Goal: Task Accomplishment & Management: Manage account settings

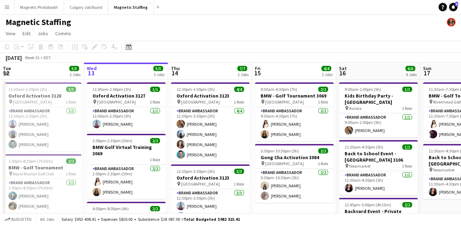
click at [125, 50] on div "Date picker" at bounding box center [128, 47] width 8 height 8
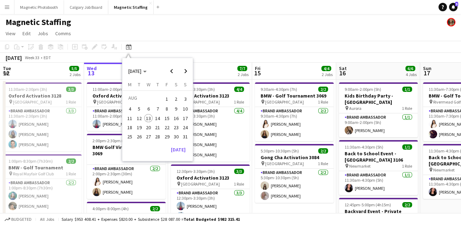
click at [158, 135] on span "28" at bounding box center [157, 136] width 8 height 8
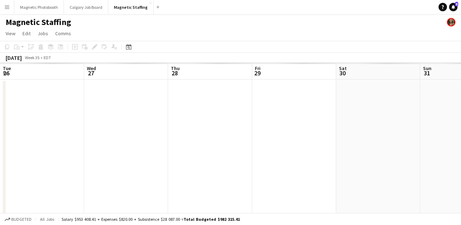
scroll to position [0, 241]
click at [129, 45] on icon at bounding box center [128, 47] width 5 height 6
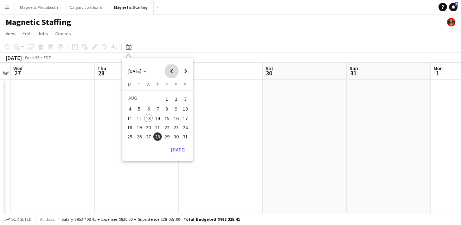
click at [166, 72] on span "Previous month" at bounding box center [171, 71] width 14 height 14
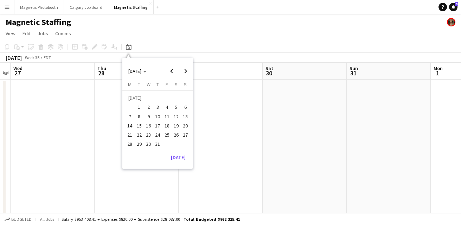
click at [135, 142] on span "29" at bounding box center [139, 144] width 8 height 8
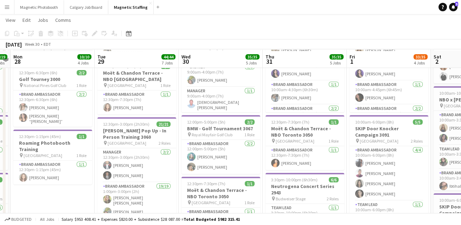
scroll to position [182, 0]
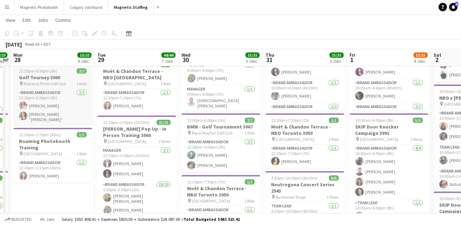
click at [46, 76] on h3 "Golf Tourney 3000" at bounding box center [52, 77] width 79 height 6
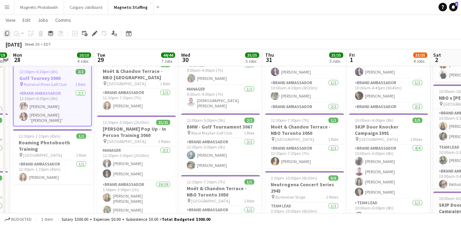
click at [6, 33] on icon at bounding box center [7, 33] width 4 height 5
click at [128, 33] on icon at bounding box center [129, 34] width 2 height 2
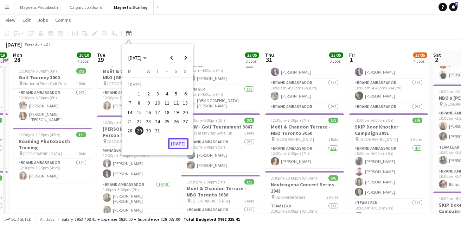
click at [177, 142] on button "[DATE]" at bounding box center [178, 143] width 20 height 11
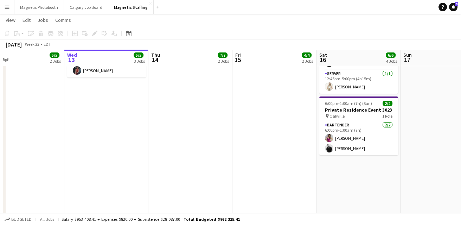
drag, startPoint x: 223, startPoint y: 123, endPoint x: 189, endPoint y: 125, distance: 33.9
click at [189, 125] on app-calendar-viewport "Sat 9 21/21 2 Jobs Sun 10 16/17 3 Jobs Mon 11 Tue 12 5/5 2 Jobs Wed 13 5/5 3 Jo…" at bounding box center [230, 212] width 461 height 734
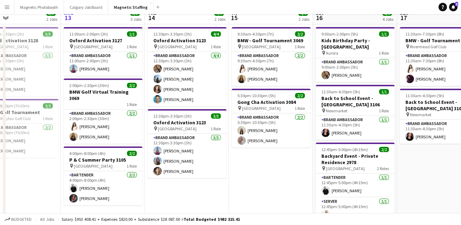
scroll to position [141, 0]
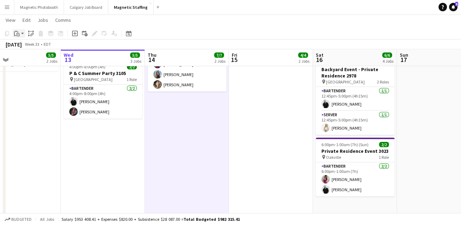
click at [21, 31] on app-action-btn "Paste" at bounding box center [19, 33] width 13 height 8
click at [27, 58] on link "Paste with crew Command Shift V" at bounding box center [47, 59] width 56 height 6
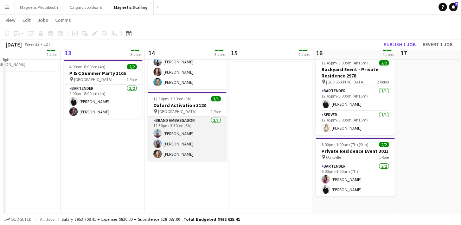
scroll to position [0, 0]
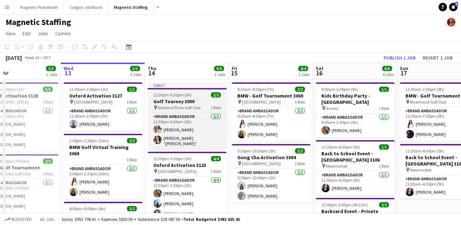
click at [168, 95] on span "12:30pm-6:30pm (6h)" at bounding box center [172, 94] width 38 height 5
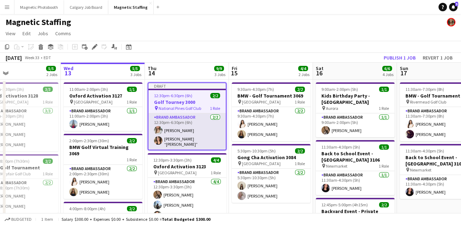
click at [180, 142] on app-card-role "Brand Ambassador 2/2 12:30pm-6:30pm (6h) Sabrina McCaskill Nicole “NIKKI” Schir…" at bounding box center [186, 131] width 77 height 36
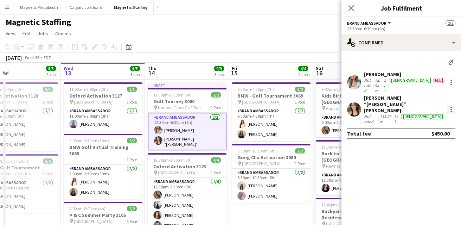
click at [452, 105] on div at bounding box center [451, 109] width 8 height 8
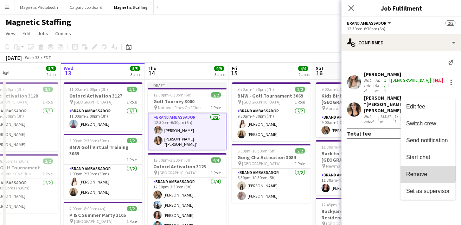
click at [425, 172] on span "Remove" at bounding box center [416, 174] width 21 height 6
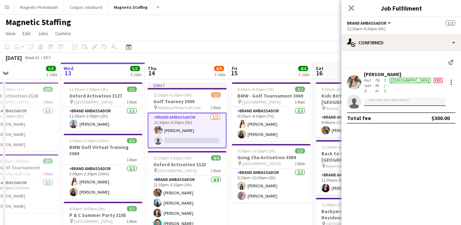
click at [389, 97] on input at bounding box center [405, 101] width 82 height 8
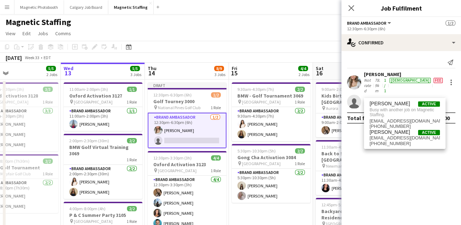
type input "******"
click at [277, 35] on app-page-menu "View Day view expanded Day view collapsed Month view Date picker Jump to today …" at bounding box center [230, 33] width 461 height 13
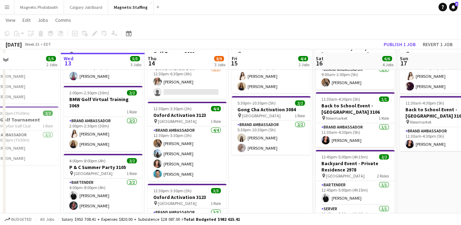
scroll to position [50, 0]
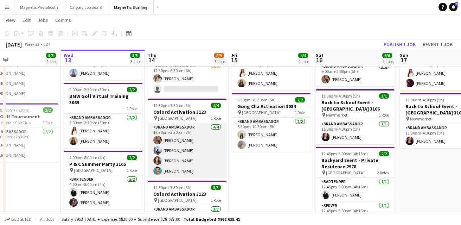
click at [201, 151] on app-card-role "Brand Ambassador 4/4 12:30pm-3:30pm (3h) erica Musso Lena Vu Katelynn Espinosa …" at bounding box center [187, 150] width 79 height 54
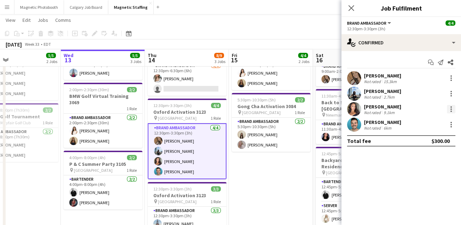
click at [450, 110] on div at bounding box center [451, 109] width 8 height 8
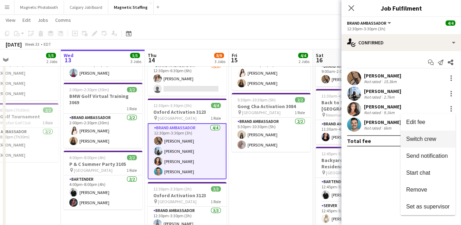
click at [424, 140] on span "Switch crew" at bounding box center [421, 139] width 30 height 6
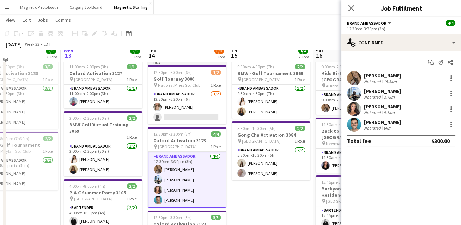
scroll to position [33, 0]
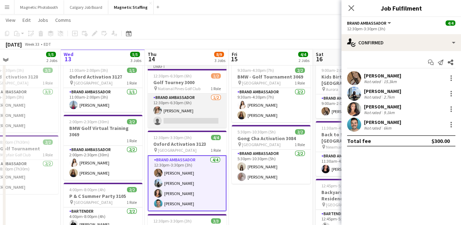
click at [188, 119] on app-card-role "Brand Ambassador 1/2 12:30pm-6:30pm (6h) Sabrina McCaskill single-neutral-actio…" at bounding box center [187, 110] width 79 height 34
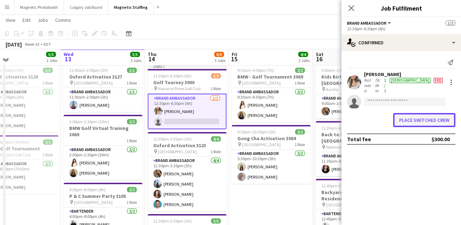
click at [411, 113] on button "Place switched crew" at bounding box center [424, 120] width 62 height 14
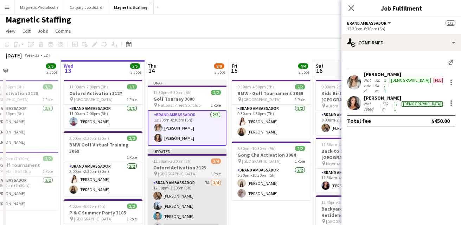
scroll to position [0, 0]
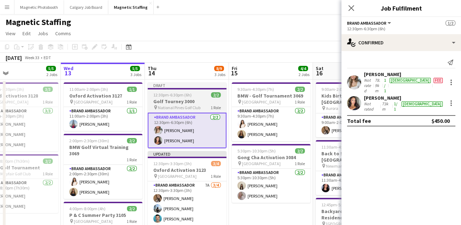
click at [173, 106] on span "National Pines Golf Club" at bounding box center [179, 107] width 43 height 5
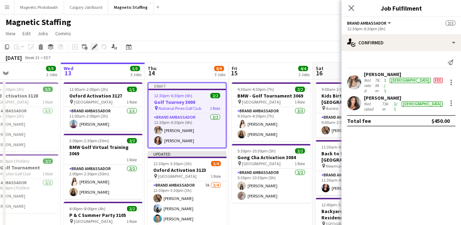
click at [92, 48] on icon at bounding box center [94, 47] width 4 height 4
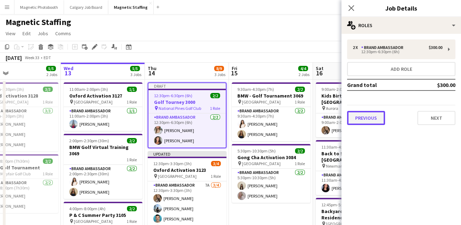
click at [368, 122] on button "Previous" at bounding box center [366, 118] width 38 height 14
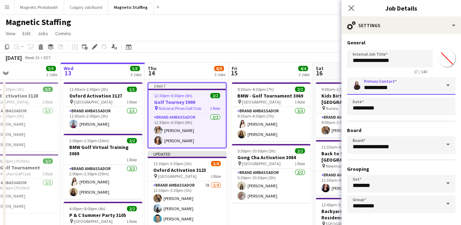
click at [438, 89] on input "**********" at bounding box center [401, 86] width 108 height 18
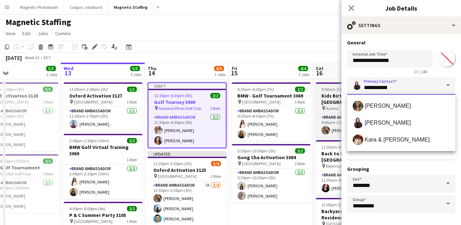
drag, startPoint x: 404, startPoint y: 88, endPoint x: 339, endPoint y: 88, distance: 64.7
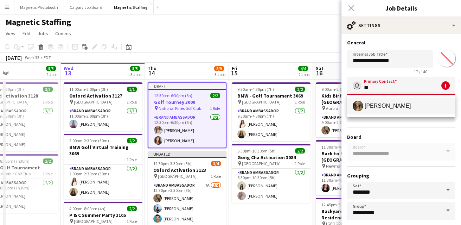
click at [402, 110] on span "Bianca Fantauzzi" at bounding box center [400, 106] width 97 height 11
type input "**********"
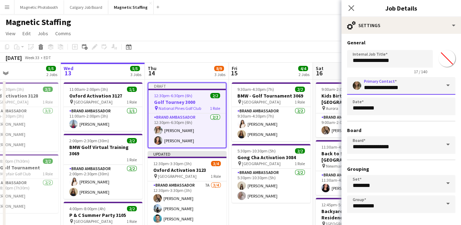
scroll to position [27, 0]
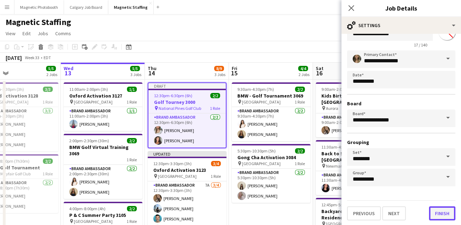
click at [436, 214] on button "Finish" at bounding box center [442, 213] width 26 height 14
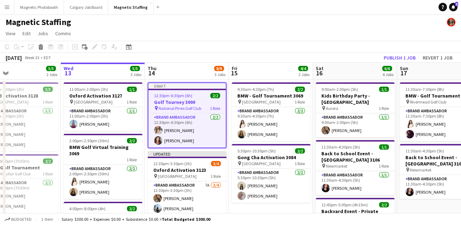
click at [180, 101] on h3 "Golf Tourney 3000" at bounding box center [186, 102] width 77 height 6
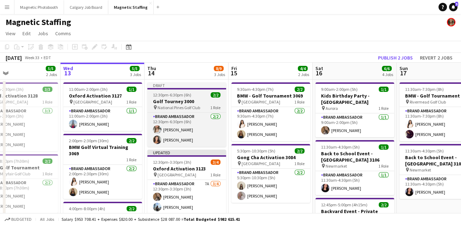
click at [170, 104] on app-job-card "Draft 12:30pm-6:30pm (6h) 2/2 Golf Tourney 3000 pin National Pines Golf Club 1 …" at bounding box center [186, 114] width 79 height 64
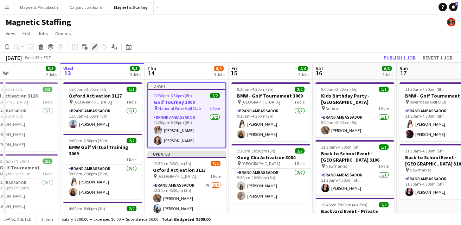
click at [93, 48] on icon "Edit" at bounding box center [95, 47] width 6 height 6
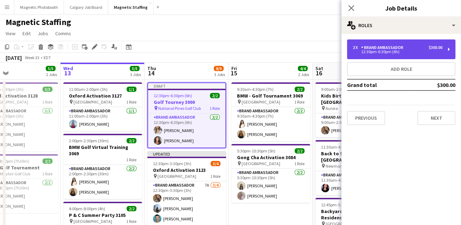
click at [399, 51] on div "12:30pm-6:30pm (6h)" at bounding box center [397, 52] width 90 height 4
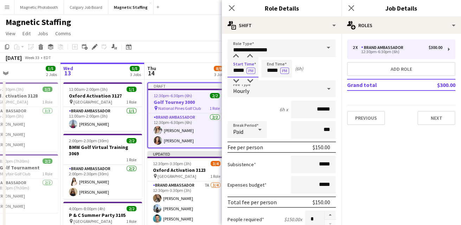
drag, startPoint x: 244, startPoint y: 71, endPoint x: 185, endPoint y: 65, distance: 59.1
type input "*****"
drag, startPoint x: 278, startPoint y: 71, endPoint x: 228, endPoint y: 71, distance: 49.9
click at [230, 71] on div "Start Time ***** PM End Time ***** PM (4h 30m)" at bounding box center [281, 69] width 108 height 18
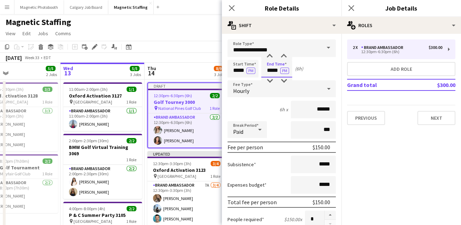
scroll to position [250, 0]
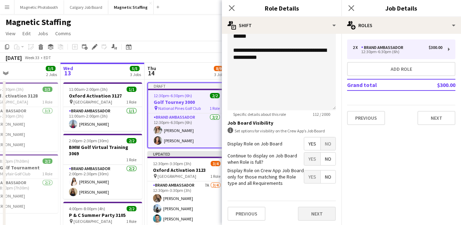
type input "*****"
click at [317, 211] on button "Next" at bounding box center [317, 213] width 38 height 14
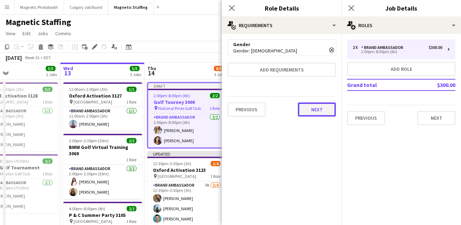
click at [316, 108] on button "Next" at bounding box center [317, 109] width 38 height 14
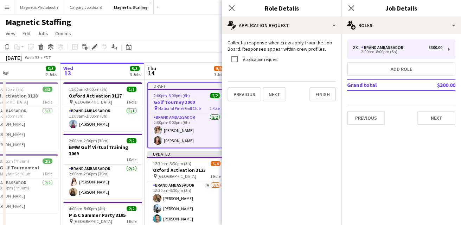
click at [316, 108] on mat-expansion-panel "pencil4 Application Request Collect a response when crew apply from the Job Boa…" at bounding box center [281, 129] width 119 height 191
click at [323, 95] on button "Finish" at bounding box center [322, 94] width 26 height 14
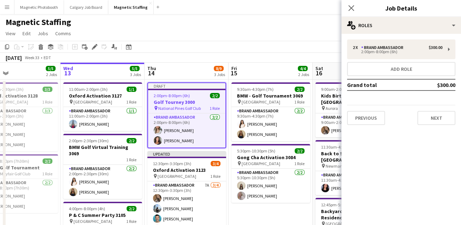
click at [277, 47] on app-toolbar "Copy Paste Paste Command V Paste with crew Command Shift V Paste linked Job [GE…" at bounding box center [230, 47] width 461 height 12
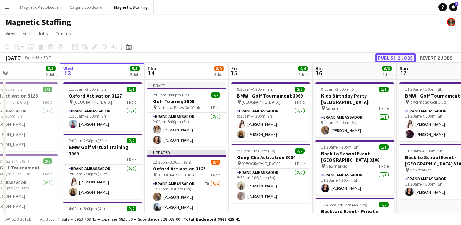
click at [409, 54] on button "Publish 2 jobs" at bounding box center [395, 57] width 40 height 9
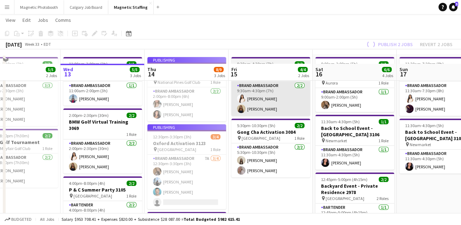
scroll to position [39, 0]
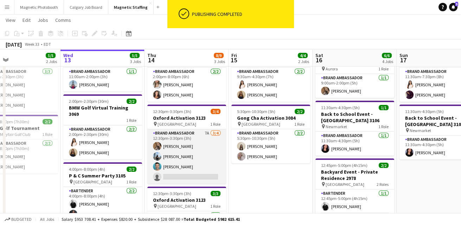
click at [177, 181] on app-card-role "Brand Ambassador 7A 3/4 12:30pm-3:30pm (3h) erica Musso Lena Vu Harrison Smith …" at bounding box center [186, 156] width 79 height 54
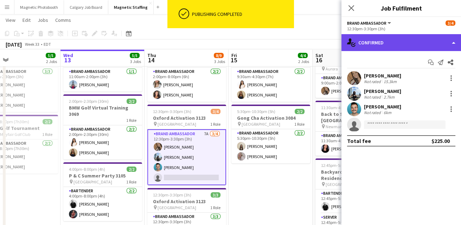
click at [418, 40] on div "single-neutral-actions-check-2 Confirmed" at bounding box center [400, 42] width 119 height 17
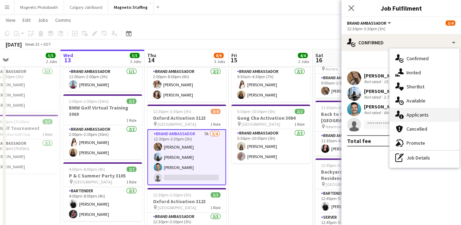
click at [419, 112] on div "single-neutral-actions-information Applicants" at bounding box center [424, 115] width 70 height 14
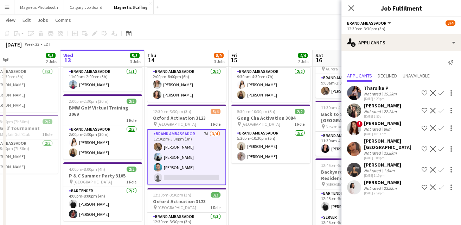
click at [432, 129] on app-icon "Decline" at bounding box center [433, 128] width 6 height 6
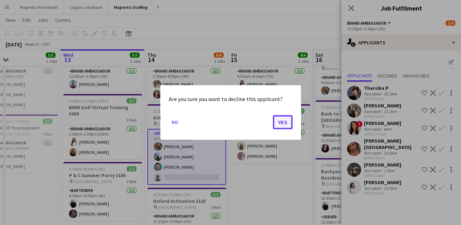
click at [287, 121] on button "Yes" at bounding box center [283, 122] width 20 height 14
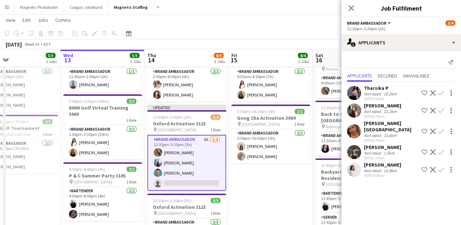
click at [430, 167] on app-icon "Decline" at bounding box center [433, 170] width 6 height 6
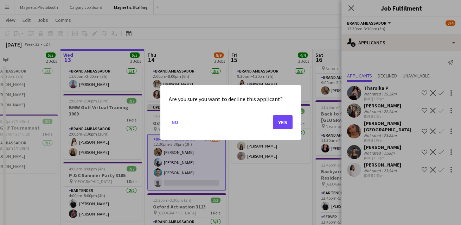
scroll to position [0, 0]
click at [288, 119] on button "Yes" at bounding box center [283, 122] width 20 height 14
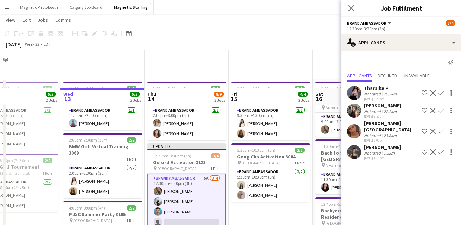
scroll to position [39, 0]
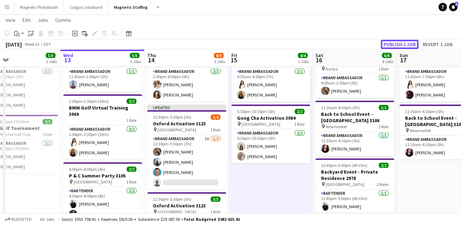
click at [403, 47] on button "Publish 1 job" at bounding box center [400, 44] width 38 height 9
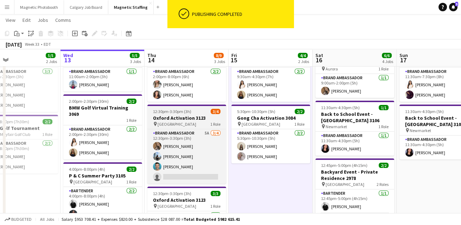
click at [173, 116] on h3 "Oxford Activation 3123" at bounding box center [186, 118] width 79 height 6
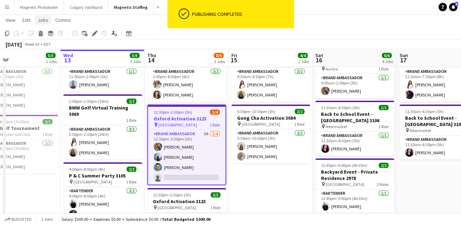
click at [42, 20] on span "Jobs" at bounding box center [43, 20] width 11 height 6
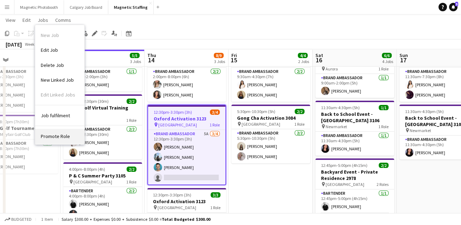
click at [50, 136] on span "Promote Role" at bounding box center [55, 136] width 29 height 6
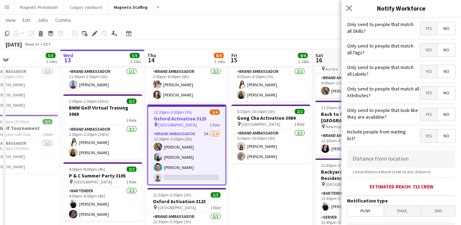
scroll to position [0, 0]
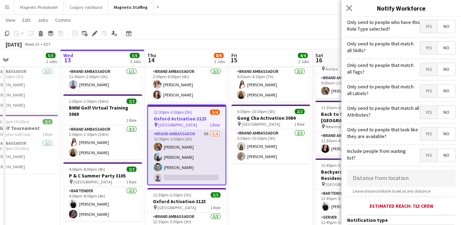
click at [159, 158] on app-user-avatar at bounding box center [158, 157] width 8 height 8
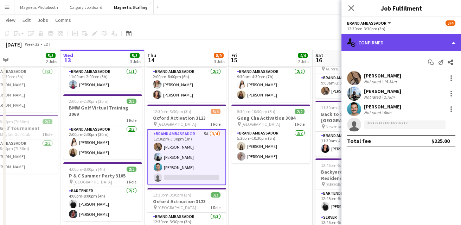
click at [452, 44] on div "single-neutral-actions-check-2 Confirmed" at bounding box center [400, 42] width 119 height 17
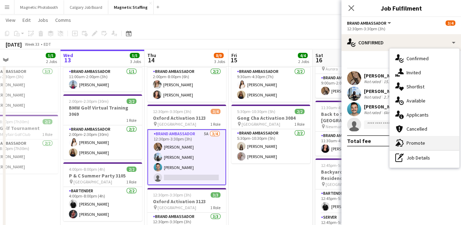
click at [419, 146] on div "advertising-megaphone Promote" at bounding box center [424, 143] width 70 height 14
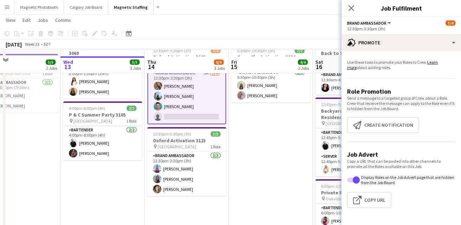
scroll to position [106, 0]
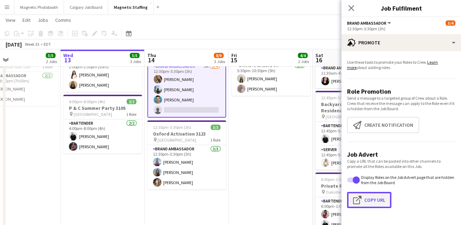
click at [367, 205] on button "Click to copy URL Copy Url" at bounding box center [369, 200] width 44 height 16
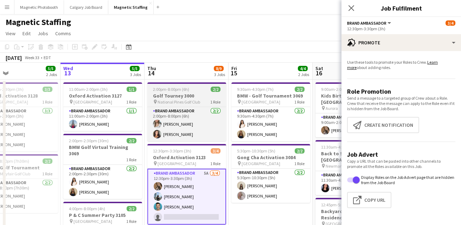
click at [186, 94] on h3 "Golf Tourney 3000" at bounding box center [186, 95] width 79 height 6
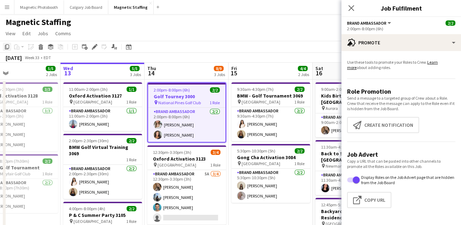
click at [5, 48] on icon at bounding box center [7, 46] width 4 height 5
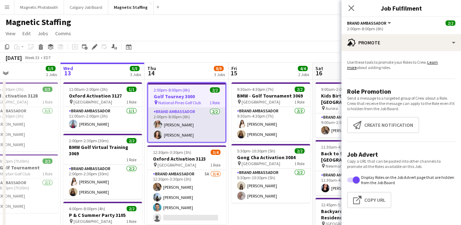
scroll to position [56, 0]
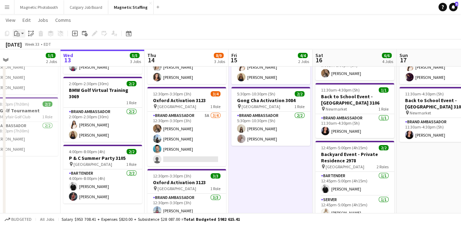
click at [18, 33] on icon "Paste" at bounding box center [17, 34] width 6 height 6
click at [25, 49] on link "Paste Command V" at bounding box center [47, 47] width 56 height 6
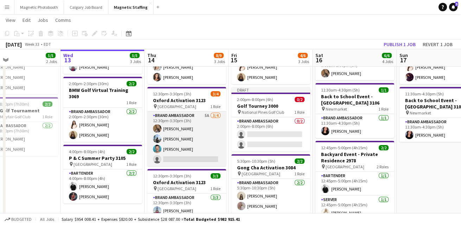
scroll to position [53, 0]
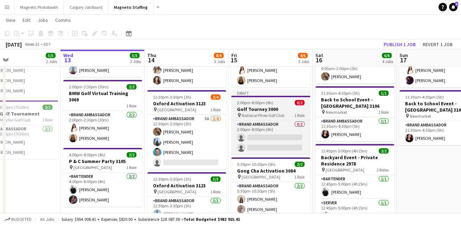
click at [258, 111] on h3 "Golf Tourney 3000" at bounding box center [270, 109] width 79 height 6
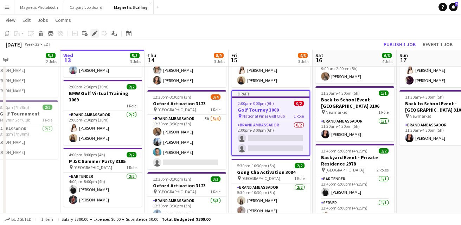
click at [93, 32] on icon "Edit" at bounding box center [95, 34] width 6 height 6
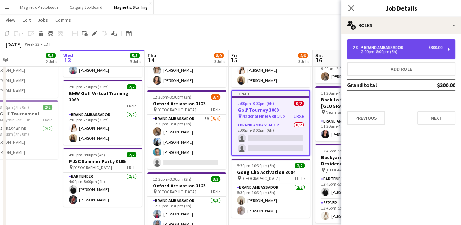
click at [395, 53] on div "2:00pm-8:00pm (6h)" at bounding box center [397, 52] width 90 height 4
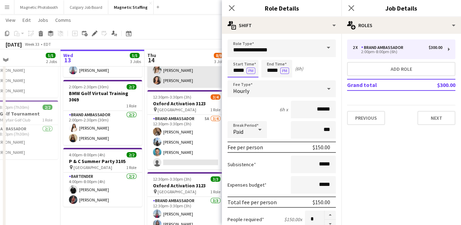
drag, startPoint x: 245, startPoint y: 72, endPoint x: 194, endPoint y: 68, distance: 51.4
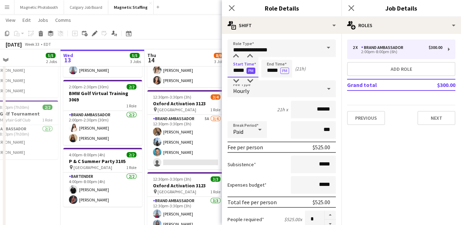
type input "*****"
click at [252, 68] on button "PM" at bounding box center [250, 70] width 9 height 6
drag, startPoint x: 279, startPoint y: 70, endPoint x: 221, endPoint y: 70, distance: 58.0
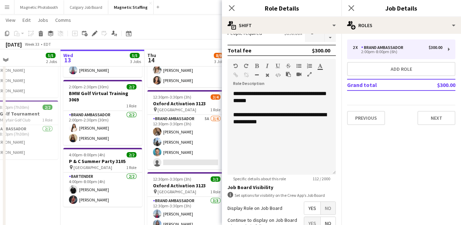
scroll to position [183, 0]
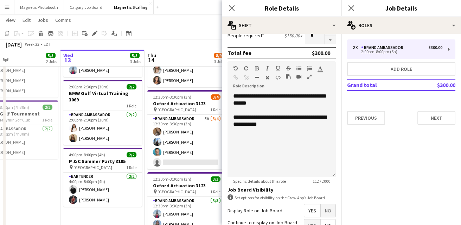
type input "*****"
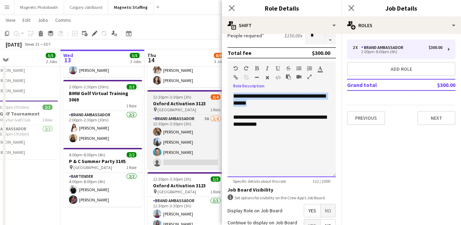
drag, startPoint x: 274, startPoint y: 101, endPoint x: 193, endPoint y: 98, distance: 81.2
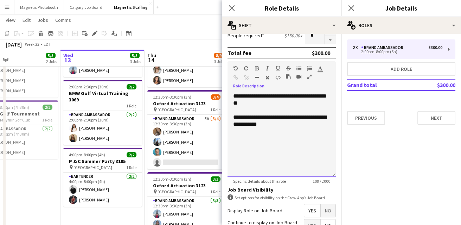
scroll to position [250, 0]
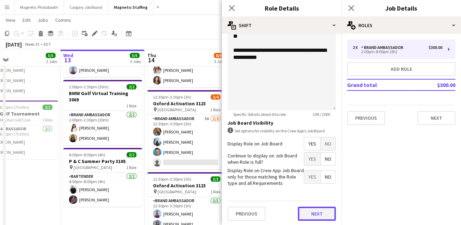
click at [321, 211] on button "Next" at bounding box center [317, 213] width 38 height 14
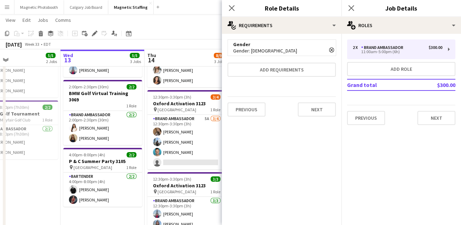
scroll to position [0, 0]
click at [321, 112] on button "Next" at bounding box center [317, 109] width 38 height 14
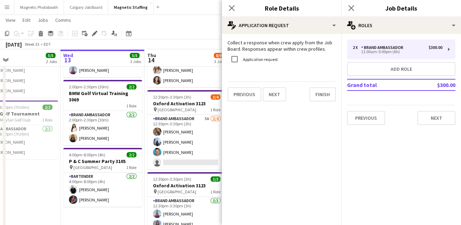
click at [321, 112] on mat-expansion-panel "pencil4 Application Request Collect a response when crew apply from the Job Boa…" at bounding box center [281, 129] width 119 height 191
click at [328, 96] on button "Finish" at bounding box center [322, 94] width 26 height 14
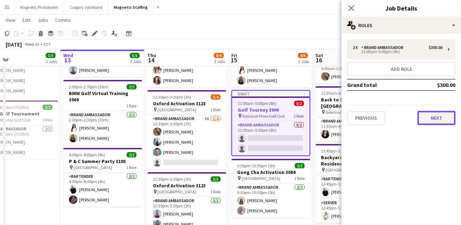
click at [433, 116] on button "Next" at bounding box center [436, 118] width 38 height 14
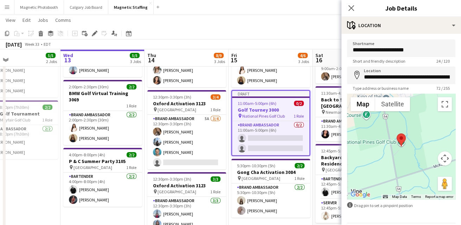
scroll to position [23, 0]
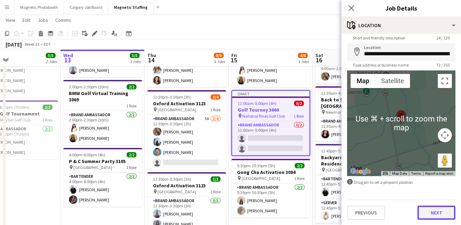
click at [438, 214] on button "Next" at bounding box center [436, 212] width 38 height 14
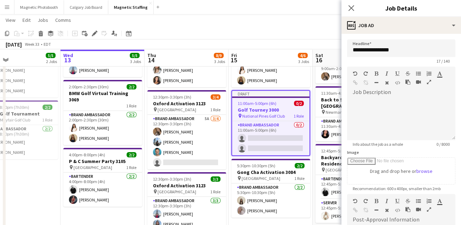
scroll to position [0, 0]
drag, startPoint x: 383, startPoint y: 50, endPoint x: 406, endPoint y: 50, distance: 22.5
click at [406, 50] on input "**********" at bounding box center [401, 48] width 108 height 18
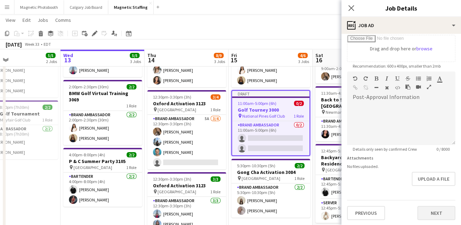
type input "**********"
click at [444, 213] on button "Next" at bounding box center [436, 213] width 38 height 14
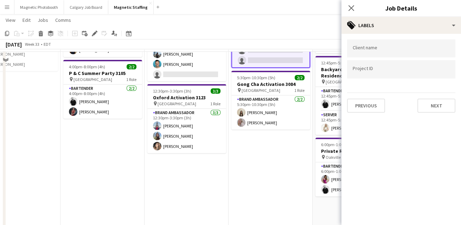
scroll to position [171, 0]
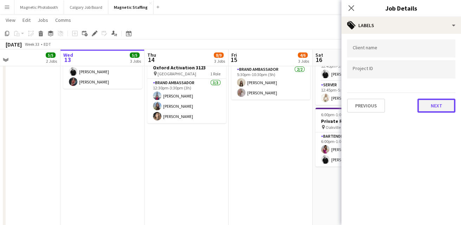
click at [440, 104] on button "Next" at bounding box center [436, 105] width 38 height 14
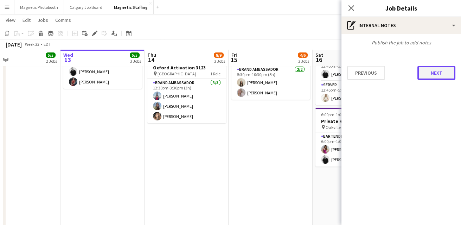
click at [443, 72] on button "Next" at bounding box center [436, 73] width 38 height 14
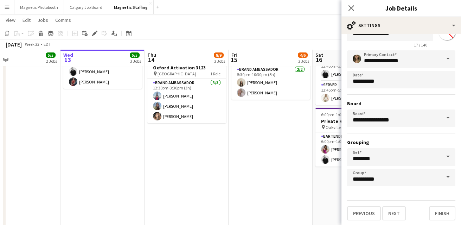
scroll to position [0, 0]
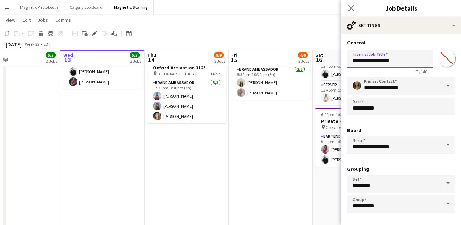
drag, startPoint x: 383, startPoint y: 60, endPoint x: 406, endPoint y: 60, distance: 22.5
click at [406, 60] on input "**********" at bounding box center [390, 59] width 86 height 18
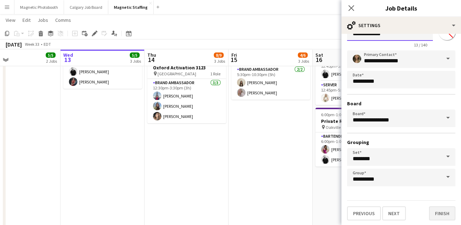
type input "**********"
click at [442, 213] on button "Finish" at bounding box center [442, 213] width 26 height 14
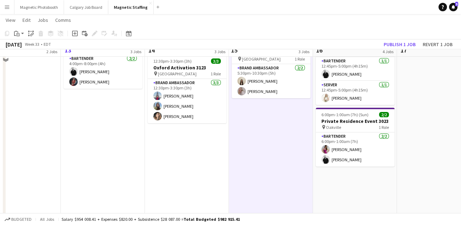
scroll to position [0, 0]
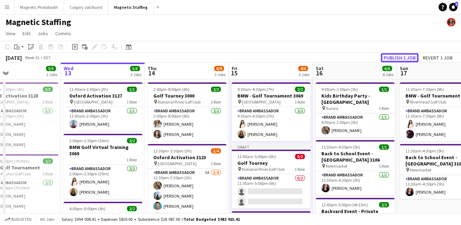
click at [405, 55] on button "Publish 1 job" at bounding box center [400, 57] width 38 height 9
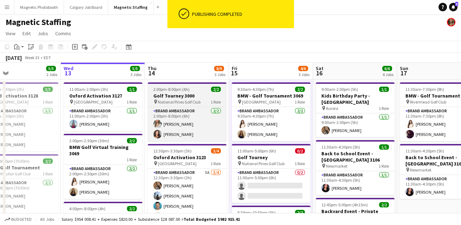
click at [183, 98] on h3 "Golf Tourney 3000" at bounding box center [187, 95] width 79 height 6
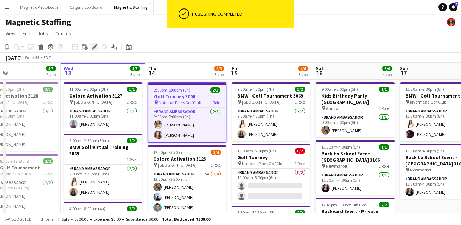
click at [93, 46] on icon "Edit" at bounding box center [95, 47] width 6 height 6
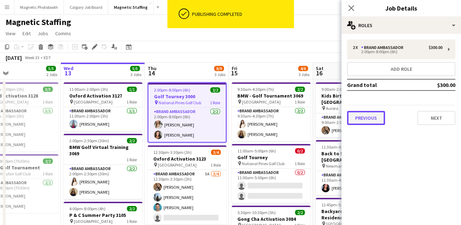
click at [376, 119] on button "Previous" at bounding box center [366, 118] width 38 height 14
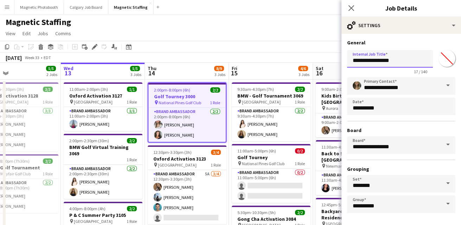
drag, startPoint x: 385, startPoint y: 60, endPoint x: 403, endPoint y: 60, distance: 17.9
click at [403, 60] on input "**********" at bounding box center [390, 59] width 86 height 18
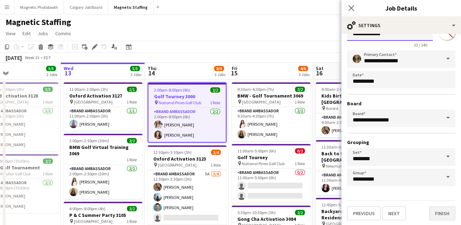
type input "**********"
click at [439, 211] on button "Finish" at bounding box center [442, 213] width 26 height 14
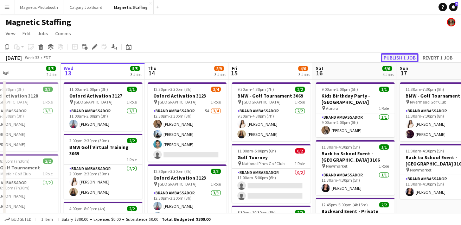
click at [401, 60] on button "Publish 1 job" at bounding box center [400, 57] width 38 height 9
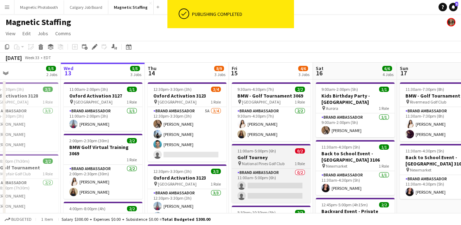
click at [257, 156] on h3 "Golf Tourney" at bounding box center [271, 157] width 79 height 6
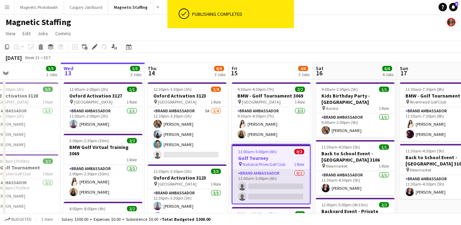
click at [271, 183] on app-card-role "Brand Ambassador 0/2 11:00am-5:00pm (6h) single-neutral-actions single-neutral-…" at bounding box center [270, 186] width 77 height 34
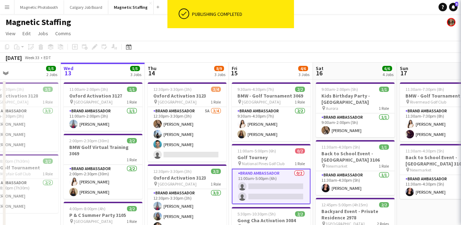
click at [271, 183] on app-card-role "Brand Ambassador 0/2 11:00am-5:00pm (6h) single-neutral-actions single-neutral-…" at bounding box center [271, 185] width 79 height 35
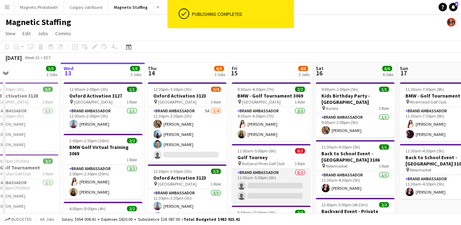
click at [271, 183] on app-card-role "Brand Ambassador 0/2 11:00am-5:00pm (6h) single-neutral-actions single-neutral-…" at bounding box center [271, 185] width 79 height 34
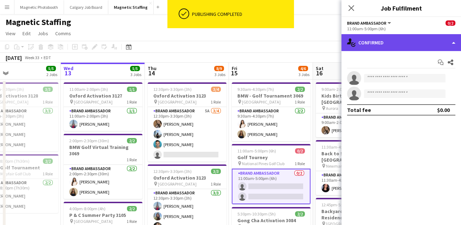
click at [458, 39] on div "single-neutral-actions-check-2 Confirmed" at bounding box center [400, 42] width 119 height 17
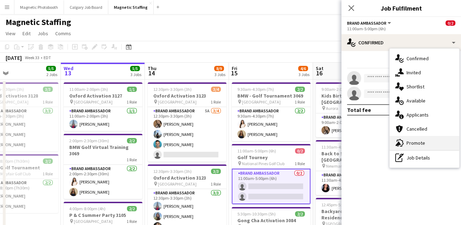
click at [416, 144] on div "advertising-megaphone Promote" at bounding box center [424, 143] width 70 height 14
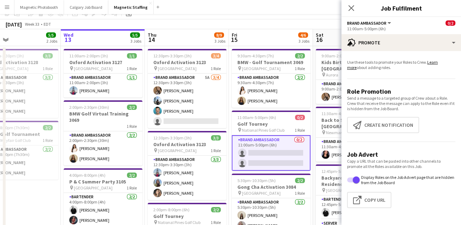
scroll to position [59, 0]
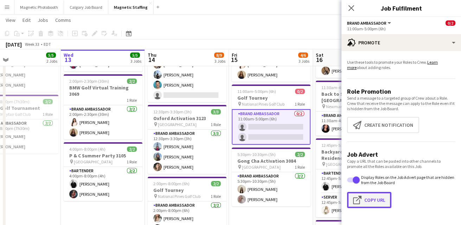
click at [376, 197] on button "Click to copy URL Copy Url" at bounding box center [369, 200] width 44 height 16
type textarea "**********"
click at [355, 197] on app-icon "Click to copy URL" at bounding box center [358, 199] width 11 height 8
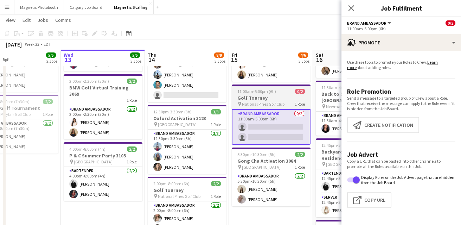
click at [258, 88] on app-job-card "11:00am-5:00pm (6h) 0/2 Golf Tourney pin National Pines Golf Club 1 Role Brand …" at bounding box center [271, 114] width 79 height 60
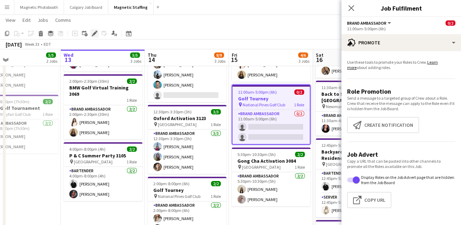
click at [96, 33] on icon "Edit" at bounding box center [95, 34] width 6 height 6
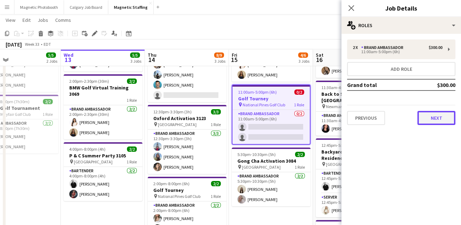
click at [445, 118] on button "Next" at bounding box center [436, 118] width 38 height 14
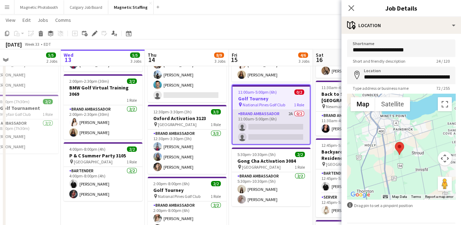
click at [251, 127] on app-card-role "Brand Ambassador 2A 0/2 11:00am-5:00pm (6h) single-neutral-actions single-neutr…" at bounding box center [270, 127] width 77 height 34
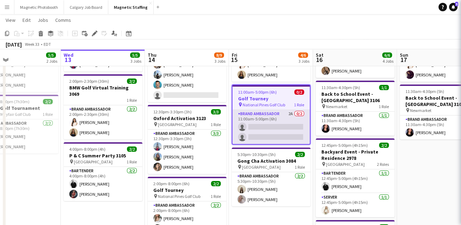
scroll to position [0, 275]
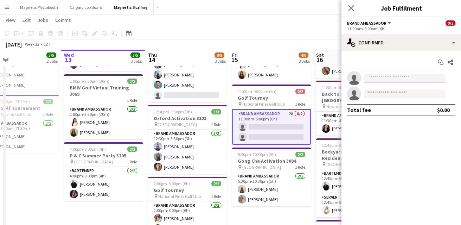
click at [401, 76] on input at bounding box center [405, 78] width 82 height 8
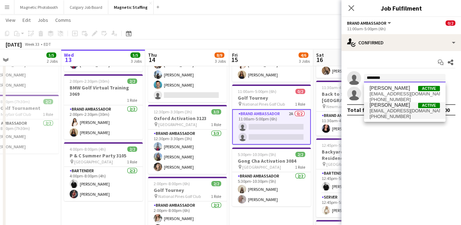
type input "*******"
click at [390, 107] on span "[PERSON_NAME]" at bounding box center [389, 105] width 40 height 6
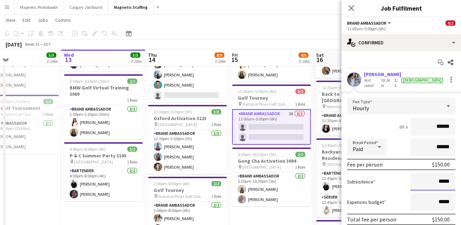
drag, startPoint x: 449, startPoint y: 178, endPoint x: 398, endPoint y: 177, distance: 51.3
click at [399, 178] on div "Subsistence *****" at bounding box center [401, 182] width 108 height 18
type input "*******"
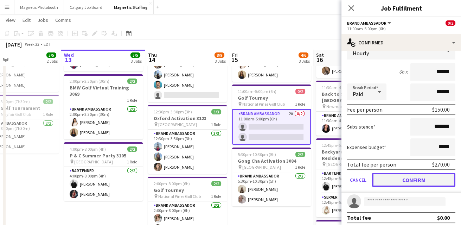
click at [403, 178] on button "Confirm" at bounding box center [413, 180] width 83 height 14
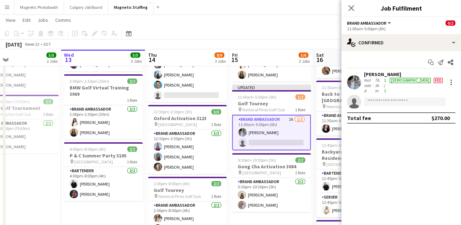
scroll to position [0, 0]
click at [290, 143] on app-card-role "Brand Ambassador 2A 1/2 11:00am-5:00pm (6h) Heather Siemonsen single-neutral-ac…" at bounding box center [271, 132] width 79 height 35
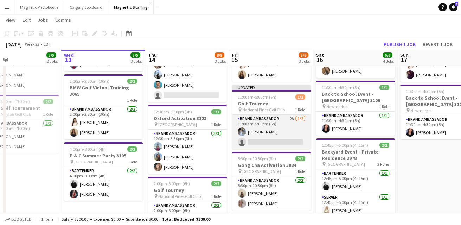
scroll to position [0, 274]
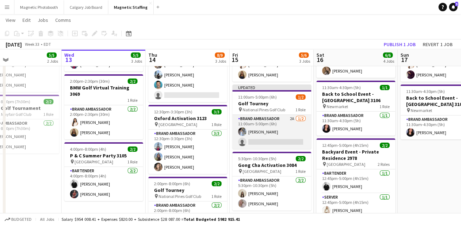
click at [290, 143] on app-card-role "Brand Ambassador 2A 1/2 11:00am-5:00pm (6h) Heather Siemonsen single-neutral-ac…" at bounding box center [271, 132] width 79 height 34
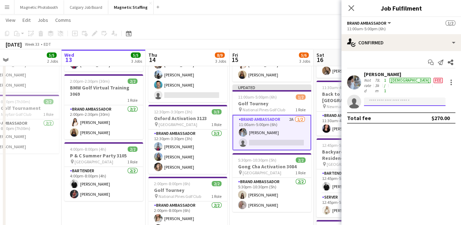
click at [391, 97] on input at bounding box center [405, 101] width 82 height 8
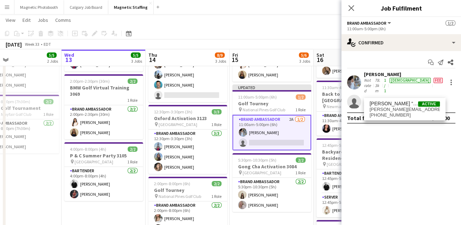
type input "******"
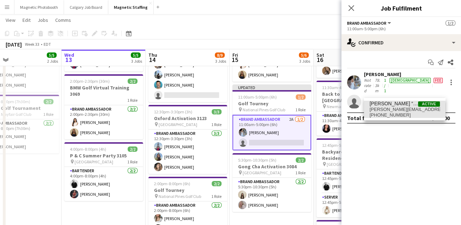
click at [384, 110] on span "nicole.sch@live.com" at bounding box center [404, 109] width 70 height 6
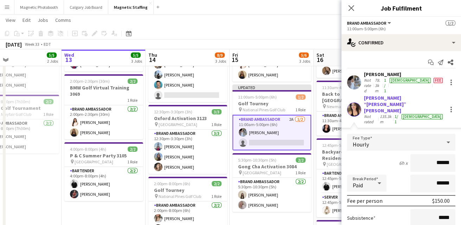
scroll to position [15, 0]
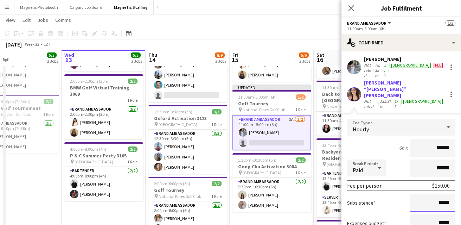
drag, startPoint x: 451, startPoint y: 179, endPoint x: 394, endPoint y: 176, distance: 57.0
click at [398, 194] on div "Subsistence *****" at bounding box center [401, 203] width 108 height 18
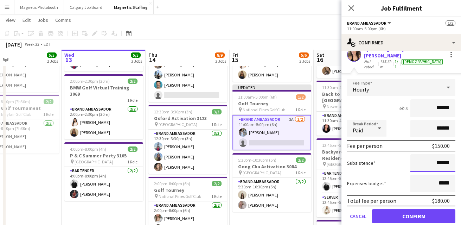
type input "******"
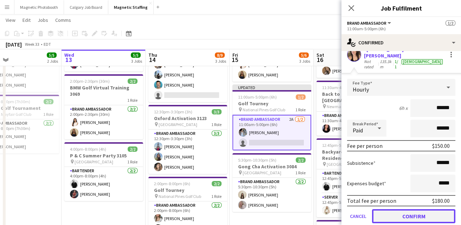
click at [397, 209] on button "Confirm" at bounding box center [413, 216] width 83 height 14
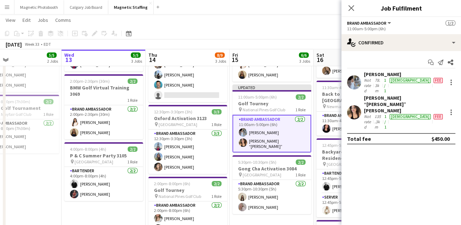
scroll to position [0, 0]
click at [320, 43] on div "August 2025 Week 33 • EDT Publish 1 job Revert 1 job" at bounding box center [230, 44] width 461 height 10
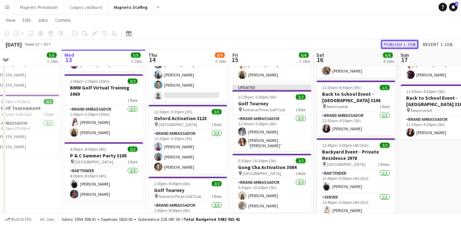
click at [395, 43] on button "Publish 1 job" at bounding box center [400, 44] width 38 height 9
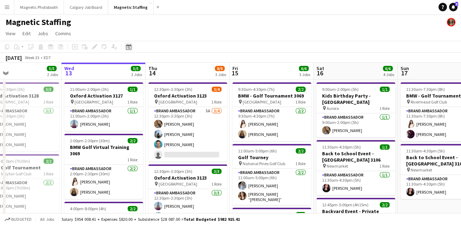
click at [129, 48] on icon "Date picker" at bounding box center [129, 47] width 6 height 6
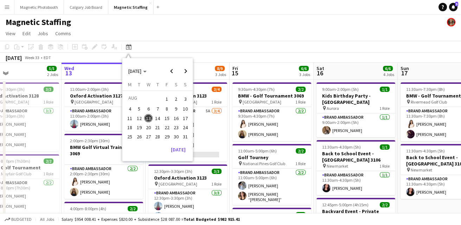
click at [173, 97] on span "2" at bounding box center [176, 99] width 8 height 10
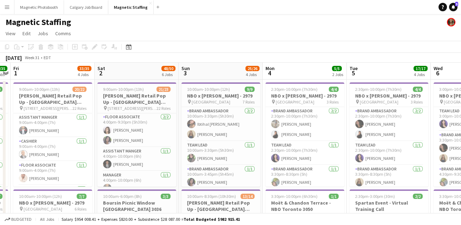
scroll to position [414, 0]
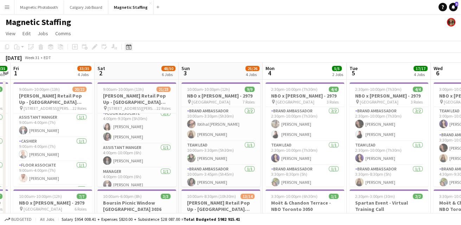
click at [128, 45] on icon "Date picker" at bounding box center [129, 47] width 6 height 6
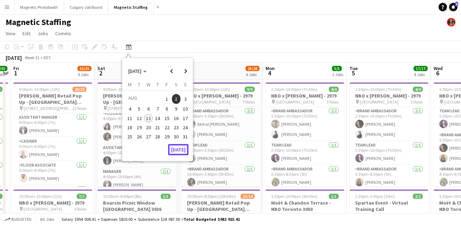
click at [172, 148] on button "[DATE]" at bounding box center [178, 149] width 20 height 11
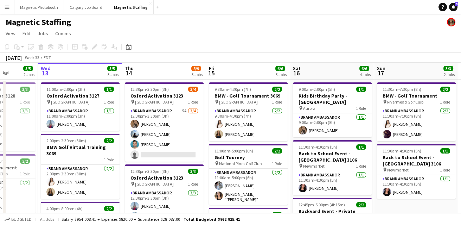
drag, startPoint x: 214, startPoint y: 154, endPoint x: 182, endPoint y: 153, distance: 31.3
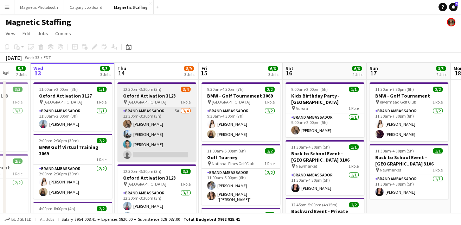
click at [176, 141] on app-card-role "Brand Ambassador 5A 3/4 12:30pm-3:30pm (3h) erica Musso Lena Vu Harrison Smith …" at bounding box center [156, 134] width 79 height 54
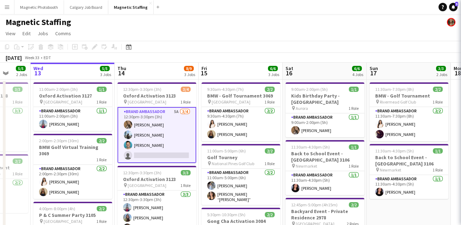
scroll to position [0, 306]
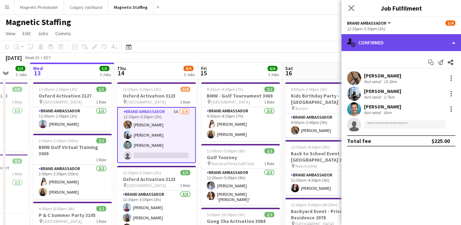
click at [400, 42] on div "single-neutral-actions-check-2 Confirmed" at bounding box center [400, 42] width 119 height 17
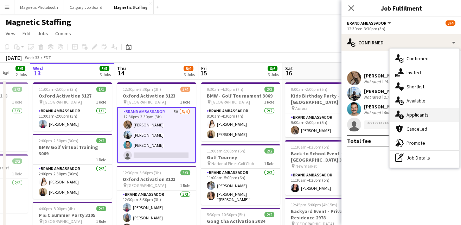
click at [418, 112] on div "single-neutral-actions-information Applicants" at bounding box center [424, 115] width 70 height 14
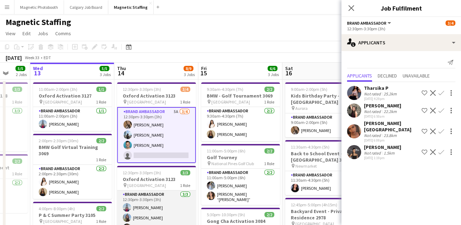
click at [148, 200] on app-card-role "Brand Ambassador 3/3 12:30pm-3:30pm (3h) Luccas Correia Maria Motta Cassie Sanc…" at bounding box center [156, 212] width 79 height 44
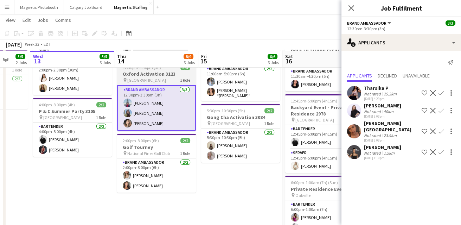
scroll to position [104, 0]
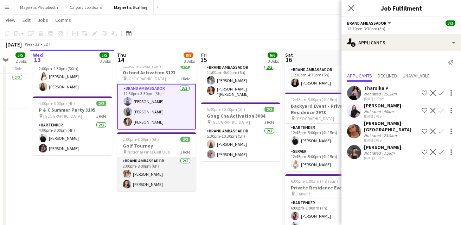
click at [152, 175] on app-card-role "Brand Ambassador 2/2 2:00pm-8:00pm (6h) Sabrina McCaskill Katelynn Espinosa" at bounding box center [156, 174] width 79 height 34
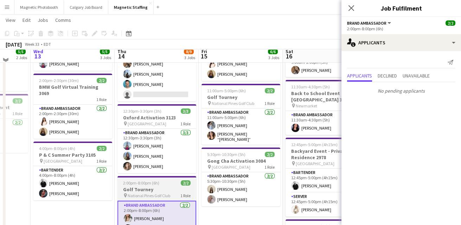
scroll to position [56, 0]
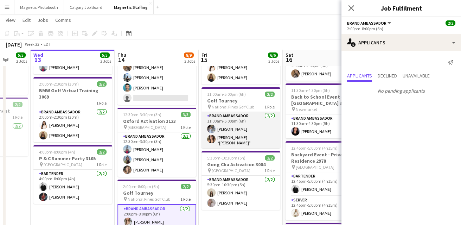
click at [226, 136] on app-card-role "Brand Ambassador 2/2 11:00am-5:00pm (6h) Heather Siemonsen Nicole “NIKKI” Schir…" at bounding box center [240, 130] width 79 height 36
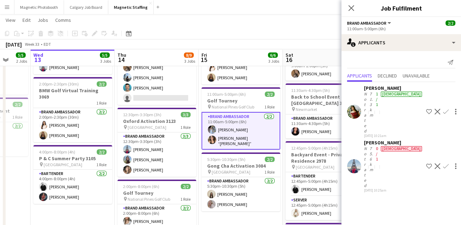
click at [434, 109] on app-icon "Decline" at bounding box center [437, 112] width 6 height 6
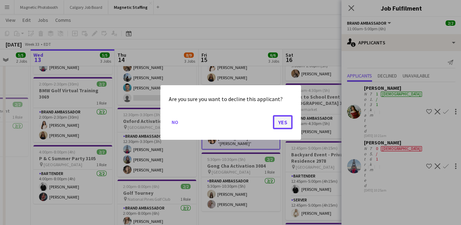
click at [284, 122] on button "Yes" at bounding box center [283, 122] width 20 height 14
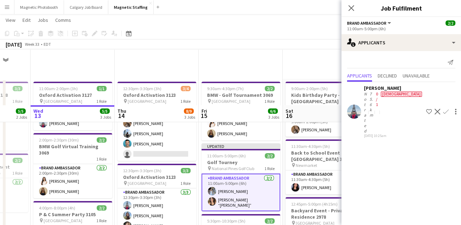
scroll to position [56, 0]
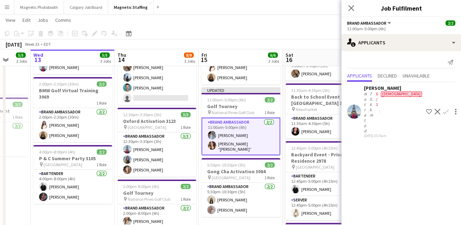
click at [434, 109] on app-icon "Decline" at bounding box center [437, 112] width 6 height 6
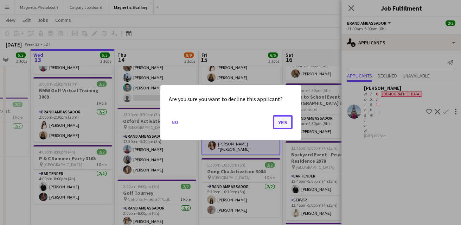
click at [283, 122] on button "Yes" at bounding box center [283, 122] width 20 height 14
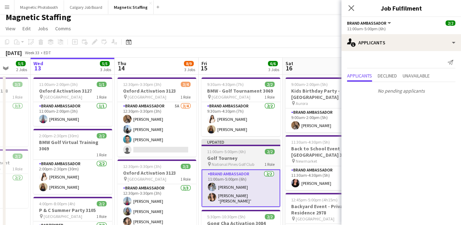
scroll to position [4, 0]
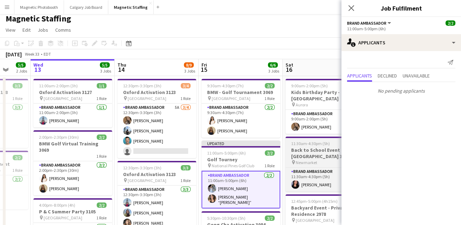
click at [300, 160] on span "Newmarket" at bounding box center [306, 162] width 21 height 5
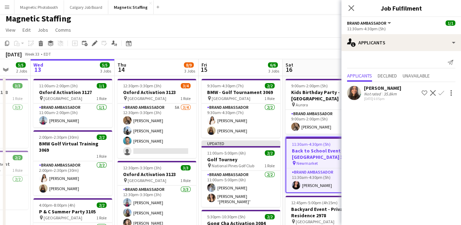
click at [303, 50] on div "August 2025 Week 33 • EDT Publish 1 job Revert 1 job" at bounding box center [230, 54] width 461 height 10
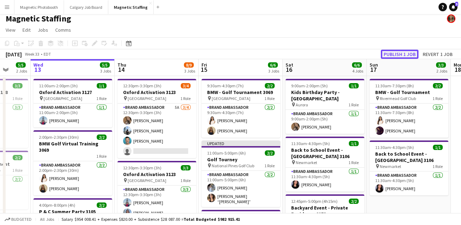
click at [410, 56] on button "Publish 1 job" at bounding box center [400, 54] width 38 height 9
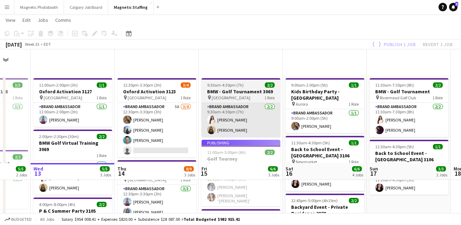
scroll to position [133, 0]
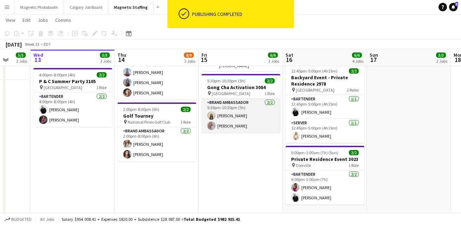
click at [245, 130] on app-card-role "Brand Ambassador 2/2 5:30pm-10:30pm (5h) Geanie Luu Roxanna Cyganek" at bounding box center [240, 115] width 79 height 34
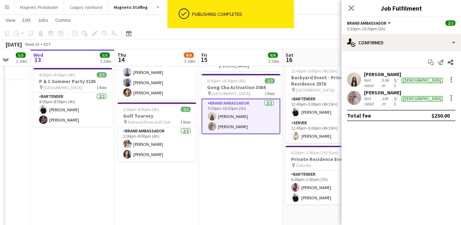
click at [386, 52] on div "Start chat Send notification Share Geanie Luu Not rated 5.9km 1/1 female Roxann…" at bounding box center [400, 89] width 119 height 76
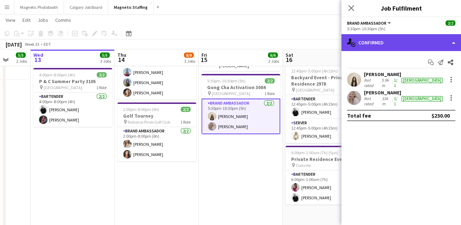
click at [391, 46] on div "single-neutral-actions-check-2 Confirmed" at bounding box center [400, 42] width 119 height 17
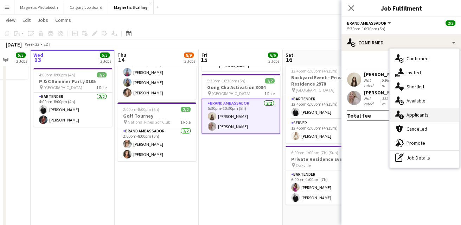
click at [401, 118] on icon at bounding box center [401, 116] width 5 height 5
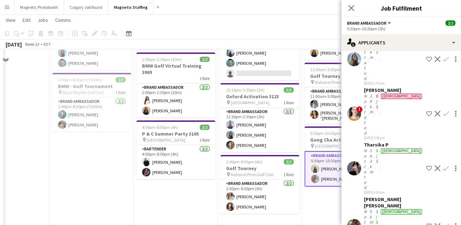
scroll to position [17, 0]
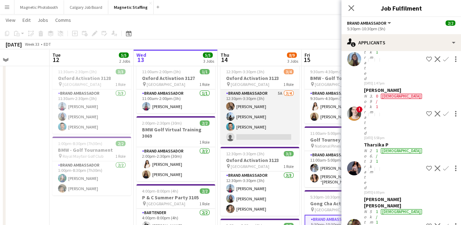
click at [256, 136] on app-card-role "Brand Ambassador 5A 3/4 12:30pm-3:30pm (3h) erica Musso Lena Vu Harrison Smith …" at bounding box center [259, 116] width 79 height 54
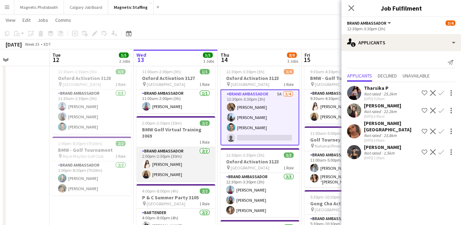
click at [170, 155] on app-card-role "Brand Ambassador 2/2 2:00pm-2:30pm (30m) Lisa Bujold Alexia Kioussis" at bounding box center [175, 164] width 79 height 34
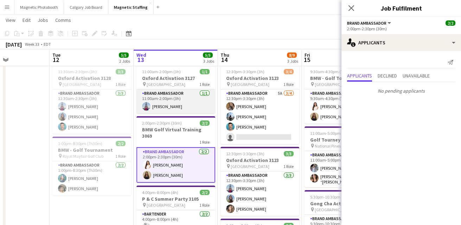
click at [187, 106] on app-card-role "Brand Ambassador 1/1 11:00am-2:00pm (3h) Luccas Correia" at bounding box center [175, 101] width 79 height 24
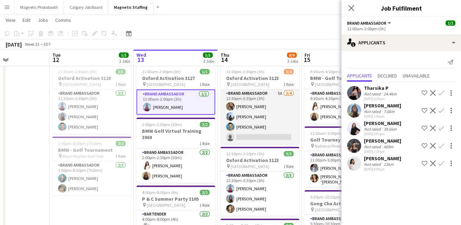
click at [261, 128] on app-card-role "Brand Ambassador 5A 3/4 12:30pm-3:30pm (3h) erica Musso Lena Vu Harrison Smith …" at bounding box center [259, 116] width 79 height 54
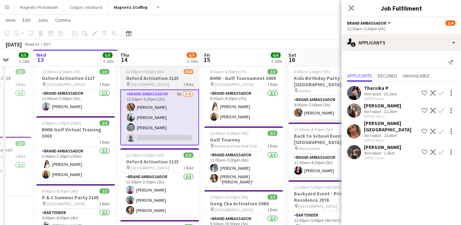
drag, startPoint x: 261, startPoint y: 128, endPoint x: 155, endPoint y: 136, distance: 106.4
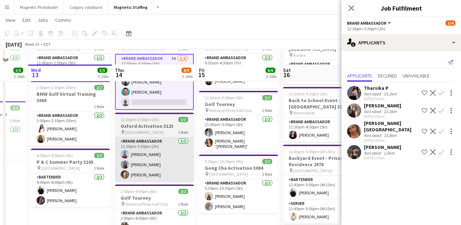
scroll to position [67, 0]
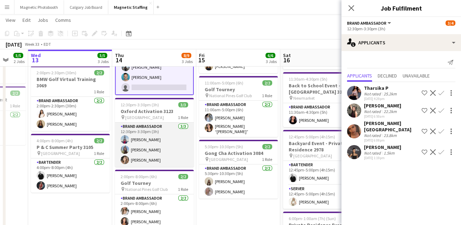
click at [168, 146] on app-card-role "Brand Ambassador 3/3 12:30pm-3:30pm (3h) Luccas Correia Maria Motta Cassie Sanc…" at bounding box center [154, 144] width 79 height 44
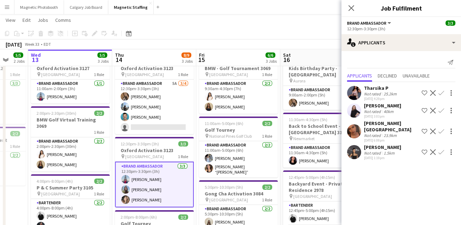
scroll to position [0, 0]
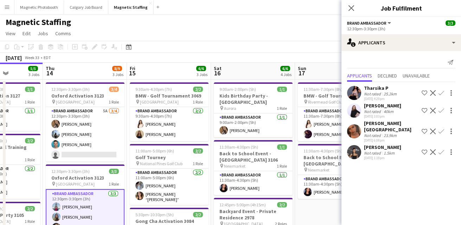
drag, startPoint x: 134, startPoint y: 149, endPoint x: 105, endPoint y: 152, distance: 28.3
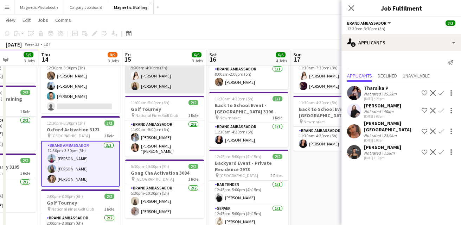
scroll to position [48, 0]
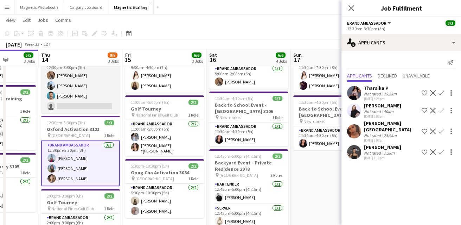
click at [101, 95] on app-card-role "Brand Ambassador 5A 3/4 12:30pm-3:30pm (3h) erica Musso Lena Vu Harrison Smith …" at bounding box center [80, 85] width 79 height 54
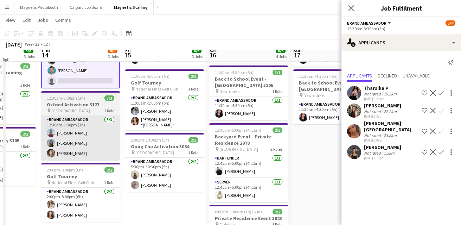
scroll to position [76, 0]
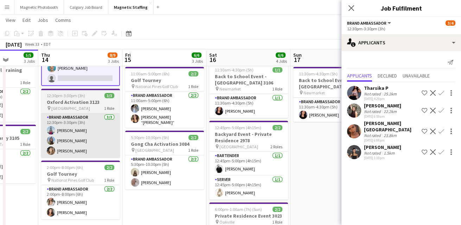
click at [85, 181] on span "National Pines Golf Club" at bounding box center [72, 179] width 43 height 5
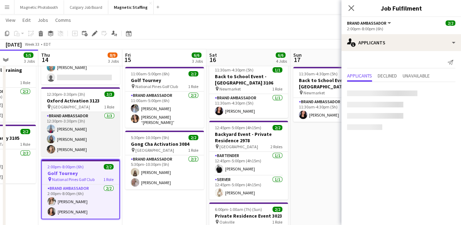
click at [97, 132] on app-card-role "Brand Ambassador 3/3 12:30pm-3:30pm (3h) Luccas Correia Maria Motta Cassie Sanc…" at bounding box center [80, 134] width 79 height 44
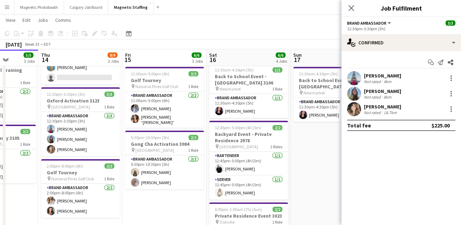
scroll to position [0, 0]
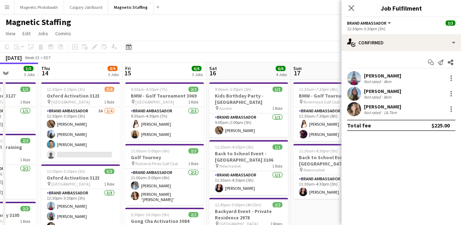
click at [131, 46] on icon "Date picker" at bounding box center [129, 47] width 6 height 6
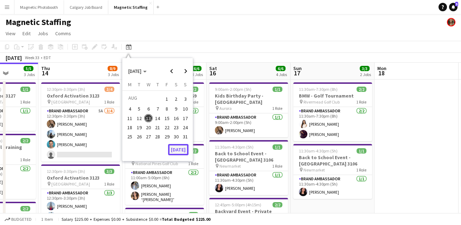
click at [177, 151] on button "[DATE]" at bounding box center [178, 149] width 20 height 11
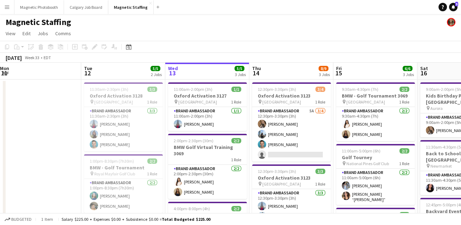
scroll to position [0, 168]
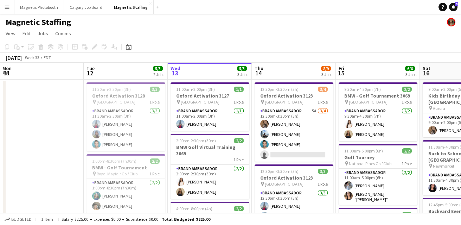
drag, startPoint x: 145, startPoint y: 143, endPoint x: 218, endPoint y: 143, distance: 73.1
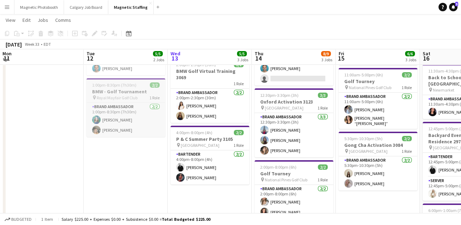
scroll to position [77, 0]
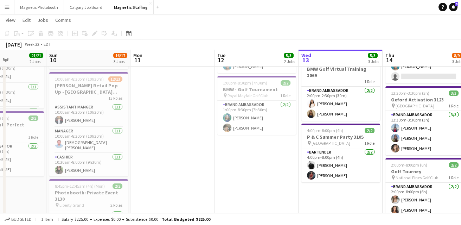
drag, startPoint x: 159, startPoint y: 157, endPoint x: 290, endPoint y: 157, distance: 131.1
click at [290, 157] on app-calendar-viewport "Thu 7 Fri 8 Sat 9 21/21 2 Jobs Sun 10 16/17 3 Jobs Mon 11 Tue 12 5/5 2 Jobs Wed…" at bounding box center [230, 155] width 461 height 410
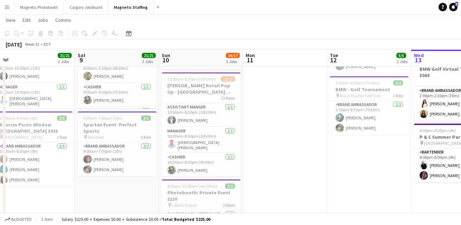
scroll to position [0, 201]
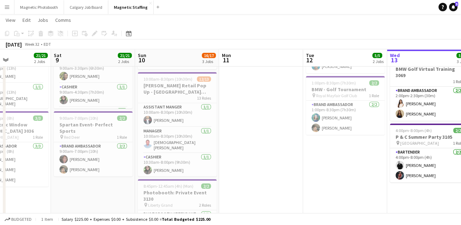
drag, startPoint x: 196, startPoint y: 157, endPoint x: 285, endPoint y: 151, distance: 89.1
click at [284, 152] on app-calendar-viewport "Wed 6 Thu 7 13/13 4 Jobs Fri 8 21/21 2 Jobs Sat 9 21/21 2 Jobs Sun 10 16/17 3 J…" at bounding box center [230, 165] width 461 height 431
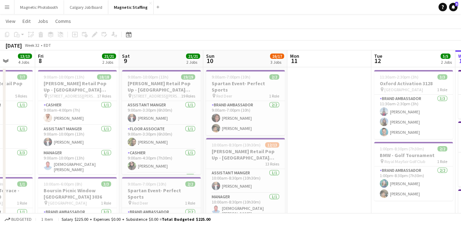
scroll to position [0, 193]
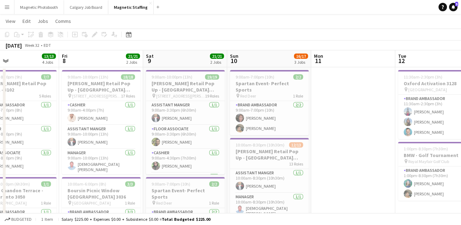
drag, startPoint x: 245, startPoint y: 150, endPoint x: 337, endPoint y: 149, distance: 92.1
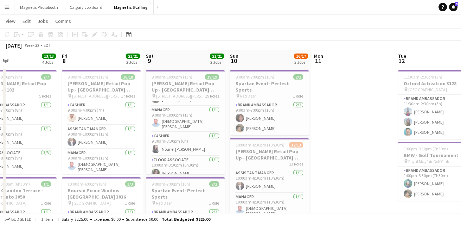
scroll to position [69, 0]
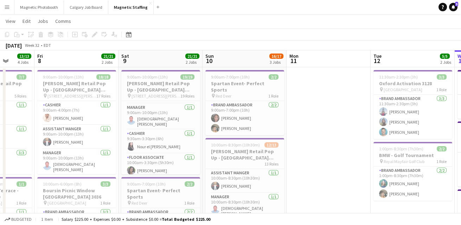
drag, startPoint x: 142, startPoint y: 138, endPoint x: 104, endPoint y: 180, distance: 57.0
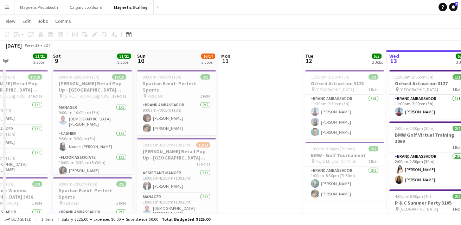
drag, startPoint x: 302, startPoint y: 177, endPoint x: 438, endPoint y: 127, distance: 145.6
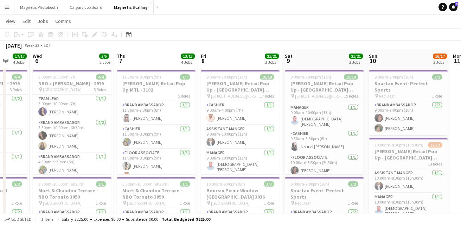
drag, startPoint x: 221, startPoint y: 147, endPoint x: 366, endPoint y: 131, distance: 146.1
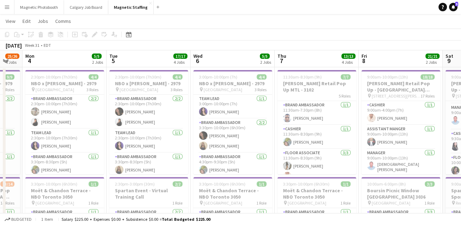
drag, startPoint x: 187, startPoint y: 143, endPoint x: 275, endPoint y: 141, distance: 88.2
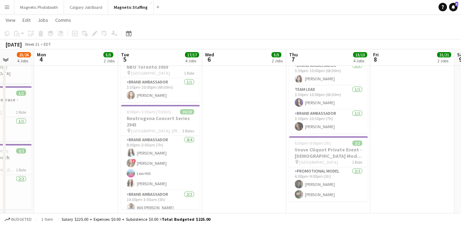
scroll to position [208, 0]
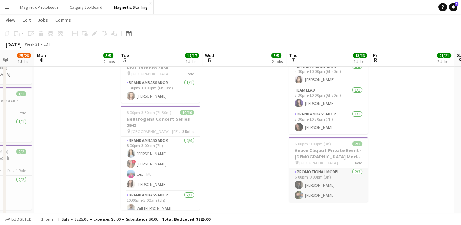
click at [299, 196] on app-user-avatar at bounding box center [298, 194] width 8 height 8
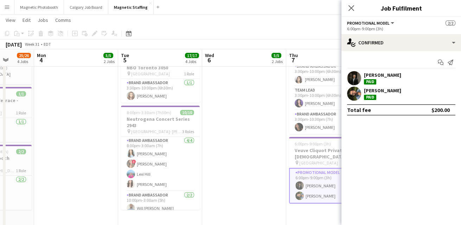
click at [356, 91] on app-user-avatar at bounding box center [354, 93] width 14 height 14
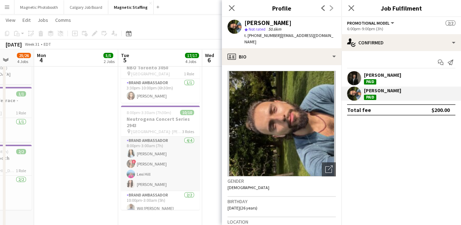
click at [198, 144] on app-card-role "Brand Ambassador 4/4 8:00pm-3:00am (7h) Karen Tello ! Kayla Cho Lexi Hill Luiza…" at bounding box center [160, 163] width 79 height 54
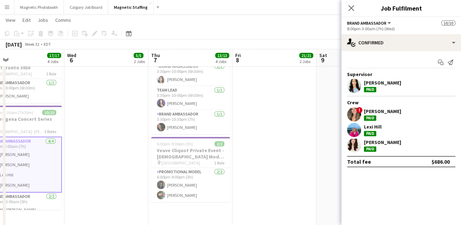
drag, startPoint x: 293, startPoint y: 130, endPoint x: 155, endPoint y: 150, distance: 139.1
click at [155, 150] on app-calendar-viewport "Sun 3 25/26 4 Jobs Mon 4 5/5 2 Jobs Tue 5 17/17 4 Jobs Wed 6 5/5 2 Jobs Thu 7 1…" at bounding box center [230, 150] width 461 height 662
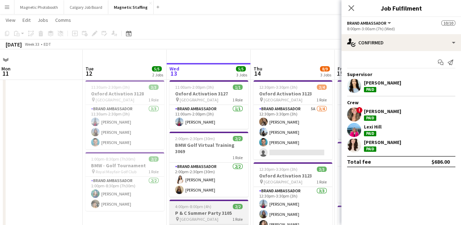
scroll to position [0, 0]
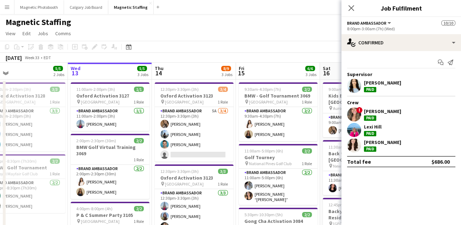
drag, startPoint x: 235, startPoint y: 182, endPoint x: 114, endPoint y: 184, distance: 120.6
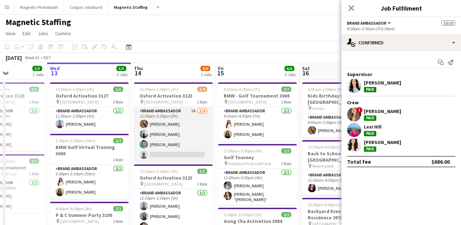
click at [167, 145] on app-card-role "Brand Ambassador 5A 3/4 12:30pm-3:30pm (3h) erica Musso Lena Vu Harrison Smith …" at bounding box center [173, 134] width 79 height 54
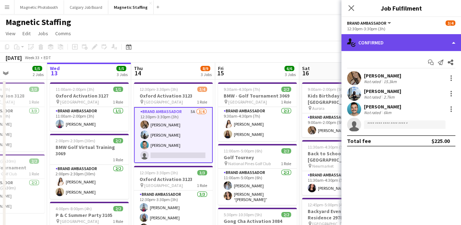
click at [375, 43] on div "single-neutral-actions-check-2 Confirmed" at bounding box center [400, 42] width 119 height 17
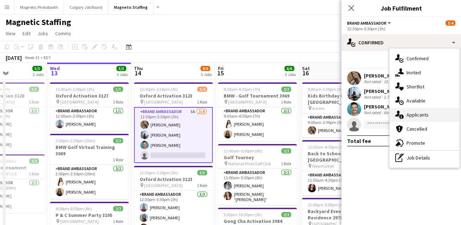
click at [403, 117] on div "single-neutral-actions-information Applicants" at bounding box center [424, 115] width 70 height 14
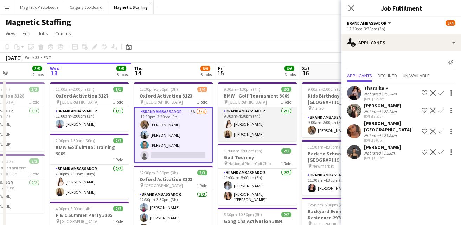
click at [272, 128] on app-card-role "Brand Ambassador 2/2 9:30am-4:30pm (7h) Lisa Bujold Alexia Kioussis" at bounding box center [257, 124] width 79 height 34
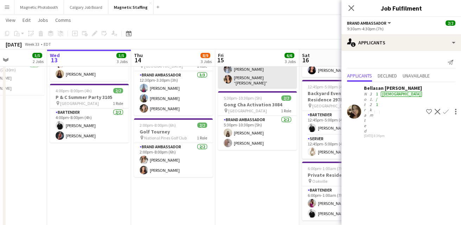
scroll to position [117, 0]
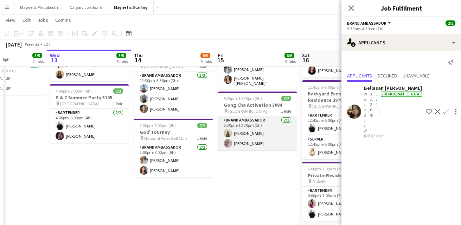
click at [258, 133] on app-card-role "Brand Ambassador 2/2 5:30pm-10:30pm (5h) Geanie Luu Roxanna Cyganek" at bounding box center [257, 133] width 79 height 34
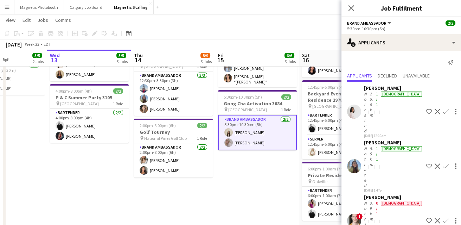
scroll to position [107, 0]
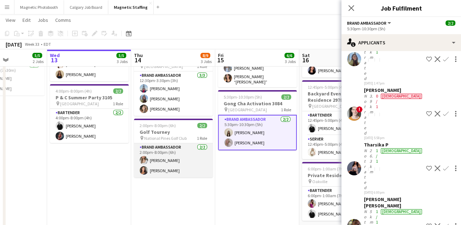
click at [192, 169] on app-card-role "Brand Ambassador 2/2 2:00pm-8:00pm (6h) Sabrina McCaskill Katelynn Espinosa" at bounding box center [173, 160] width 79 height 34
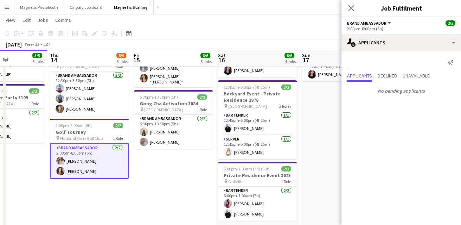
scroll to position [0, 315]
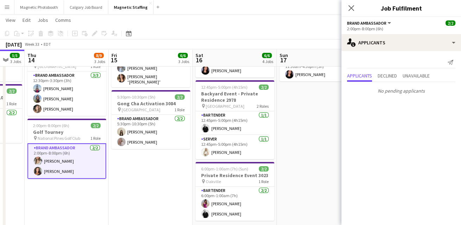
drag, startPoint x: 274, startPoint y: 176, endPoint x: 163, endPoint y: 183, distance: 110.9
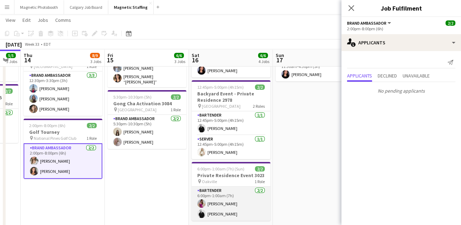
click at [227, 195] on app-card-role "Bartender 2/2 6:00pm-1:00am (7h) Izabella Lima jean-philippe roy" at bounding box center [231, 203] width 79 height 34
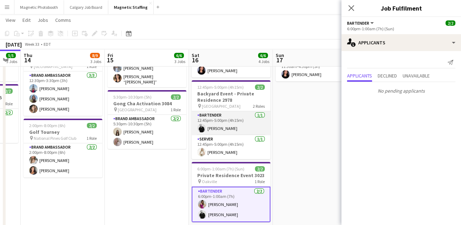
click at [245, 119] on app-card-role "Bartender 1/1 12:45pm-5:00pm (4h15m) jean-philippe roy" at bounding box center [231, 123] width 79 height 24
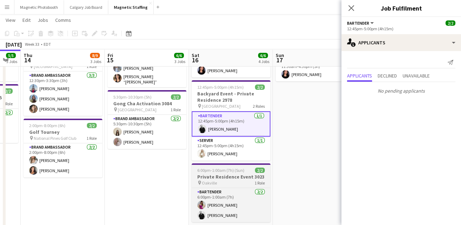
click at [221, 173] on h3 "Private Residence Event 3023" at bounding box center [231, 176] width 79 height 6
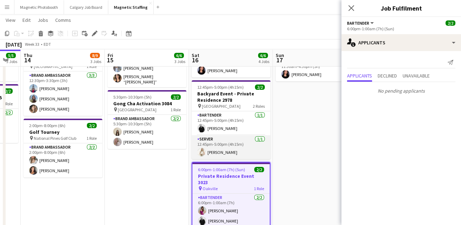
click at [225, 148] on app-card-role "Server 1/1 12:45pm-5:00pm (4h15m) Katryna Klepacki" at bounding box center [231, 147] width 79 height 24
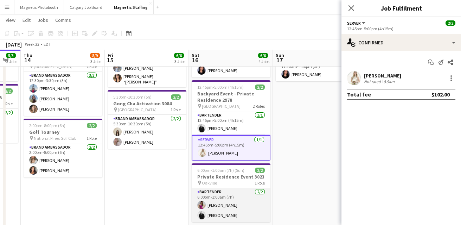
click at [214, 199] on app-card-role "Bartender 2/2 6:00pm-1:00am (7h) Izabella Lima jean-philippe roy" at bounding box center [231, 205] width 79 height 34
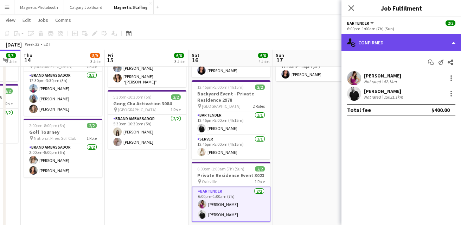
click at [382, 45] on div "single-neutral-actions-check-2 Confirmed" at bounding box center [400, 42] width 119 height 17
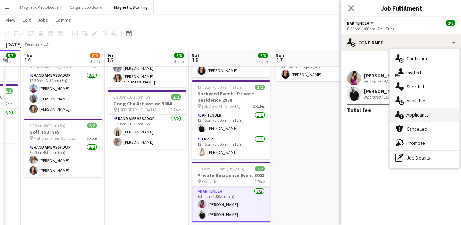
click at [400, 119] on div "single-neutral-actions-information Applicants" at bounding box center [424, 115] width 70 height 14
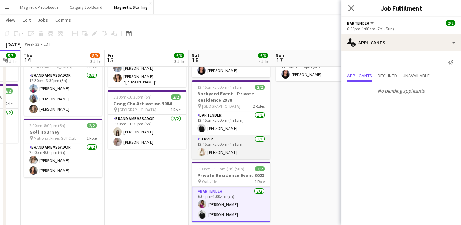
click at [243, 142] on app-card-role "Server 1/1 12:45pm-5:00pm (4h15m) Katryna Klepacki" at bounding box center [231, 147] width 79 height 24
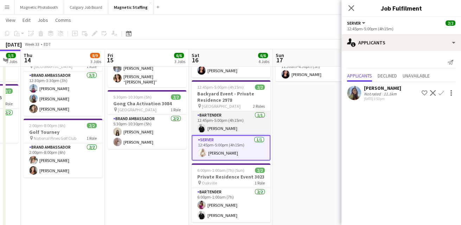
click at [238, 118] on app-card-role "Bartender 1/1 12:45pm-5:00pm (4h15m) jean-philippe roy" at bounding box center [231, 123] width 79 height 24
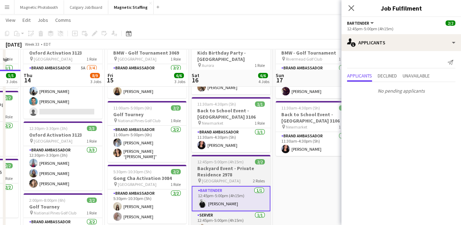
scroll to position [39, 0]
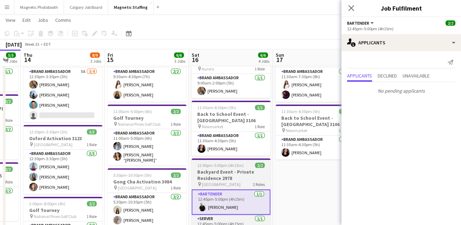
click at [234, 124] on app-job-card "11:30am-4:30pm (5h) 1/1 Back to School Event - Upper Canada Mall 3106 pin Newma…" at bounding box center [231, 128] width 79 height 55
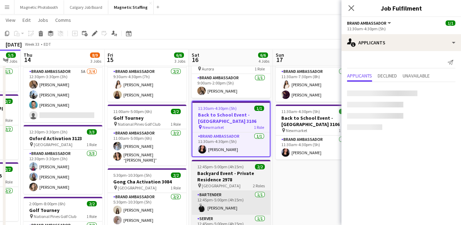
scroll to position [0, 0]
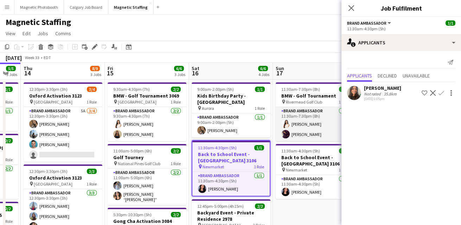
click at [318, 120] on app-card-role "Brand Ambassador 2/2 11:30am-7:30pm (8h) Lisa Bujold Sofia Jouali" at bounding box center [315, 124] width 79 height 34
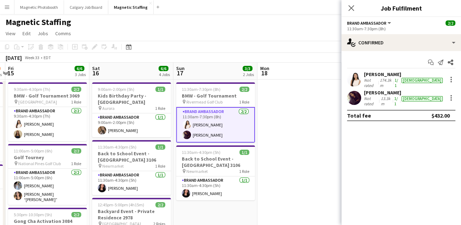
drag, startPoint x: 318, startPoint y: 120, endPoint x: 214, endPoint y: 124, distance: 104.1
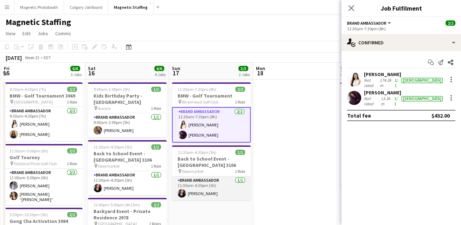
click at [221, 186] on app-card-role "Brand Ambassador 1/1 11:30am-4:30pm (5h) Jennifer Bigirimana" at bounding box center [211, 188] width 79 height 24
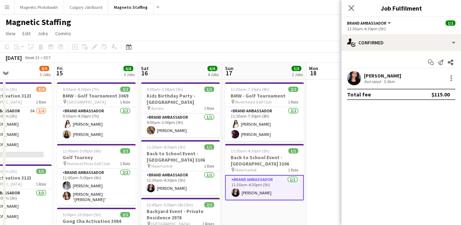
drag, startPoint x: 285, startPoint y: 168, endPoint x: 122, endPoint y: 183, distance: 163.4
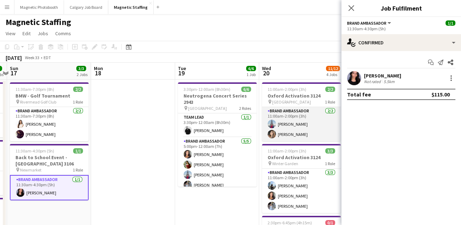
click at [276, 137] on app-card-role "Brand Ambassador 2/2 11:00am-2:00pm (3h) Luccas Correia Cassie Sanchez" at bounding box center [301, 124] width 79 height 34
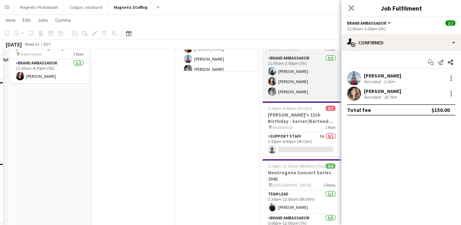
scroll to position [116, 0]
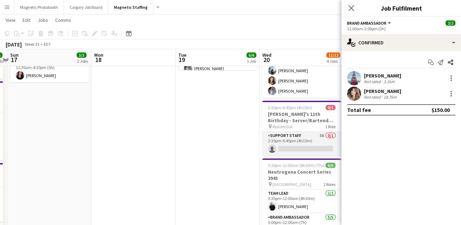
click at [278, 138] on app-card-role "Support Staff 5A 0/1 2:30pm-6:45pm (4h15m) single-neutral-actions" at bounding box center [301, 143] width 79 height 24
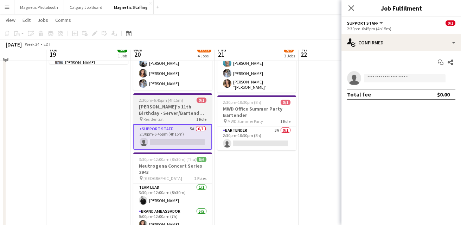
scroll to position [115, 0]
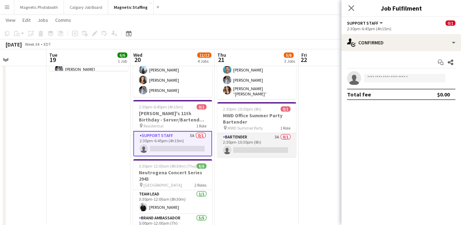
click at [264, 152] on app-card-role "Bartender 3A 0/1 2:30pm-10:30pm (8h) single-neutral-actions" at bounding box center [256, 145] width 79 height 24
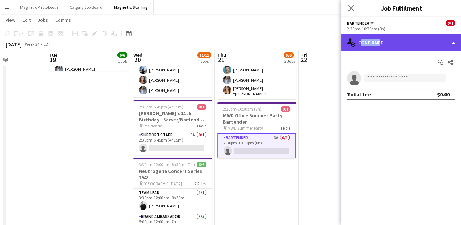
click at [377, 45] on div "single-neutral-actions-check-2 Confirmed" at bounding box center [400, 42] width 119 height 17
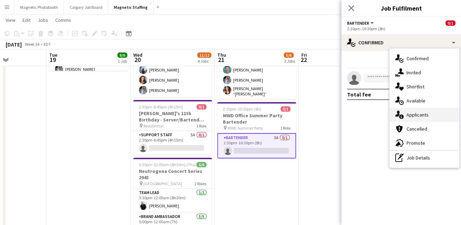
click at [412, 115] on div "single-neutral-actions-information Applicants" at bounding box center [424, 115] width 70 height 14
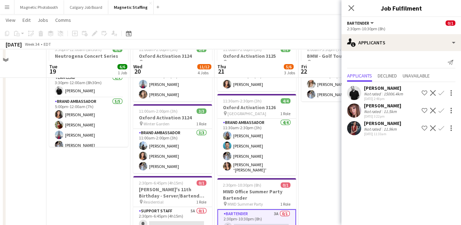
scroll to position [35, 0]
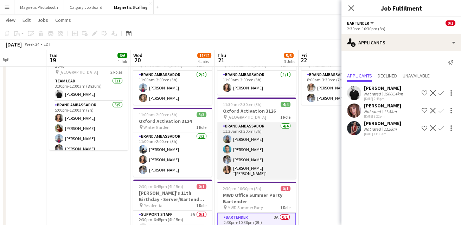
click at [270, 150] on app-card-role "Brand Ambassador 4/4 11:30am-2:30pm (3h) Maria Motta Harrison Smith Heather Sie…" at bounding box center [256, 150] width 79 height 57
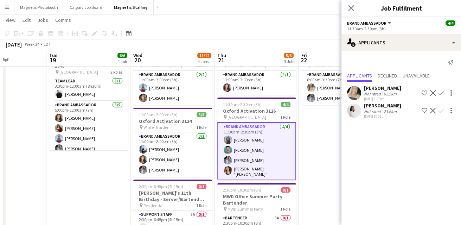
scroll to position [0, 0]
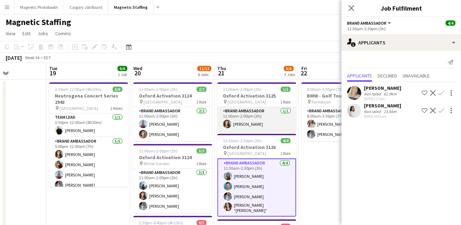
click at [277, 123] on app-card-role "Brand Ambassador [DATE] 11:00am-2:00pm (3h) [PERSON_NAME]" at bounding box center [256, 119] width 79 height 24
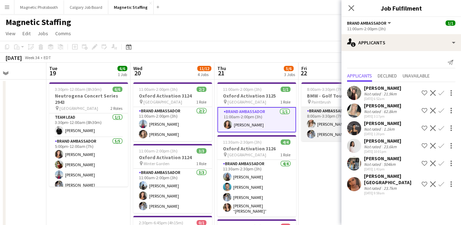
click at [321, 134] on app-card-role "Brand Ambassador 2/2 8:00am-3:30pm (7h30m) Sabrina McCaskill Heather Siemonsen" at bounding box center [340, 124] width 79 height 34
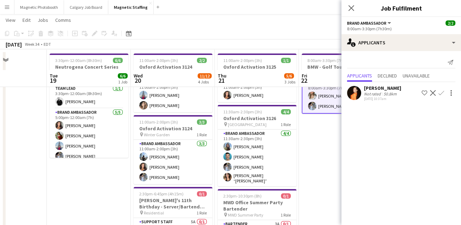
scroll to position [49, 0]
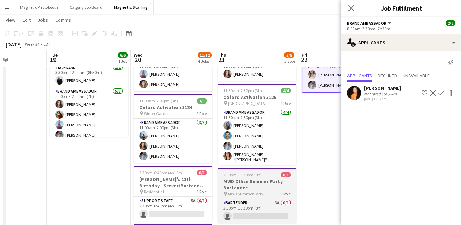
click at [242, 186] on h3 "MWD Office Summer Party Bartender" at bounding box center [257, 184] width 79 height 13
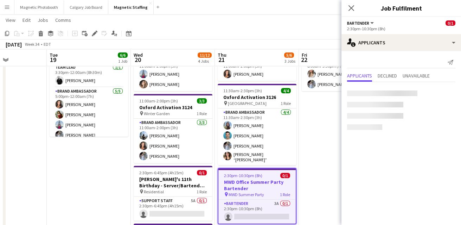
scroll to position [0, 289]
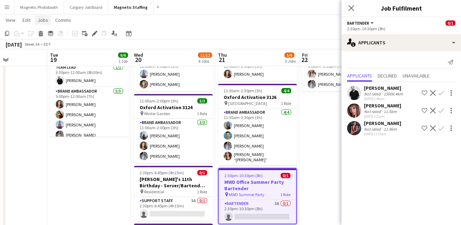
click at [43, 21] on span "Jobs" at bounding box center [43, 20] width 11 height 6
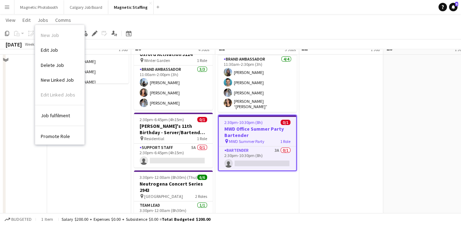
scroll to position [111, 0]
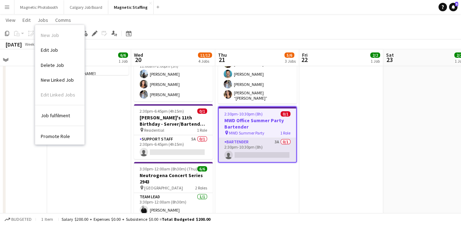
click at [259, 146] on app-card-role "Bartender 3A 0/1 2:30pm-10:30pm (8h) single-neutral-actions" at bounding box center [257, 150] width 77 height 24
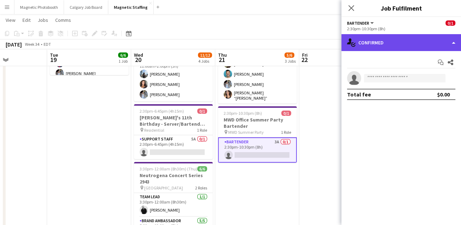
click at [453, 42] on div "single-neutral-actions-check-2 Confirmed" at bounding box center [400, 42] width 119 height 17
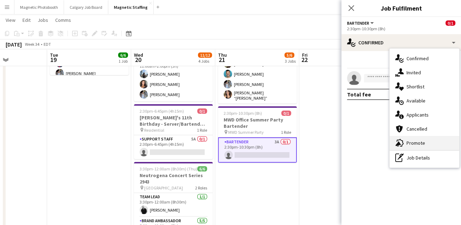
click at [417, 141] on div "advertising-megaphone Promote" at bounding box center [424, 143] width 70 height 14
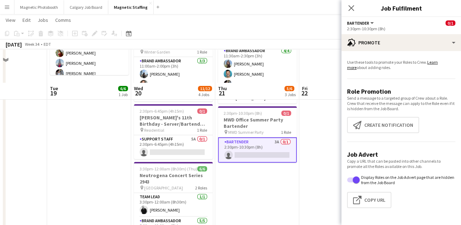
scroll to position [210, 0]
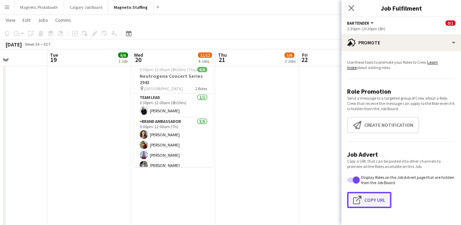
click at [378, 193] on button "Click to copy URL Copy Url" at bounding box center [369, 200] width 44 height 16
type textarea "**********"
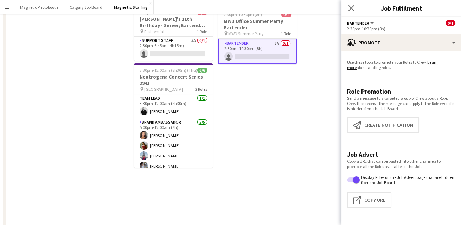
scroll to position [0, 0]
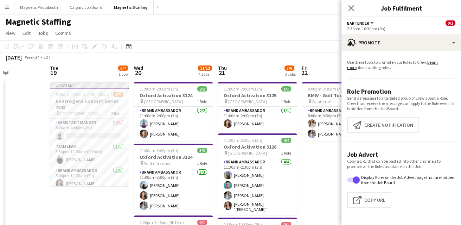
click at [8, 8] on app-icon "Menu" at bounding box center [7, 7] width 6 height 6
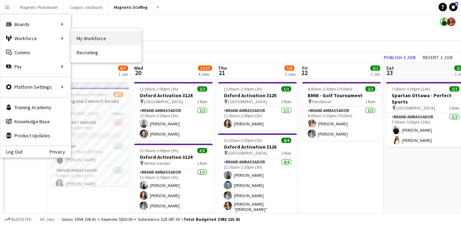
click at [83, 40] on link "My Workforce" at bounding box center [106, 38] width 70 height 14
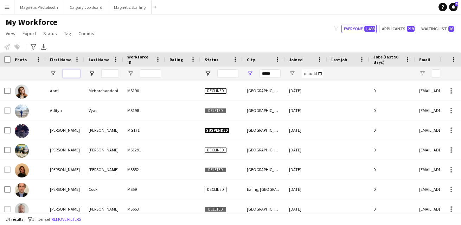
click at [70, 73] on input "First Name Filter Input" at bounding box center [72, 73] width 18 height 8
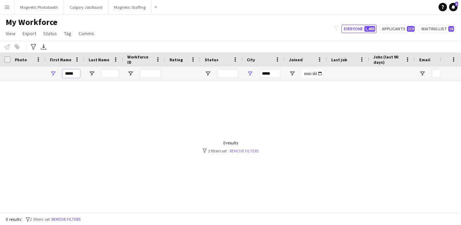
type input "*****"
click at [250, 148] on link "Remove filters" at bounding box center [243, 150] width 29 height 5
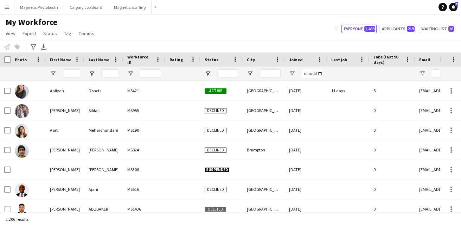
click at [75, 78] on div at bounding box center [72, 73] width 18 height 14
click at [73, 76] on input "First Name Filter Input" at bounding box center [72, 73] width 18 height 8
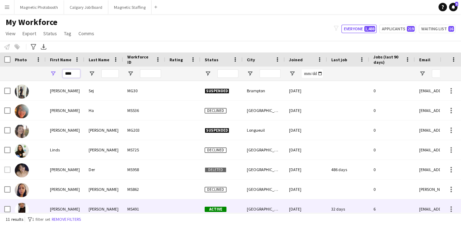
type input "****"
click at [110, 207] on div "McKay" at bounding box center [103, 208] width 39 height 19
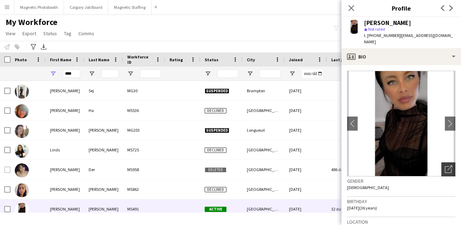
click at [449, 165] on icon "Open photos pop-in" at bounding box center [448, 168] width 7 height 7
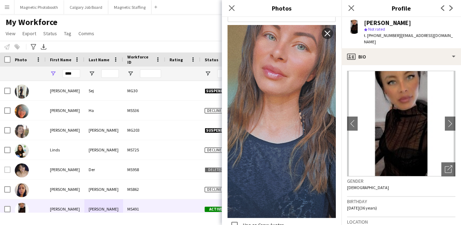
scroll to position [153, 0]
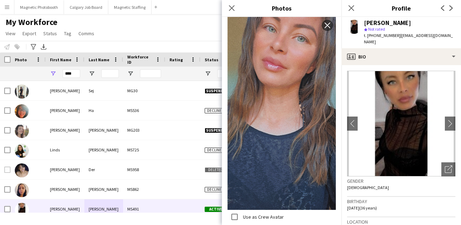
drag, startPoint x: 304, startPoint y: 112, endPoint x: 307, endPoint y: 122, distance: 9.7
click at [0, 0] on body "Menu Boards Boards Boards All jobs Status Workforce Workforce My Workforce Recr…" at bounding box center [230, 112] width 461 height 225
click at [140, 27] on div "My Workforce View Views Default view New view Update view Delete view Edit name…" at bounding box center [230, 29] width 461 height 24
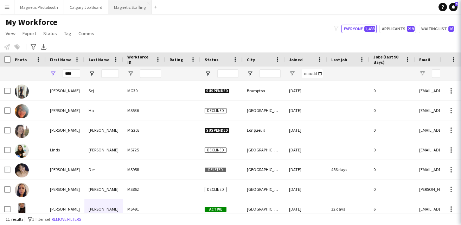
click at [128, 10] on button "Magnetic Staffing Close" at bounding box center [129, 7] width 43 height 14
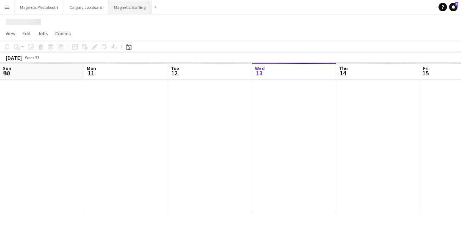
scroll to position [0, 168]
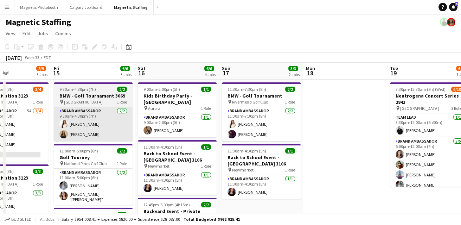
drag, startPoint x: 311, startPoint y: 115, endPoint x: 32, endPoint y: 118, distance: 278.7
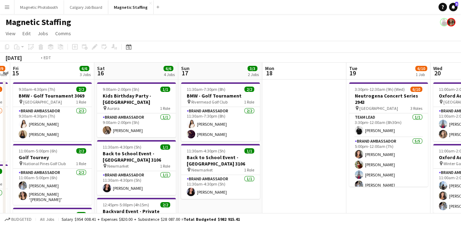
drag, startPoint x: 252, startPoint y: 141, endPoint x: 7, endPoint y: 141, distance: 245.3
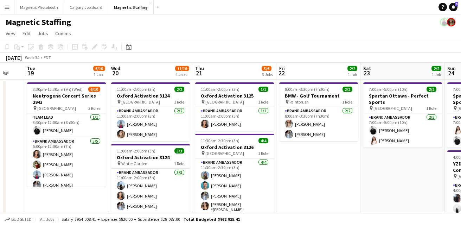
scroll to position [0, 257]
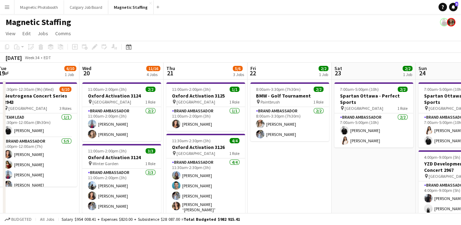
drag, startPoint x: 237, startPoint y: 137, endPoint x: 203, endPoint y: 138, distance: 34.4
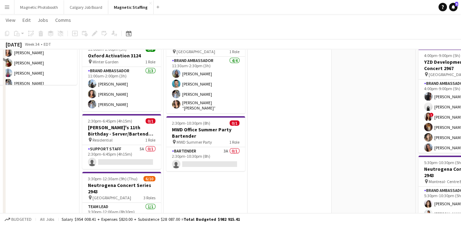
scroll to position [53, 0]
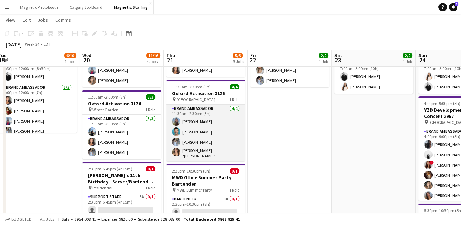
click at [221, 143] on app-card-role "Brand Ambassador 4/4 11:30am-2:30pm (3h) Maria Motta Harrison Smith Heather Sie…" at bounding box center [205, 132] width 79 height 57
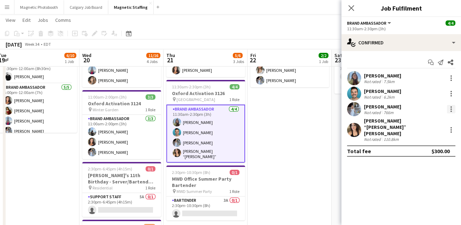
click at [451, 110] on div at bounding box center [450, 110] width 1 height 1
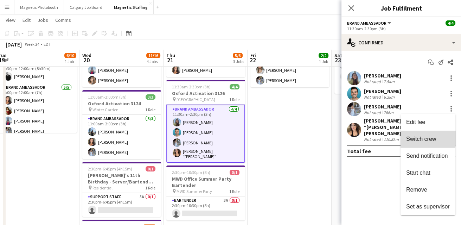
click at [426, 136] on span "Switch crew" at bounding box center [421, 139] width 30 height 6
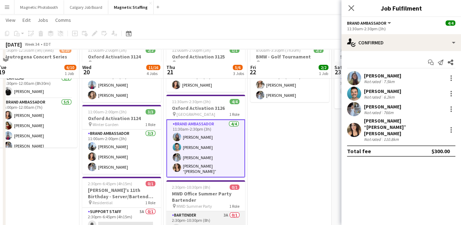
scroll to position [68, 0]
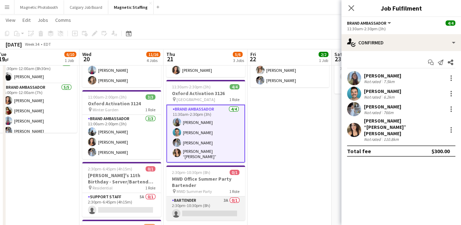
click at [202, 205] on app-card-role "Bartender 3A 0/1 2:30pm-10:30pm (8h) single-neutral-actions" at bounding box center [205, 208] width 79 height 24
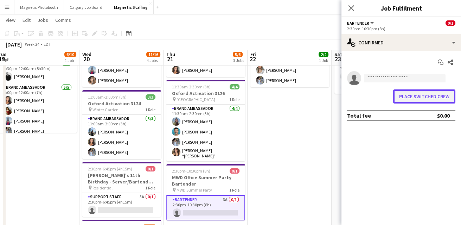
click at [424, 96] on button "Place switched crew" at bounding box center [424, 96] width 62 height 14
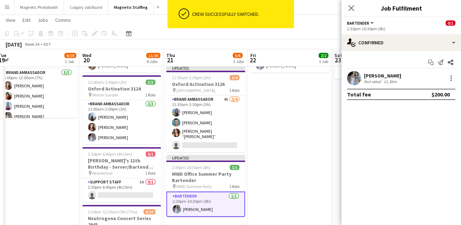
click at [276, 170] on app-date-cell "8:00am-3:30pm (7h30m) 2/2 BMW - Golf Tournament pin Paintbrush 1 Role Brand Amb…" at bounding box center [289, 174] width 84 height 326
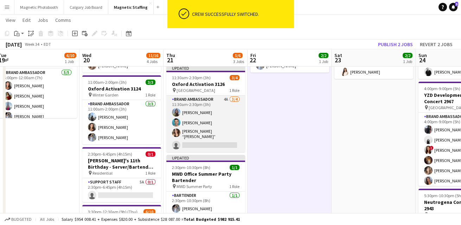
click at [218, 122] on app-card-role "Brand Ambassador 4A 3/4 11:30am-2:30pm (3h) Maria Motta Harrison Smith Nicole “…" at bounding box center [205, 123] width 79 height 57
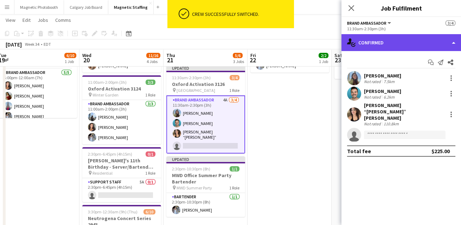
click at [396, 45] on div "single-neutral-actions-check-2 Confirmed" at bounding box center [400, 42] width 119 height 17
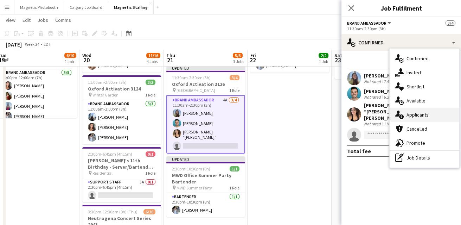
click at [401, 118] on icon "single-neutral-actions-information" at bounding box center [399, 114] width 8 height 8
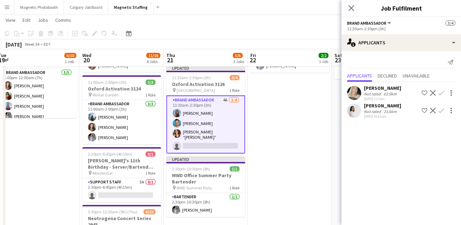
click at [431, 112] on app-icon "Decline" at bounding box center [433, 111] width 6 height 6
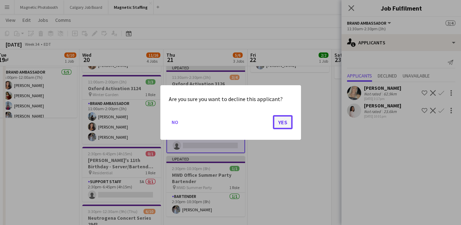
click at [285, 123] on button "Yes" at bounding box center [283, 122] width 20 height 14
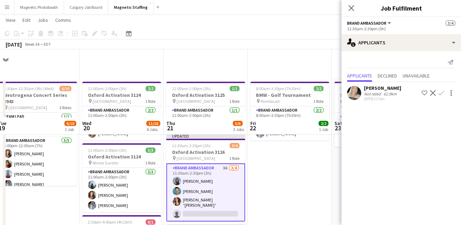
scroll to position [68, 0]
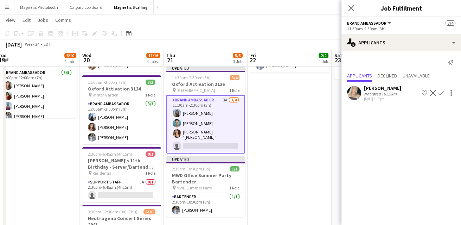
click at [285, 123] on app-date-cell "8:00am-3:30pm (7h30m) 2/2 BMW - Golf Tournament pin Paintbrush 1 Role Brand Amb…" at bounding box center [289, 174] width 84 height 326
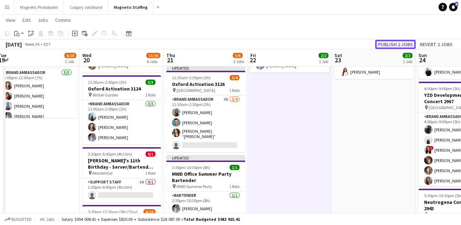
click at [392, 48] on button "Publish 2 jobs" at bounding box center [395, 44] width 40 height 9
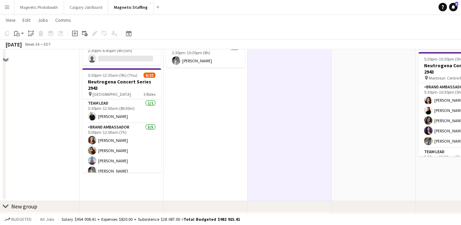
scroll to position [0, 0]
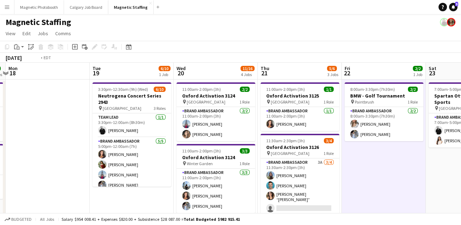
drag, startPoint x: 195, startPoint y: 131, endPoint x: 395, endPoint y: 125, distance: 200.8
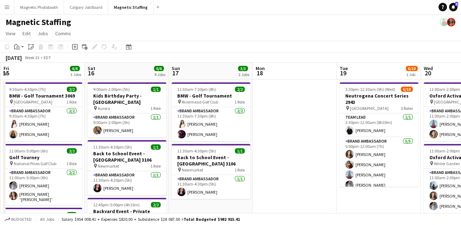
drag, startPoint x: 196, startPoint y: 137, endPoint x: 314, endPoint y: 129, distance: 118.0
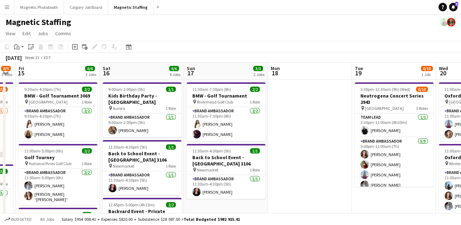
scroll to position [0, 177]
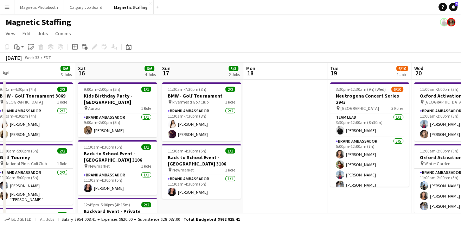
drag, startPoint x: 154, startPoint y: 153, endPoint x: 301, endPoint y: 131, distance: 148.9
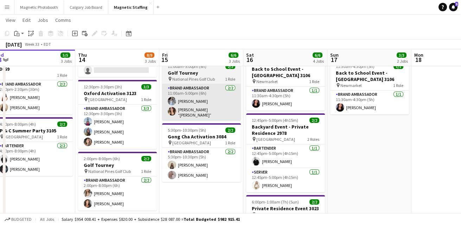
scroll to position [0, 0]
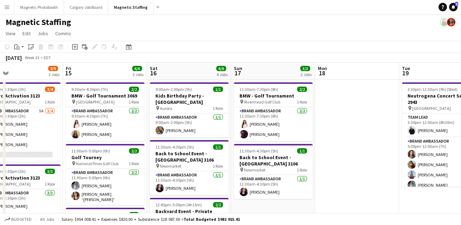
drag, startPoint x: 382, startPoint y: 147, endPoint x: -4, endPoint y: 191, distance: 388.7
click at [0, 191] on html "Menu Boards Boards Boards All jobs Status Workforce Workforce My Workforce Recr…" at bounding box center [230, 225] width 461 height 450
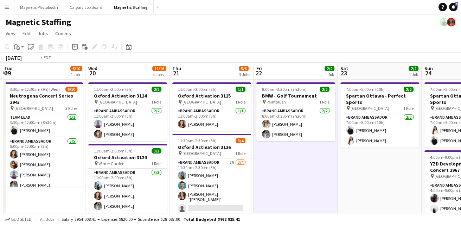
drag, startPoint x: 291, startPoint y: 180, endPoint x: -4, endPoint y: 201, distance: 296.0
click at [0, 201] on html "Menu Boards Boards Boards All jobs Status Workforce Workforce My Workforce Recr…" at bounding box center [230, 225] width 461 height 450
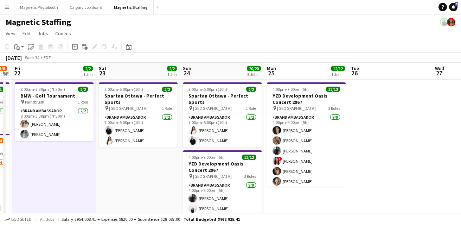
drag, startPoint x: 208, startPoint y: 181, endPoint x: 66, endPoint y: 182, distance: 142.3
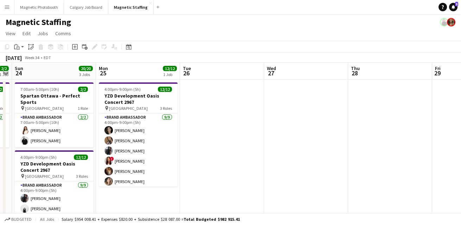
scroll to position [0, 240]
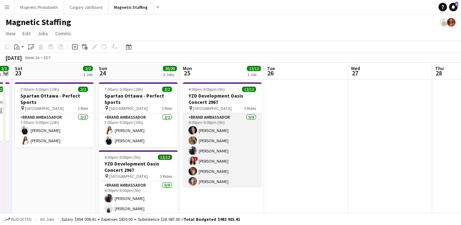
click at [220, 141] on app-card-role "Brand Ambassador [DATE] 4:00pm-9:00pm (5h) [PERSON_NAME] [PERSON_NAME] [PERSON_…" at bounding box center [222, 165] width 79 height 105
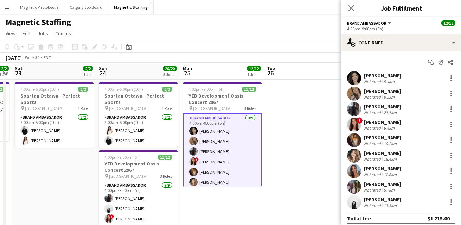
click at [406, 33] on app-options-switcher "Brand Ambassador All roles Brand Ambassador 12/12 4:00pm-9:00pm (5h)" at bounding box center [400, 25] width 119 height 17
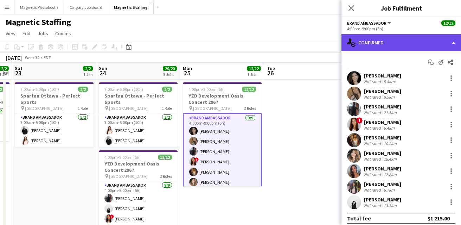
click at [404, 47] on div "single-neutral-actions-check-2 Confirmed" at bounding box center [400, 42] width 119 height 17
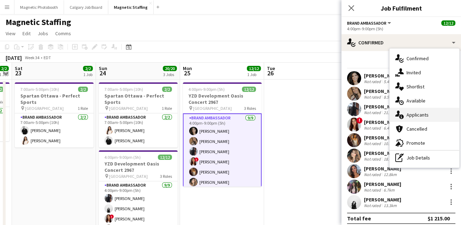
click at [409, 121] on div "single-neutral-actions-information Applicants" at bounding box center [424, 115] width 70 height 14
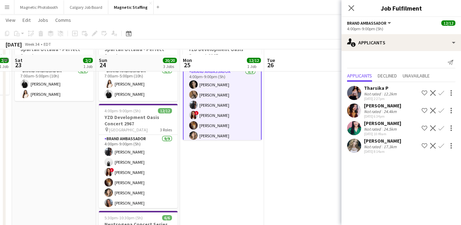
scroll to position [51, 0]
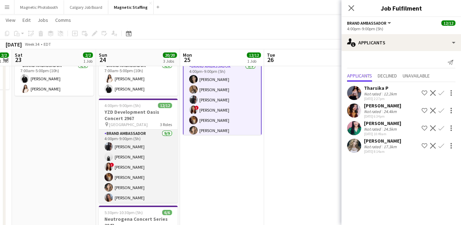
click at [162, 180] on app-card-role "Brand Ambassador 9/9 4:00pm-9:00pm (5h) Cameron Rodgers angel kim ! Luana Cima …" at bounding box center [138, 183] width 79 height 108
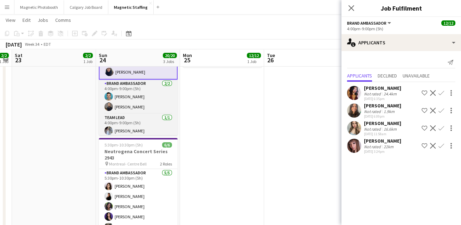
scroll to position [119, 0]
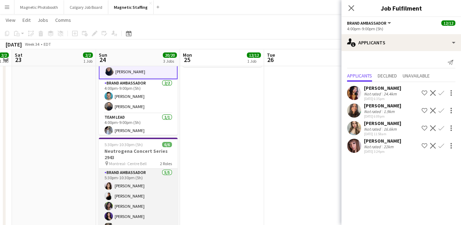
click at [147, 200] on app-card-role "Brand Ambassador 5/5 5:30pm-10:30pm (5h) Sharon Azarine Sarah Amoura Emna Touil…" at bounding box center [138, 200] width 79 height 65
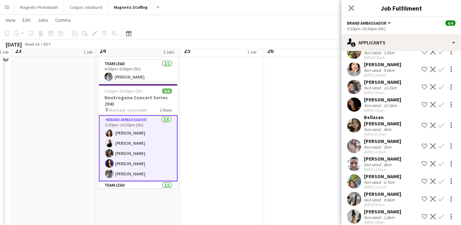
scroll to position [174, 0]
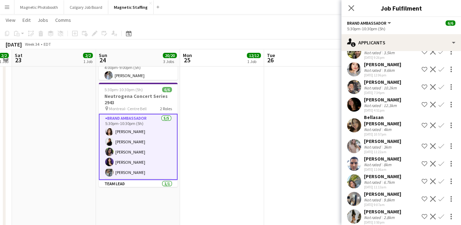
click at [430, 86] on app-icon "Decline" at bounding box center [433, 87] width 6 height 6
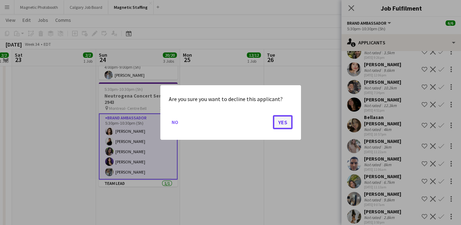
click at [286, 126] on button "Yes" at bounding box center [283, 122] width 20 height 14
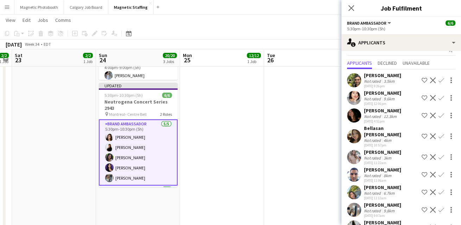
scroll to position [12, 0]
click at [431, 96] on app-icon "Decline" at bounding box center [433, 98] width 6 height 6
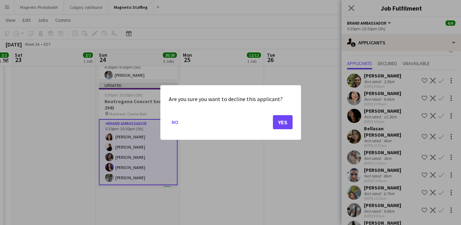
scroll to position [0, 0]
click at [284, 122] on button "Yes" at bounding box center [283, 122] width 20 height 14
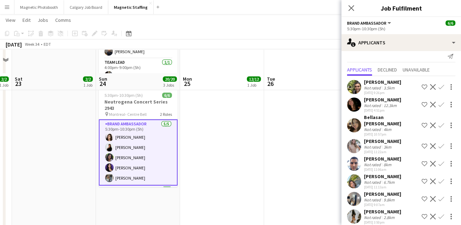
scroll to position [217, 0]
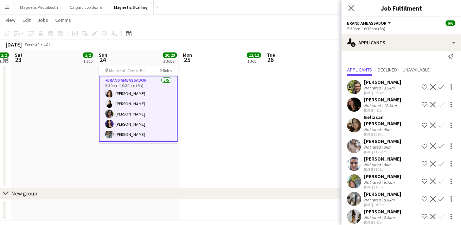
click at [292, 157] on app-date-cell at bounding box center [306, 25] width 84 height 326
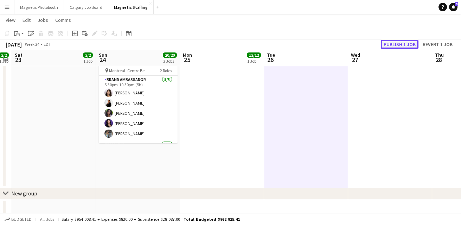
click at [401, 43] on button "Publish 1 job" at bounding box center [400, 44] width 38 height 9
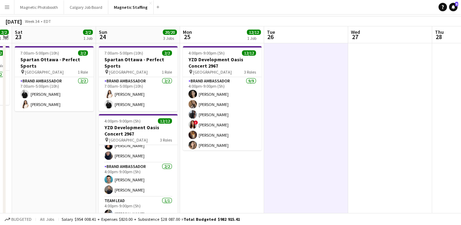
scroll to position [0, 0]
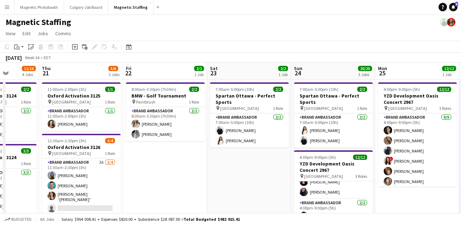
drag, startPoint x: 149, startPoint y: 125, endPoint x: 438, endPoint y: 112, distance: 289.5
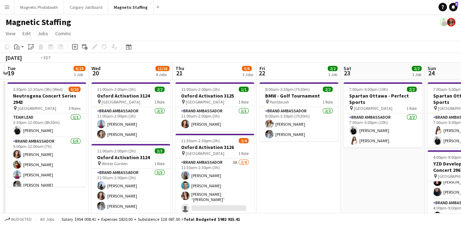
drag, startPoint x: 157, startPoint y: 150, endPoint x: 366, endPoint y: 128, distance: 210.0
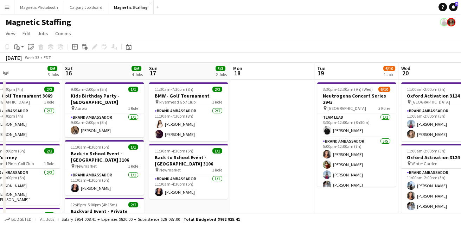
drag, startPoint x: 164, startPoint y: 153, endPoint x: 321, endPoint y: 147, distance: 156.9
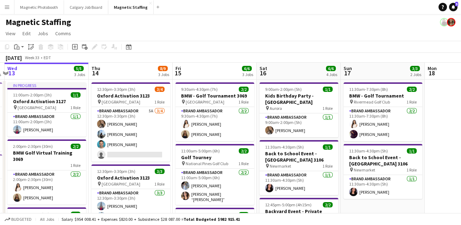
drag, startPoint x: 160, startPoint y: 153, endPoint x: 319, endPoint y: 145, distance: 159.0
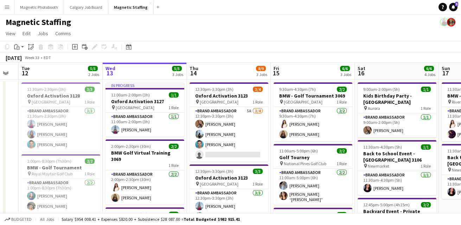
drag, startPoint x: 174, startPoint y: 161, endPoint x: 271, endPoint y: 156, distance: 97.8
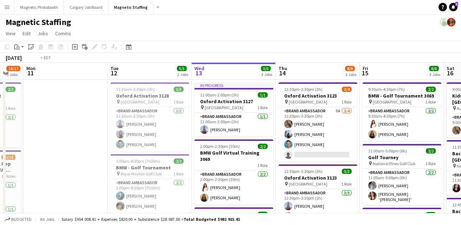
scroll to position [0, 214]
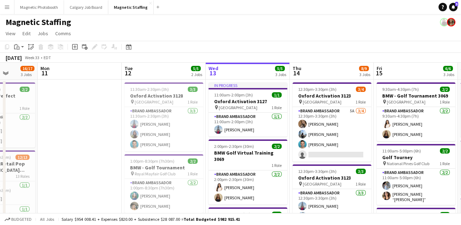
drag, startPoint x: 155, startPoint y: 154, endPoint x: 258, endPoint y: 151, distance: 102.6
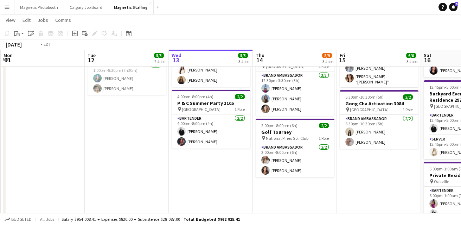
scroll to position [0, 299]
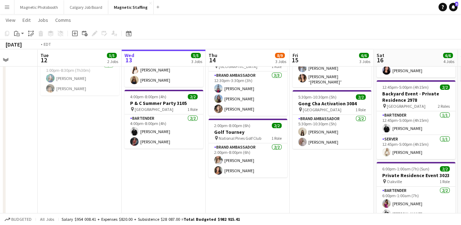
drag, startPoint x: 175, startPoint y: 142, endPoint x: 93, endPoint y: 153, distance: 82.5
click at [93, 152] on app-calendar-viewport "Fri 8 21/21 2 Jobs Sat 9 21/21 2 Jobs Sun 10 16/17 3 Jobs Mon 11 Tue 12 5/5 2 J…" at bounding box center [230, 116] width 461 height 410
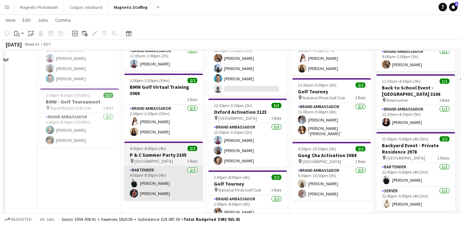
scroll to position [67, 0]
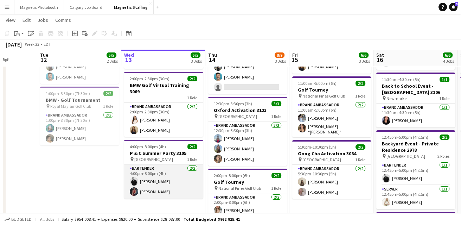
click at [137, 179] on app-card-role "Bartender 2/2 4:00pm-8:00pm (4h) jean-philippe roy Xin Yi Lim" at bounding box center [163, 181] width 79 height 34
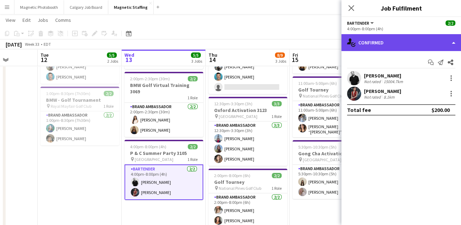
click at [416, 48] on div "single-neutral-actions-check-2 Confirmed" at bounding box center [400, 42] width 119 height 17
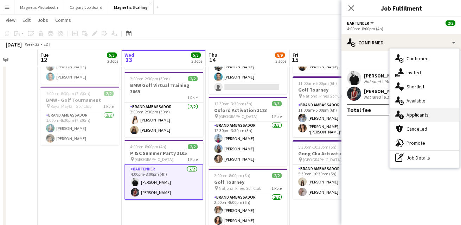
click at [403, 118] on icon "single-neutral-actions-information" at bounding box center [399, 114] width 8 height 8
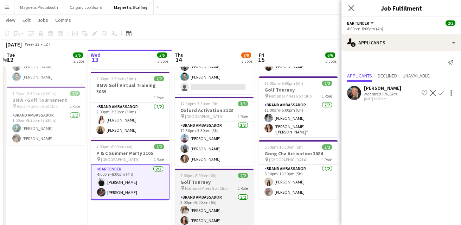
scroll to position [0, 263]
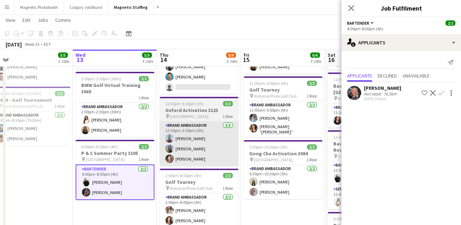
click at [217, 149] on app-card-role "Brand Ambassador 3/3 12:30pm-3:30pm (3h) Luccas Correia Maria Motta Cassie Sanc…" at bounding box center [199, 143] width 79 height 44
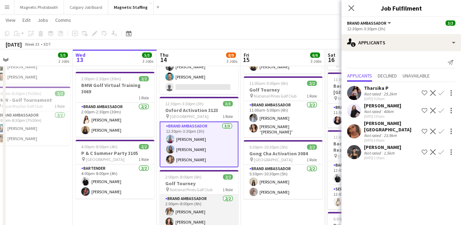
click at [211, 204] on app-card-role "Brand Ambassador 2/2 2:00pm-8:00pm (6h) Sabrina McCaskill Katelynn Espinosa" at bounding box center [199, 211] width 79 height 34
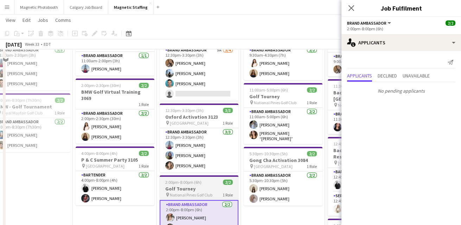
scroll to position [21, 0]
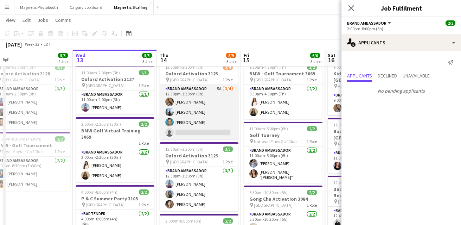
click at [216, 122] on app-card-role "Brand Ambassador 5A 3/4 12:30pm-3:30pm (3h) erica Musso Lena Vu Harrison Smith …" at bounding box center [199, 112] width 79 height 54
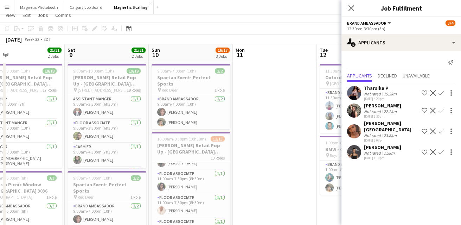
scroll to position [0, 0]
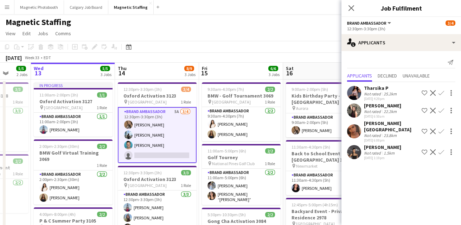
drag, startPoint x: 200, startPoint y: 162, endPoint x: -4, endPoint y: 206, distance: 208.8
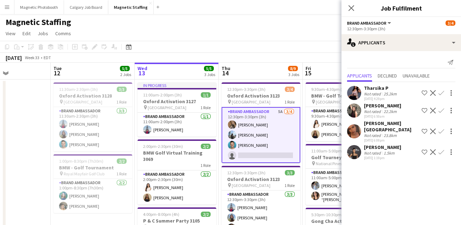
drag, startPoint x: 260, startPoint y: 158, endPoint x: 277, endPoint y: 161, distance: 17.1
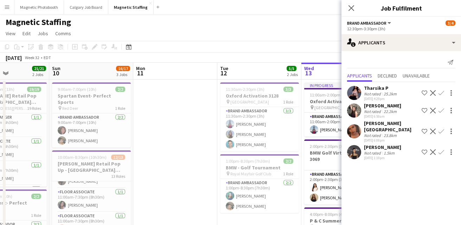
drag, startPoint x: 91, startPoint y: 145, endPoint x: 254, endPoint y: 125, distance: 164.6
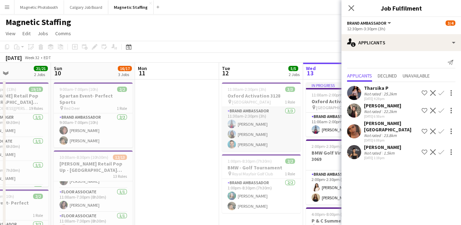
click at [276, 109] on app-card-role "Brand Ambassador 3/3 11:30am-2:30pm (3h) Luccas Correia Maria Motta Harrison Sm…" at bounding box center [261, 129] width 79 height 44
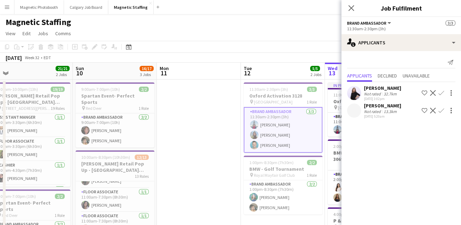
drag, startPoint x: 163, startPoint y: 122, endPoint x: 290, endPoint y: 99, distance: 128.6
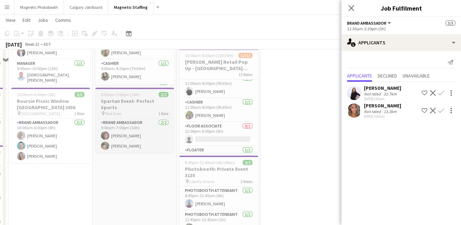
scroll to position [109, 0]
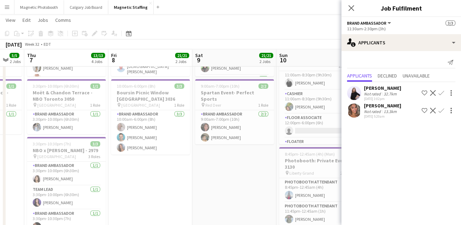
drag, startPoint x: 138, startPoint y: 189, endPoint x: 241, endPoint y: 189, distance: 102.3
click at [240, 189] on app-calendar-viewport "Tue 5 Wed 6 5/5 2 Jobs Thu 7 13/13 4 Jobs Fri 8 21/21 2 Jobs Sat 9 21/21 2 Jobs…" at bounding box center [230, 133] width 461 height 431
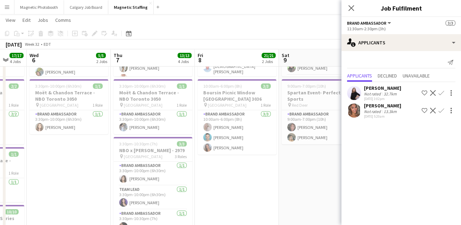
drag, startPoint x: 186, startPoint y: 186, endPoint x: 270, endPoint y: 184, distance: 84.0
click at [270, 185] on app-calendar-viewport "Mon 4 5/5 2 Jobs Tue 5 17/17 4 Jobs Wed 6 5/5 2 Jobs Thu 7 13/13 4 Jobs Fri 8 2…" at bounding box center [230, 137] width 461 height 438
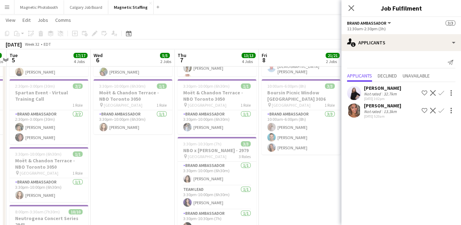
drag, startPoint x: 171, startPoint y: 193, endPoint x: 265, endPoint y: 193, distance: 93.8
click at [265, 193] on app-calendar-viewport "Sun 3 Mon 4 5/5 2 Jobs Tue 5 17/17 4 Jobs Wed 6 5/5 2 Jobs Thu 7 13/13 4 Jobs F…" at bounding box center [230, 137] width 461 height 438
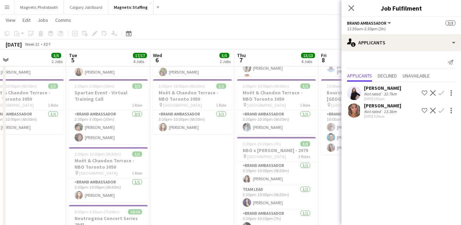
drag, startPoint x: 145, startPoint y: 188, endPoint x: 175, endPoint y: 188, distance: 29.5
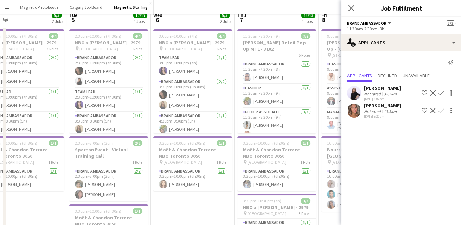
scroll to position [0, 0]
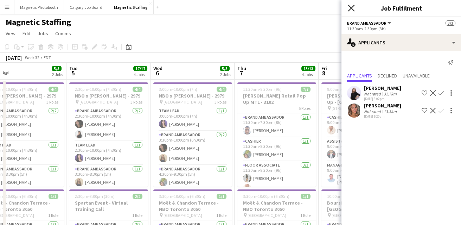
click at [353, 9] on icon "Close pop-in" at bounding box center [351, 8] width 7 height 7
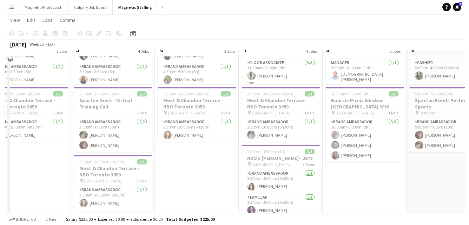
scroll to position [103, 0]
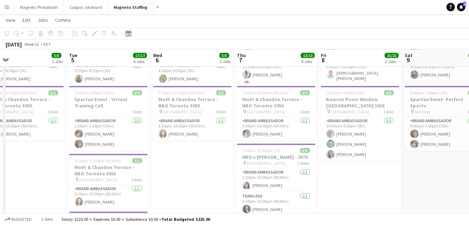
click at [131, 33] on icon at bounding box center [128, 34] width 5 height 6
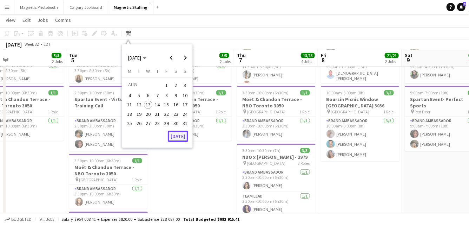
click at [174, 137] on button "[DATE]" at bounding box center [178, 135] width 20 height 11
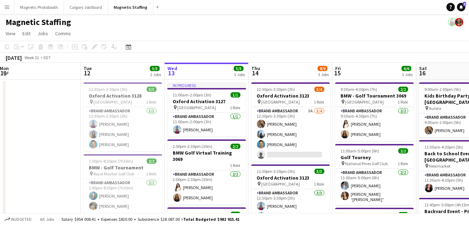
scroll to position [0, 160]
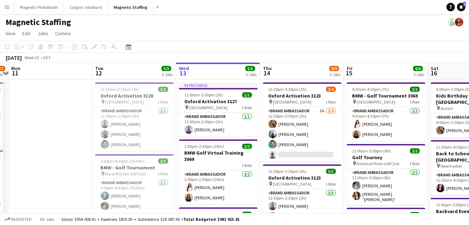
drag, startPoint x: 174, startPoint y: 137, endPoint x: 255, endPoint y: 137, distance: 81.9
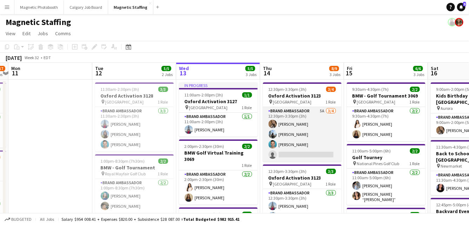
click at [300, 146] on app-card-role "Brand Ambassador 5A 3/4 12:30pm-3:30pm (3h) erica Musso Lena Vu Harrison Smith …" at bounding box center [302, 134] width 79 height 54
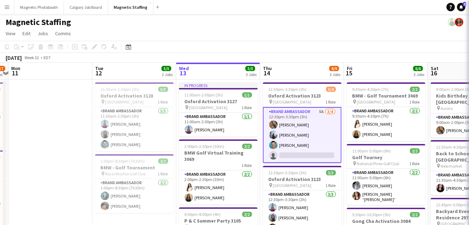
scroll to position [0, 159]
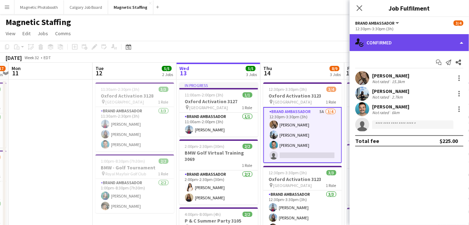
click at [394, 44] on div "single-neutral-actions-check-2 Confirmed" at bounding box center [409, 42] width 119 height 17
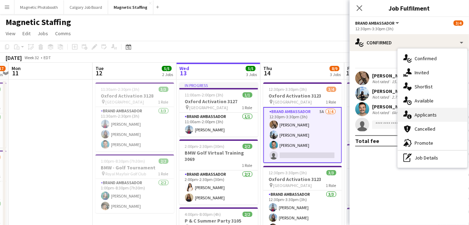
click at [408, 113] on icon "single-neutral-actions-information" at bounding box center [408, 114] width 8 height 8
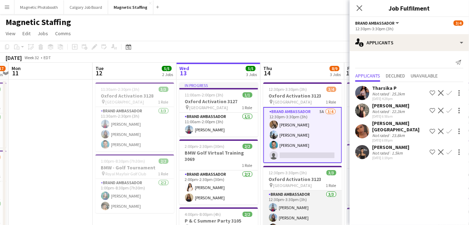
click at [300, 202] on app-card-role "Brand Ambassador 3/3 12:30pm-3:30pm (3h) Luccas Correia Maria Motta Cassie Sanc…" at bounding box center [303, 212] width 79 height 44
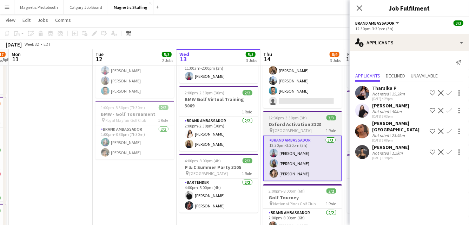
scroll to position [52, 0]
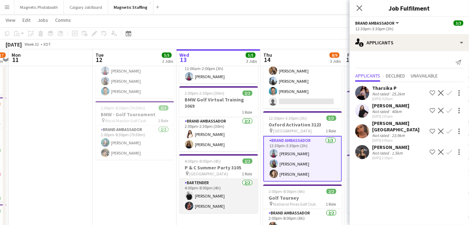
click at [222, 205] on app-card-role "Bartender 2/2 4:00pm-8:00pm (4h) jean-philippe roy Xin Yi Lim" at bounding box center [219, 196] width 79 height 34
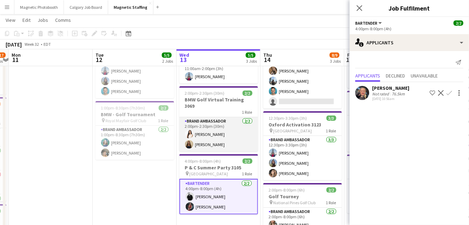
click at [227, 135] on app-card-role "Brand Ambassador 2/2 2:00pm-2:30pm (30m) Lisa Bujold Alexia Kioussis" at bounding box center [219, 134] width 79 height 34
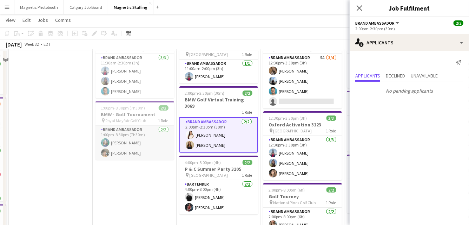
scroll to position [32, 0]
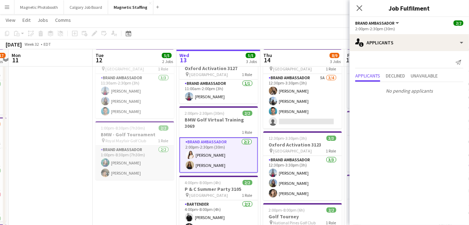
click at [141, 159] on app-card-role "Brand Ambassador 2/2 1:00pm-8:30pm (7h30m) Avalina Zenari Avery Kerr" at bounding box center [135, 162] width 79 height 34
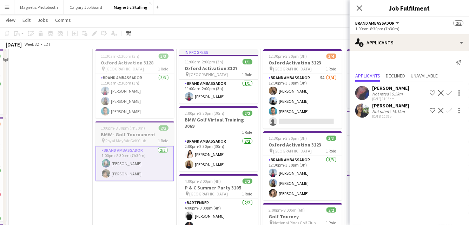
scroll to position [0, 0]
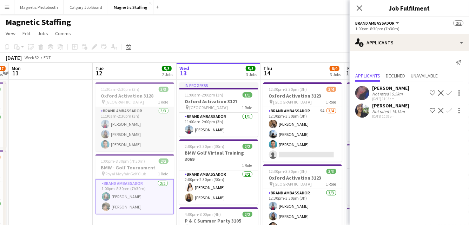
click at [145, 130] on app-card-role "Brand Ambassador 3/3 11:30am-2:30pm (3h) Luccas Correia Maria Motta Harrison Sm…" at bounding box center [135, 129] width 79 height 44
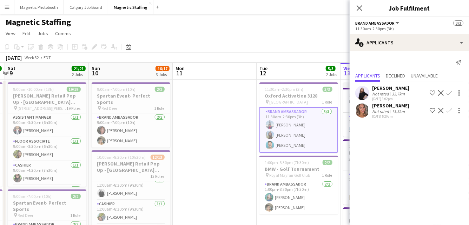
scroll to position [0, 196]
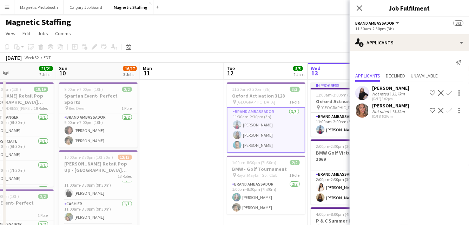
drag, startPoint x: 145, startPoint y: 130, endPoint x: 277, endPoint y: 123, distance: 132.0
drag, startPoint x: 244, startPoint y: 108, endPoint x: 96, endPoint y: 108, distance: 148.3
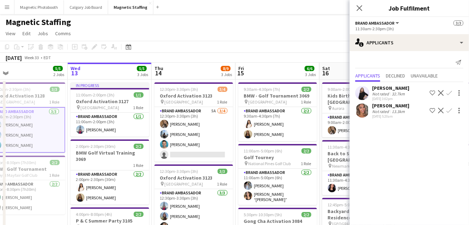
drag, startPoint x: 226, startPoint y: 116, endPoint x: 157, endPoint y: 116, distance: 68.5
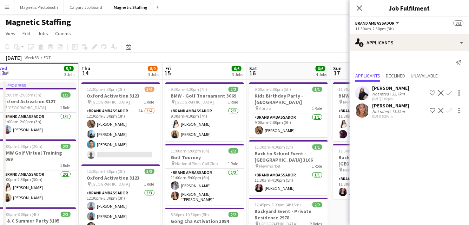
drag, startPoint x: 300, startPoint y: 111, endPoint x: 226, endPoint y: 116, distance: 73.6
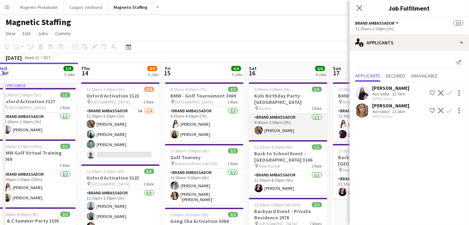
click at [258, 127] on app-user-avatar at bounding box center [259, 130] width 8 height 8
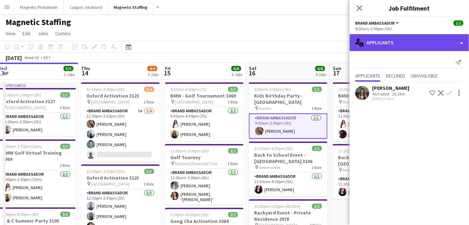
click at [407, 40] on div "single-neutral-actions-information Applicants" at bounding box center [409, 42] width 119 height 17
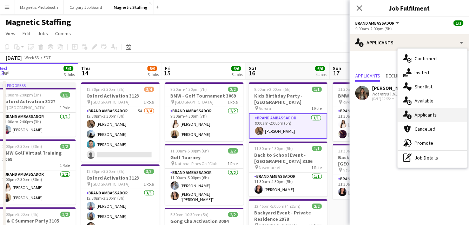
click at [412, 115] on icon "single-neutral-actions-information" at bounding box center [408, 114] width 8 height 8
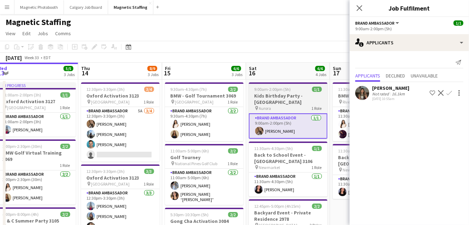
click at [257, 98] on h3 "Kids Birthday Party - [GEOGRAPHIC_DATA]" at bounding box center [288, 98] width 79 height 13
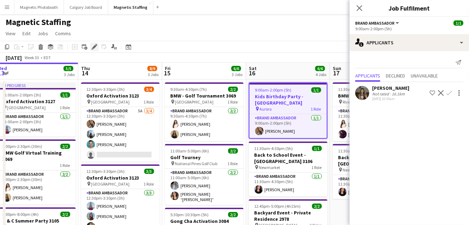
click at [90, 49] on div "Edit" at bounding box center [94, 47] width 8 height 8
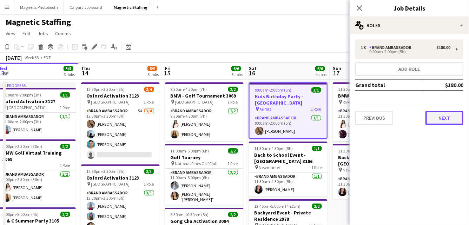
click at [445, 123] on button "Next" at bounding box center [445, 118] width 38 height 14
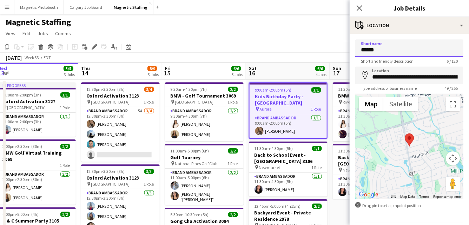
drag, startPoint x: 385, startPoint y: 49, endPoint x: 328, endPoint y: 47, distance: 57.3
type input "**********"
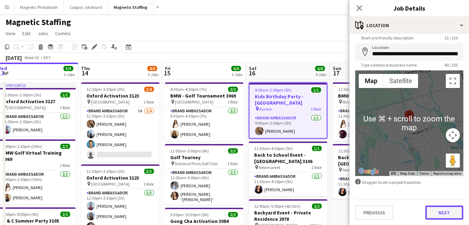
click at [442, 210] on button "Next" at bounding box center [445, 212] width 38 height 14
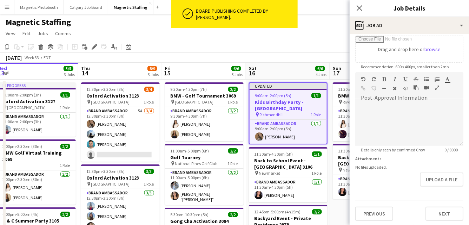
scroll to position [122, 0]
click at [435, 211] on button "Next" at bounding box center [445, 213] width 38 height 14
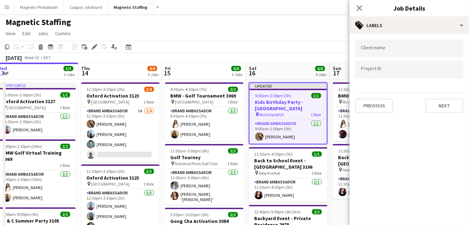
scroll to position [0, 0]
click at [448, 108] on button "Next" at bounding box center [445, 105] width 38 height 14
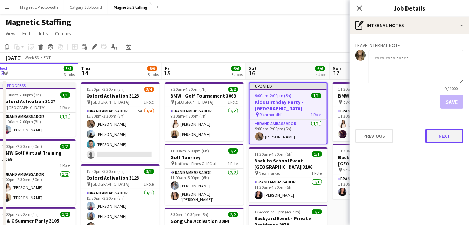
click at [443, 138] on button "Next" at bounding box center [445, 136] width 38 height 14
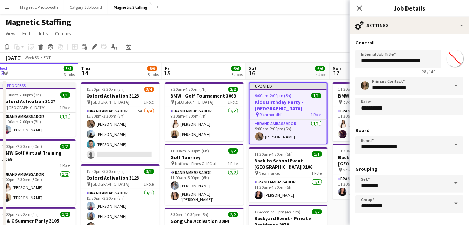
scroll to position [27, 0]
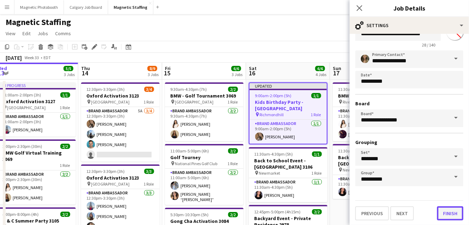
click at [449, 211] on button "Finish" at bounding box center [451, 213] width 26 height 14
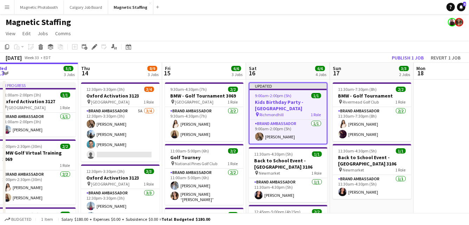
click at [381, 44] on app-toolbar "Copy Paste Paste Command V Paste with crew Command Shift V Paste linked Job Del…" at bounding box center [234, 47] width 469 height 12
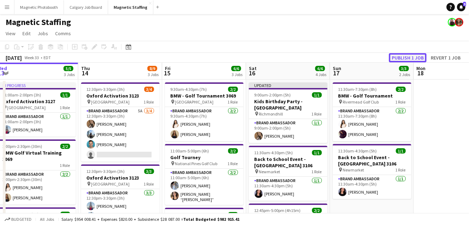
click at [414, 58] on button "Publish 1 job" at bounding box center [408, 57] width 38 height 9
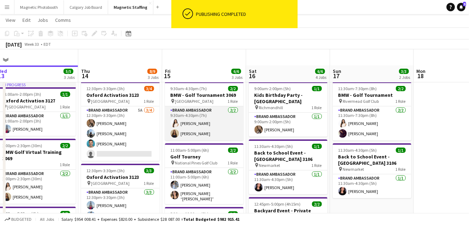
scroll to position [20, 0]
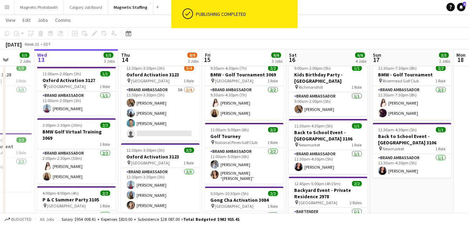
drag, startPoint x: 173, startPoint y: 119, endPoint x: 243, endPoint y: 120, distance: 70.3
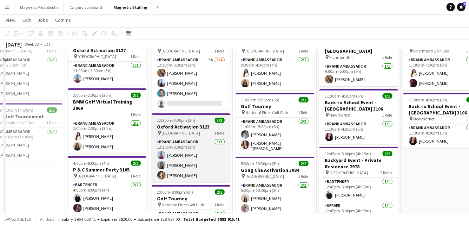
scroll to position [18, 0]
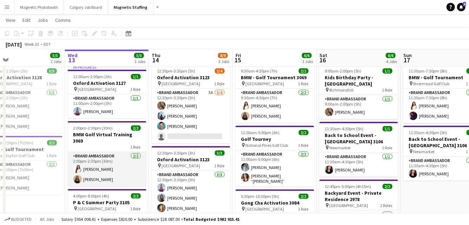
click at [131, 169] on app-card-role "Brand Ambassador 2/2 2:00pm-2:30pm (30m) Lisa Bujold Alexia Kioussis" at bounding box center [107, 169] width 79 height 34
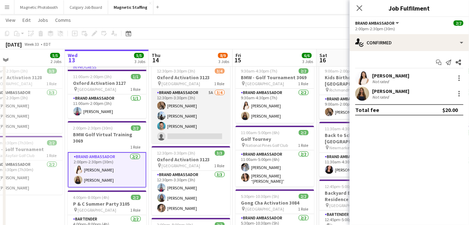
click at [200, 128] on app-card-role "Brand Ambassador 5A 3/4 12:30pm-3:30pm (3h) erica Musso Lena Vu Harrison Smith …" at bounding box center [191, 116] width 79 height 54
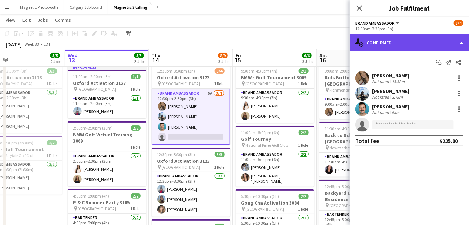
click at [426, 39] on div "single-neutral-actions-check-2 Confirmed" at bounding box center [409, 42] width 119 height 17
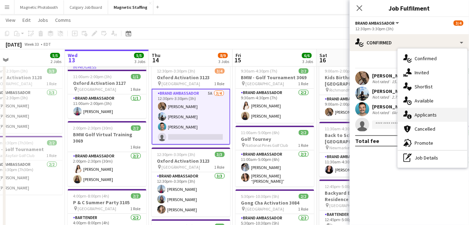
click at [418, 117] on div "single-neutral-actions-information Applicants" at bounding box center [433, 115] width 70 height 14
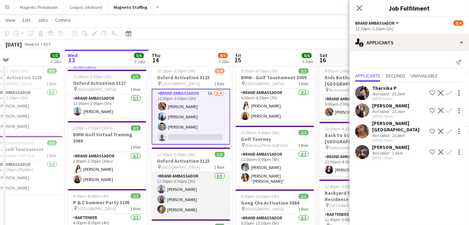
click at [215, 192] on app-card-role "Brand Ambassador 3/3 12:30pm-3:30pm (3h) Luccas Correia Maria Motta Cassie Sanc…" at bounding box center [191, 194] width 79 height 44
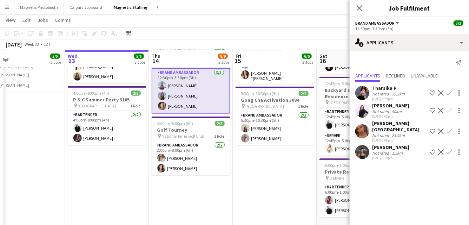
scroll to position [121, 0]
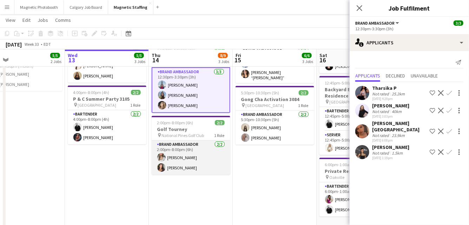
click at [216, 153] on app-card-role "Brand Ambassador 2/2 2:00pm-8:00pm (6h) Sabrina McCaskill Katelynn Espinosa" at bounding box center [191, 157] width 79 height 34
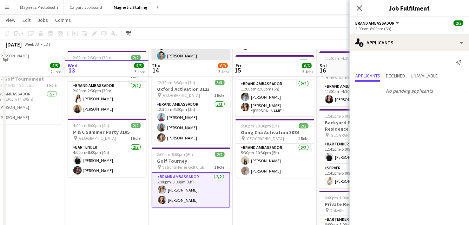
scroll to position [99, 0]
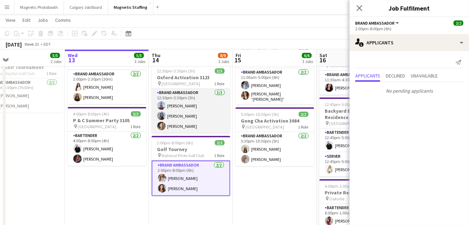
click at [195, 121] on app-card-role "Brand Ambassador 3/3 12:30pm-3:30pm (3h) Luccas Correia Maria Motta Cassie Sanc…" at bounding box center [191, 111] width 79 height 44
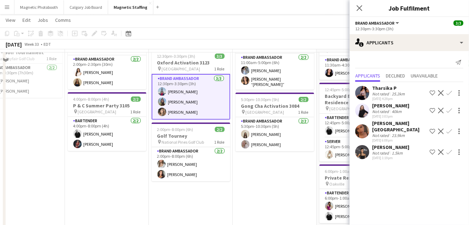
scroll to position [101, 0]
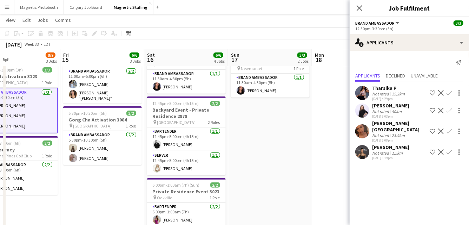
drag, startPoint x: 224, startPoint y: 188, endPoint x: 118, endPoint y: 188, distance: 105.4
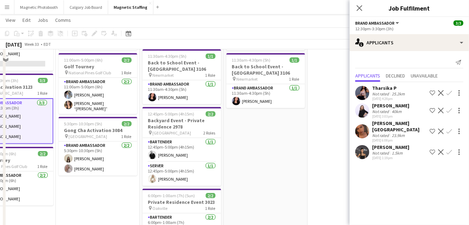
scroll to position [19, 0]
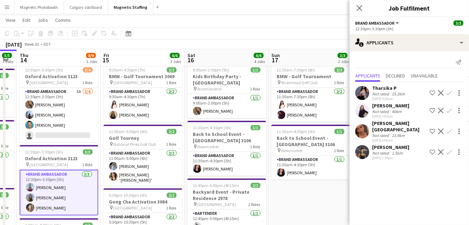
drag, startPoint x: 236, startPoint y: 74, endPoint x: 281, endPoint y: 73, distance: 45.0
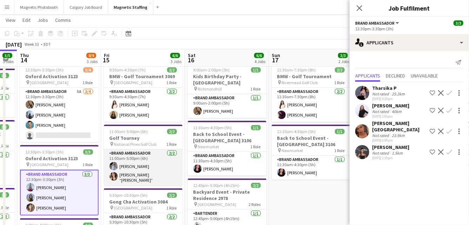
click at [136, 173] on app-card-role "Brand Ambassador 2/2 11:00am-5:00pm (6h) Heather Siemonsen Nicole “NIKKI” Schir…" at bounding box center [143, 167] width 79 height 36
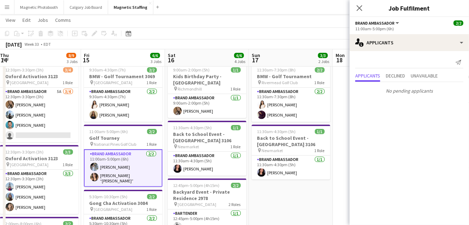
drag, startPoint x: 136, startPoint y: 173, endPoint x: 200, endPoint y: 172, distance: 64.3
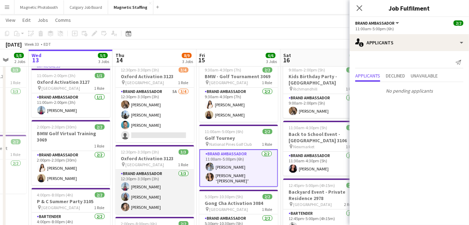
scroll to position [0, 0]
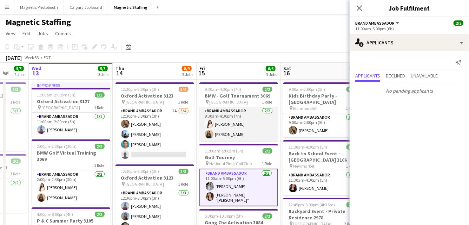
click at [219, 131] on app-card-role "Brand Ambassador 2/2 9:30am-4:30pm (7h) Lisa Bujold Alexia Kioussis" at bounding box center [239, 124] width 79 height 34
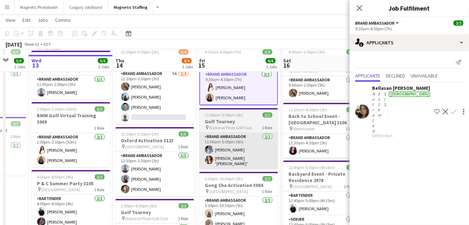
scroll to position [42, 0]
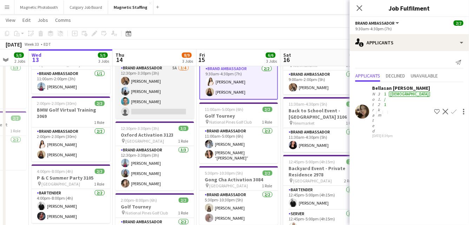
click at [170, 104] on app-card-role "Brand Ambassador 5A 3/4 12:30pm-3:30pm (3h) erica Musso Lena Vu Harrison Smith …" at bounding box center [155, 91] width 79 height 54
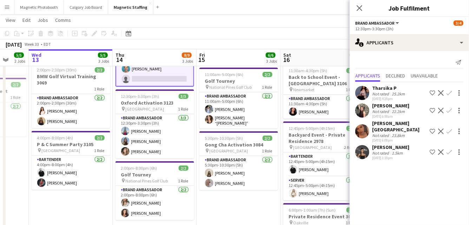
scroll to position [75, 0]
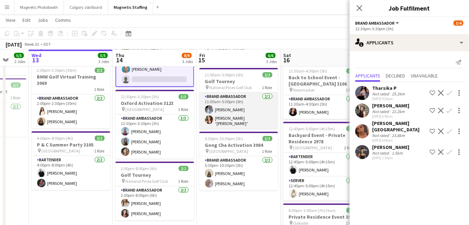
click at [240, 116] on app-card-role "Brand Ambassador 2/2 11:00am-5:00pm (6h) Heather Siemonsen Nicole “NIKKI” Schir…" at bounding box center [239, 110] width 79 height 36
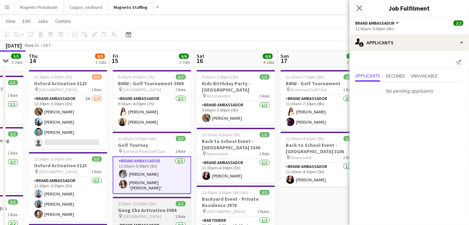
scroll to position [11, 0]
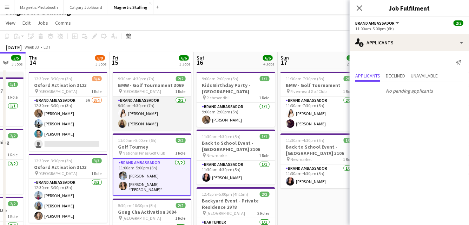
click at [155, 107] on app-card-role "Brand Ambassador 2/2 9:30am-4:30pm (7h) Lisa Bujold Alexia Kioussis" at bounding box center [152, 113] width 79 height 34
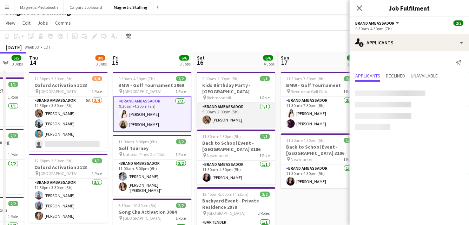
click at [233, 108] on app-card-role "Brand Ambassador 1/1 9:00am-2:00pm (5h) erica Musso" at bounding box center [236, 115] width 79 height 24
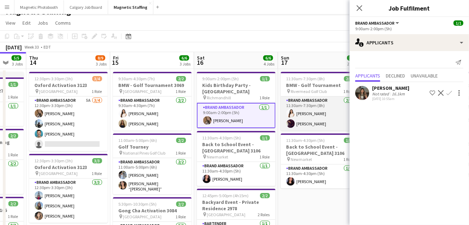
click at [307, 121] on app-card-role "Brand Ambassador 2/2 11:30am-7:30pm (8h) Lisa Bujold Sofia Jouali" at bounding box center [320, 113] width 79 height 34
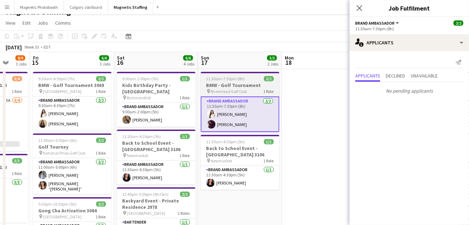
drag, startPoint x: 307, startPoint y: 121, endPoint x: 174, endPoint y: 129, distance: 133.4
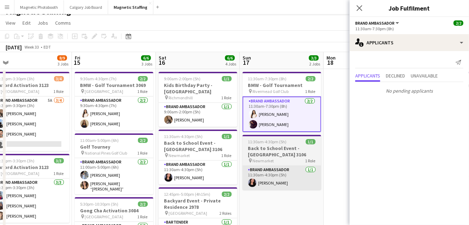
drag, startPoint x: 193, startPoint y: 180, endPoint x: 286, endPoint y: 181, distance: 92.8
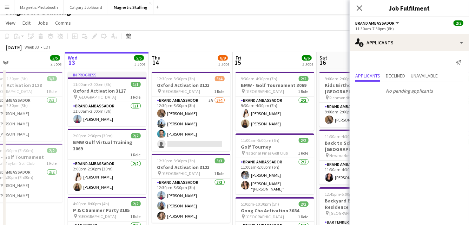
drag, startPoint x: 94, startPoint y: 163, endPoint x: 253, endPoint y: 162, distance: 159.2
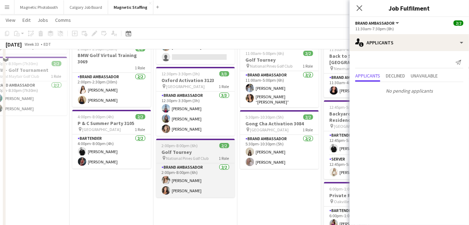
scroll to position [18, 0]
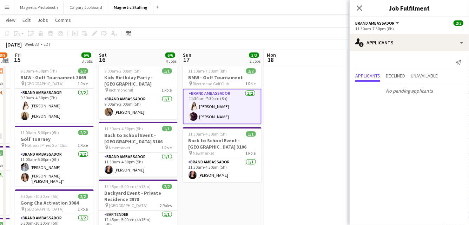
drag, startPoint x: 254, startPoint y: 162, endPoint x: 65, endPoint y: 184, distance: 190.0
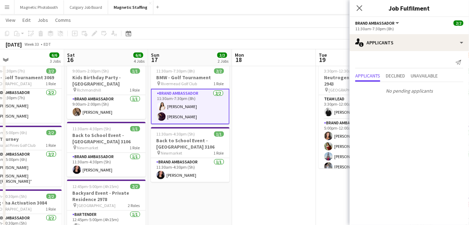
drag, startPoint x: 263, startPoint y: 184, endPoint x: 218, endPoint y: 184, distance: 45.3
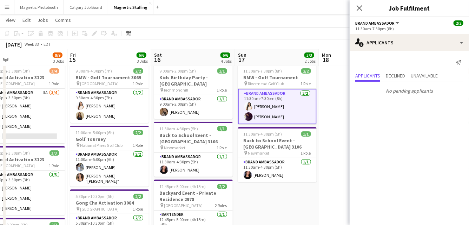
drag, startPoint x: 218, startPoint y: 184, endPoint x: 334, endPoint y: 183, distance: 116.0
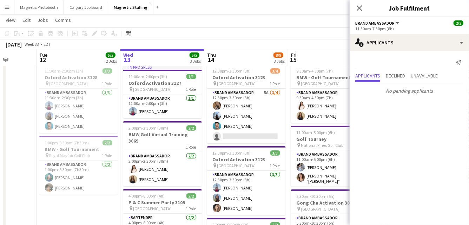
drag, startPoint x: 133, startPoint y: 153, endPoint x: 325, endPoint y: 136, distance: 193.3
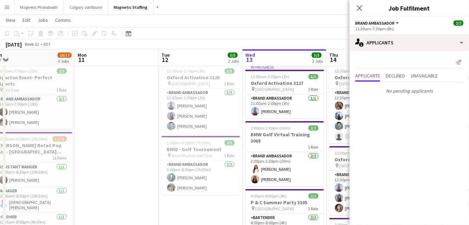
drag, startPoint x: 123, startPoint y: 134, endPoint x: 247, endPoint y: 136, distance: 123.7
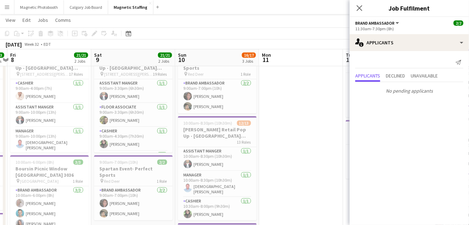
scroll to position [0, 190]
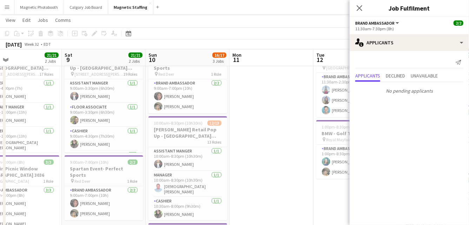
drag, startPoint x: 123, startPoint y: 128, endPoint x: 274, endPoint y: 113, distance: 151.8
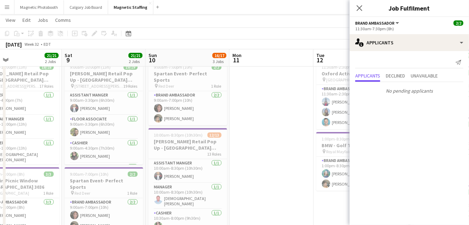
scroll to position [0, 190]
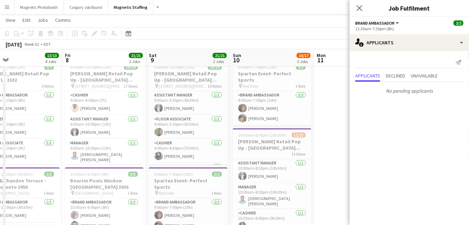
drag, startPoint x: 263, startPoint y: 122, endPoint x: 356, endPoint y: 122, distance: 93.1
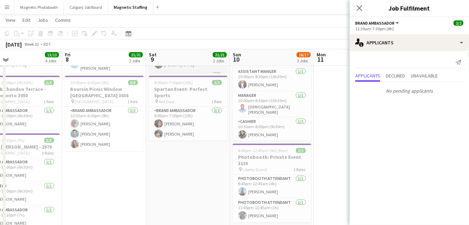
scroll to position [112, 0]
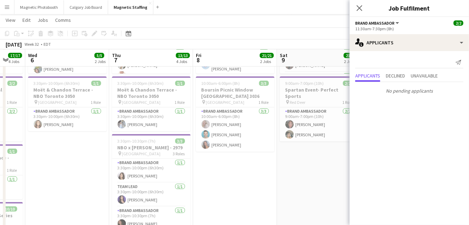
drag, startPoint x: 271, startPoint y: 128, endPoint x: 322, endPoint y: 128, distance: 51.0
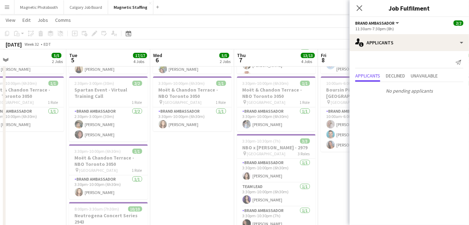
drag, startPoint x: 117, startPoint y: 140, endPoint x: 238, endPoint y: 132, distance: 121.9
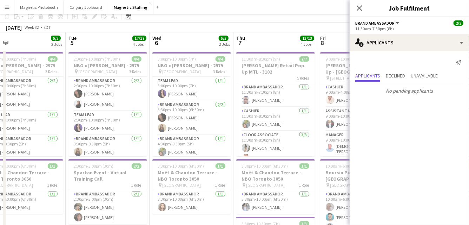
scroll to position [0, 0]
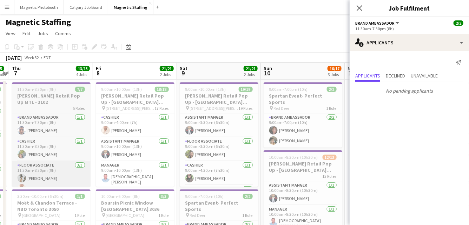
drag, startPoint x: 249, startPoint y: 165, endPoint x: 68, endPoint y: 157, distance: 180.8
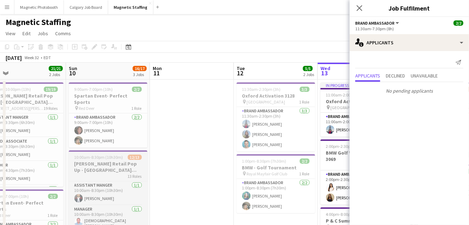
drag, startPoint x: 188, startPoint y: 149, endPoint x: 24, endPoint y: 164, distance: 165.1
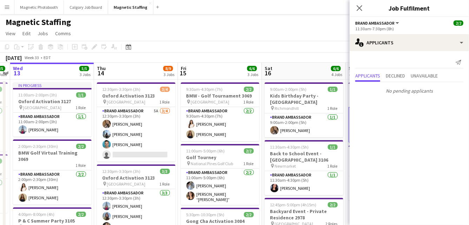
drag, startPoint x: 265, startPoint y: 151, endPoint x: 44, endPoint y: 161, distance: 221.3
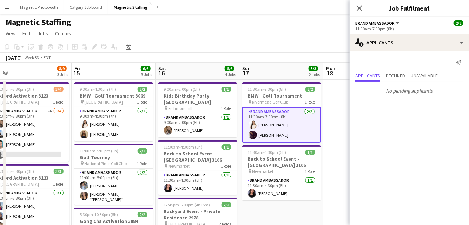
drag, startPoint x: 88, startPoint y: 169, endPoint x: 18, endPoint y: 173, distance: 70.4
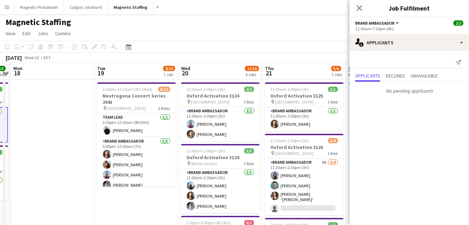
scroll to position [0, 193]
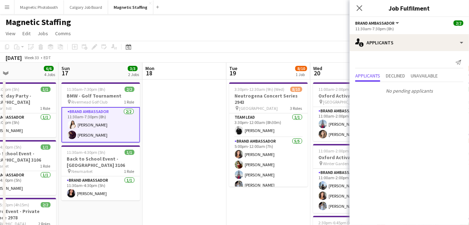
drag, startPoint x: 193, startPoint y: 164, endPoint x: 103, endPoint y: 163, distance: 90.0
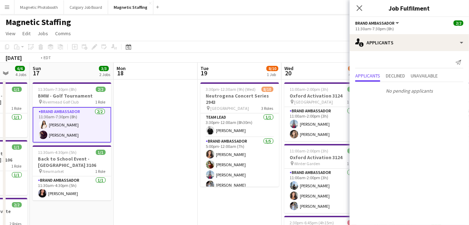
drag, startPoint x: 174, startPoint y: 180, endPoint x: 10, endPoint y: 180, distance: 164.5
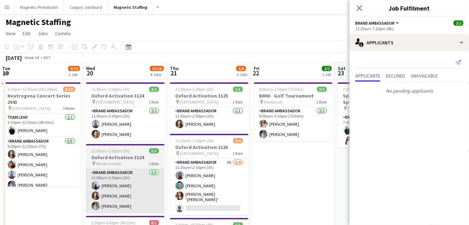
scroll to position [0, 276]
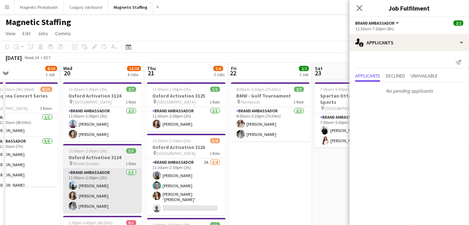
drag, startPoint x: 207, startPoint y: 187, endPoint x: 120, endPoint y: 187, distance: 86.8
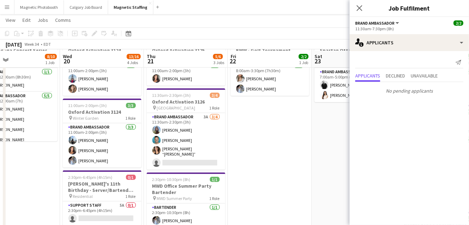
scroll to position [46, 0]
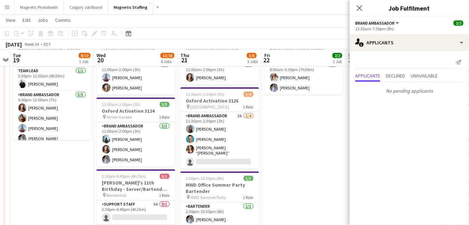
drag, startPoint x: 121, startPoint y: 178, endPoint x: 155, endPoint y: 178, distance: 34.1
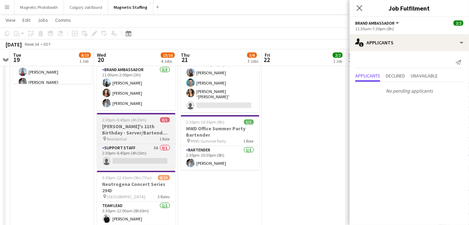
scroll to position [102, 0]
click at [137, 159] on app-card-role "Support Staff 5A 0/1 2:30pm-6:45pm (4h15m) single-neutral-actions" at bounding box center [136, 156] width 79 height 24
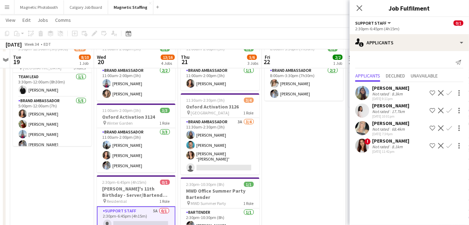
scroll to position [39, 0]
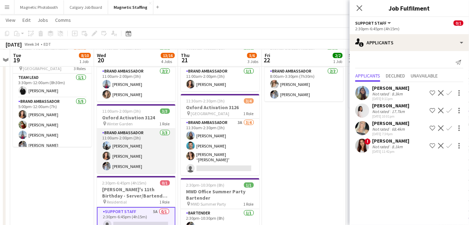
click at [151, 158] on app-card-role "Brand Ambassador 3/3 11:00am-2:00pm (3h) Lena Vu Katelynn Espinosa Heather Siem…" at bounding box center [136, 151] width 79 height 44
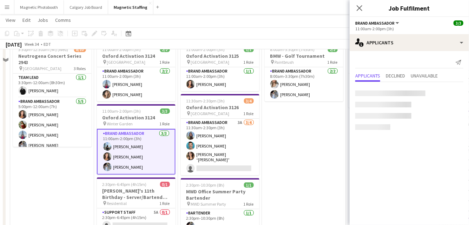
scroll to position [0, 0]
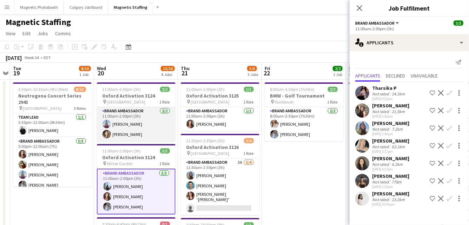
click at [149, 134] on app-card-role "Brand Ambassador 2/2 11:00am-2:00pm (3h) Luccas Correia Cassie Sanchez" at bounding box center [136, 124] width 79 height 34
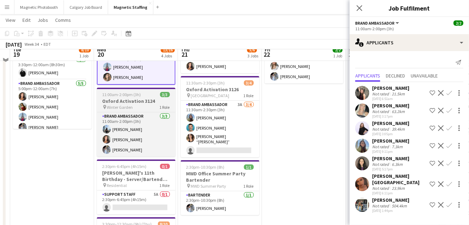
scroll to position [57, 0]
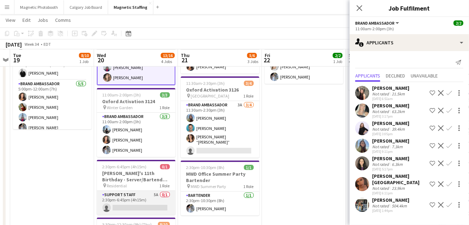
click at [128, 201] on app-card-role "Support Staff 5A 0/1 2:30pm-6:45pm (4h15m) single-neutral-actions" at bounding box center [136, 202] width 79 height 24
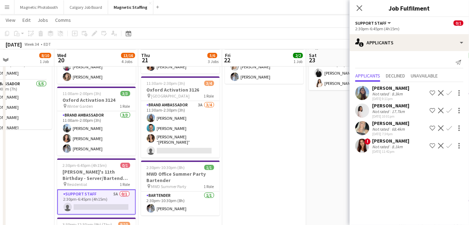
drag, startPoint x: 291, startPoint y: 167, endPoint x: 115, endPoint y: 176, distance: 176.3
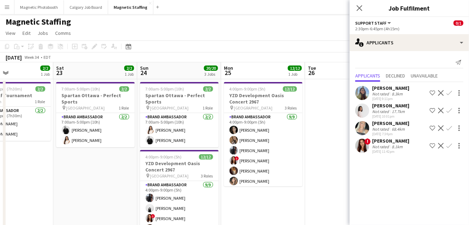
scroll to position [0, 248]
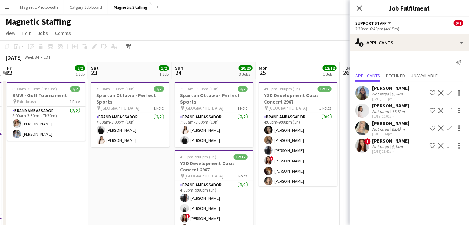
drag, startPoint x: 237, startPoint y: 176, endPoint x: 153, endPoint y: 182, distance: 83.9
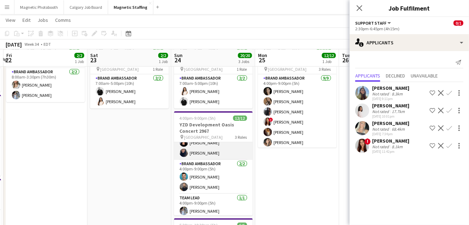
scroll to position [38, 0]
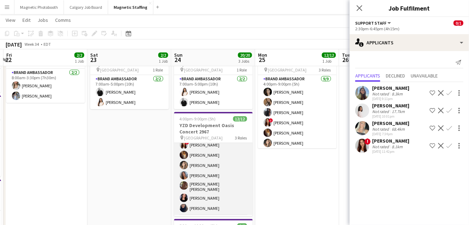
click at [223, 196] on app-card-role "Brand Ambassador 9/9 4:00pm-9:00pm (5h) Cameron Rodgers angel kim ! Luana Cima …" at bounding box center [213, 161] width 79 height 108
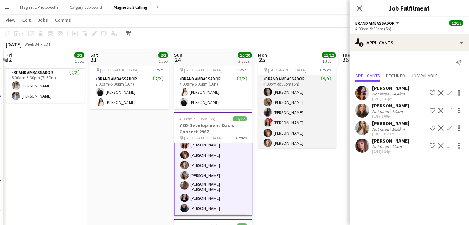
click at [295, 125] on app-card-role "Brand Ambassador 9/9 4:00pm-9:00pm (5h) Katrine Crepaldi erica Musso Cameron Ro…" at bounding box center [297, 127] width 79 height 105
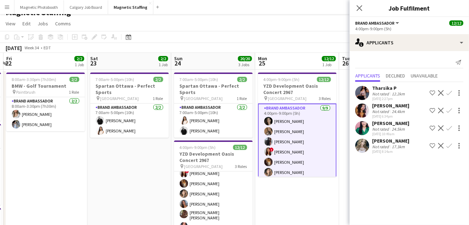
scroll to position [0, 0]
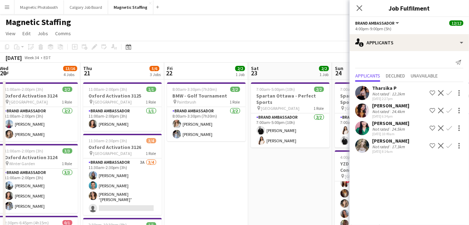
drag, startPoint x: 144, startPoint y: 178, endPoint x: 276, endPoint y: 171, distance: 132.0
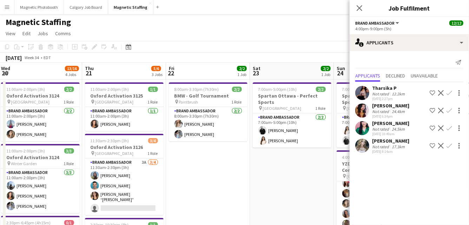
click at [7, 7] on app-icon "Menu" at bounding box center [7, 7] width 6 height 6
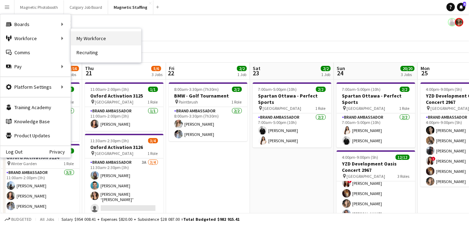
click at [82, 41] on link "My Workforce" at bounding box center [106, 38] width 70 height 14
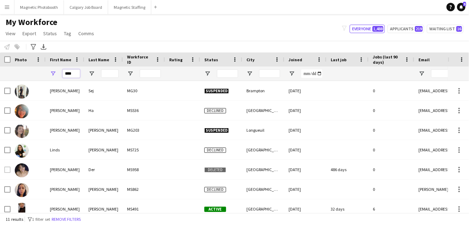
drag, startPoint x: 77, startPoint y: 74, endPoint x: 51, endPoint y: 69, distance: 26.4
click at [51, 71] on div "****" at bounding box center [65, 73] width 39 height 14
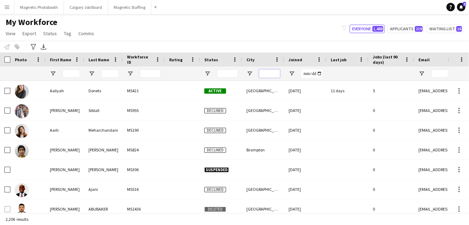
click at [275, 73] on input "City Filter Input" at bounding box center [269, 73] width 21 height 8
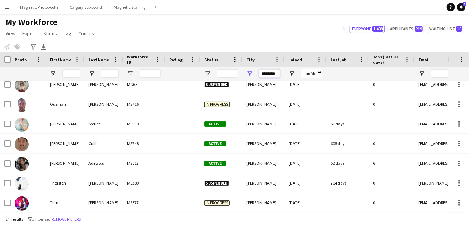
type input "********"
click at [71, 75] on input "First Name Filter Input" at bounding box center [72, 73] width 18 height 8
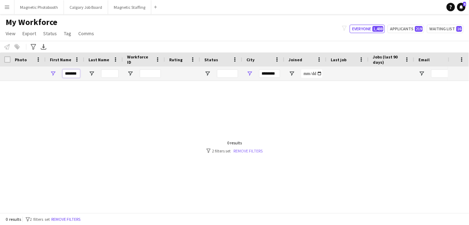
type input "*******"
click at [241, 148] on link "Remove filters" at bounding box center [248, 150] width 29 height 5
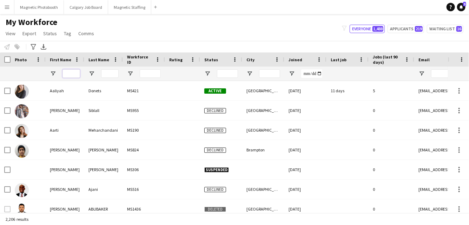
click at [76, 75] on input "First Name Filter Input" at bounding box center [72, 73] width 18 height 8
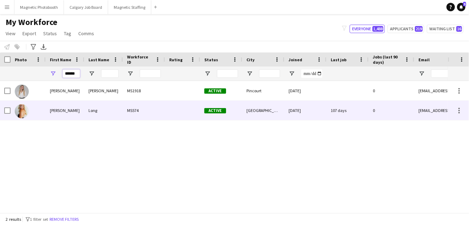
type input "******"
click at [76, 111] on div "Brianne" at bounding box center [65, 110] width 39 height 19
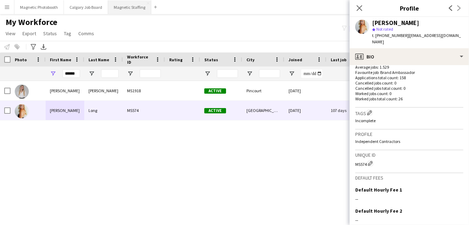
click at [121, 5] on button "Magnetic Staffing Close" at bounding box center [129, 7] width 43 height 14
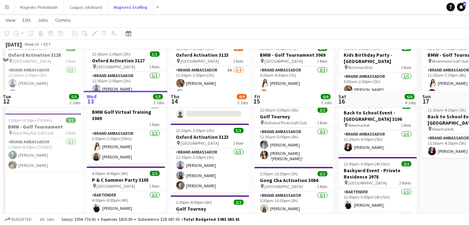
scroll to position [145, 0]
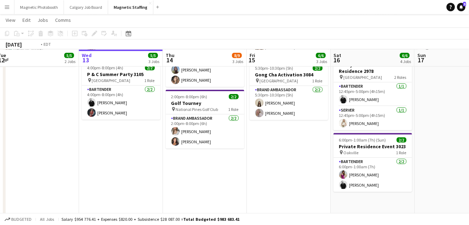
drag, startPoint x: 142, startPoint y: 136, endPoint x: 329, endPoint y: 136, distance: 186.6
click at [329, 136] on app-calendar-viewport "Sun 10 16/17 3 Jobs Mon 11 Tue 12 5/5 2 Jobs Wed 13 5/5 3 Jobs Thu 14 8/9 3 Job…" at bounding box center [234, 87] width 469 height 410
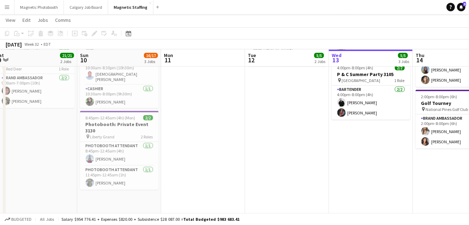
scroll to position [0, 168]
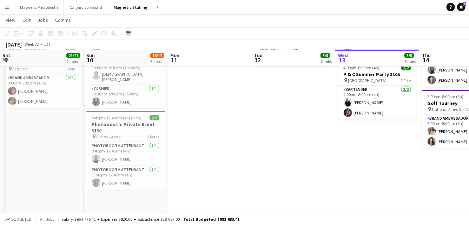
drag, startPoint x: 163, startPoint y: 163, endPoint x: 227, endPoint y: 162, distance: 64.0
click at [227, 162] on app-calendar-viewport "Thu 7 Fri 8 21/21 2 Jobs Sat 9 21/21 2 Jobs Sun 10 16/17 3 Jobs Mon 11 Tue 12 5…" at bounding box center [234, 87] width 469 height 410
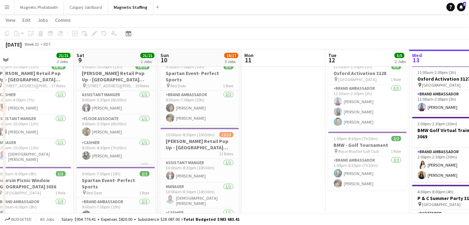
scroll to position [0, 153]
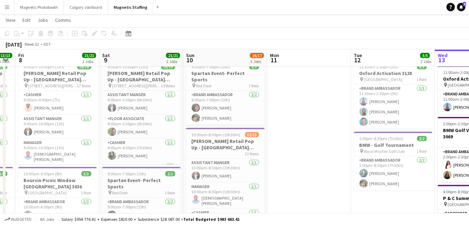
drag, startPoint x: 227, startPoint y: 162, endPoint x: 326, endPoint y: 160, distance: 99.8
click at [326, 160] on app-calendar-viewport "Wed 6 5/5 2 Jobs Thu 7 13/13 4 Jobs Fri 8 21/21 2 Jobs Sat 9 21/21 2 Jobs Sun 1…" at bounding box center [234, 221] width 469 height 431
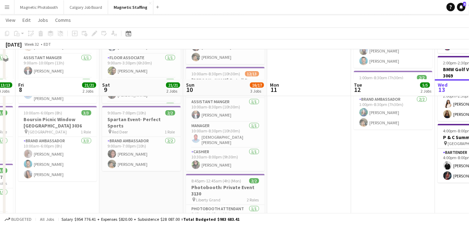
scroll to position [135, 0]
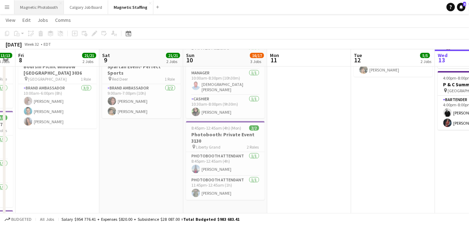
click at [38, 6] on button "Magnetic Photobooth Close" at bounding box center [39, 7] width 50 height 14
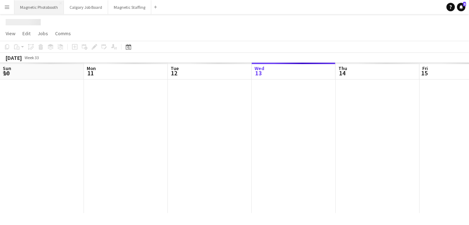
scroll to position [0, 168]
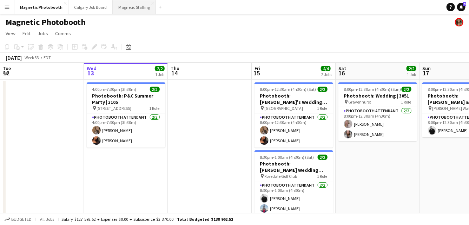
click at [130, 8] on button "Magnetic Staffing Close" at bounding box center [134, 7] width 43 height 14
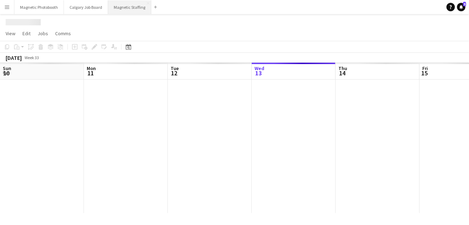
scroll to position [0, 168]
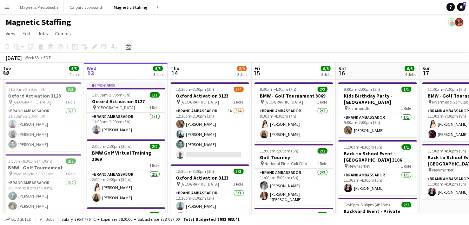
click at [124, 48] on div "Date picker" at bounding box center [128, 47] width 8 height 8
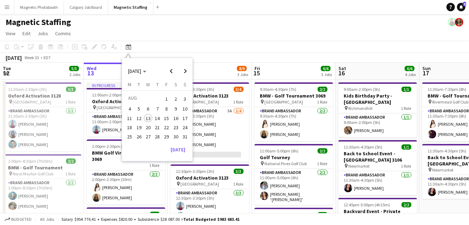
click at [129, 135] on span "25" at bounding box center [130, 136] width 8 height 8
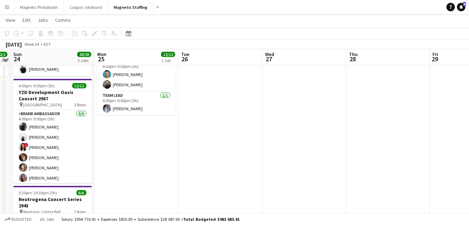
scroll to position [70, 0]
click at [138, 130] on app-date-cell "4:00pm-9:00pm (5h) 12/12 YZD Development Oasis Concert 2967 pin North York 3 Ro…" at bounding box center [137, 171] width 84 height 326
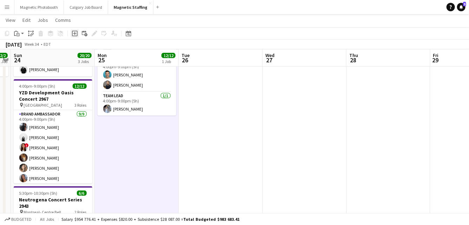
click at [74, 34] on icon "Add job" at bounding box center [75, 34] width 6 height 6
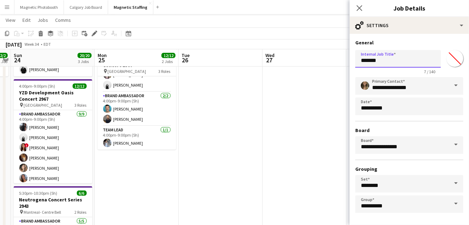
drag, startPoint x: 386, startPoint y: 63, endPoint x: 310, endPoint y: 59, distance: 76.3
click at [310, 61] on body "Menu Boards Boards Boards All jobs Status Workforce Workforce My Workforce Recr…" at bounding box center [234, 154] width 469 height 449
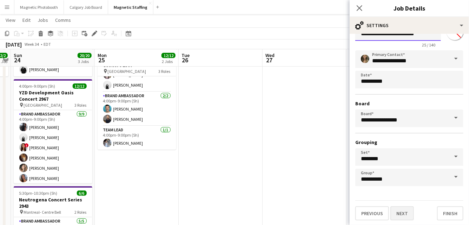
type input "**********"
click at [402, 216] on button "Next" at bounding box center [403, 213] width 24 height 14
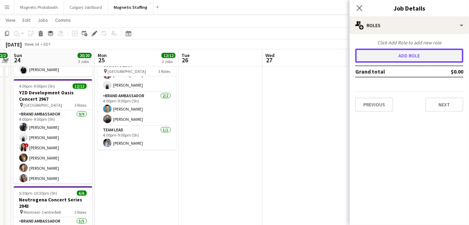
click at [428, 52] on button "Add role" at bounding box center [410, 55] width 108 height 14
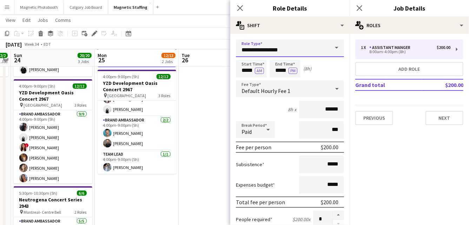
drag, startPoint x: 293, startPoint y: 51, endPoint x: 182, endPoint y: 39, distance: 111.7
click at [183, 42] on body "Menu Boards Boards Boards All jobs Status Workforce Workforce My Workforce Recr…" at bounding box center [234, 154] width 469 height 449
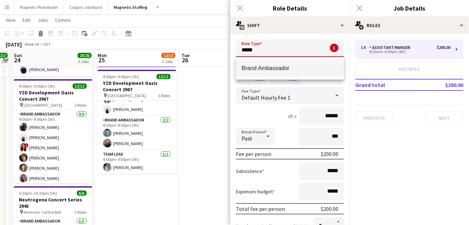
click at [264, 68] on span "Brand Ambassador" at bounding box center [290, 68] width 97 height 7
type input "**********"
type input "******"
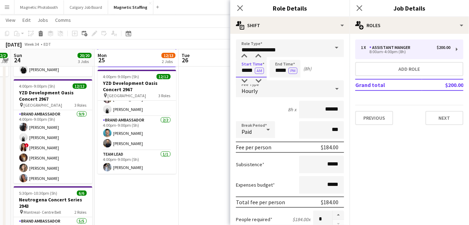
drag, startPoint x: 254, startPoint y: 71, endPoint x: 200, endPoint y: 66, distance: 53.6
click at [201, 68] on body "Menu Boards Boards Boards All jobs Status Workforce Workforce My Workforce Recr…" at bounding box center [234, 154] width 469 height 449
type input "*****"
click at [262, 72] on button "AM" at bounding box center [259, 70] width 9 height 6
drag, startPoint x: 287, startPoint y: 71, endPoint x: 232, endPoint y: 70, distance: 55.2
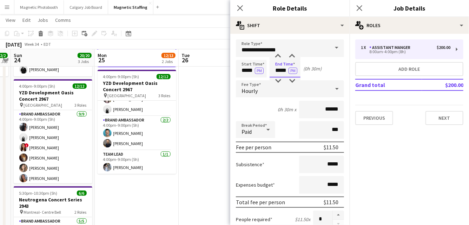
type input "*****"
click at [330, 107] on input "******" at bounding box center [321, 110] width 45 height 18
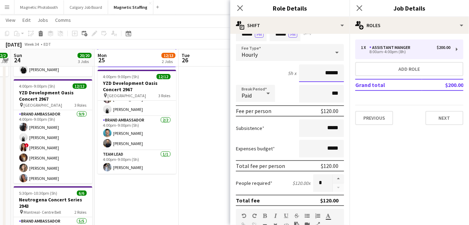
scroll to position [38, 0]
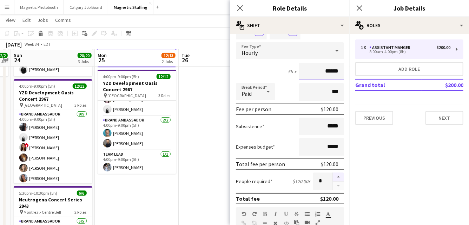
type input "******"
click at [342, 176] on button "button" at bounding box center [338, 176] width 11 height 9
type input "*"
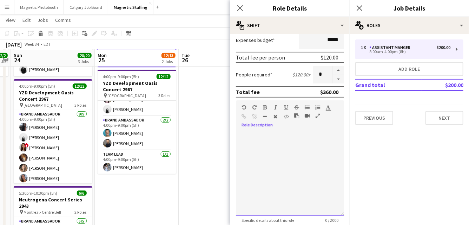
click at [274, 161] on div at bounding box center [290, 173] width 108 height 84
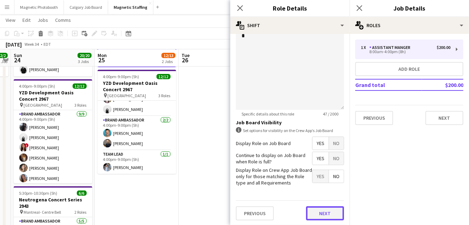
click at [323, 214] on button "Next" at bounding box center [325, 213] width 38 height 14
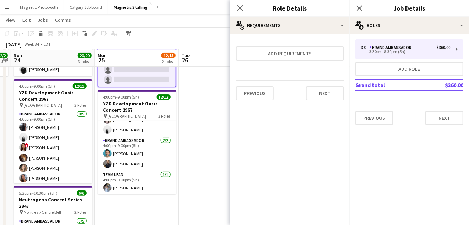
click at [309, 43] on form "Add requirements Previous Next" at bounding box center [290, 72] width 119 height 66
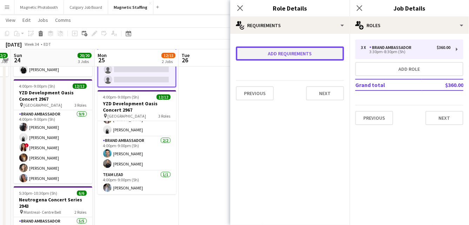
click at [294, 54] on button "Add requirements" at bounding box center [290, 53] width 108 height 14
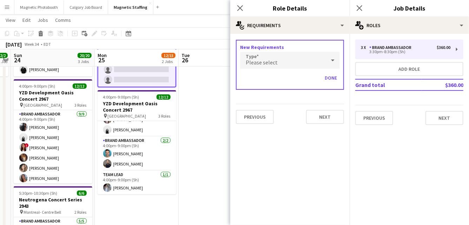
click at [253, 64] on span "Please select" at bounding box center [262, 62] width 32 height 7
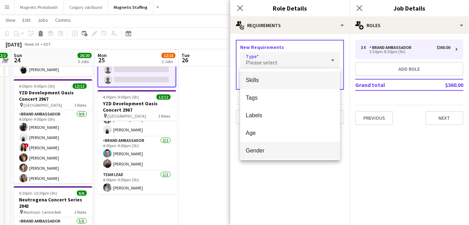
click at [254, 148] on span "Gender" at bounding box center [290, 150] width 89 height 7
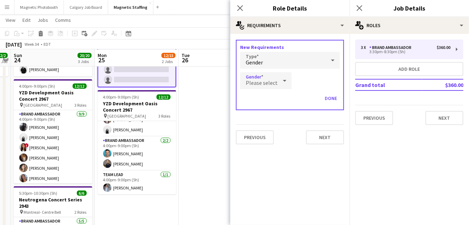
click at [260, 86] on div "Please select" at bounding box center [259, 80] width 38 height 17
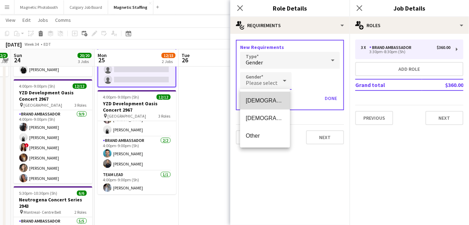
click at [260, 99] on span "Female" at bounding box center [265, 100] width 39 height 7
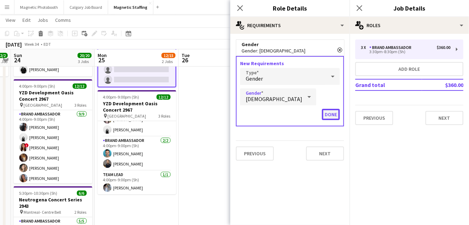
click at [331, 116] on button "Done" at bounding box center [331, 114] width 18 height 11
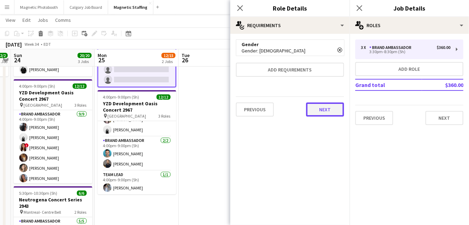
click at [331, 108] on button "Next" at bounding box center [325, 109] width 38 height 14
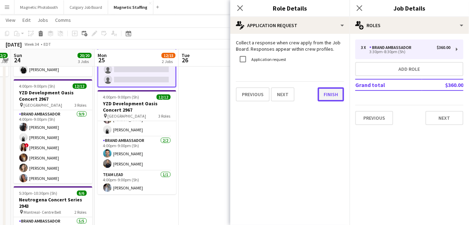
click at [332, 92] on button "Finish" at bounding box center [331, 94] width 26 height 14
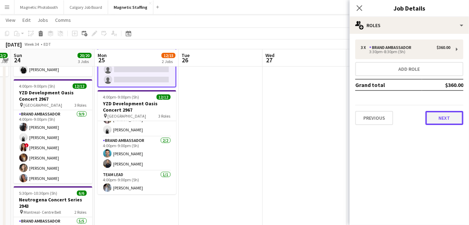
click at [445, 117] on button "Next" at bounding box center [445, 118] width 38 height 14
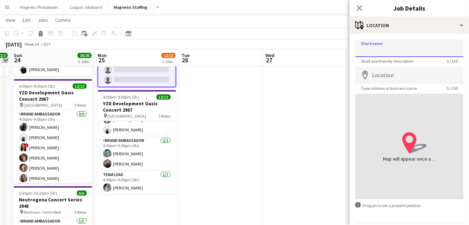
click at [390, 49] on input "Shortname" at bounding box center [410, 48] width 108 height 18
type input "*******"
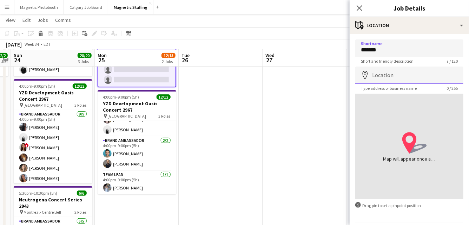
click at [380, 75] on input "Location" at bounding box center [410, 75] width 108 height 18
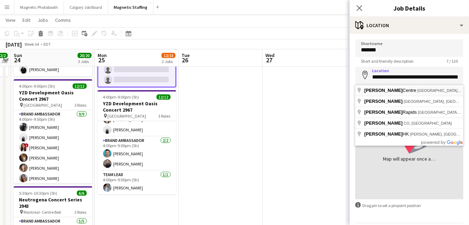
type input "**********"
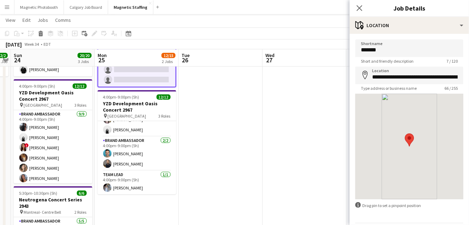
scroll to position [23, 0]
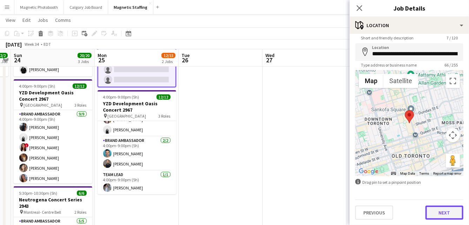
click at [446, 215] on button "Next" at bounding box center [445, 212] width 38 height 14
type input "*******"
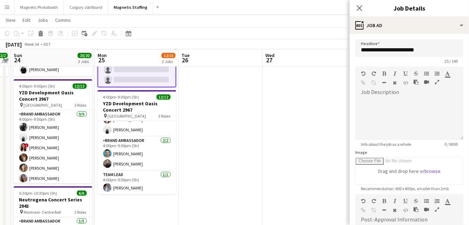
scroll to position [122, 0]
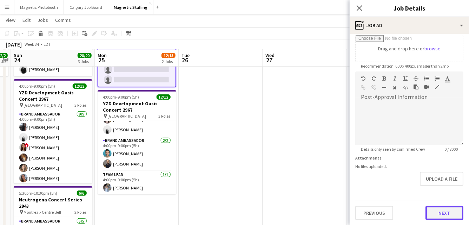
click at [446, 215] on button "Next" at bounding box center [445, 213] width 38 height 14
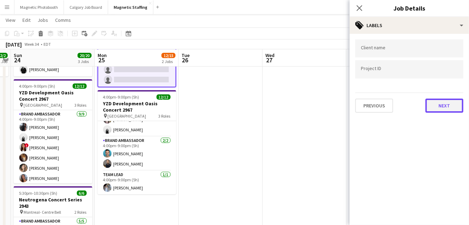
click at [451, 108] on button "Next" at bounding box center [445, 105] width 38 height 14
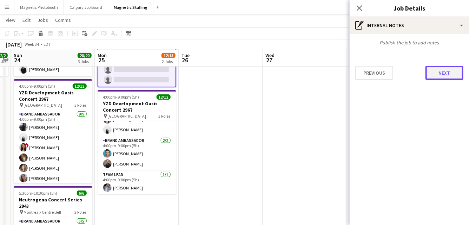
click at [451, 72] on button "Next" at bounding box center [445, 73] width 38 height 14
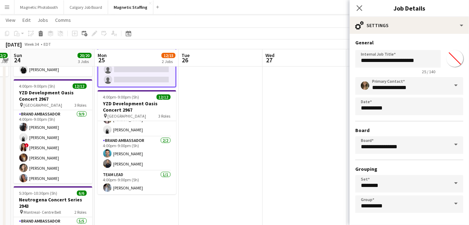
scroll to position [27, 0]
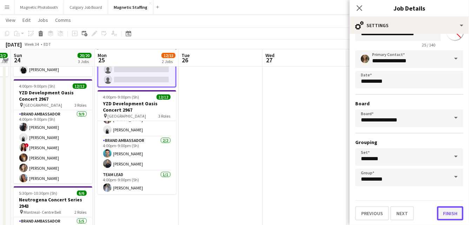
click at [449, 212] on button "Finish" at bounding box center [451, 213] width 26 height 14
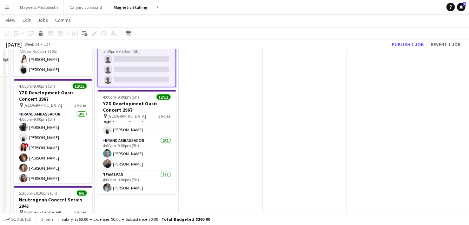
scroll to position [0, 0]
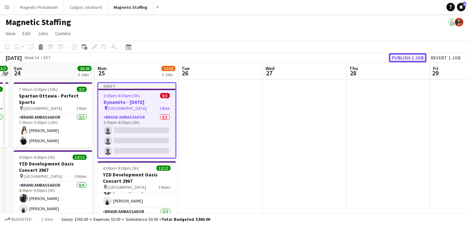
click at [410, 56] on button "Publish 1 job" at bounding box center [408, 57] width 38 height 9
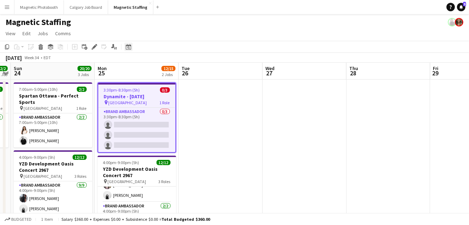
click at [127, 48] on icon "Date picker" at bounding box center [129, 47] width 6 height 6
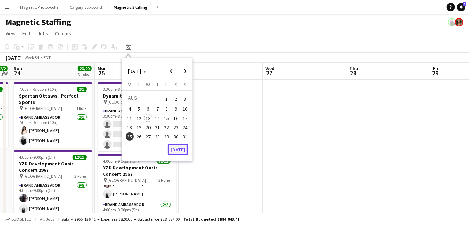
click at [175, 149] on button "[DATE]" at bounding box center [178, 149] width 20 height 11
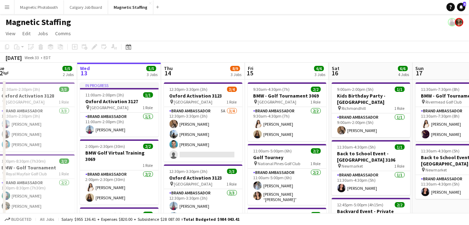
drag, startPoint x: 286, startPoint y: 144, endPoint x: 260, endPoint y: 141, distance: 26.2
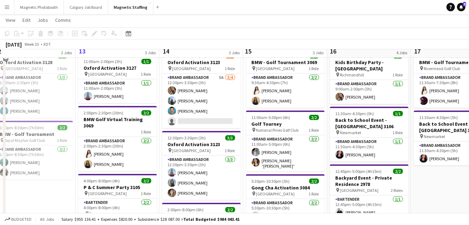
scroll to position [21, 0]
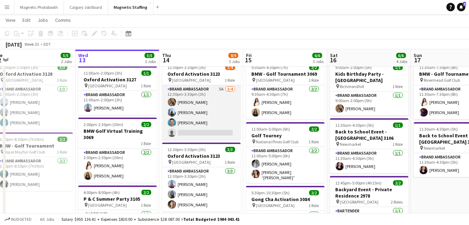
click at [209, 119] on app-card-role "Brand Ambassador 5A 3/4 12:30pm-3:30pm (3h) erica Musso Lena Vu Harrison Smith …" at bounding box center [201, 112] width 79 height 54
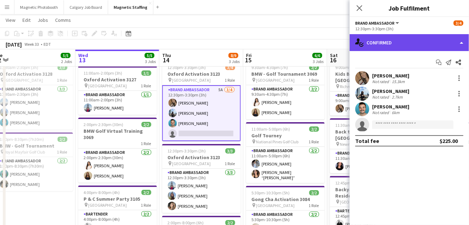
click at [407, 45] on div "single-neutral-actions-check-2 Confirmed" at bounding box center [409, 42] width 119 height 17
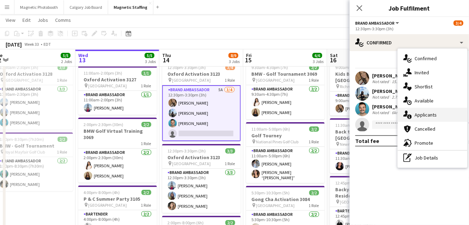
click at [416, 114] on div "single-neutral-actions-information Applicants" at bounding box center [433, 115] width 70 height 14
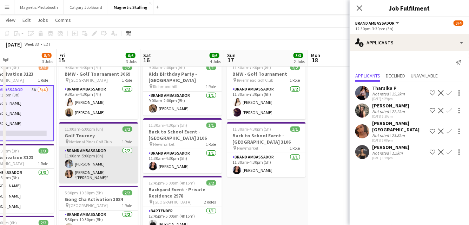
drag, startPoint x: 308, startPoint y: 145, endPoint x: 91, endPoint y: 146, distance: 217.2
click at [78, 150] on app-calendar-viewport "Mon 11 Tue 12 5/5 2 Jobs Wed 13 5/5 3 Jobs Thu 14 8/9 3 Jobs Fri 15 6/6 3 Jobs …" at bounding box center [234, 211] width 469 height 410
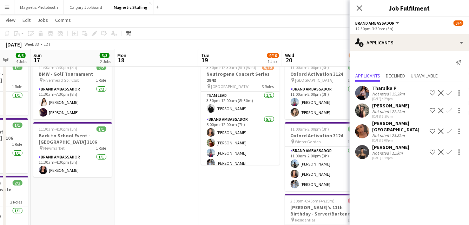
drag, startPoint x: 173, startPoint y: 142, endPoint x: 50, endPoint y: 153, distance: 123.8
click at [52, 153] on app-calendar-viewport "Wed 13 5/5 3 Jobs Thu 14 8/9 3 Jobs Fri 15 6/6 3 Jobs Sat 16 6/6 4 Jobs Sun 17 …" at bounding box center [234, 211] width 469 height 410
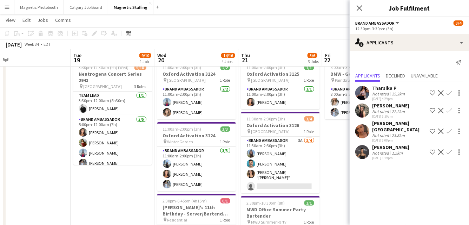
drag, startPoint x: 244, startPoint y: 157, endPoint x: 166, endPoint y: 158, distance: 78.0
click at [167, 158] on app-calendar-viewport "Fri 15 6/6 3 Jobs Sat 16 6/6 4 Jobs Sun 17 3/3 2 Jobs Mon 18 Tue 19 9/10 1 Job …" at bounding box center [234, 211] width 469 height 410
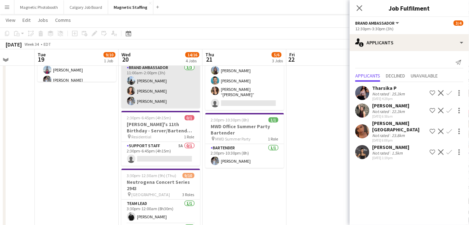
scroll to position [104, 0]
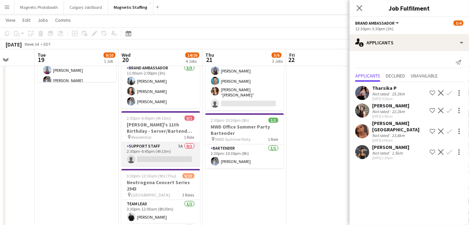
click at [163, 153] on app-card-role "Support Staff 5A 0/1 2:30pm-6:45pm (4h15m) single-neutral-actions" at bounding box center [161, 154] width 79 height 24
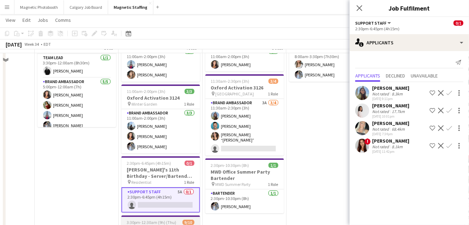
scroll to position [0, 0]
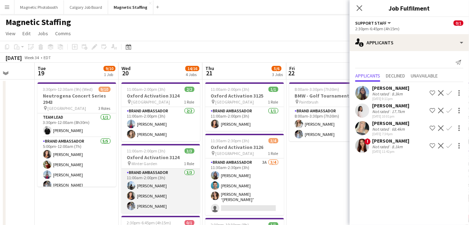
click at [148, 197] on app-card-role "Brand Ambassador 3/3 11:00am-2:00pm (3h) Lena Vu Katelynn Espinosa Heather Siem…" at bounding box center [161, 190] width 79 height 44
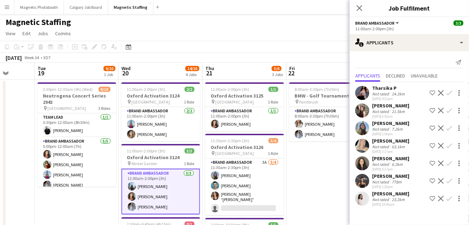
click at [148, 197] on app-card-role "Brand Ambassador 3/3 11:00am-2:00pm (3h) Lena Vu Katelynn Espinosa Heather Siem…" at bounding box center [161, 191] width 79 height 46
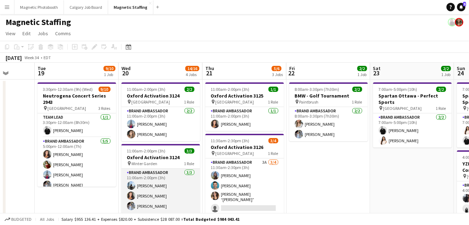
click at [148, 197] on app-card-role "Brand Ambassador 3/3 11:00am-2:00pm (3h) Lena Vu Katelynn Espinosa Heather Siem…" at bounding box center [161, 190] width 79 height 44
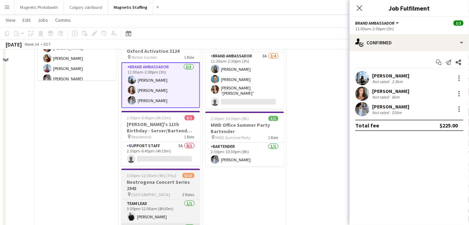
scroll to position [70, 0]
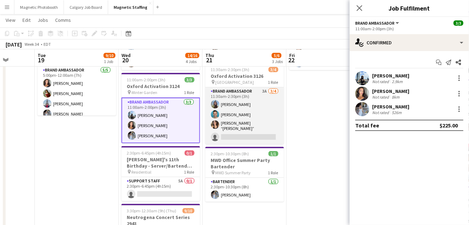
click at [244, 122] on app-card-role "Brand Ambassador 3A 3/4 11:30am-2:30pm (3h) Maria Motta Harrison Smith Nicole “…" at bounding box center [245, 115] width 79 height 57
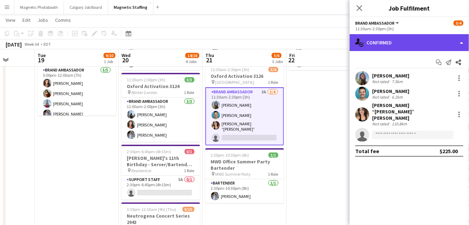
click at [394, 46] on div "single-neutral-actions-check-2 Confirmed" at bounding box center [409, 42] width 119 height 17
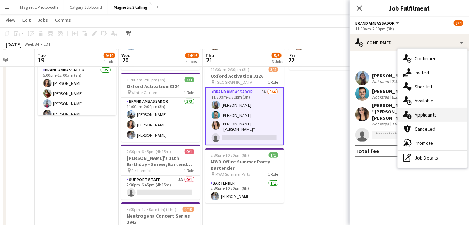
click at [412, 115] on icon "single-neutral-actions-information" at bounding box center [408, 114] width 8 height 8
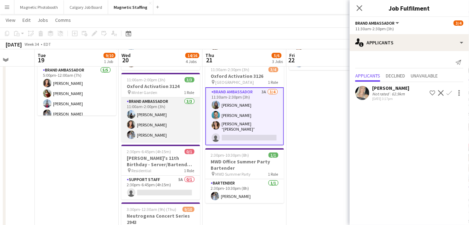
click at [141, 128] on app-card-role "Brand Ambassador 3/3 11:00am-2:00pm (3h) Lena Vu Katelynn Espinosa Heather Siem…" at bounding box center [161, 119] width 79 height 44
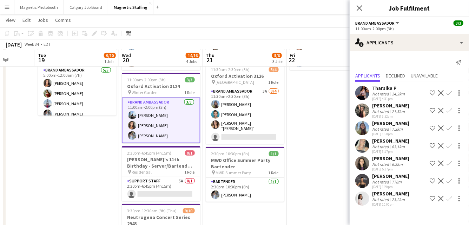
click at [153, 125] on app-card-role "Brand Ambassador 3/3 11:00am-2:00pm (3h) Lena Vu Katelynn Espinosa Heather Siem…" at bounding box center [161, 120] width 79 height 46
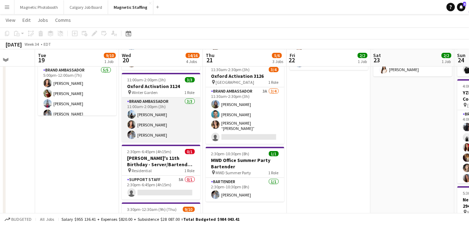
click at [153, 125] on app-card-role "Brand Ambassador 3/3 11:00am-2:00pm (3h) Lena Vu Katelynn Espinosa Heather Siem…" at bounding box center [161, 119] width 79 height 44
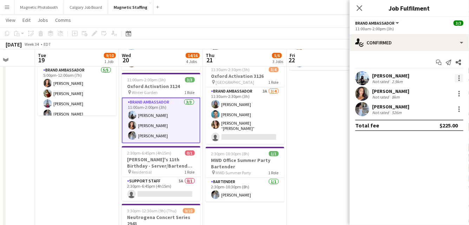
click at [460, 78] on div at bounding box center [459, 77] width 1 height 1
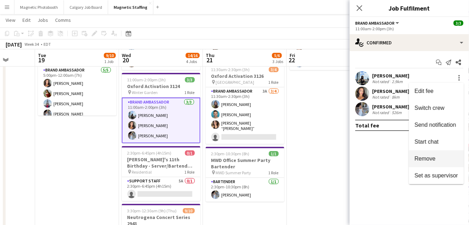
click at [414, 156] on button "Remove" at bounding box center [436, 158] width 55 height 17
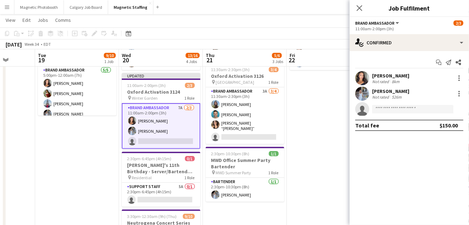
click at [312, 145] on app-date-cell "8:00am-3:30pm (7h30m) 2/2 BMW - Golf Tournament pin Paintbrush 1 Role Brand Amb…" at bounding box center [329, 171] width 84 height 326
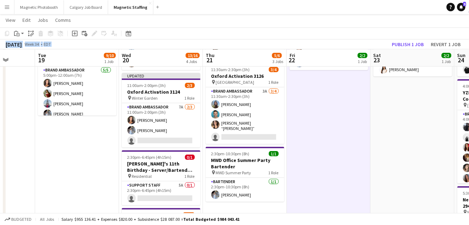
click at [419, 39] on div "Copy Paste Paste Command V Paste with crew Command Shift V Paste linked Job [GE…" at bounding box center [234, 38] width 469 height 22
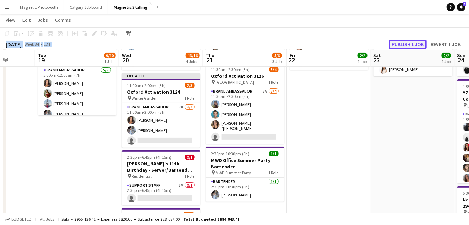
click at [413, 43] on button "Publish 1 job" at bounding box center [408, 44] width 38 height 9
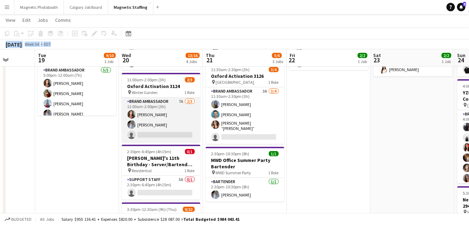
click at [155, 127] on app-card-role "Brand Ambassador 7A 2/3 11:00am-2:00pm (3h) Katelynn Espinosa Heather Siemonsen…" at bounding box center [161, 119] width 79 height 44
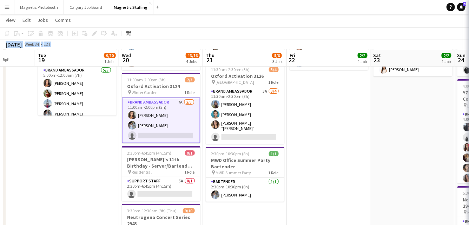
scroll to position [0, 300]
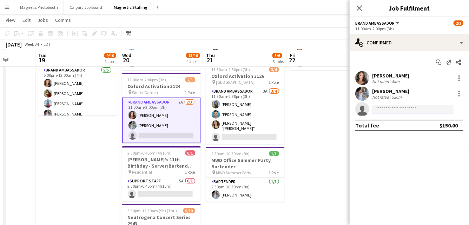
click at [404, 110] on input at bounding box center [414, 109] width 82 height 8
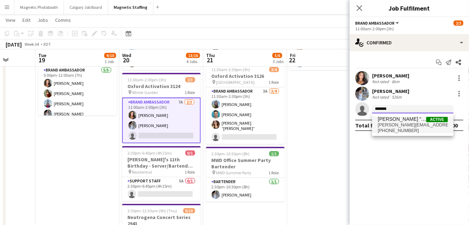
type input "******"
click at [404, 128] on span "+12267516741" at bounding box center [413, 131] width 70 height 6
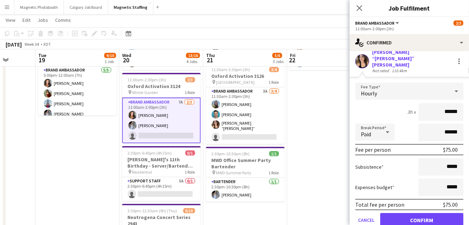
scroll to position [56, 0]
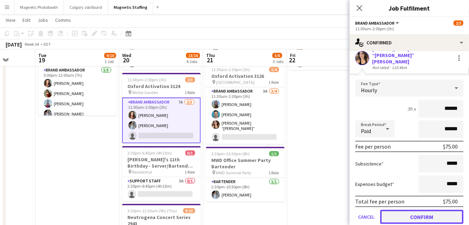
click at [397, 209] on button "Confirm" at bounding box center [422, 216] width 83 height 14
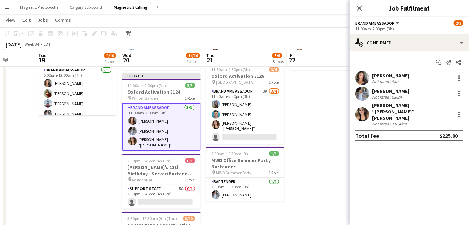
scroll to position [0, 0]
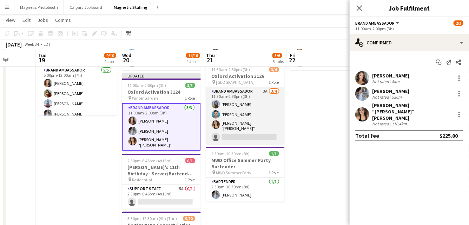
click at [267, 131] on app-card-role "Brand Ambassador 3A 3/4 11:30am-2:30pm (3h) Maria Motta Harrison Smith Nicole “…" at bounding box center [245, 115] width 79 height 57
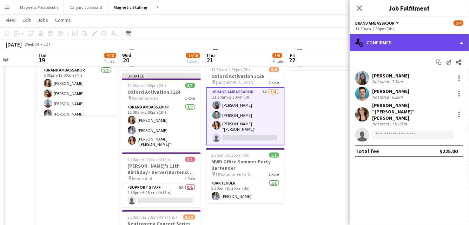
click at [426, 40] on div "single-neutral-actions-check-2 Confirmed" at bounding box center [409, 42] width 119 height 17
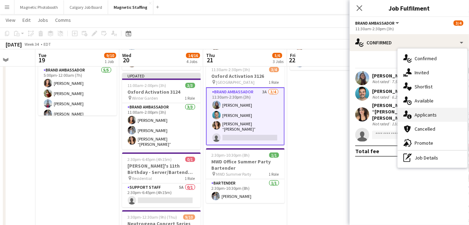
click at [428, 115] on div "single-neutral-actions-information Applicants" at bounding box center [433, 115] width 70 height 14
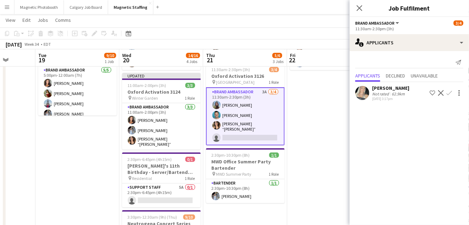
click at [300, 142] on app-date-cell "8:00am-3:30pm (7h30m) 2/2 BMW - Golf Tournament pin Paintbrush 1 Role Brand Amb…" at bounding box center [329, 171] width 84 height 326
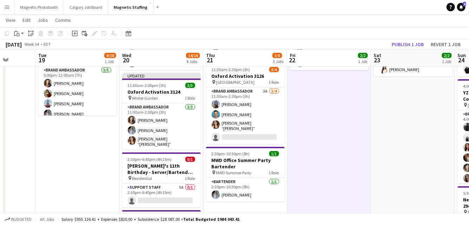
scroll to position [0, 300]
click at [403, 44] on button "Publish 1 job" at bounding box center [408, 44] width 38 height 9
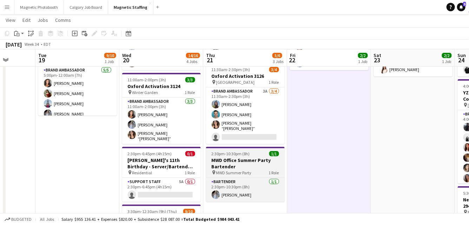
click at [243, 147] on div at bounding box center [245, 147] width 79 height 1
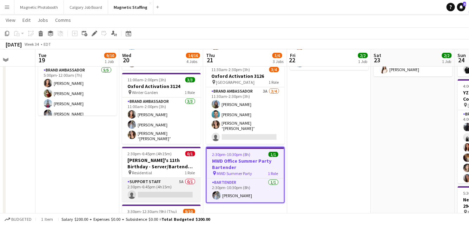
click at [167, 177] on app-card-role "Support Staff 5A 0/1 2:30pm-6:45pm (4h15m) single-neutral-actions" at bounding box center [161, 189] width 79 height 24
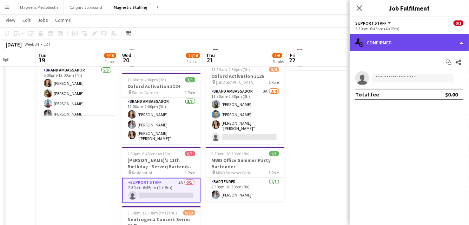
click at [393, 44] on div "single-neutral-actions-check-2 Confirmed" at bounding box center [409, 42] width 119 height 17
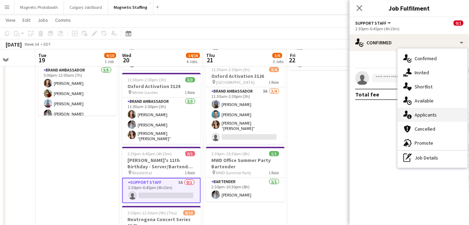
click at [407, 118] on icon "single-neutral-actions-information" at bounding box center [408, 114] width 8 height 8
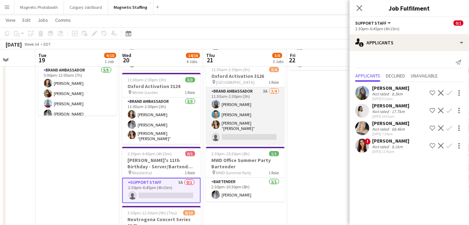
click at [264, 120] on app-card-role "Brand Ambassador 3A 3/4 11:30am-2:30pm (3h) Maria Motta Harrison Smith Nicole “…" at bounding box center [245, 115] width 79 height 57
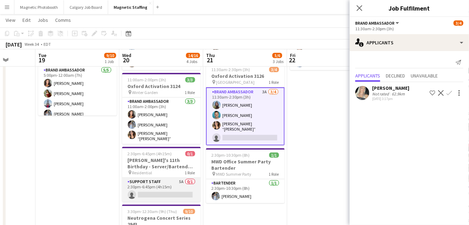
click at [164, 189] on app-card-role "Support Staff 5A 0/1 2:30pm-6:45pm (4h15m) single-neutral-actions" at bounding box center [161, 189] width 79 height 24
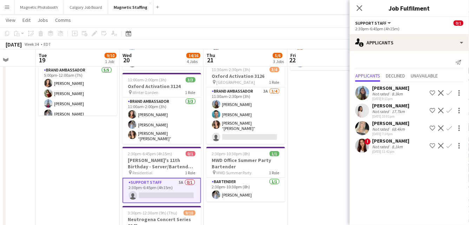
click at [449, 146] on app-icon "Confirm" at bounding box center [450, 146] width 6 height 6
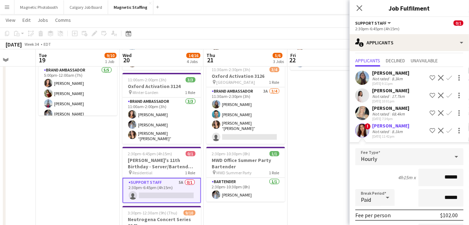
scroll to position [95, 0]
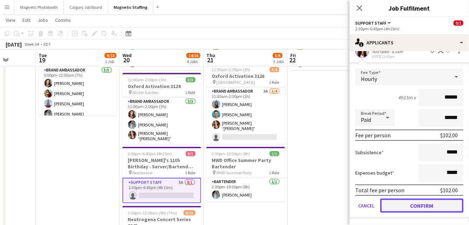
click at [408, 203] on button "Confirm" at bounding box center [422, 205] width 83 height 14
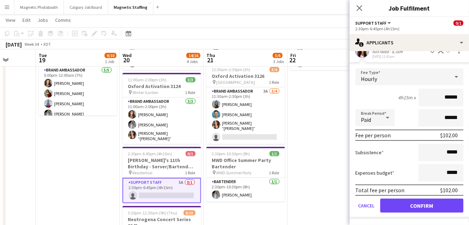
scroll to position [0, 0]
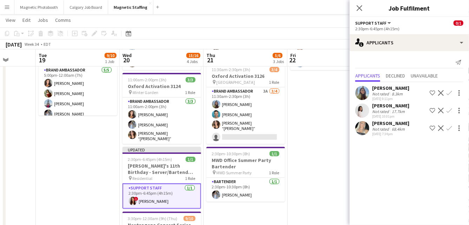
click at [323, 178] on app-date-cell "8:00am-3:30pm (7h30m) 2/2 BMW - Golf Tournament pin Paintbrush 1 Role Brand Amb…" at bounding box center [330, 171] width 84 height 326
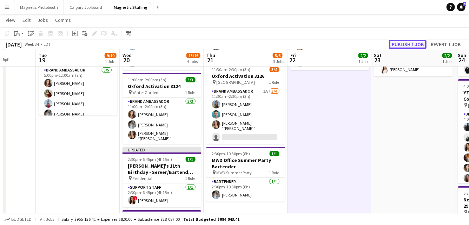
click at [409, 48] on button "Publish 1 job" at bounding box center [408, 44] width 38 height 9
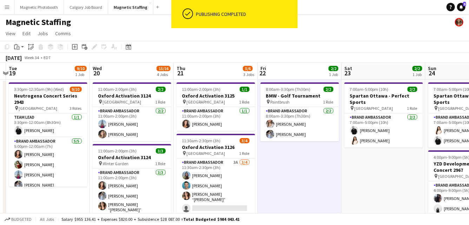
drag, startPoint x: 274, startPoint y: 149, endPoint x: 19, endPoint y: 152, distance: 254.4
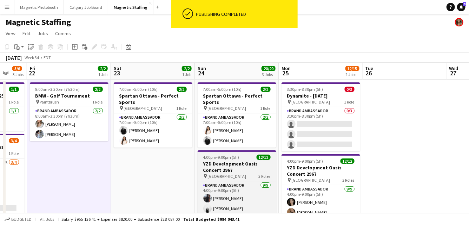
drag, startPoint x: 218, startPoint y: 149, endPoint x: 86, endPoint y: 156, distance: 131.6
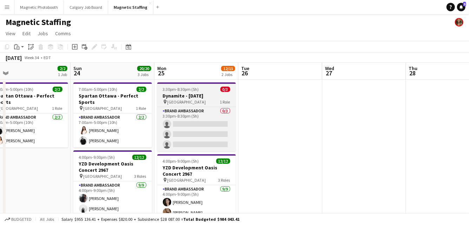
click at [186, 99] on div "pin Toronto 1 Role" at bounding box center [196, 102] width 79 height 6
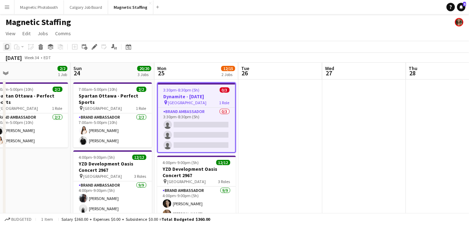
click at [7, 47] on icon "Copy" at bounding box center [7, 47] width 6 height 6
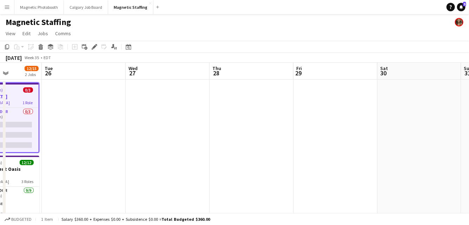
drag, startPoint x: 270, startPoint y: 135, endPoint x: 0, endPoint y: 141, distance: 270.0
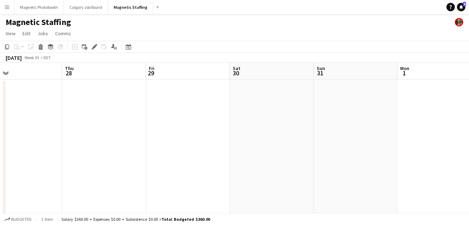
drag, startPoint x: 291, startPoint y: 121, endPoint x: 138, endPoint y: 122, distance: 152.9
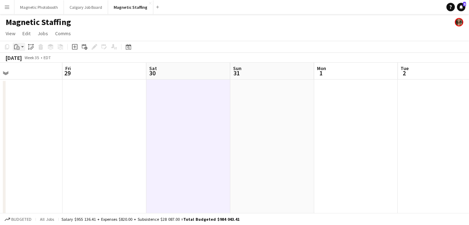
click at [17, 48] on icon "Paste" at bounding box center [17, 47] width 6 height 6
click at [22, 61] on link "Paste Command V" at bounding box center [47, 60] width 56 height 6
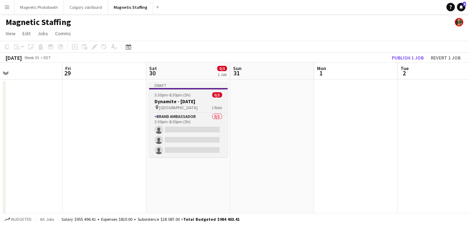
click at [182, 97] on app-job-card "Draft 3:30pm-8:30pm (5h) 0/3 Dynamite - Media Day 3135 pin Toronto 1 Role Brand…" at bounding box center [188, 119] width 79 height 75
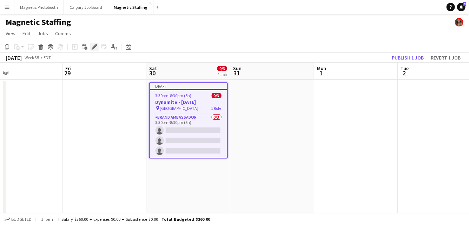
click at [93, 47] on icon at bounding box center [94, 47] width 4 height 4
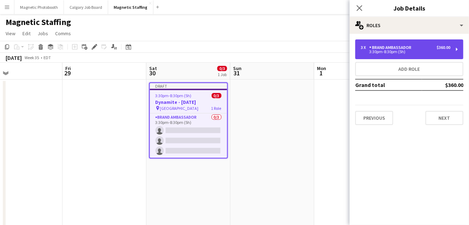
click at [407, 47] on div "Brand Ambassador" at bounding box center [392, 47] width 45 height 5
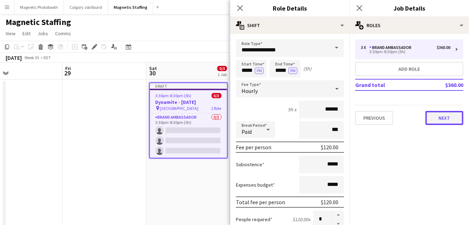
click at [453, 118] on button "Next" at bounding box center [445, 118] width 38 height 14
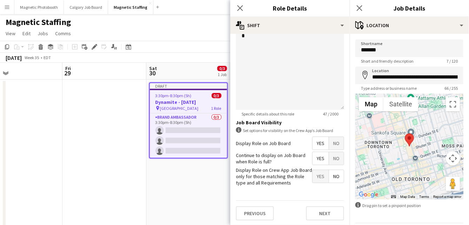
scroll to position [23, 0]
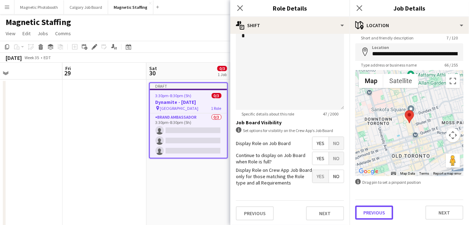
click at [370, 212] on button "Previous" at bounding box center [375, 212] width 38 height 14
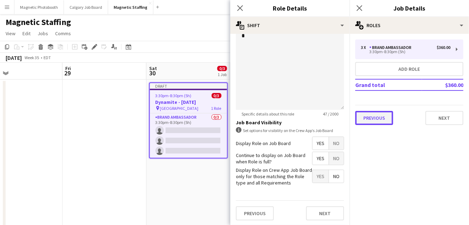
click at [372, 119] on button "Previous" at bounding box center [375, 118] width 38 height 14
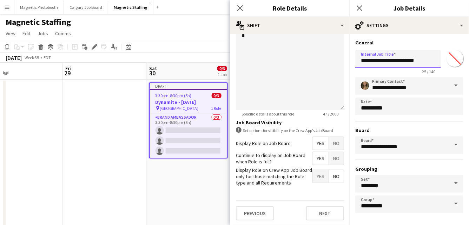
drag, startPoint x: 414, startPoint y: 61, endPoint x: 433, endPoint y: 62, distance: 19.3
click at [433, 62] on input "**********" at bounding box center [399, 59] width 86 height 18
drag, startPoint x: 385, startPoint y: 61, endPoint x: 432, endPoint y: 61, distance: 46.7
click at [432, 61] on input "**********" at bounding box center [399, 59] width 86 height 18
drag, startPoint x: 385, startPoint y: 61, endPoint x: 425, endPoint y: 61, distance: 39.7
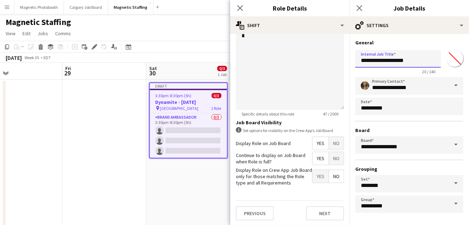
click at [425, 61] on input "**********" at bounding box center [399, 59] width 86 height 18
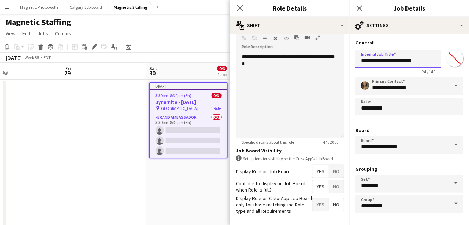
scroll to position [198, 0]
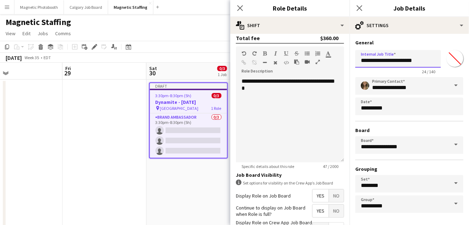
type input "**********"
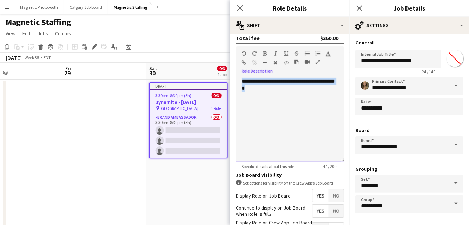
drag, startPoint x: 291, startPoint y: 92, endPoint x: 220, endPoint y: 73, distance: 73.4
click at [219, 73] on body "Menu Boards Boards Boards All jobs Status Workforce Workforce My Workforce Recr…" at bounding box center [234, 225] width 469 height 450
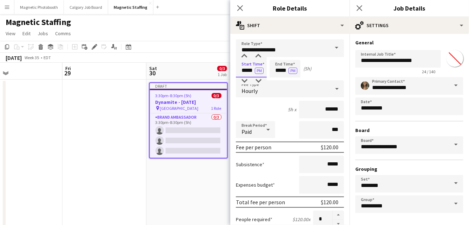
drag, startPoint x: 254, startPoint y: 70, endPoint x: 202, endPoint y: 70, distance: 51.3
click at [202, 70] on body "Menu Boards Boards Boards All jobs Status Workforce Workforce My Workforce Recr…" at bounding box center [234, 225] width 469 height 450
type input "*****"
click at [259, 71] on button "PM" at bounding box center [259, 70] width 9 height 6
drag, startPoint x: 288, startPoint y: 71, endPoint x: 247, endPoint y: 71, distance: 40.4
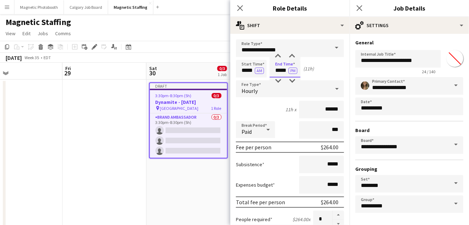
click at [248, 71] on div "Start Time ***** AM End Time ***** PM (11h)" at bounding box center [290, 69] width 108 height 18
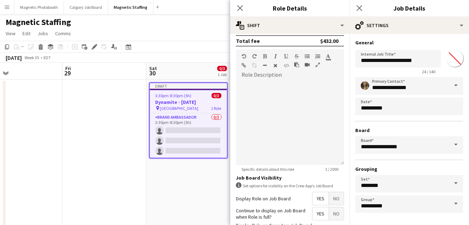
scroll to position [251, 0]
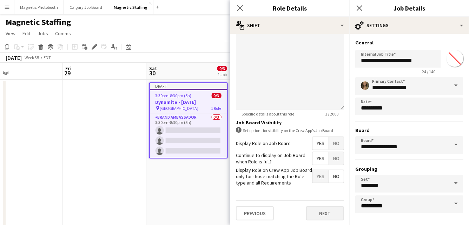
type input "*****"
click at [325, 214] on button "Next" at bounding box center [325, 213] width 38 height 14
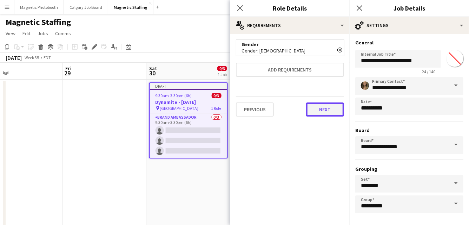
click at [321, 108] on button "Next" at bounding box center [325, 109] width 38 height 14
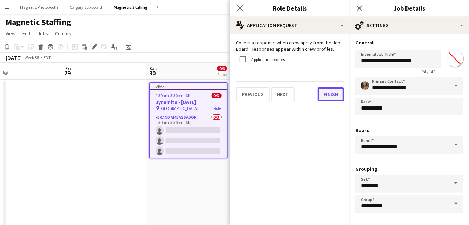
click at [330, 97] on button "Finish" at bounding box center [331, 94] width 26 height 14
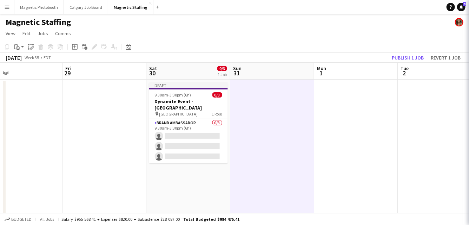
scroll to position [0, 273]
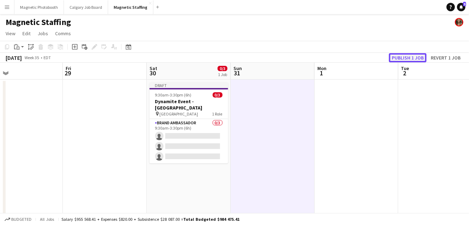
click at [403, 57] on button "Publish 1 job" at bounding box center [408, 57] width 38 height 9
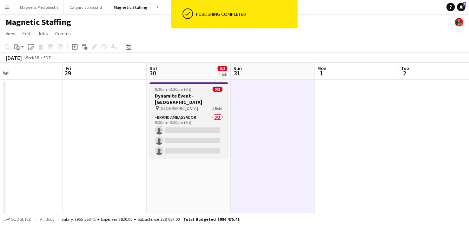
click at [167, 95] on h3 "Dynamite Event - Toronto" at bounding box center [189, 98] width 79 height 13
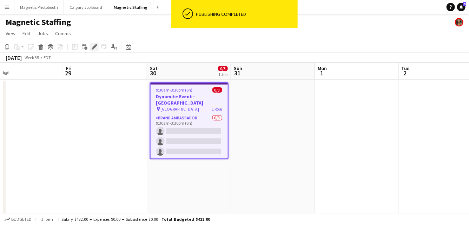
click at [95, 45] on icon at bounding box center [94, 47] width 4 height 4
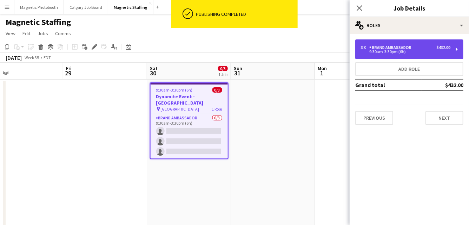
click at [411, 47] on div "Brand Ambassador" at bounding box center [392, 47] width 45 height 5
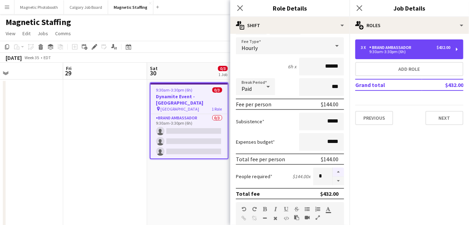
scroll to position [43, 0]
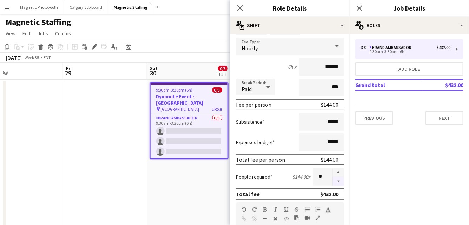
click at [338, 181] on button "button" at bounding box center [338, 181] width 11 height 9
type input "*"
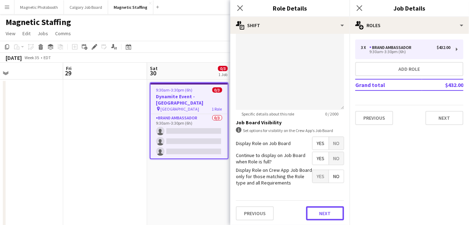
click at [325, 213] on button "Next" at bounding box center [325, 213] width 38 height 14
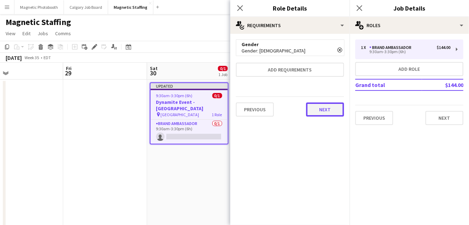
click at [320, 107] on button "Next" at bounding box center [325, 109] width 38 height 14
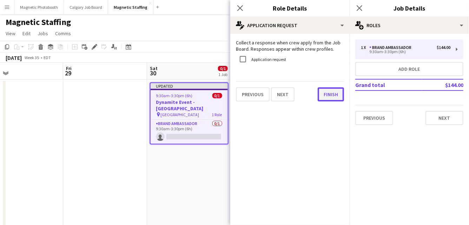
click at [333, 97] on button "Finish" at bounding box center [331, 94] width 26 height 14
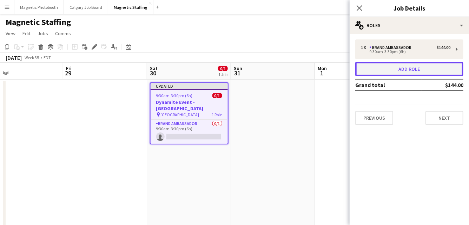
click at [389, 67] on button "Add role" at bounding box center [410, 69] width 108 height 14
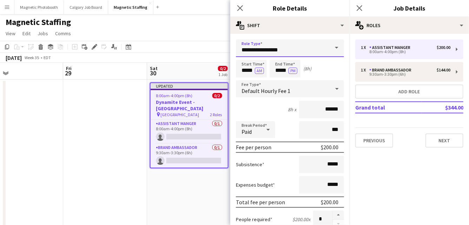
drag, startPoint x: 285, startPoint y: 53, endPoint x: 197, endPoint y: 37, distance: 89.7
click at [197, 37] on body "Menu Boards Boards Boards All jobs Status Workforce Workforce My Workforce Recr…" at bounding box center [234, 225] width 469 height 450
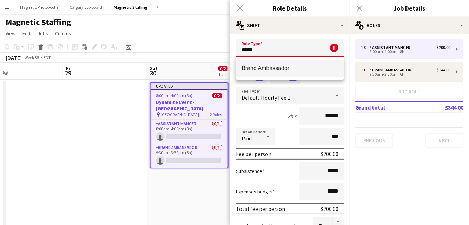
click at [254, 66] on span "Brand Ambassador" at bounding box center [290, 68] width 97 height 7
type input "**********"
type input "******"
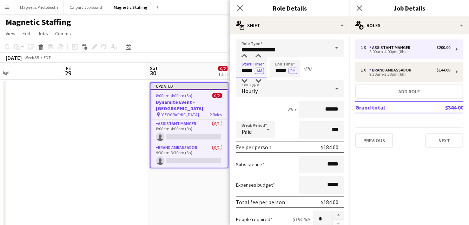
drag, startPoint x: 254, startPoint y: 69, endPoint x: 196, endPoint y: 67, distance: 58.0
click at [197, 69] on body "Menu Boards Boards Boards All jobs Status Workforce Workforce My Workforce Recr…" at bounding box center [234, 225] width 469 height 450
type input "*****"
click at [258, 71] on button "AM" at bounding box center [259, 70] width 9 height 6
drag, startPoint x: 288, startPoint y: 71, endPoint x: 238, endPoint y: 67, distance: 50.1
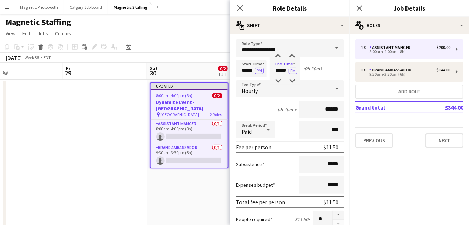
click at [238, 69] on div "Start Time ***** PM End Time ***** PM (0h 30m)" at bounding box center [290, 69] width 108 height 18
type input "*****"
click at [331, 109] on input "******" at bounding box center [321, 110] width 45 height 18
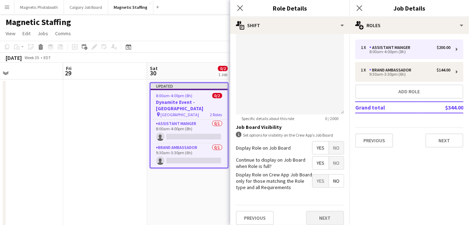
scroll to position [251, 0]
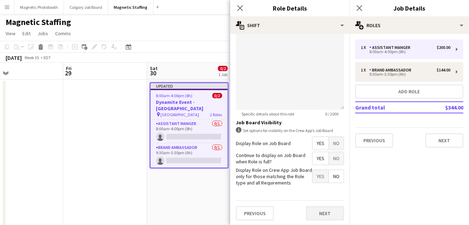
type input "******"
click at [326, 215] on button "Next" at bounding box center [325, 213] width 38 height 14
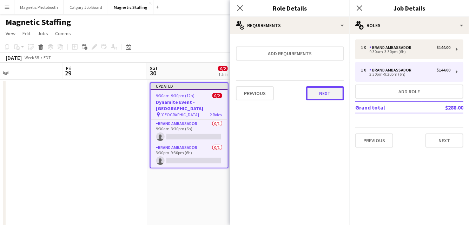
click at [320, 93] on button "Next" at bounding box center [325, 93] width 38 height 14
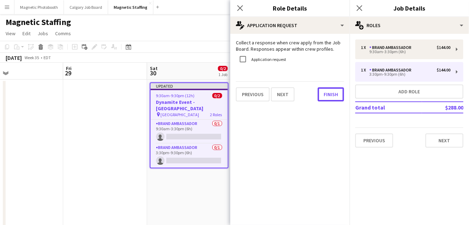
click at [320, 93] on button "Finish" at bounding box center [331, 94] width 26 height 14
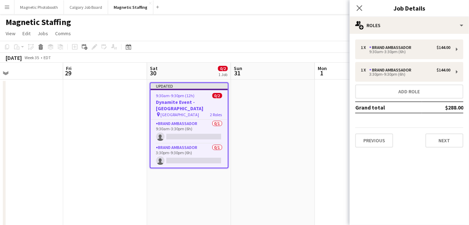
click at [272, 45] on app-toolbar "Copy Paste Paste Command V Paste with crew Command Shift V Paste linked Job [GE…" at bounding box center [234, 47] width 469 height 12
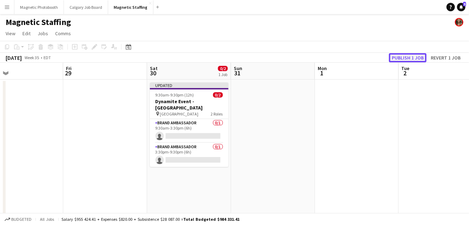
click at [398, 57] on button "Publish 1 job" at bounding box center [408, 57] width 38 height 9
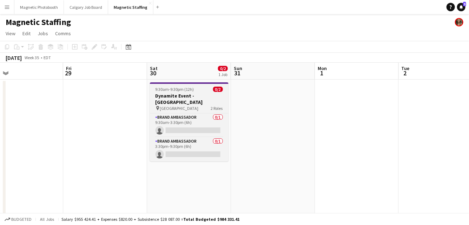
click at [159, 95] on h3 "Dynamite Event - Toronto" at bounding box center [189, 98] width 79 height 13
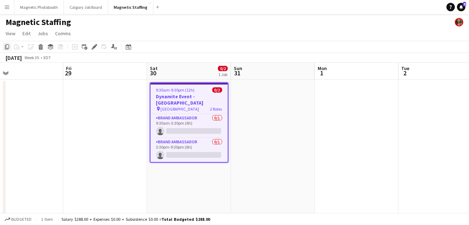
click at [6, 48] on icon "Copy" at bounding box center [7, 47] width 6 height 6
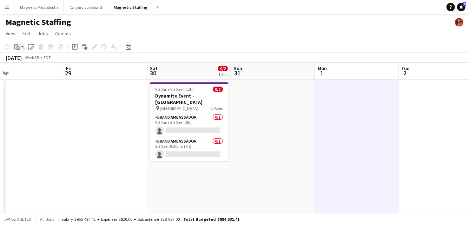
click at [18, 45] on icon "Paste" at bounding box center [17, 47] width 6 height 6
click at [20, 61] on link "Paste Command V" at bounding box center [47, 60] width 56 height 6
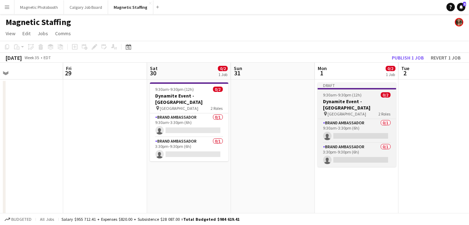
click at [339, 95] on span "9:30am-9:30pm (12h)" at bounding box center [343, 94] width 39 height 5
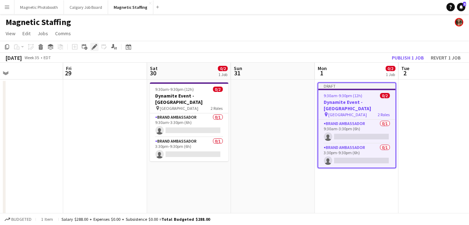
click at [94, 48] on icon at bounding box center [94, 47] width 4 height 4
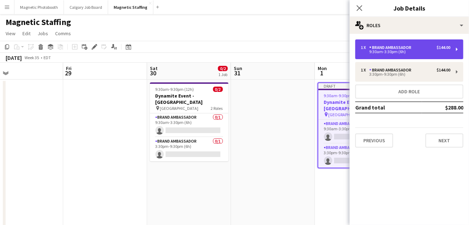
click at [401, 50] on div "9:30am-3:30pm (6h)" at bounding box center [406, 52] width 90 height 4
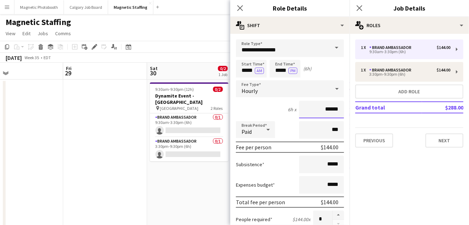
drag, startPoint x: 339, startPoint y: 111, endPoint x: 278, endPoint y: 102, distance: 61.8
click at [278, 108] on div "6h x ******" at bounding box center [290, 110] width 108 height 18
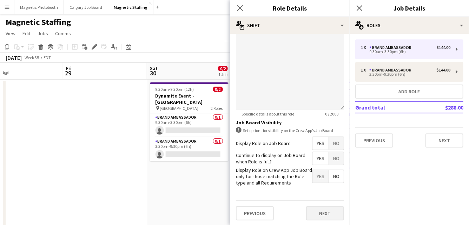
type input "******"
click at [320, 210] on button "Next" at bounding box center [325, 213] width 38 height 14
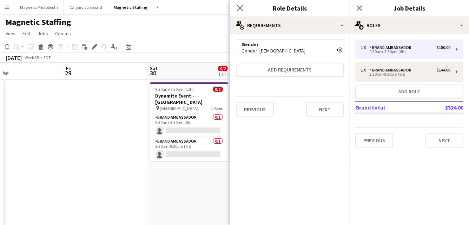
scroll to position [0, 0]
click at [324, 119] on div "Previous Next" at bounding box center [290, 109] width 108 height 26
click at [328, 112] on button "Next" at bounding box center [325, 109] width 38 height 14
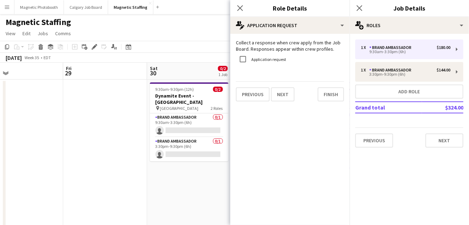
click at [328, 112] on mat-expansion-panel "pencil4 Application Request Collect a response when crew apply from the Job Boa…" at bounding box center [290, 129] width 119 height 191
click at [327, 97] on button "Finish" at bounding box center [331, 94] width 26 height 14
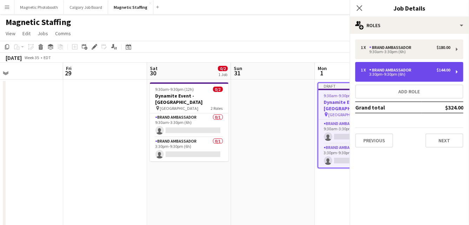
click at [383, 75] on div "3:30pm-9:30pm (6h)" at bounding box center [406, 74] width 90 height 4
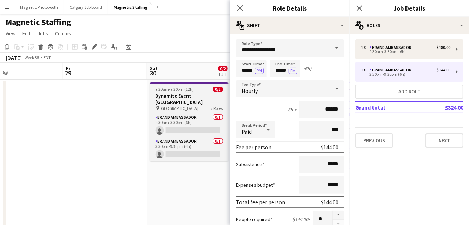
drag, startPoint x: 339, startPoint y: 110, endPoint x: 218, endPoint y: 104, distance: 121.4
click at [218, 104] on body "Menu Boards Boards Boards All jobs Status Workforce Workforce My Workforce Recr…" at bounding box center [234, 225] width 469 height 450
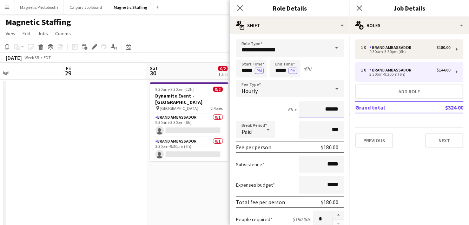
scroll to position [251, 0]
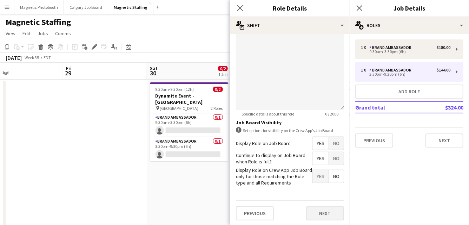
type input "******"
click at [320, 213] on button "Next" at bounding box center [325, 213] width 38 height 14
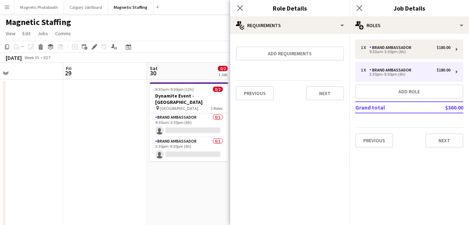
scroll to position [0, 0]
click at [340, 90] on button "Next" at bounding box center [325, 93] width 38 height 14
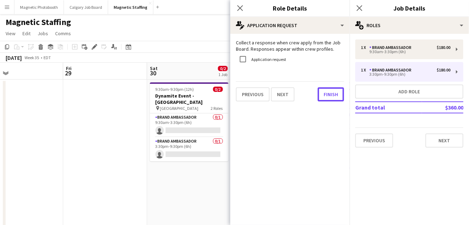
click at [340, 90] on button "Finish" at bounding box center [331, 94] width 26 height 14
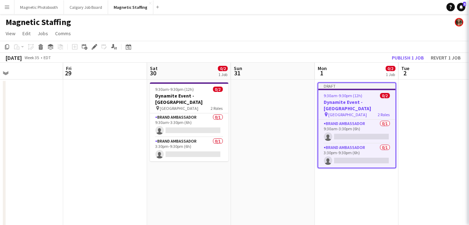
scroll to position [0, 273]
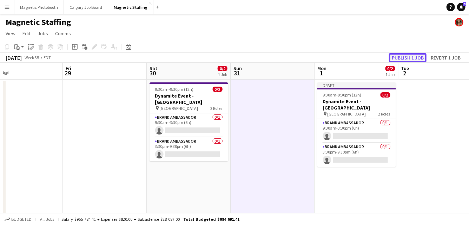
click at [414, 58] on button "Publish 1 job" at bounding box center [408, 57] width 38 height 9
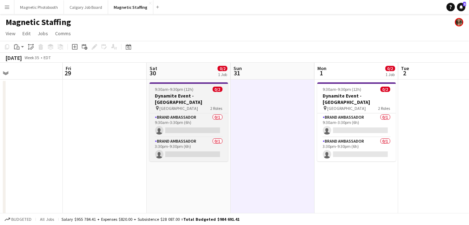
click at [189, 96] on h3 "Dynamite Event - Toronto" at bounding box center [189, 98] width 79 height 13
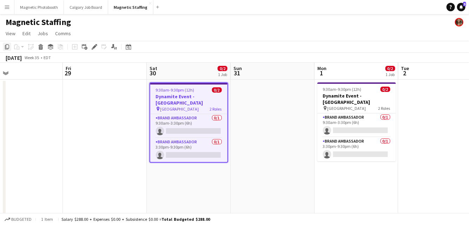
click at [6, 47] on icon at bounding box center [7, 46] width 4 height 5
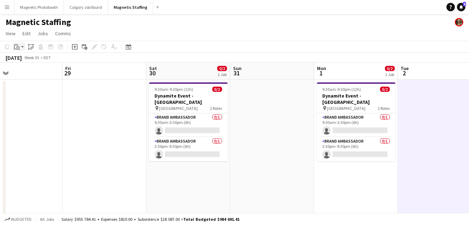
click at [18, 45] on icon "Paste" at bounding box center [17, 47] width 6 height 6
click at [22, 59] on link "Paste Command V" at bounding box center [47, 60] width 56 height 6
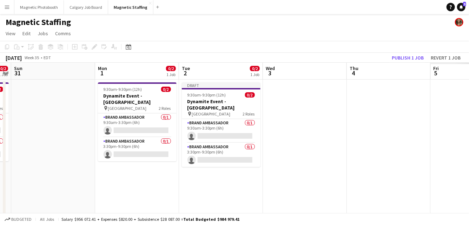
drag, startPoint x: 264, startPoint y: 117, endPoint x: 23, endPoint y: 118, distance: 240.7
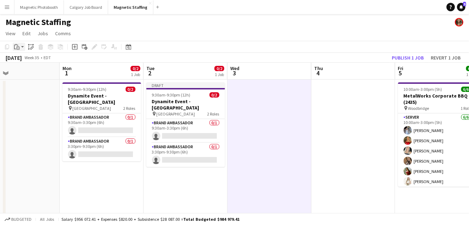
click at [20, 46] on div "Paste" at bounding box center [17, 47] width 8 height 8
click at [22, 61] on link "Paste Command V" at bounding box center [47, 60] width 56 height 6
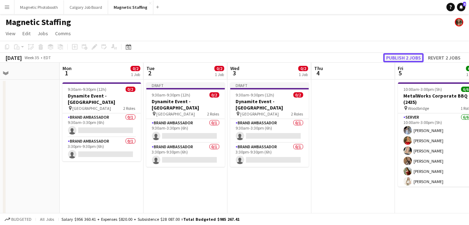
click at [415, 58] on button "Publish 2 jobs" at bounding box center [404, 57] width 40 height 9
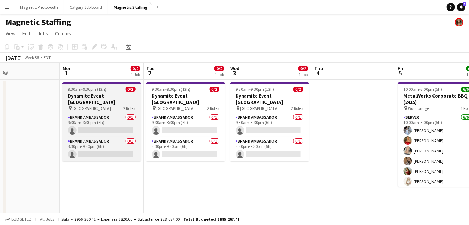
click at [97, 98] on h3 "Dynamite Event - Toronto" at bounding box center [102, 98] width 79 height 13
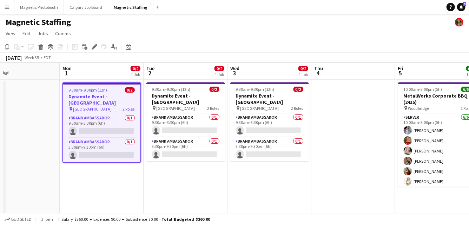
click at [71, 97] on h3 "Dynamite Event - Toronto" at bounding box center [101, 99] width 77 height 13
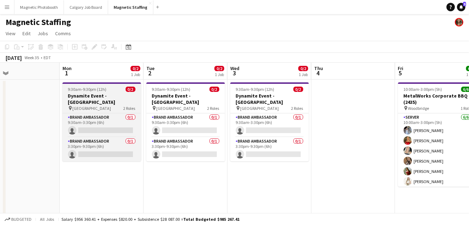
click at [71, 97] on h3 "Dynamite Event - Toronto" at bounding box center [102, 98] width 79 height 13
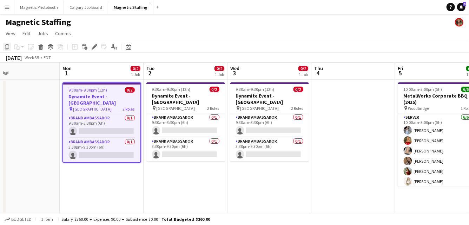
click at [5, 49] on icon at bounding box center [7, 46] width 4 height 5
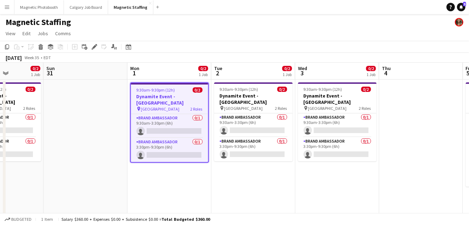
drag, startPoint x: 102, startPoint y: 185, endPoint x: 170, endPoint y: 181, distance: 67.9
click at [8, 50] on div "Copy" at bounding box center [7, 47] width 8 height 8
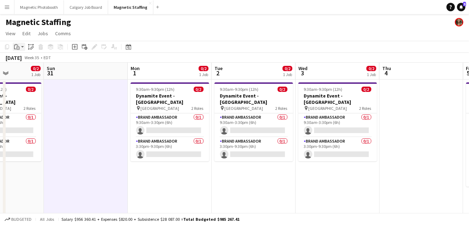
click at [21, 47] on div "Paste" at bounding box center [17, 47] width 8 height 8
click at [24, 59] on link "Paste Command V" at bounding box center [47, 60] width 56 height 6
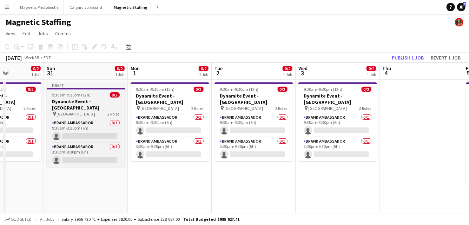
click at [69, 95] on span "9:30am-9:30pm (12h)" at bounding box center [71, 94] width 39 height 5
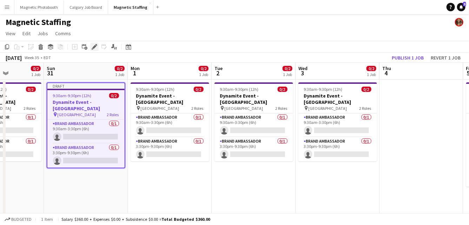
click at [93, 46] on icon "Edit" at bounding box center [95, 47] width 6 height 6
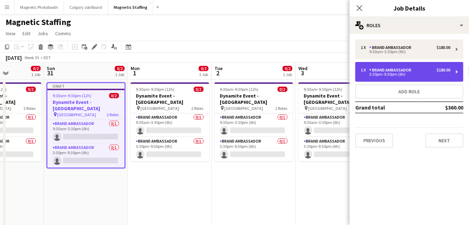
click at [411, 66] on div "1 x Brand Ambassador $180.00 3:30pm-9:30pm (6h)" at bounding box center [410, 72] width 108 height 20
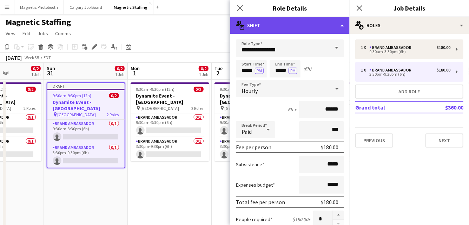
click at [345, 25] on div "multiple-actions-text Shift" at bounding box center [290, 25] width 119 height 17
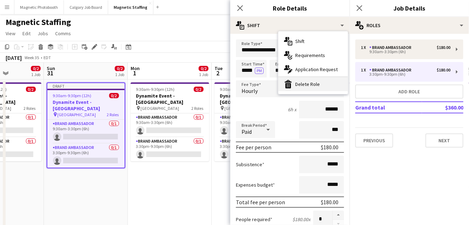
click at [316, 85] on div "bin-2 Delete Role" at bounding box center [314, 84] width 70 height 14
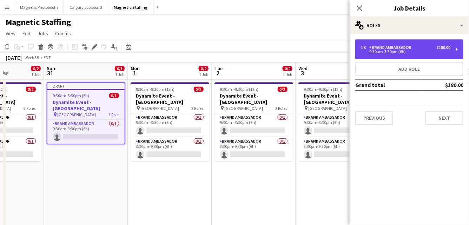
click at [384, 58] on div "1 x Brand Ambassador $180.00 9:30am-3:30pm (6h)" at bounding box center [410, 49] width 108 height 20
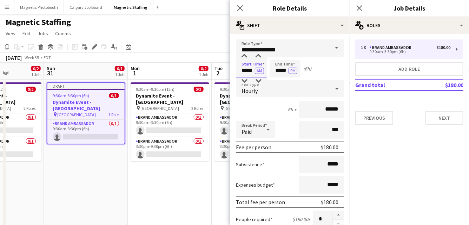
drag, startPoint x: 253, startPoint y: 72, endPoint x: 208, endPoint y: 65, distance: 45.4
click at [211, 70] on body "Menu Boards Boards Boards All jobs Status Workforce Workforce My Workforce Recr…" at bounding box center [234, 225] width 469 height 450
type input "*****"
drag, startPoint x: 288, startPoint y: 71, endPoint x: 218, endPoint y: 69, distance: 70.3
click at [219, 70] on body "Menu Boards Boards Boards All jobs Status Workforce Workforce My Workforce Recr…" at bounding box center [234, 225] width 469 height 450
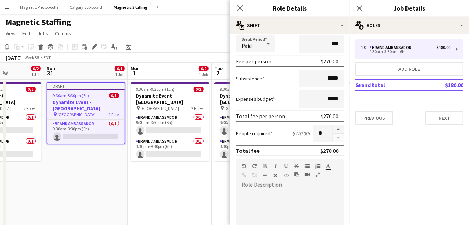
scroll to position [251, 0]
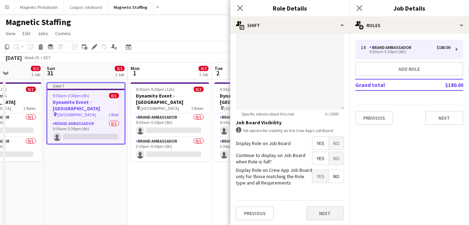
type input "*****"
click at [318, 210] on button "Next" at bounding box center [325, 213] width 38 height 14
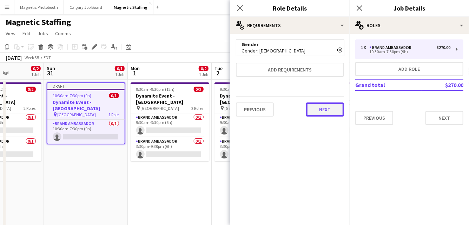
click at [321, 106] on button "Next" at bounding box center [325, 109] width 38 height 14
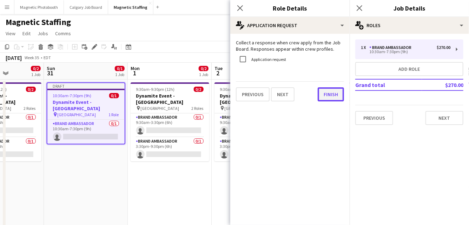
click at [329, 94] on button "Finish" at bounding box center [331, 94] width 26 height 14
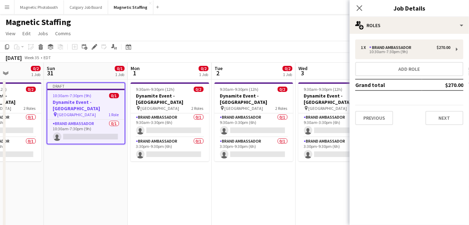
click at [309, 39] on app-page-menu "View Day view expanded Day view collapsed Month view Date picker Jump to today …" at bounding box center [234, 33] width 469 height 13
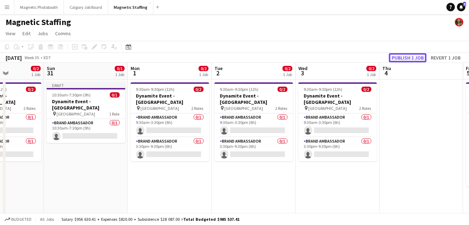
click at [415, 57] on button "Publish 1 job" at bounding box center [408, 57] width 38 height 9
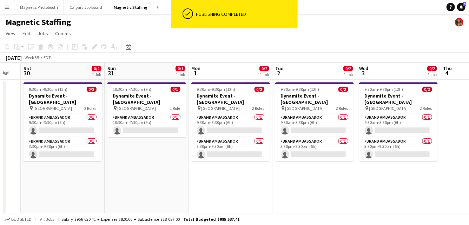
scroll to position [0, 146]
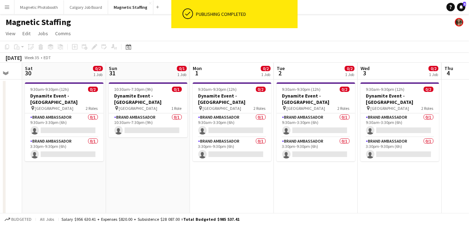
drag, startPoint x: 219, startPoint y: 174, endPoint x: 255, endPoint y: 173, distance: 35.9
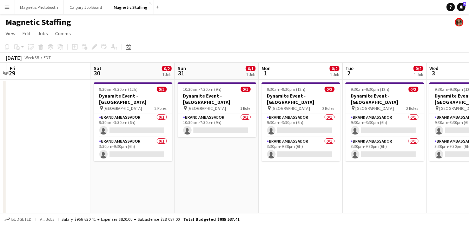
scroll to position [0, 161]
drag, startPoint x: 133, startPoint y: 171, endPoint x: 202, endPoint y: 166, distance: 68.7
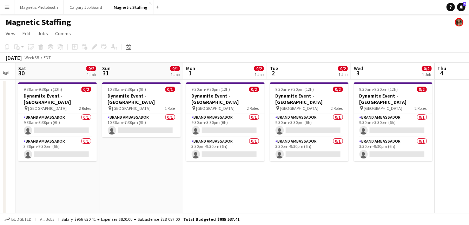
drag, startPoint x: 161, startPoint y: 150, endPoint x: 87, endPoint y: 173, distance: 77.4
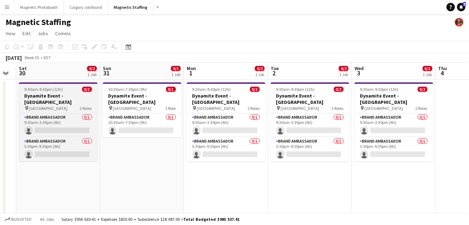
click at [41, 92] on app-job-card "9:30am-9:30pm (12h) 0/2 Dynamite Event - Toronto pin Toronto 2 Roles Brand Amba…" at bounding box center [58, 121] width 79 height 79
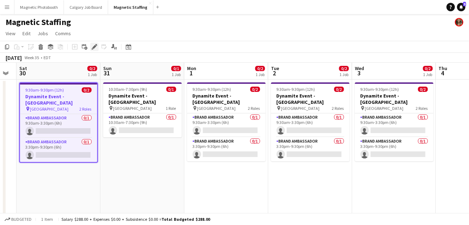
click at [94, 46] on icon at bounding box center [94, 47] width 4 height 4
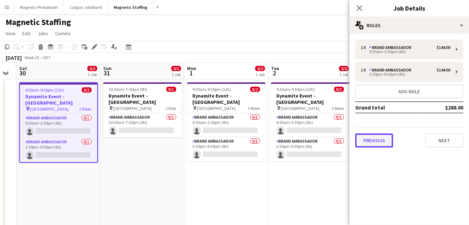
click at [377, 140] on button "Previous" at bounding box center [375, 140] width 38 height 14
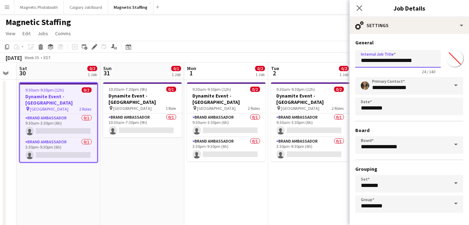
click at [427, 63] on input "**********" at bounding box center [399, 59] width 86 height 18
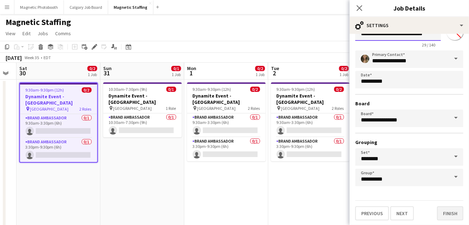
type input "**********"
click at [447, 214] on button "Finish" at bounding box center [451, 213] width 26 height 14
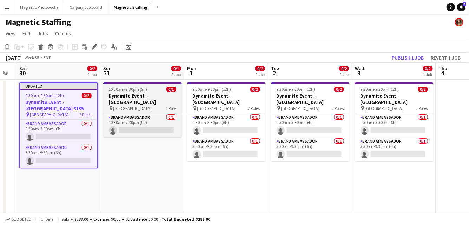
click at [119, 105] on span "[GEOGRAPHIC_DATA]" at bounding box center [133, 107] width 39 height 5
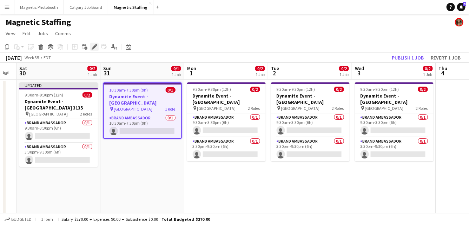
click at [93, 49] on icon at bounding box center [93, 49] width 2 height 2
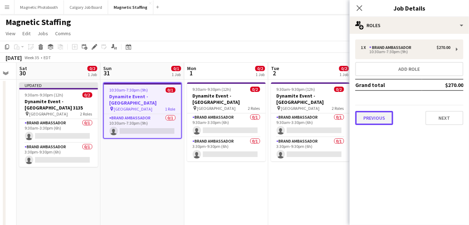
click at [375, 117] on button "Previous" at bounding box center [375, 118] width 38 height 14
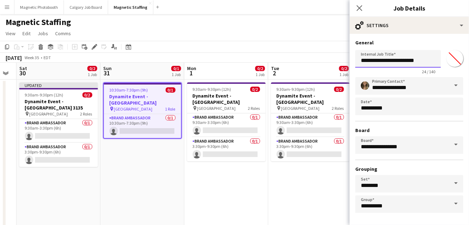
click at [425, 59] on input "**********" at bounding box center [399, 59] width 86 height 18
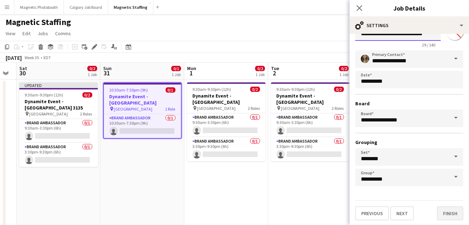
type input "**********"
click at [446, 216] on button "Finish" at bounding box center [451, 213] width 26 height 14
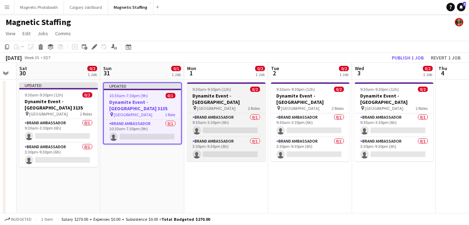
click at [216, 89] on span "9:30am-9:30pm (12h)" at bounding box center [212, 88] width 39 height 5
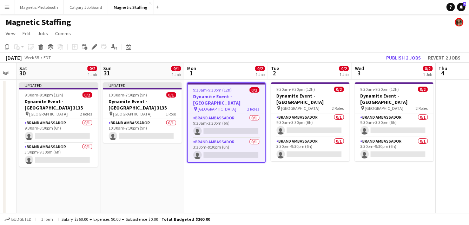
scroll to position [0, 236]
click at [95, 47] on icon at bounding box center [94, 47] width 4 height 4
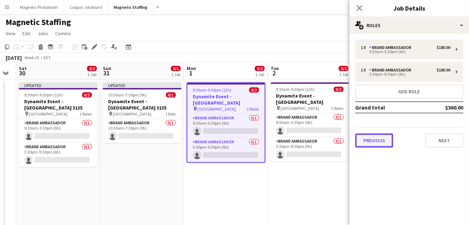
click at [386, 142] on button "Previous" at bounding box center [375, 140] width 38 height 14
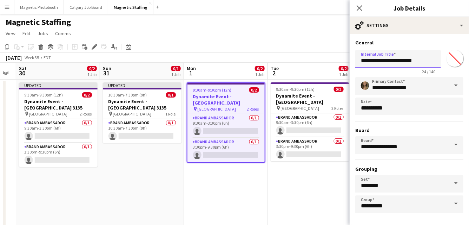
click at [433, 58] on input "**********" at bounding box center [399, 59] width 86 height 18
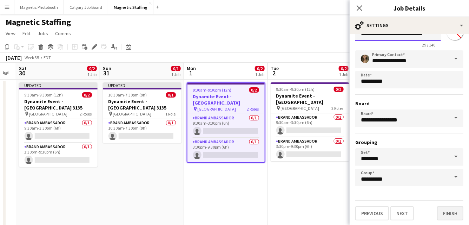
type input "**********"
click at [450, 213] on button "Finish" at bounding box center [451, 213] width 26 height 14
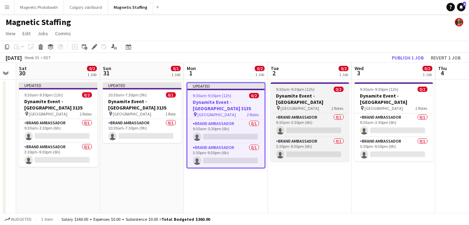
click at [293, 105] on span "[GEOGRAPHIC_DATA]" at bounding box center [300, 107] width 39 height 5
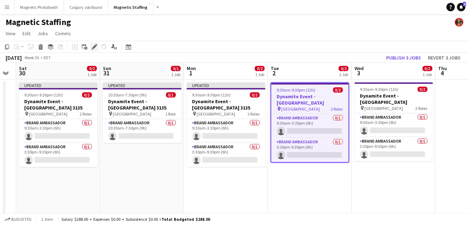
click at [93, 48] on icon "Edit" at bounding box center [95, 47] width 6 height 6
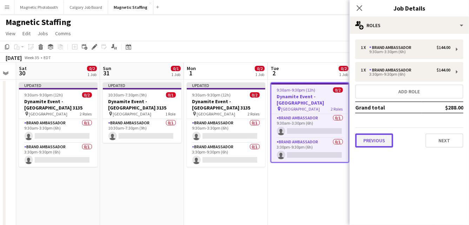
click at [386, 142] on button "Previous" at bounding box center [375, 140] width 38 height 14
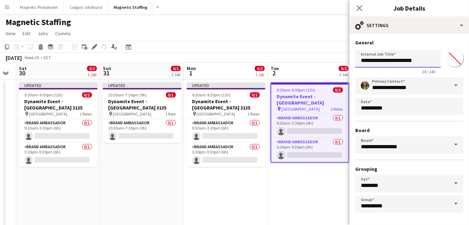
click at [433, 62] on input "**********" at bounding box center [399, 59] width 86 height 18
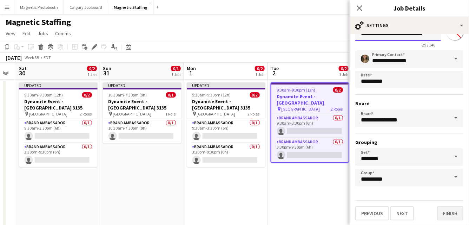
type input "**********"
click at [453, 214] on button "Finish" at bounding box center [451, 213] width 26 height 14
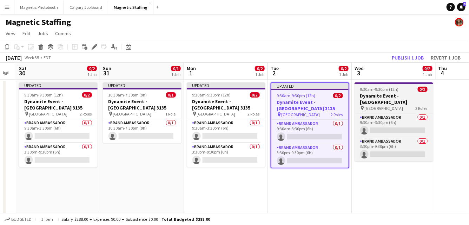
click at [362, 97] on h3 "Dynamite Event - Toronto" at bounding box center [394, 98] width 79 height 13
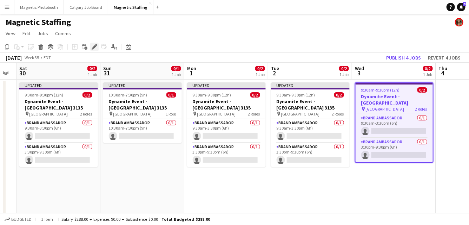
click at [95, 46] on icon at bounding box center [94, 47] width 4 height 4
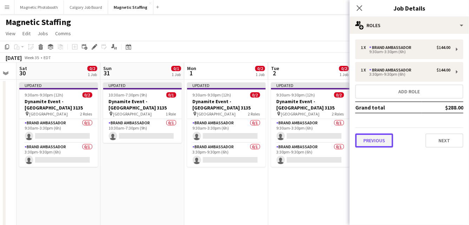
click at [368, 141] on button "Previous" at bounding box center [375, 140] width 38 height 14
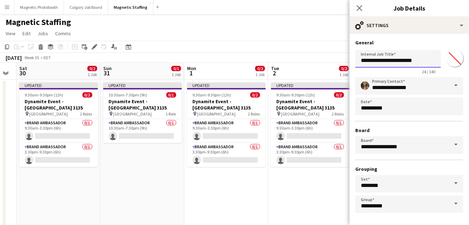
click at [429, 61] on input "**********" at bounding box center [399, 59] width 86 height 18
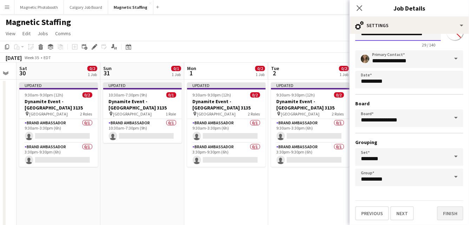
type input "**********"
click at [452, 212] on button "Finish" at bounding box center [451, 213] width 26 height 14
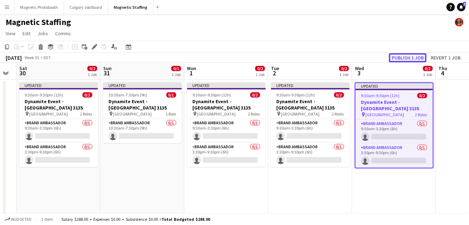
click at [412, 56] on button "Publish 1 job" at bounding box center [408, 57] width 38 height 9
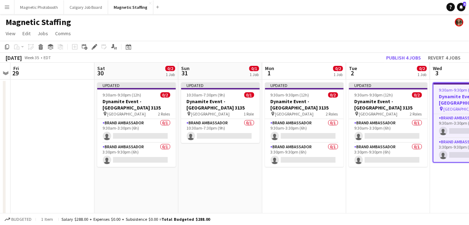
scroll to position [0, 143]
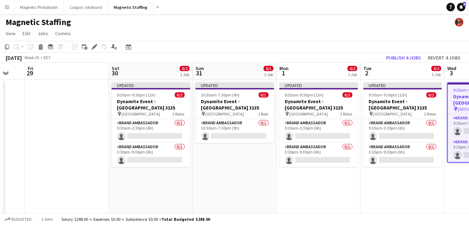
drag, startPoint x: 138, startPoint y: 142, endPoint x: 227, endPoint y: 143, distance: 88.6
click at [400, 60] on button "Publish 4 jobs" at bounding box center [404, 57] width 40 height 9
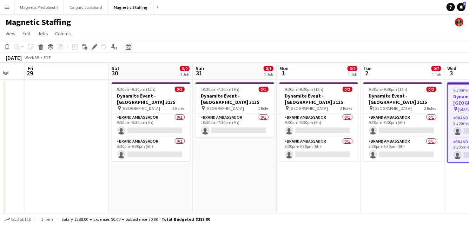
click at [129, 48] on icon "Date picker" at bounding box center [129, 47] width 6 height 6
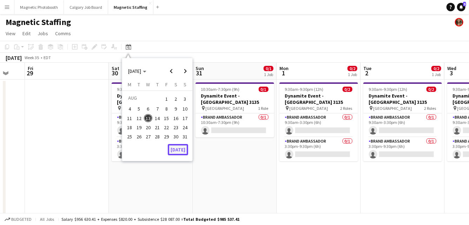
click at [177, 150] on button "[DATE]" at bounding box center [178, 149] width 20 height 11
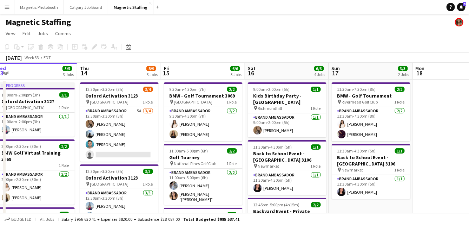
drag, startPoint x: 269, startPoint y: 136, endPoint x: 0, endPoint y: 155, distance: 269.9
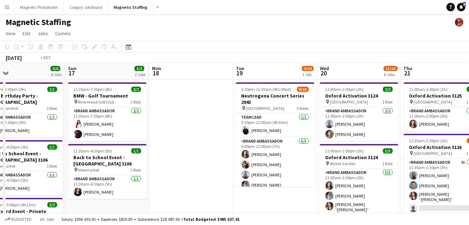
drag, startPoint x: 237, startPoint y: 142, endPoint x: 0, endPoint y: 142, distance: 236.9
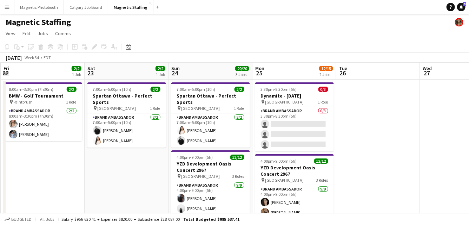
drag, startPoint x: 189, startPoint y: 137, endPoint x: 43, endPoint y: 137, distance: 146.2
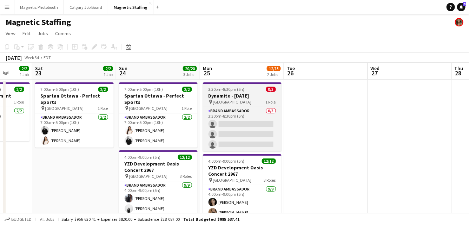
click at [238, 99] on div "pin Toronto 1 Role" at bounding box center [242, 102] width 79 height 6
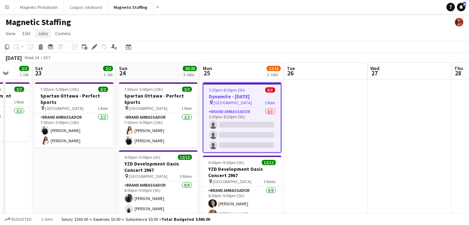
click at [43, 34] on span "Jobs" at bounding box center [43, 33] width 11 height 6
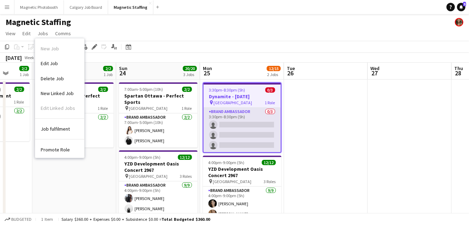
click at [246, 131] on app-card-role "Brand Ambassador 0/3 3:30pm-8:30pm (5h) single-neutral-actions single-neutral-a…" at bounding box center [242, 130] width 77 height 44
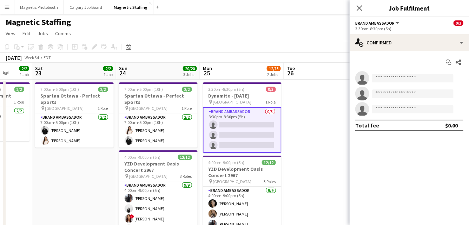
click at [246, 131] on app-card-role "Brand Ambassador 0/3 3:30pm-8:30pm (5h) single-neutral-actions single-neutral-a…" at bounding box center [242, 130] width 79 height 46
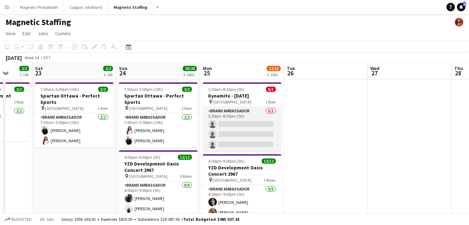
click at [246, 131] on app-card-role "Brand Ambassador 0/3 3:30pm-8:30pm (5h) single-neutral-actions single-neutral-a…" at bounding box center [242, 129] width 79 height 44
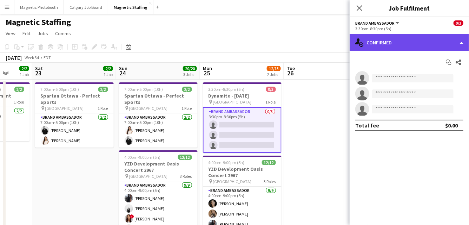
click at [463, 44] on div "single-neutral-actions-check-2 Confirmed" at bounding box center [409, 42] width 119 height 17
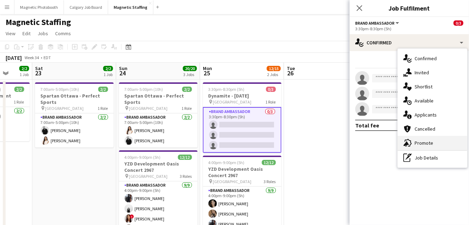
click at [432, 144] on div "advertising-megaphone Promote" at bounding box center [433, 143] width 70 height 14
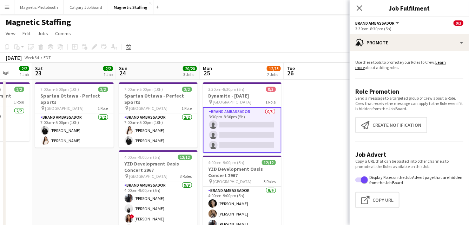
scroll to position [53, 0]
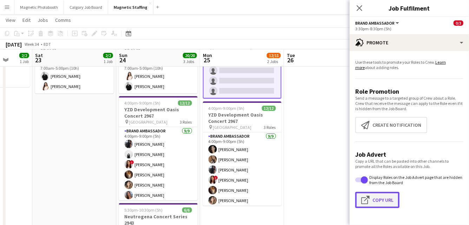
click at [387, 197] on button "Click to copy URL Copy Url" at bounding box center [378, 200] width 44 height 16
type textarea "**********"
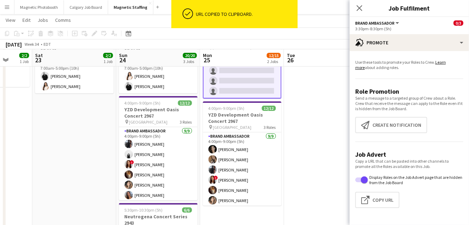
scroll to position [0, 0]
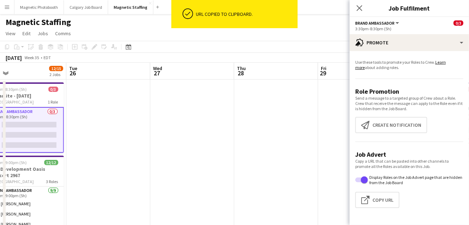
drag, startPoint x: 301, startPoint y: 177, endPoint x: 40, endPoint y: 178, distance: 261.1
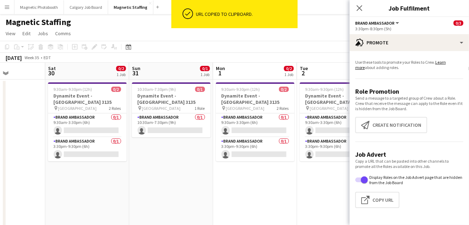
drag, startPoint x: 254, startPoint y: 163, endPoint x: 0, endPoint y: 180, distance: 255.0
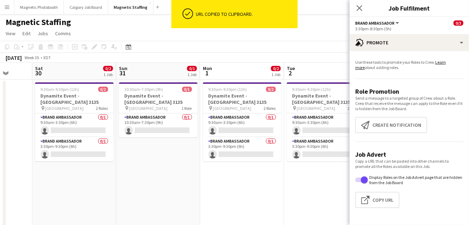
scroll to position [0, 259]
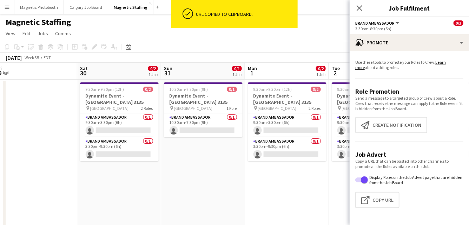
drag, startPoint x: 182, startPoint y: 179, endPoint x: 2, endPoint y: 178, distance: 179.6
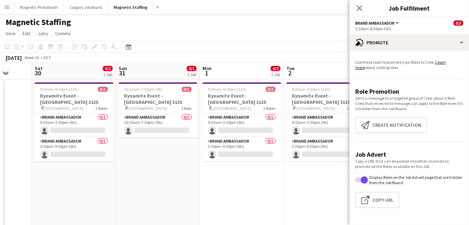
drag, startPoint x: 44, startPoint y: 125, endPoint x: 168, endPoint y: 124, distance: 123.7
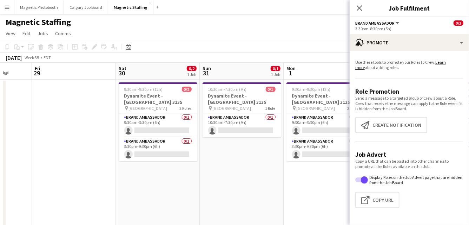
scroll to position [0, 220]
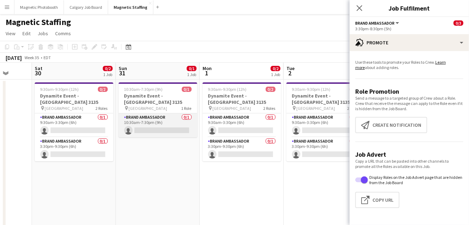
click at [141, 118] on app-card-role "Brand Ambassador 0/1 10:30am-7:30pm (9h) single-neutral-actions" at bounding box center [158, 125] width 79 height 24
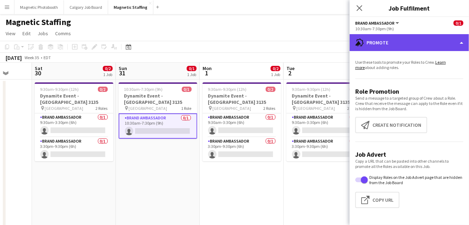
click at [415, 37] on div "advertising-megaphone Promote" at bounding box center [409, 42] width 119 height 17
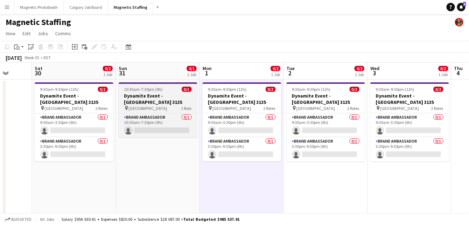
click at [153, 90] on span "10:30am-7:30pm (9h)" at bounding box center [143, 88] width 39 height 5
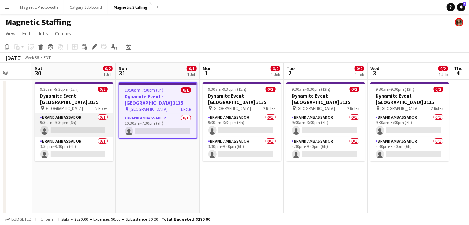
click at [85, 121] on app-card-role "Brand Ambassador 0/1 9:30am-3:30pm (6h) single-neutral-actions" at bounding box center [74, 125] width 79 height 24
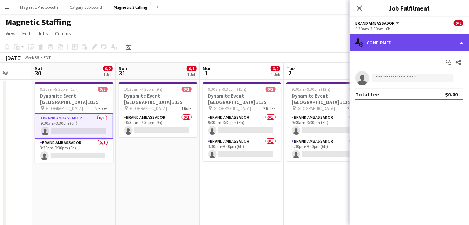
click at [421, 43] on div "single-neutral-actions-check-2 Confirmed" at bounding box center [409, 42] width 119 height 17
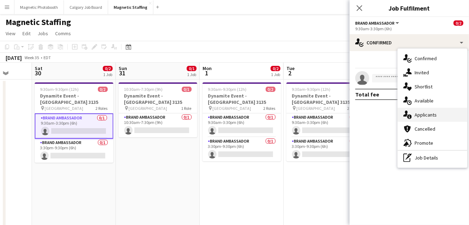
click at [417, 115] on div "single-neutral-actions-information Applicants" at bounding box center [433, 115] width 70 height 14
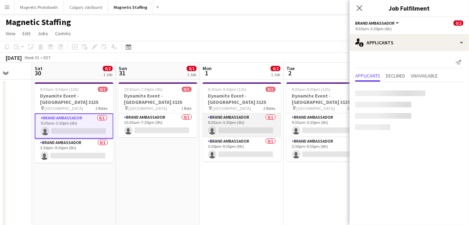
click at [241, 118] on app-card-role "Brand Ambassador 0/1 9:30am-3:30pm (6h) single-neutral-actions" at bounding box center [242, 125] width 79 height 24
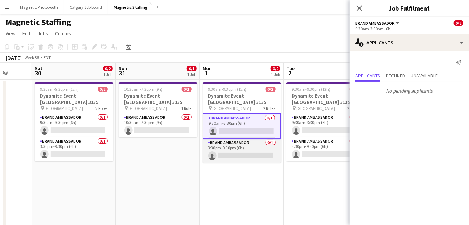
click at [231, 148] on app-card-role "Brand Ambassador 0/1 3:30pm-9:30pm (6h) single-neutral-actions" at bounding box center [242, 150] width 79 height 24
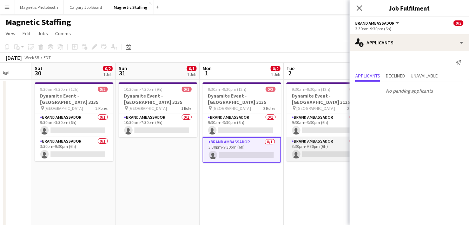
click at [312, 145] on app-card-role "Brand Ambassador 0/1 3:30pm-9:30pm (6h) single-neutral-actions" at bounding box center [326, 149] width 79 height 24
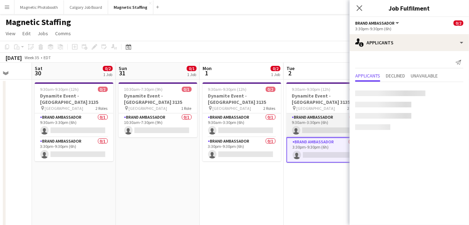
click at [320, 122] on app-card-role "Brand Ambassador 0/1 9:30am-3:30pm (6h) single-neutral-actions" at bounding box center [326, 125] width 79 height 24
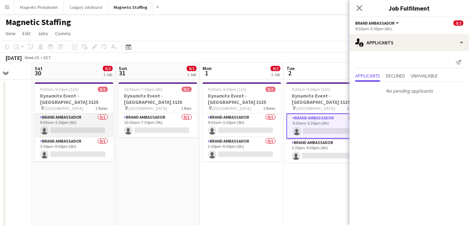
click at [93, 130] on app-card-role "Brand Ambassador 0/1 9:30am-3:30pm (6h) single-neutral-actions" at bounding box center [74, 125] width 79 height 24
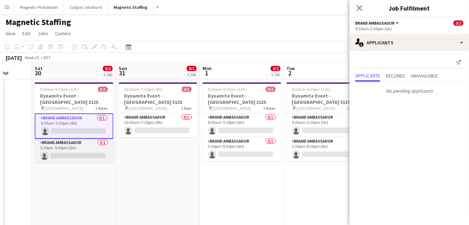
click at [85, 145] on app-card-role "Brand Ambassador 0/1 3:30pm-9:30pm (6h) single-neutral-actions" at bounding box center [74, 150] width 79 height 24
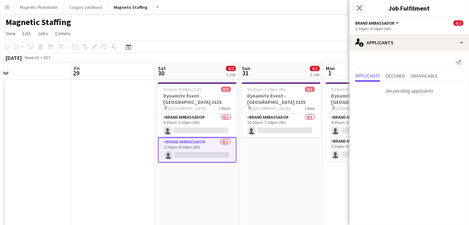
drag, startPoint x: 91, startPoint y: 170, endPoint x: 272, endPoint y: 163, distance: 180.4
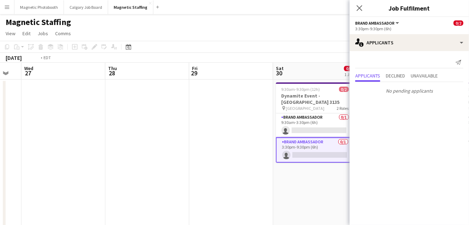
drag, startPoint x: 108, startPoint y: 147, endPoint x: 315, endPoint y: 142, distance: 207.1
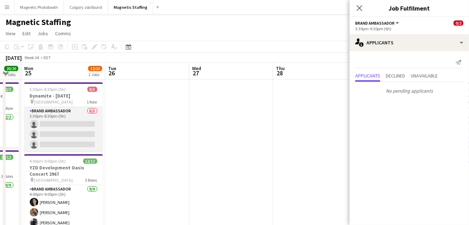
click at [82, 138] on app-card-role "Brand Ambassador 0/3 3:30pm-8:30pm (5h) single-neutral-actions single-neutral-a…" at bounding box center [63, 129] width 79 height 44
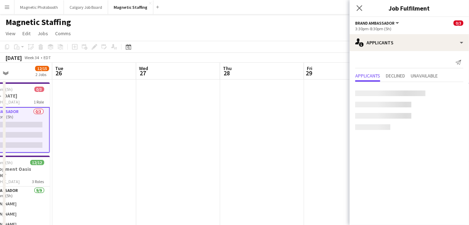
drag, startPoint x: 82, startPoint y: 138, endPoint x: 283, endPoint y: 128, distance: 201.6
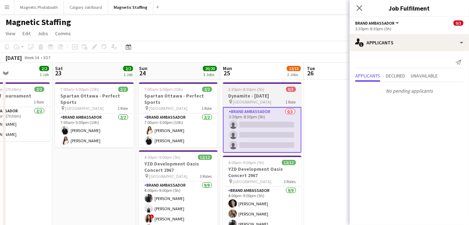
scroll to position [0, 198]
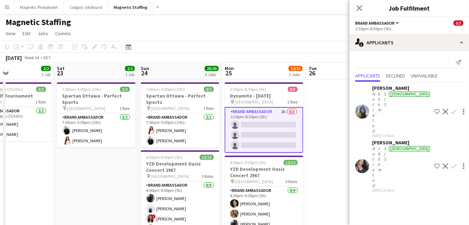
click at [246, 150] on app-card-role "Brand Ambassador 2A 0/3 3:30pm-8:30pm (5h) single-neutral-actions single-neutra…" at bounding box center [264, 130] width 79 height 46
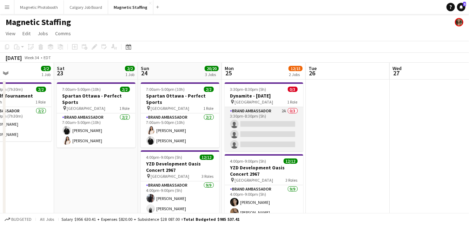
click at [257, 130] on app-card-role "Brand Ambassador 2A 0/3 3:30pm-8:30pm (5h) single-neutral-actions single-neutra…" at bounding box center [264, 129] width 79 height 44
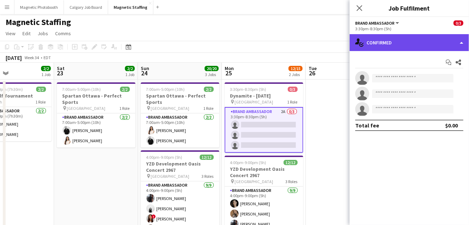
click at [415, 41] on div "single-neutral-actions-check-2 Confirmed" at bounding box center [409, 42] width 119 height 17
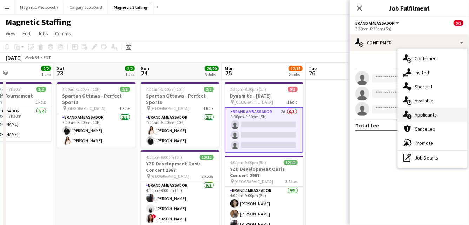
click at [419, 114] on div "single-neutral-actions-information Applicants" at bounding box center [433, 115] width 70 height 14
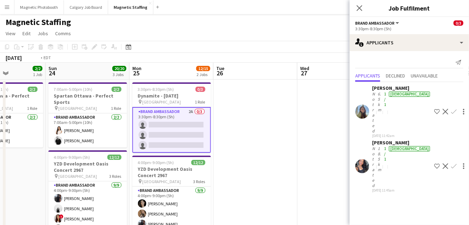
drag, startPoint x: 330, startPoint y: 127, endPoint x: 64, endPoint y: 135, distance: 266.5
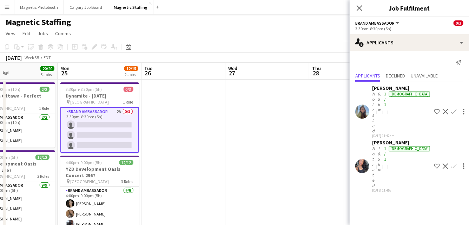
drag, startPoint x: 230, startPoint y: 135, endPoint x: 12, endPoint y: 135, distance: 217.9
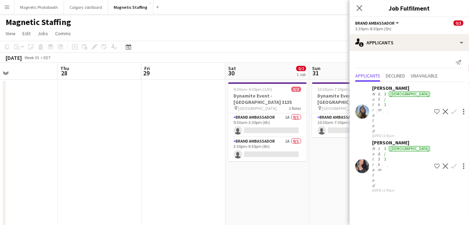
scroll to position [0, 268]
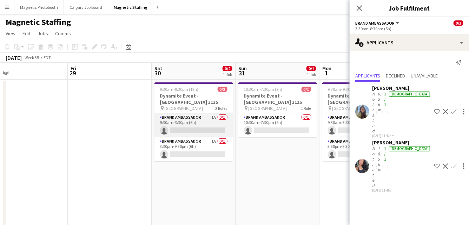
click at [215, 113] on app-card-role "Brand Ambassador 1A 0/1 9:30am-3:30pm (6h) single-neutral-actions" at bounding box center [194, 125] width 79 height 24
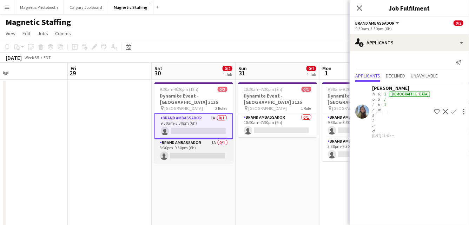
click at [196, 145] on app-card-role "Brand Ambassador 1A 0/1 3:30pm-9:30pm (6h) single-neutral-actions" at bounding box center [194, 150] width 79 height 24
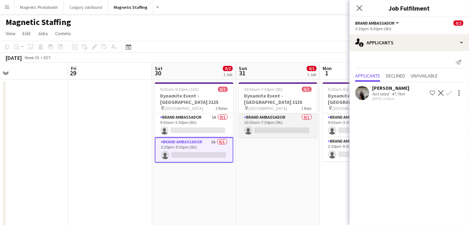
click at [272, 124] on app-card-role "Brand Ambassador 0/1 10:30am-7:30pm (9h) single-neutral-actions" at bounding box center [278, 125] width 79 height 24
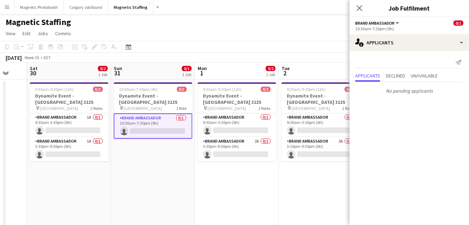
drag, startPoint x: 292, startPoint y: 149, endPoint x: 122, endPoint y: 149, distance: 170.1
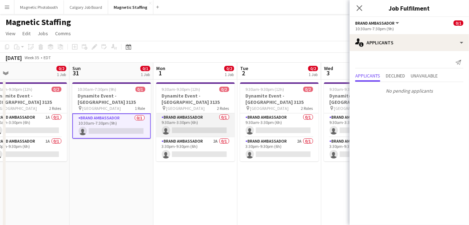
click at [229, 113] on app-card-role "Brand Ambassador 0/1 9:30am-3:30pm (6h) single-neutral-actions" at bounding box center [195, 125] width 79 height 24
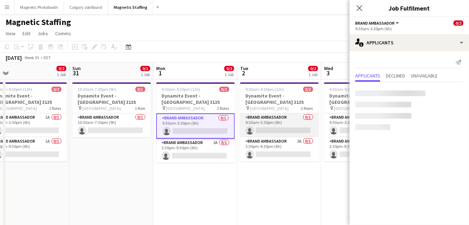
click at [280, 122] on app-card-role "Brand Ambassador 0/1 9:30am-3:30pm (6h) single-neutral-actions" at bounding box center [279, 125] width 79 height 24
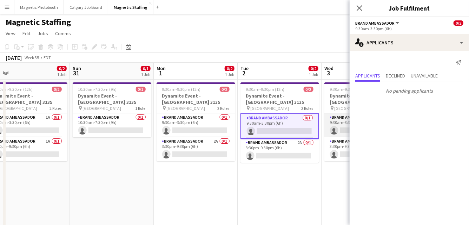
click at [340, 121] on app-card-role "Brand Ambassador 0/1 9:30am-3:30pm (6h) single-neutral-actions" at bounding box center [364, 125] width 79 height 24
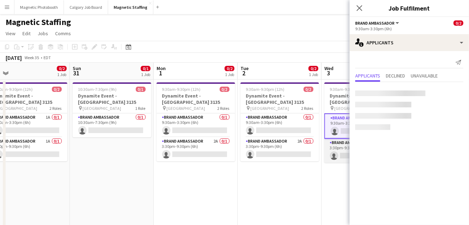
click at [340, 144] on app-card-role "Brand Ambassador 1A 0/1 3:30pm-9:30pm (6h) single-neutral-actions" at bounding box center [364, 150] width 79 height 24
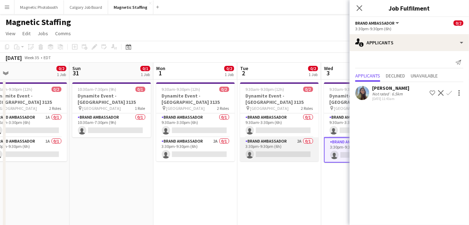
click at [290, 145] on app-card-role "Brand Ambassador 2A 0/1 3:30pm-9:30pm (6h) single-neutral-actions" at bounding box center [279, 149] width 79 height 24
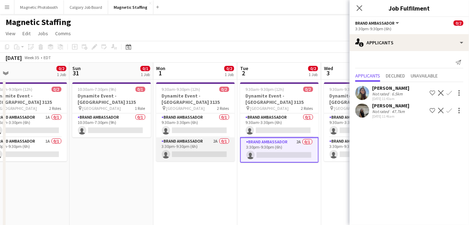
click at [201, 146] on app-card-role "Brand Ambassador 2A 0/1 3:30pm-9:30pm (6h) single-neutral-actions" at bounding box center [195, 149] width 79 height 24
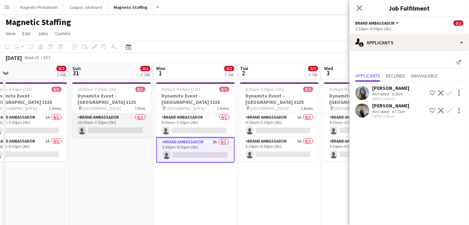
click at [135, 114] on app-card-role "Brand Ambassador 0/1 10:30am-7:30pm (9h) single-neutral-actions" at bounding box center [111, 125] width 79 height 24
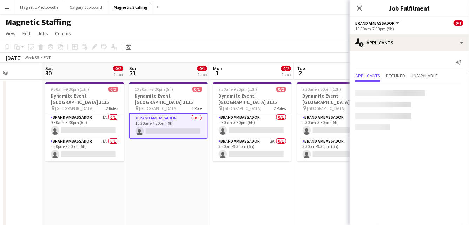
drag, startPoint x: 88, startPoint y: 164, endPoint x: 167, endPoint y: 164, distance: 79.1
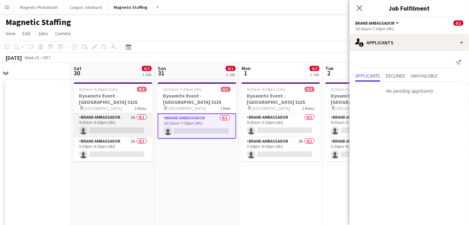
click at [93, 124] on app-card-role "Brand Ambassador 1A 0/1 9:30am-3:30pm (6h) single-neutral-actions" at bounding box center [113, 125] width 79 height 24
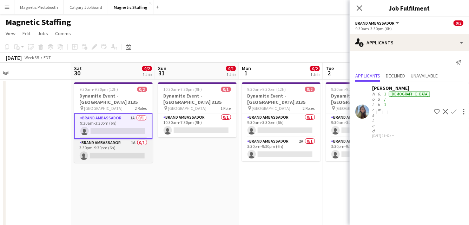
click at [94, 149] on app-card-role "Brand Ambassador 1A 0/1 3:30pm-9:30pm (6h) single-neutral-actions" at bounding box center [113, 150] width 79 height 24
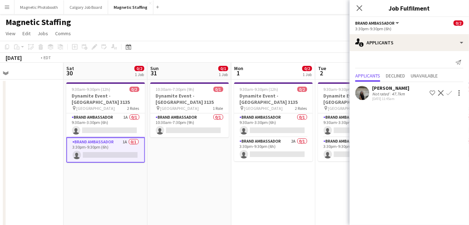
drag, startPoint x: 273, startPoint y: 140, endPoint x: 18, endPoint y: 160, distance: 256.3
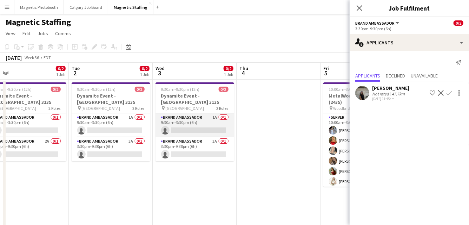
click at [191, 126] on app-card-role "Brand Ambassador 1A 0/1 9:30am-3:30pm (6h) single-neutral-actions" at bounding box center [195, 125] width 79 height 24
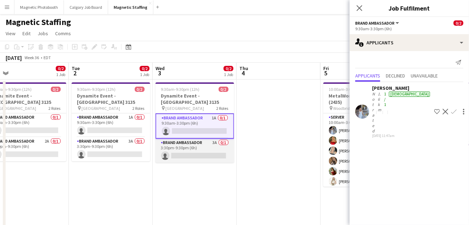
click at [182, 146] on app-card-role "Brand Ambassador 3A 0/1 3:30pm-9:30pm (6h) single-neutral-actions" at bounding box center [195, 150] width 79 height 24
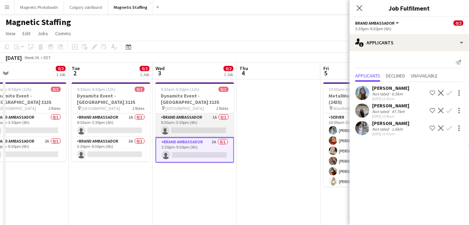
click at [201, 121] on app-card-role "Brand Ambassador 1A 0/1 9:30am-3:30pm (6h) single-neutral-actions" at bounding box center [195, 125] width 79 height 24
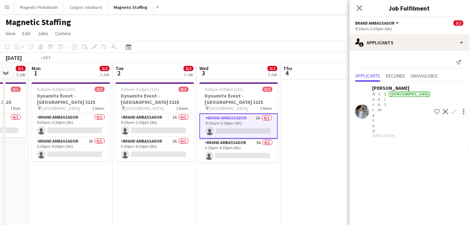
drag, startPoint x: 170, startPoint y: 158, endPoint x: 230, endPoint y: 158, distance: 60.1
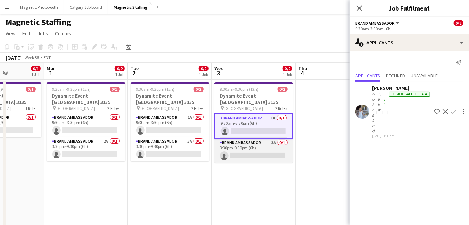
click at [231, 147] on app-card-role "Brand Ambassador 3A 0/1 3:30pm-9:30pm (6h) single-neutral-actions" at bounding box center [254, 150] width 79 height 24
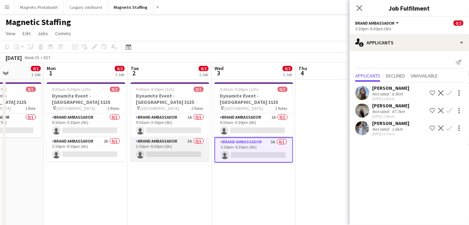
click at [185, 143] on app-card-role "Brand Ambassador 3A 0/1 3:30pm-9:30pm (6h) single-neutral-actions" at bounding box center [170, 149] width 79 height 24
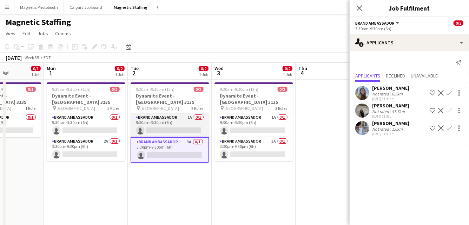
click at [178, 120] on app-card-role "Brand Ambassador 1A 0/1 9:30am-3:30pm (6h) single-neutral-actions" at bounding box center [170, 125] width 79 height 24
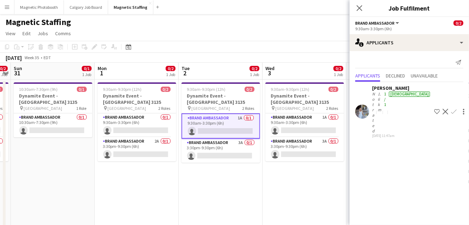
drag, startPoint x: 122, startPoint y: 179, endPoint x: 187, endPoint y: 179, distance: 65.4
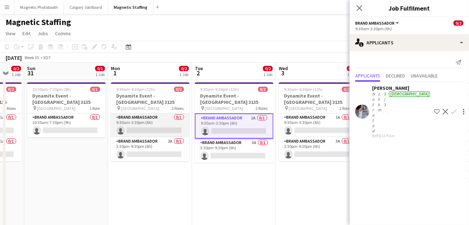
click at [162, 114] on app-card-role "Brand Ambassador 0/1 9:30am-3:30pm (6h) single-neutral-actions" at bounding box center [150, 125] width 79 height 24
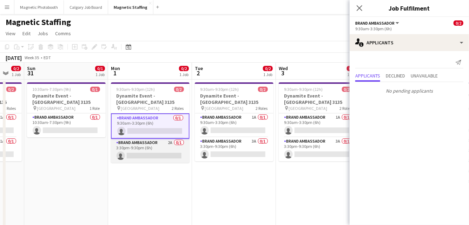
click at [131, 148] on app-card-role "Brand Ambassador 2A 0/1 3:30pm-9:30pm (6h) single-neutral-actions" at bounding box center [150, 150] width 79 height 24
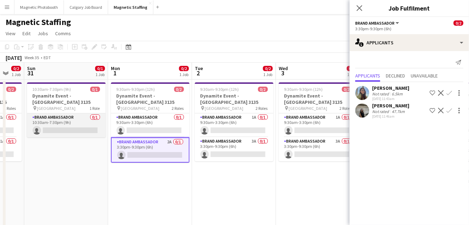
click at [81, 115] on app-card-role "Brand Ambassador 0/1 10:30am-7:30pm (9h) single-neutral-actions" at bounding box center [66, 125] width 79 height 24
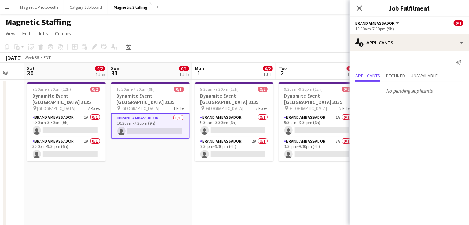
scroll to position [0, 161]
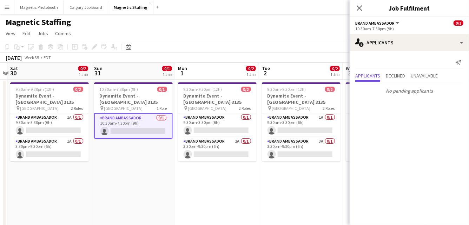
drag, startPoint x: 64, startPoint y: 152, endPoint x: 216, endPoint y: 153, distance: 151.8
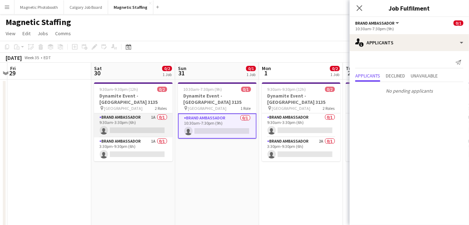
click at [151, 126] on app-card-role "Brand Ambassador 1A 0/1 9:30am-3:30pm (6h) single-neutral-actions" at bounding box center [133, 125] width 79 height 24
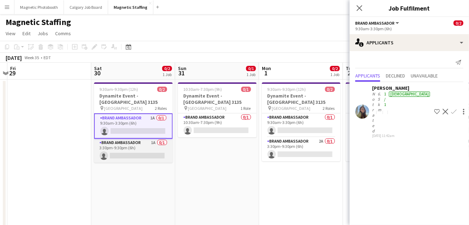
click at [137, 146] on app-card-role "Brand Ambassador 1A 0/1 3:30pm-9:30pm (6h) single-neutral-actions" at bounding box center [133, 150] width 79 height 24
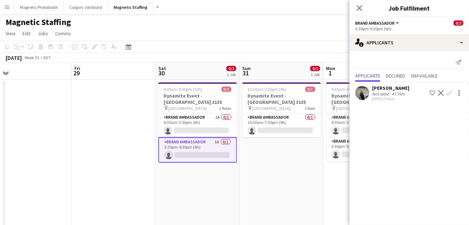
drag, startPoint x: 86, startPoint y: 182, endPoint x: 236, endPoint y: 182, distance: 149.7
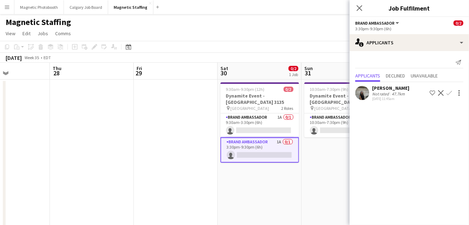
drag, startPoint x: 157, startPoint y: 156, endPoint x: 310, endPoint y: 157, distance: 153.2
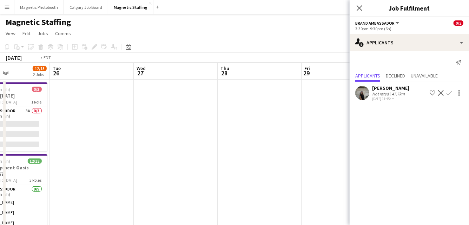
drag, startPoint x: 155, startPoint y: 136, endPoint x: 239, endPoint y: 128, distance: 84.3
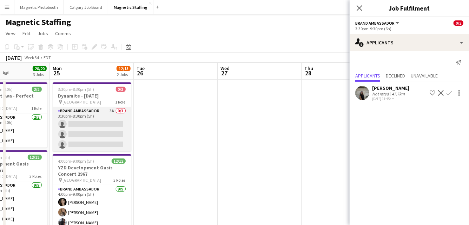
click at [91, 128] on app-card-role "Brand Ambassador 3A 0/3 3:30pm-8:30pm (5h) single-neutral-actions single-neutra…" at bounding box center [92, 129] width 79 height 44
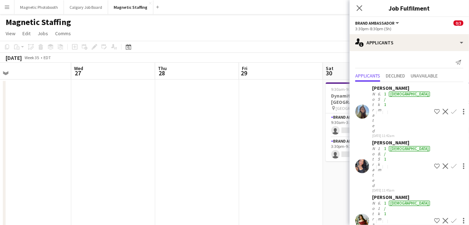
drag, startPoint x: 265, startPoint y: 140, endPoint x: 110, endPoint y: 141, distance: 155.0
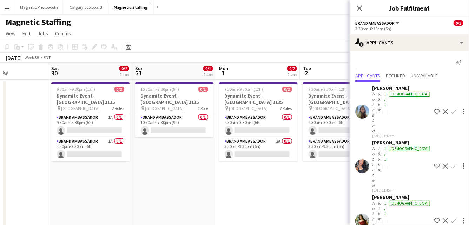
drag, startPoint x: 230, startPoint y: 148, endPoint x: 38, endPoint y: 148, distance: 191.9
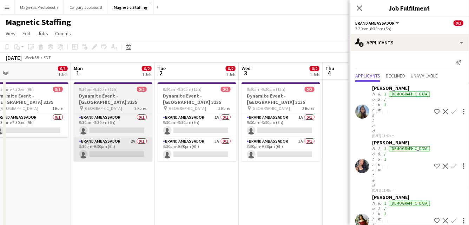
drag, startPoint x: 209, startPoint y: 156, endPoint x: 75, endPoint y: 148, distance: 134.8
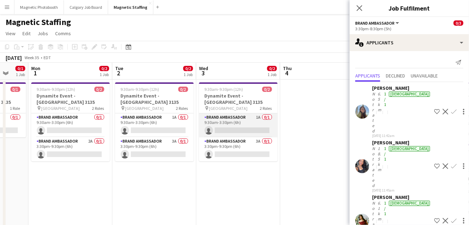
click at [226, 122] on app-card-role "Brand Ambassador 1A 0/1 9:30am-3:30pm (6h) single-neutral-actions" at bounding box center [238, 125] width 79 height 24
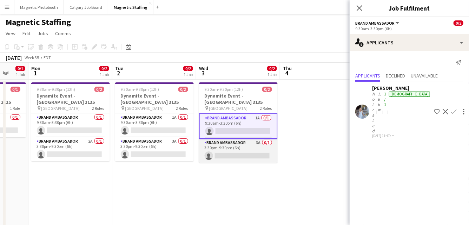
click at [221, 140] on app-card-role "Brand Ambassador 3A 0/1 3:30pm-9:30pm (6h) single-neutral-actions" at bounding box center [238, 150] width 79 height 24
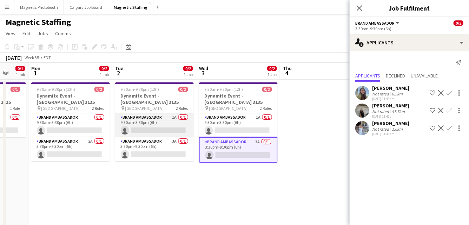
click at [172, 120] on app-card-role "Brand Ambassador 1A 0/1 9:30am-3:30pm (6h) single-neutral-actions" at bounding box center [154, 125] width 79 height 24
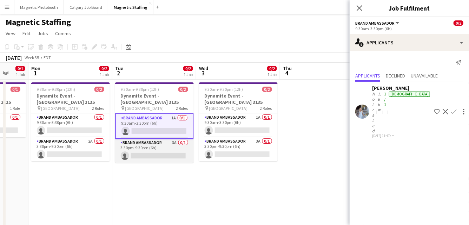
click at [155, 140] on app-card-role "Brand Ambassador 3A 0/1 3:30pm-9:30pm (6h) single-neutral-actions" at bounding box center [154, 150] width 79 height 24
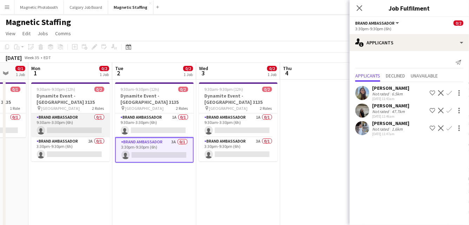
click at [85, 121] on app-card-role "Brand Ambassador 0/1 9:30am-3:30pm (6h) single-neutral-actions" at bounding box center [70, 125] width 79 height 24
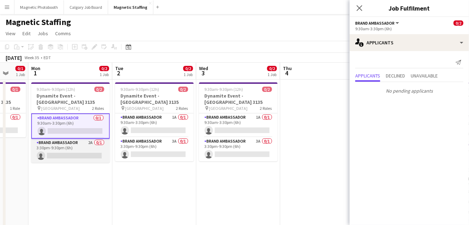
click at [76, 144] on app-card-role "Brand Ambassador 2A 0/1 3:30pm-9:30pm (6h) single-neutral-actions" at bounding box center [70, 150] width 79 height 24
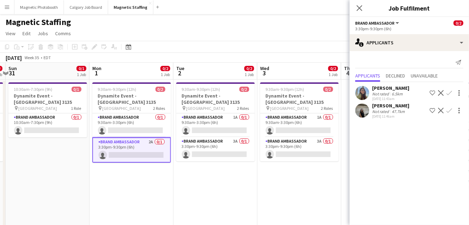
scroll to position [0, 180]
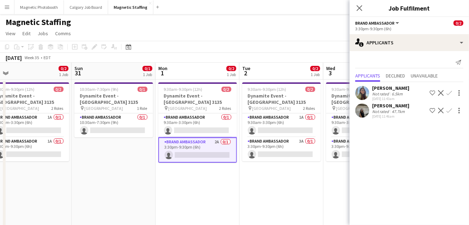
drag, startPoint x: 69, startPoint y: 174, endPoint x: 195, endPoint y: 172, distance: 126.5
click at [288, 122] on app-card-role "Brand Ambassador 1A 0/1 9:30am-3:30pm (6h) single-neutral-actions" at bounding box center [281, 125] width 79 height 24
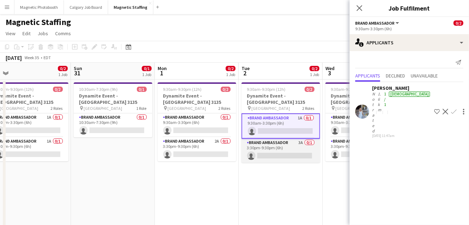
click at [274, 140] on app-card-role "Brand Ambassador 3A 0/1 3:30pm-9:30pm (6h) single-neutral-actions" at bounding box center [281, 150] width 79 height 24
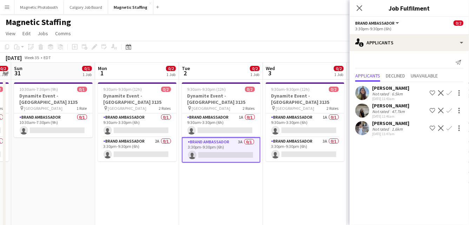
drag, startPoint x: 258, startPoint y: 173, endPoint x: 155, endPoint y: 173, distance: 103.3
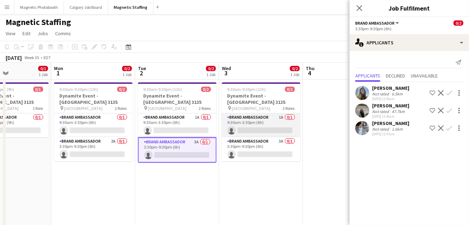
click at [264, 119] on app-card-role "Brand Ambassador 1A 0/1 9:30am-3:30pm (6h) single-neutral-actions" at bounding box center [261, 125] width 79 height 24
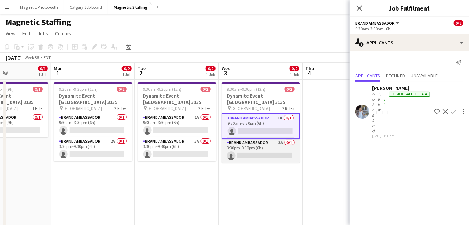
click at [252, 149] on app-card-role "Brand Ambassador 3A 0/1 3:30pm-9:30pm (6h) single-neutral-actions" at bounding box center [261, 150] width 79 height 24
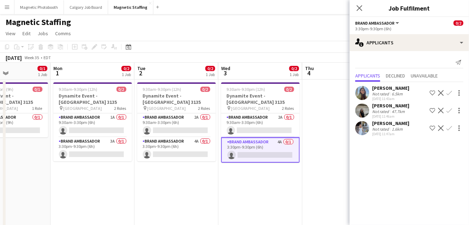
click at [4, 10] on button "Menu" at bounding box center [7, 7] width 14 height 14
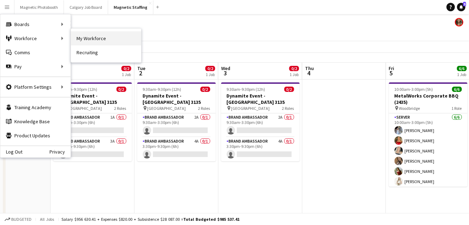
click at [113, 38] on link "My Workforce" at bounding box center [106, 38] width 70 height 14
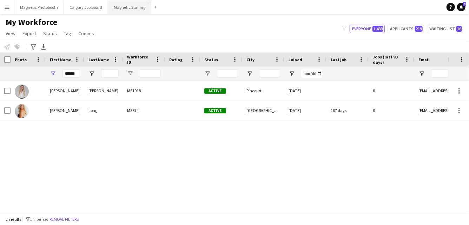
click at [130, 5] on button "Magnetic Staffing Close" at bounding box center [129, 7] width 43 height 14
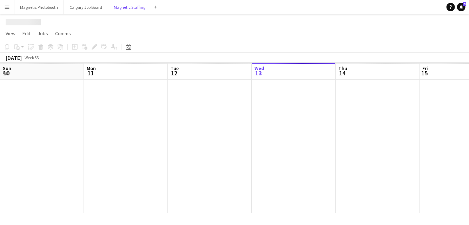
scroll to position [0, 168]
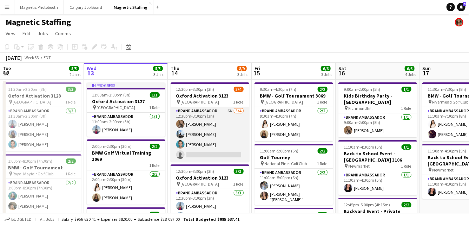
click at [220, 134] on app-card-role "Brand Ambassador 6A 3/4 12:30pm-3:30pm (3h) erica Musso Lena Vu Harrison Smith …" at bounding box center [210, 134] width 79 height 54
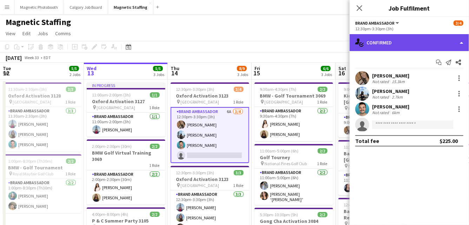
click at [400, 50] on div "single-neutral-actions-check-2 Confirmed" at bounding box center [409, 42] width 119 height 17
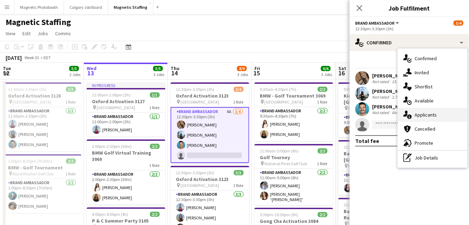
click at [413, 120] on div "single-neutral-actions-information Applicants" at bounding box center [433, 115] width 70 height 14
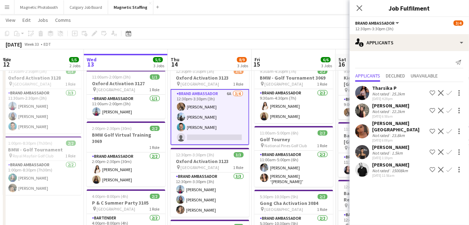
scroll to position [21, 0]
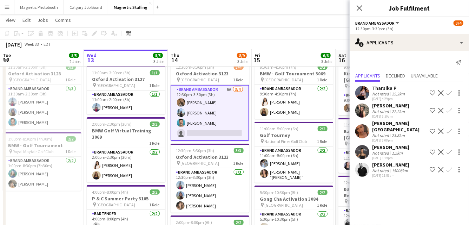
click at [449, 167] on app-icon "Confirm" at bounding box center [450, 170] width 6 height 6
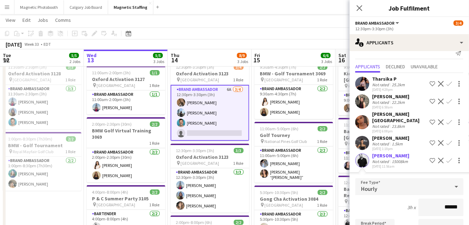
scroll to position [112, 0]
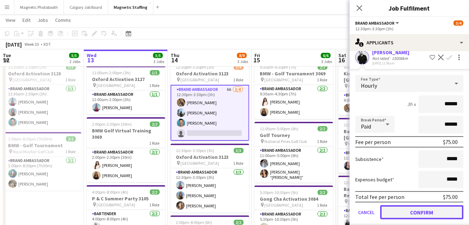
click at [419, 205] on button "Confirm" at bounding box center [422, 212] width 83 height 14
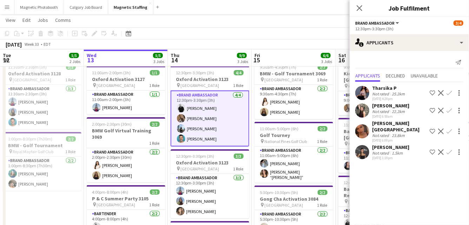
click at [331, 38] on app-toolbar "Copy Paste Paste Command V Paste with crew Command Shift V Paste linked Job [GE…" at bounding box center [234, 33] width 469 height 12
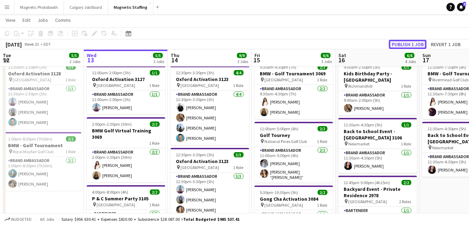
click at [413, 43] on button "Publish 1 job" at bounding box center [408, 44] width 38 height 9
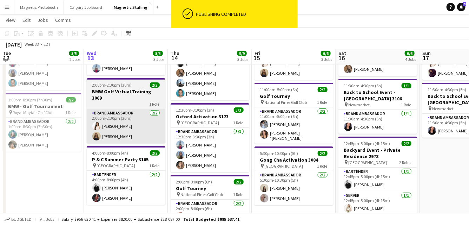
scroll to position [62, 0]
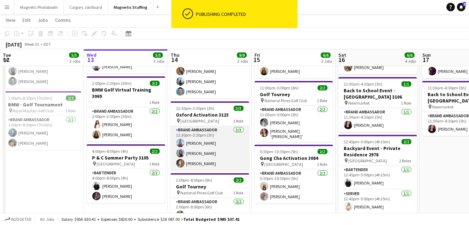
click at [196, 148] on app-card-role "Brand Ambassador 3/3 12:30pm-3:30pm (3h) Luccas Correia Maria Motta Cassie Sanc…" at bounding box center [210, 148] width 79 height 44
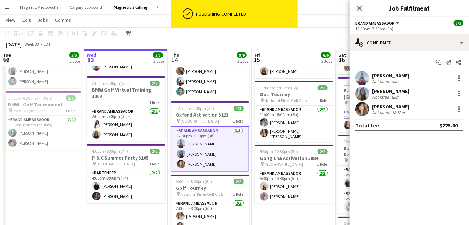
click at [435, 32] on app-options-switcher "Brand Ambassador All roles Brand Ambassador 3/3 12:30pm-3:30pm (3h)" at bounding box center [409, 25] width 119 height 17
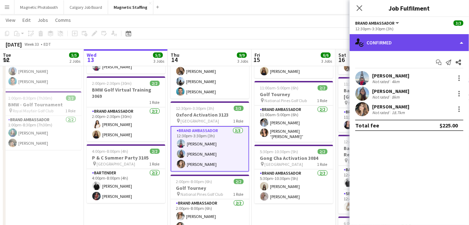
click at [421, 47] on div "single-neutral-actions-check-2 Confirmed" at bounding box center [409, 42] width 119 height 17
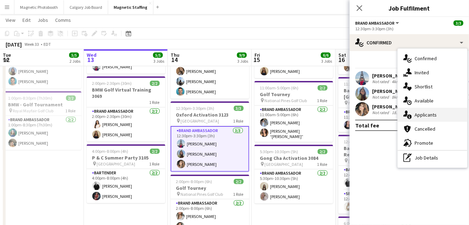
click at [419, 115] on div "single-neutral-actions-information Applicants" at bounding box center [433, 115] width 70 height 14
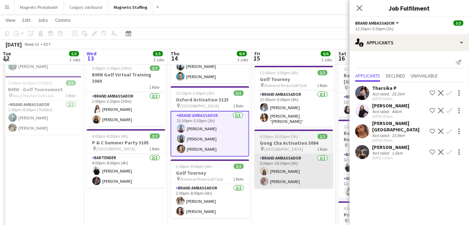
scroll to position [78, 0]
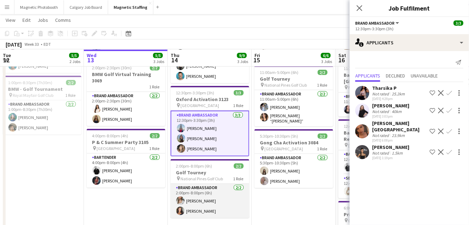
click at [222, 209] on app-card-role "Brand Ambassador 2/2 2:00pm-8:00pm (6h) Sabrina McCaskill Katelynn Espinosa" at bounding box center [210, 200] width 79 height 34
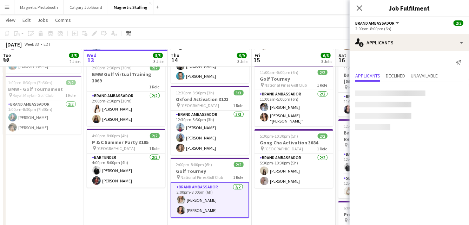
scroll to position [0, 253]
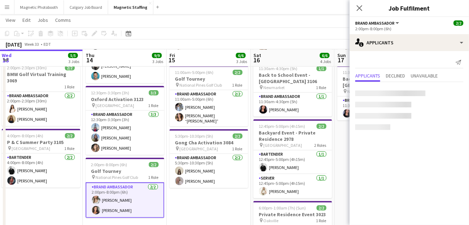
drag, startPoint x: 235, startPoint y: 207, endPoint x: 150, endPoint y: 208, distance: 85.0
click at [150, 208] on app-calendar-viewport "Sun 10 16/17 3 Jobs Mon 11 Tue 12 5/5 2 Jobs Wed 13 5/5 3 Jobs Thu 14 9/9 3 Job…" at bounding box center [234, 155] width 469 height 410
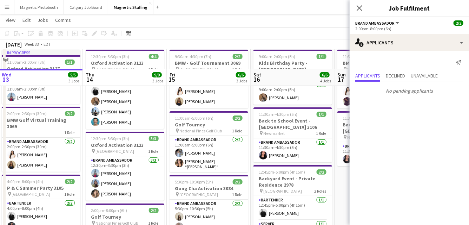
scroll to position [27, 0]
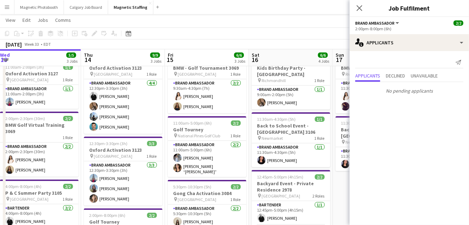
drag, startPoint x: 261, startPoint y: 138, endPoint x: 164, endPoint y: 138, distance: 97.0
click at [164, 138] on app-calendar-viewport "Sun 10 16/17 3 Jobs Mon 11 Tue 12 5/5 2 Jobs Wed 13 5/5 3 Jobs Thu 14 9/9 3 Job…" at bounding box center [234, 205] width 469 height 410
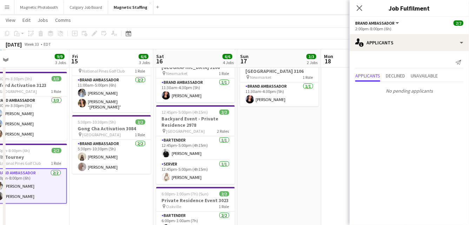
scroll to position [93, 0]
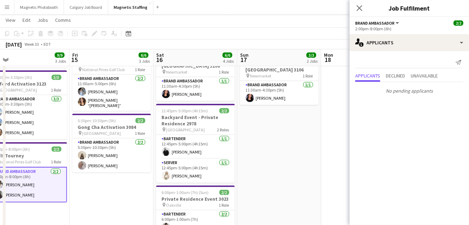
click at [203, 171] on app-card-role "Server 1/1 12:45pm-5:00pm (4h15m) Katryna Klepacki" at bounding box center [195, 170] width 79 height 24
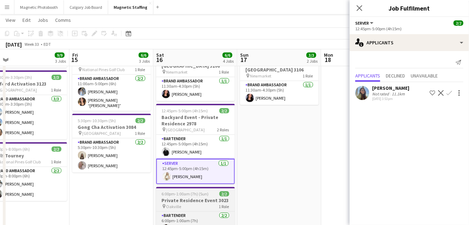
scroll to position [116, 0]
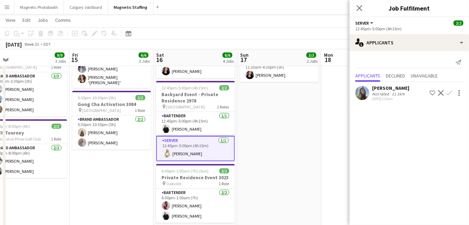
click at [198, 190] on app-card-role "Bartender 2/2 6:00pm-1:00am (7h) Izabella Lima jean-philippe roy" at bounding box center [195, 205] width 79 height 34
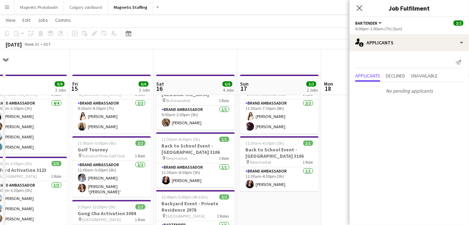
scroll to position [0, 0]
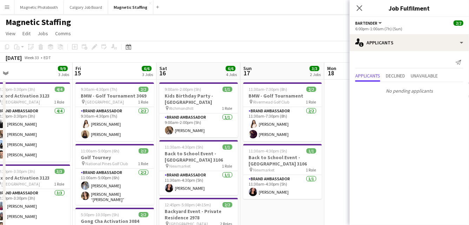
drag, startPoint x: 255, startPoint y: 127, endPoint x: 6, endPoint y: 128, distance: 248.8
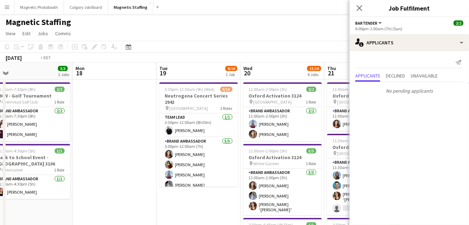
scroll to position [0, 310]
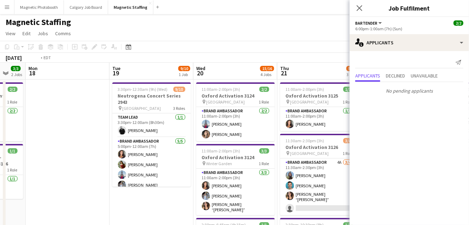
drag, startPoint x: 17, startPoint y: 128, endPoint x: 6, endPoint y: 128, distance: 10.5
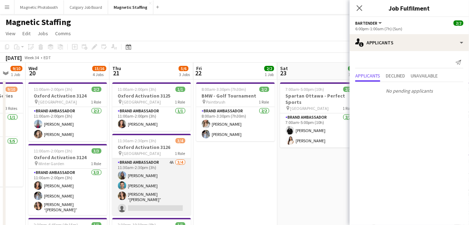
click at [135, 197] on app-card-role "Brand Ambassador 4A 3/4 11:30am-2:30pm (3h) Maria Motta Harrison Smith Nicole “…" at bounding box center [151, 186] width 79 height 57
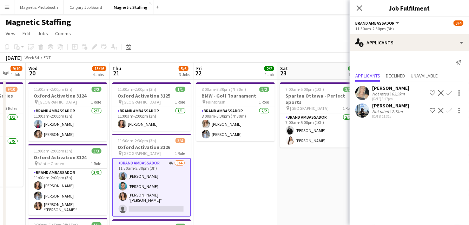
click at [449, 111] on app-icon "Confirm" at bounding box center [450, 111] width 6 height 6
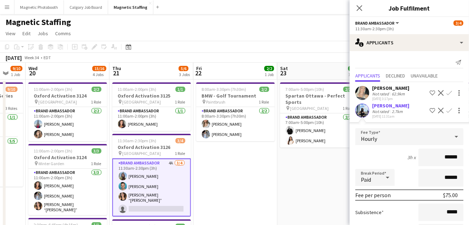
scroll to position [38, 0]
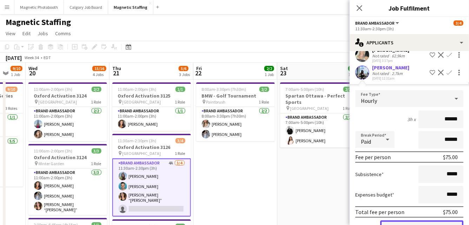
click at [403, 222] on button "Confirm" at bounding box center [422, 227] width 83 height 14
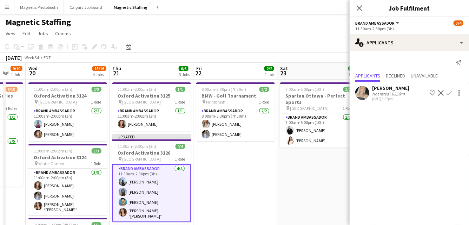
scroll to position [0, 0]
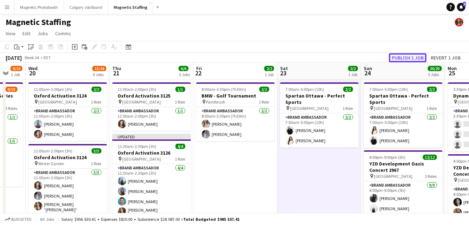
click at [407, 54] on button "Publish 1 job" at bounding box center [408, 57] width 38 height 9
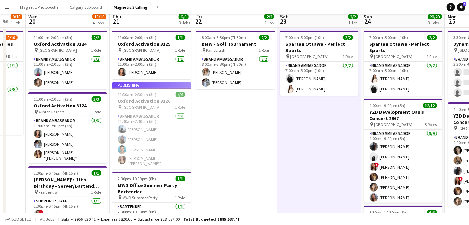
scroll to position [103, 0]
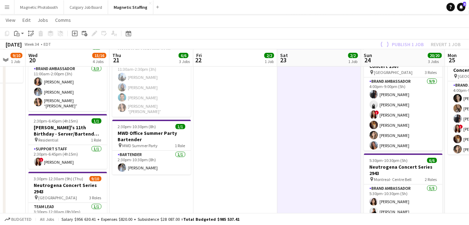
drag, startPoint x: 150, startPoint y: 171, endPoint x: 105, endPoint y: 171, distance: 44.3
click at [107, 171] on app-calendar-viewport "Sat 16 6/6 4 Jobs Sun 17 3/3 2 Jobs Mon 18 Tue 19 9/10 1 Job Wed 20 15/16 4 Job…" at bounding box center [234, 129] width 469 height 410
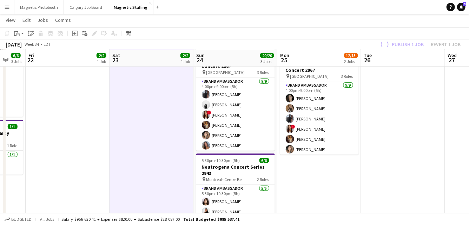
scroll to position [0, 311]
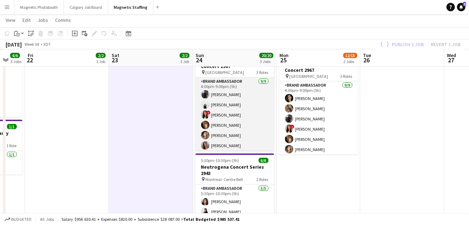
click at [261, 121] on app-card-role "Brand Ambassador 9/9 4:00pm-9:00pm (5h) Cameron Rodgers angel kim ! Luana Cima …" at bounding box center [235, 131] width 79 height 108
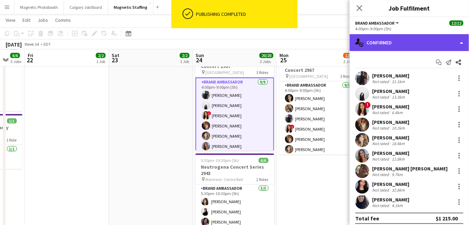
click at [420, 44] on div "single-neutral-actions-check-2 Confirmed" at bounding box center [409, 42] width 119 height 17
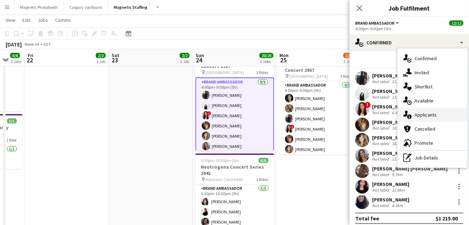
click at [421, 118] on div "single-neutral-actions-information Applicants" at bounding box center [433, 115] width 70 height 14
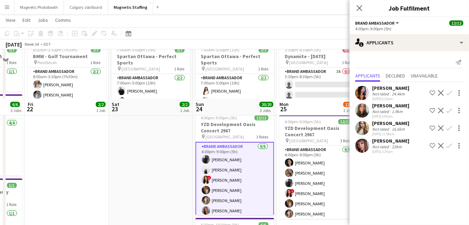
scroll to position [0, 0]
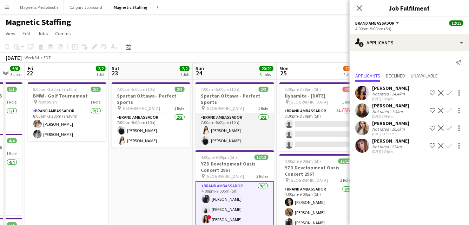
click at [214, 128] on app-card-role "Brand Ambassador [DATE] 7:00am-5:00pm (10h) [PERSON_NAME] [PERSON_NAME]" at bounding box center [235, 130] width 79 height 34
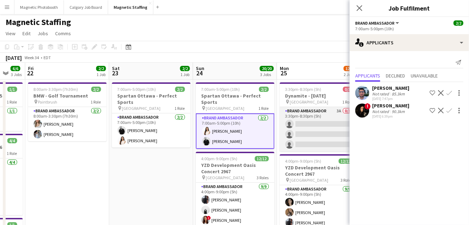
click at [333, 130] on app-card-role "Brand Ambassador 3A 0/3 3:30pm-8:30pm (5h) single-neutral-actions single-neutra…" at bounding box center [319, 129] width 79 height 44
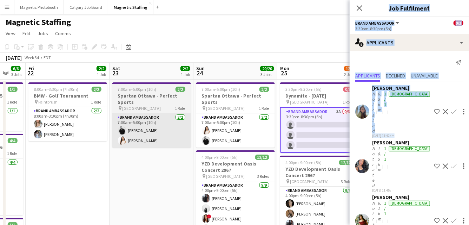
drag, startPoint x: 366, startPoint y: 121, endPoint x: 166, endPoint y: 141, distance: 200.7
click at [163, 141] on body "Menu Boards Boards Boards All jobs Status Workforce Workforce My Workforce Recr…" at bounding box center [234, 225] width 469 height 450
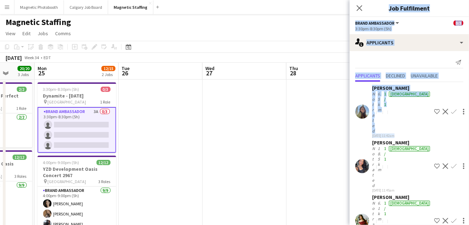
drag, startPoint x: 176, startPoint y: 153, endPoint x: 76, endPoint y: 154, distance: 100.2
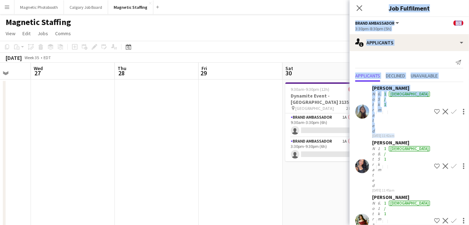
scroll to position [0, 219]
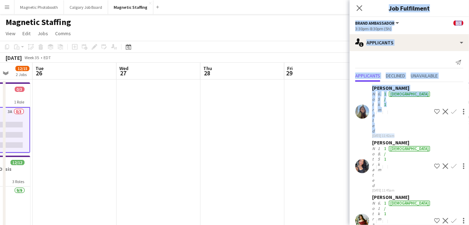
drag, startPoint x: 212, startPoint y: 150, endPoint x: 18, endPoint y: 149, distance: 194.3
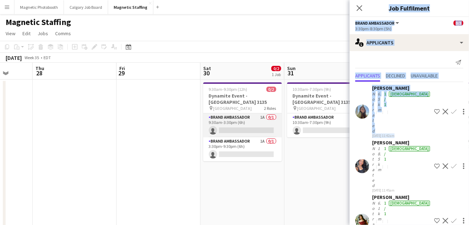
click at [231, 123] on app-card-role "Brand Ambassador 1A 0/1 9:30am-3:30pm (6h) single-neutral-actions" at bounding box center [242, 125] width 79 height 24
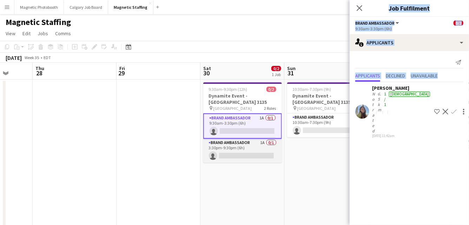
click at [234, 146] on app-card-role "Brand Ambassador 1A 0/1 3:30pm-9:30pm (6h) single-neutral-actions" at bounding box center [242, 150] width 79 height 24
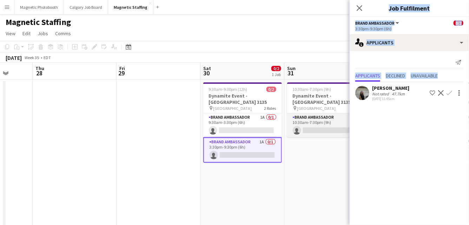
click at [340, 113] on app-card-role "Brand Ambassador 0/1 10:30am-7:30pm (9h) single-neutral-actions" at bounding box center [326, 125] width 79 height 24
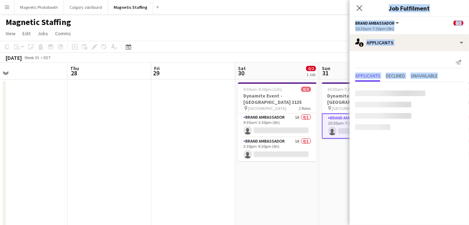
drag, startPoint x: 300, startPoint y: 127, endPoint x: 146, endPoint y: 150, distance: 155.4
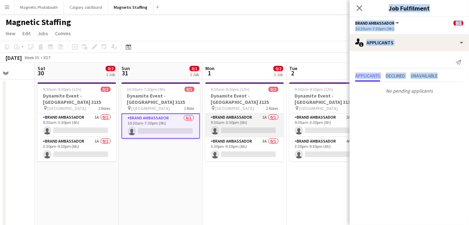
click at [267, 123] on app-card-role "Brand Ambassador 1A 0/1 9:30am-3:30pm (6h) single-neutral-actions" at bounding box center [245, 125] width 79 height 24
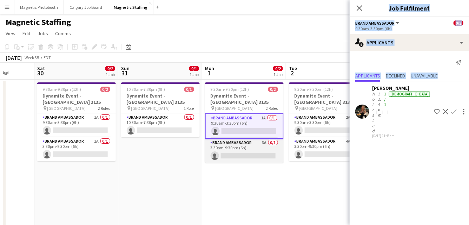
click at [254, 147] on app-card-role "Brand Ambassador 3A 0/1 3:30pm-9:30pm (6h) single-neutral-actions" at bounding box center [244, 150] width 79 height 24
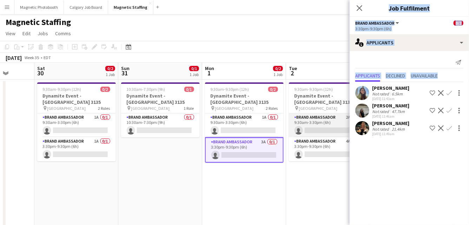
click at [318, 120] on app-card-role "Brand Ambassador 2A 0/1 9:30am-3:30pm (6h) single-neutral-actions" at bounding box center [328, 125] width 79 height 24
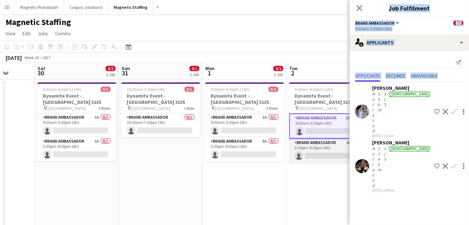
click at [316, 145] on app-card-role "Brand Ambassador 4A 0/1 3:30pm-9:30pm (6h) single-neutral-actions" at bounding box center [329, 150] width 79 height 24
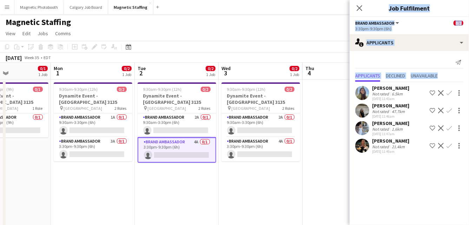
drag, startPoint x: 189, startPoint y: 162, endPoint x: 160, endPoint y: 163, distance: 29.5
click at [285, 119] on app-card-role "Brand Ambassador 2A 0/1 9:30am-3:30pm (6h) single-neutral-actions" at bounding box center [261, 125] width 79 height 24
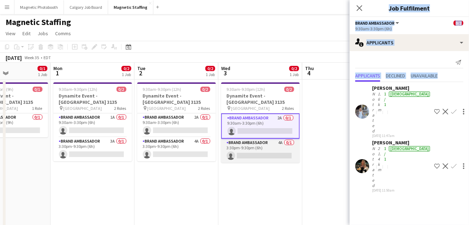
click at [273, 142] on app-card-role "Brand Ambassador 4A 0/1 3:30pm-9:30pm (6h) single-neutral-actions" at bounding box center [260, 150] width 79 height 24
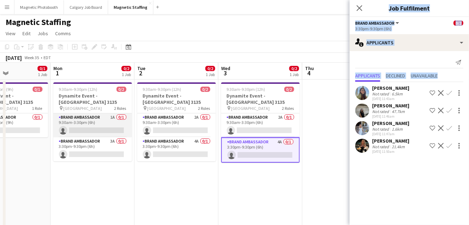
click at [105, 116] on app-card-role "Brand Ambassador 1A 0/1 9:30am-3:30pm (6h) single-neutral-actions" at bounding box center [92, 125] width 79 height 24
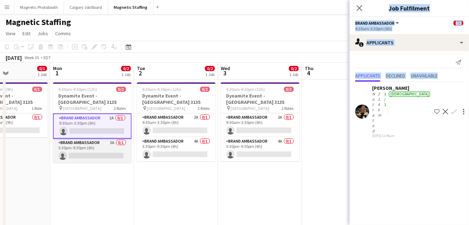
click at [86, 150] on app-card-role "Brand Ambassador 3A 0/1 3:30pm-9:30pm (6h) single-neutral-actions" at bounding box center [92, 150] width 79 height 24
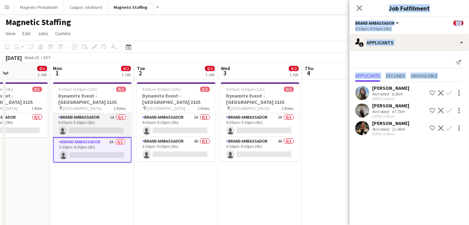
click at [110, 123] on app-card-role "Brand Ambassador 1A 0/1 9:30am-3:30pm (6h) single-neutral-actions" at bounding box center [92, 125] width 79 height 24
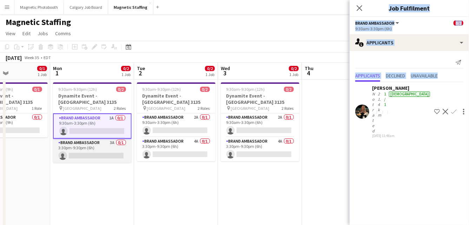
click at [103, 140] on app-card-role "Brand Ambassador 3A 0/1 3:30pm-9:30pm (6h) single-neutral-actions" at bounding box center [92, 150] width 79 height 24
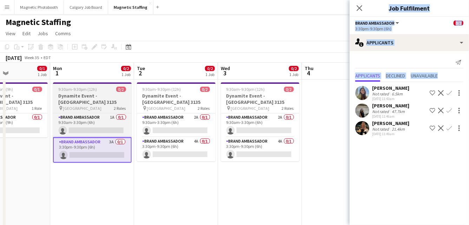
click at [85, 88] on span "9:30am-9:30pm (12h)" at bounding box center [78, 88] width 39 height 5
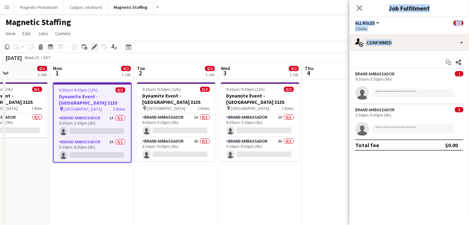
click at [94, 44] on icon "Edit" at bounding box center [95, 47] width 6 height 6
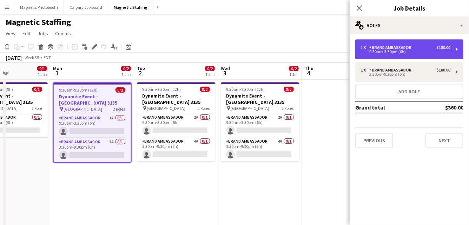
click at [393, 51] on div "9:30am-3:30pm (6h)" at bounding box center [406, 52] width 90 height 4
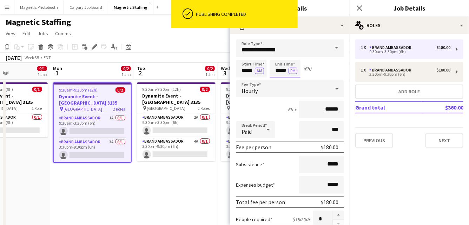
click at [280, 73] on input "*****" at bounding box center [285, 69] width 31 height 18
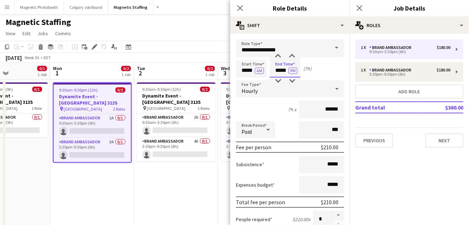
click at [287, 71] on input "*****" at bounding box center [285, 69] width 31 height 18
type input "*****"
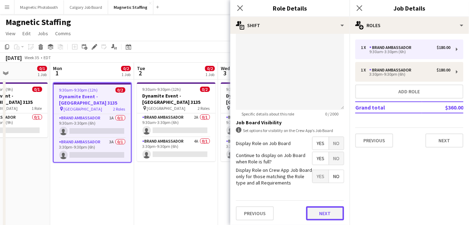
click at [318, 213] on button "Next" at bounding box center [325, 213] width 38 height 14
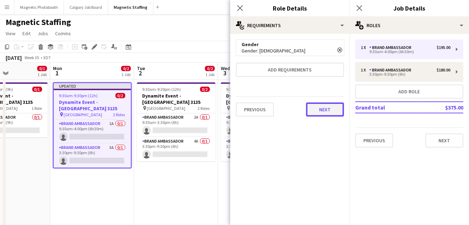
click at [325, 111] on button "Next" at bounding box center [325, 109] width 38 height 14
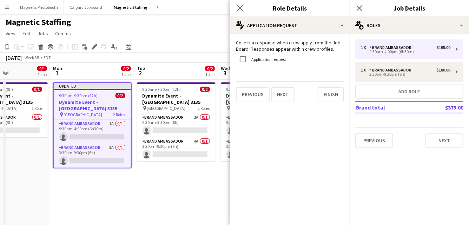
click at [325, 111] on mat-expansion-panel "pencil4 Application Request Collect a response when crew apply from the Job Boa…" at bounding box center [290, 129] width 119 height 191
click at [325, 97] on button "Finish" at bounding box center [331, 94] width 26 height 14
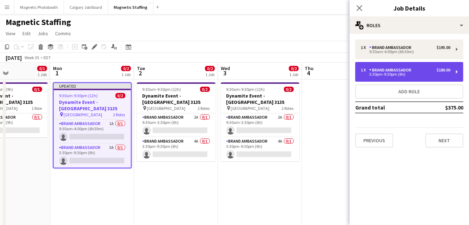
click at [367, 80] on div "1 x Brand Ambassador $180.00 3:30pm-9:30pm (6h)" at bounding box center [410, 72] width 108 height 20
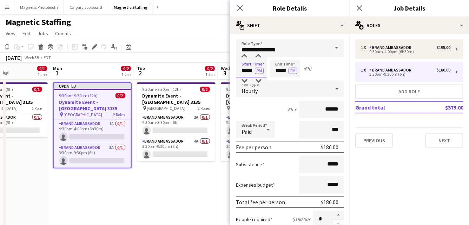
drag, startPoint x: 253, startPoint y: 70, endPoint x: 174, endPoint y: 65, distance: 79.5
click at [176, 67] on body "Menu Boards Boards Boards All jobs Status Workforce Workforce My Workforce Recr…" at bounding box center [234, 225] width 469 height 450
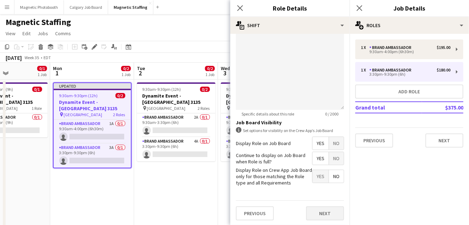
type input "*****"
click at [323, 213] on button "Next" at bounding box center [325, 213] width 38 height 14
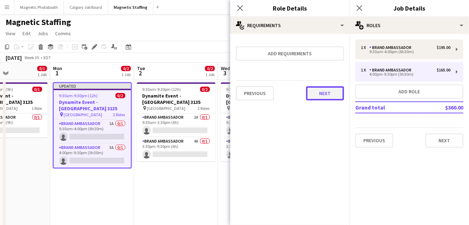
click at [328, 96] on button "Next" at bounding box center [325, 93] width 38 height 14
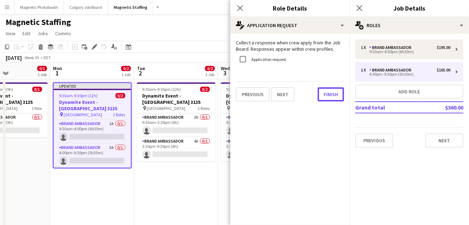
click at [328, 96] on button "Finish" at bounding box center [331, 94] width 26 height 14
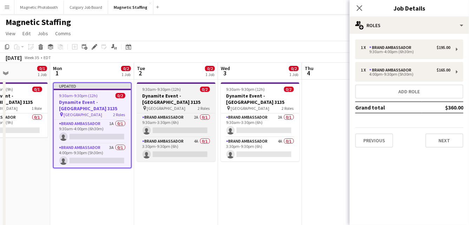
click at [159, 91] on span "9:30am-9:30pm (12h)" at bounding box center [162, 88] width 39 height 5
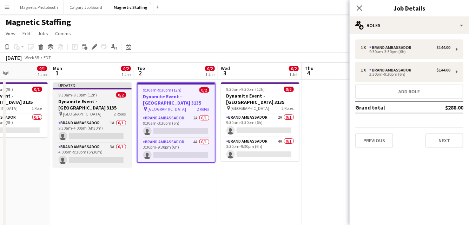
click at [111, 111] on app-job-card "Updated 9:30am-9:30pm (12h) 0/2 Dynamite Event - Toronto 3135 pin Toronto 2 Rol…" at bounding box center [92, 124] width 79 height 84
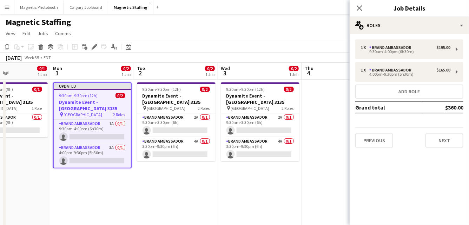
click at [290, 43] on app-toolbar "Copy Paste Paste Command V Paste with crew Command Shift V Paste linked Job Del…" at bounding box center [234, 47] width 469 height 12
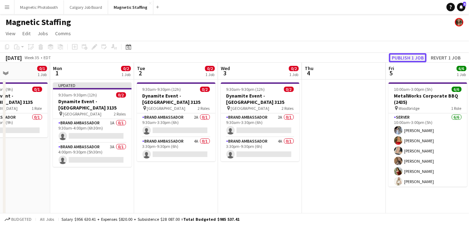
click at [411, 60] on button "Publish 1 job" at bounding box center [408, 57] width 38 height 9
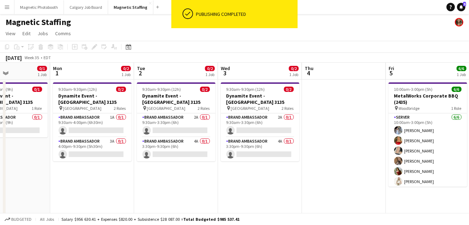
click at [88, 120] on app-card-role "Brand Ambassador 1A 0/1 9:30am-4:00pm (6h30m) single-neutral-actions" at bounding box center [92, 125] width 79 height 24
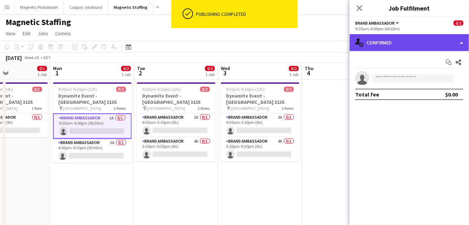
click at [394, 40] on div "single-neutral-actions-check-2 Confirmed" at bounding box center [409, 42] width 119 height 17
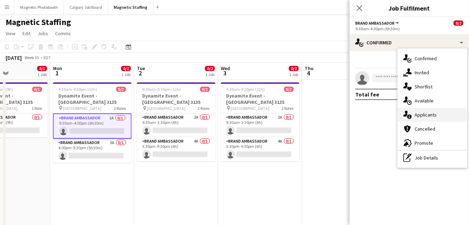
click at [418, 111] on div "single-neutral-actions-information Applicants" at bounding box center [433, 115] width 70 height 14
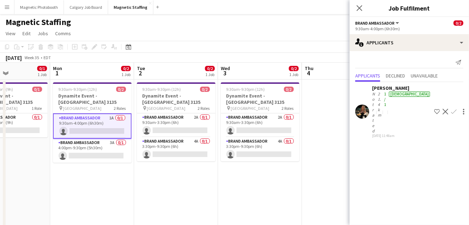
click at [452, 109] on app-icon "Confirm" at bounding box center [455, 112] width 6 height 6
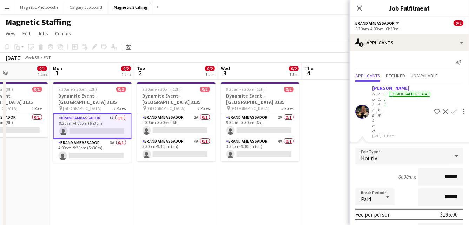
scroll to position [47, 0]
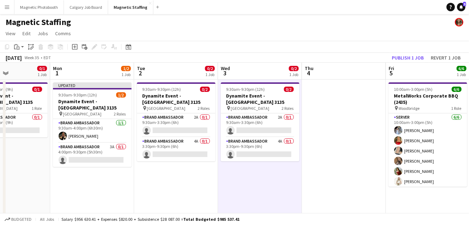
scroll to position [0, 202]
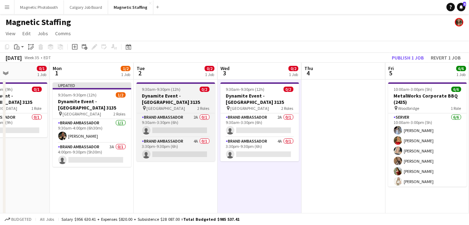
click at [155, 97] on h3 "Dynamite Event - Toronto 3135" at bounding box center [176, 98] width 79 height 13
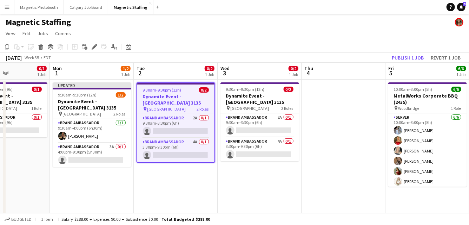
click at [153, 100] on h3 "Dynamite Event - Toronto 3135" at bounding box center [175, 99] width 77 height 13
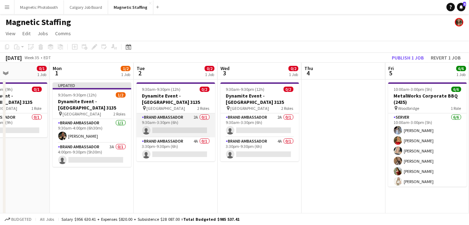
click at [153, 122] on app-card-role "Brand Ambassador 2A 0/1 9:30am-3:30pm (6h) single-neutral-actions" at bounding box center [176, 125] width 79 height 24
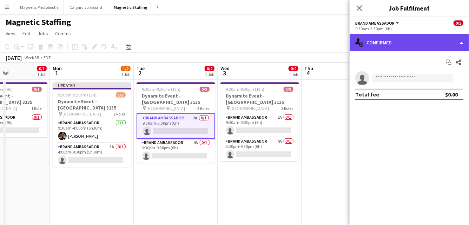
click at [411, 41] on div "single-neutral-actions-check-2 Confirmed" at bounding box center [409, 42] width 119 height 17
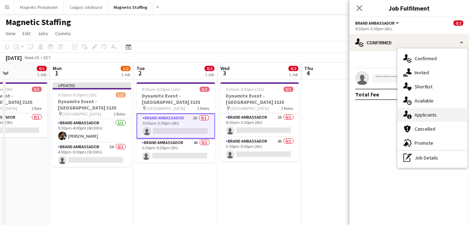
click at [412, 119] on div "single-neutral-actions-information Applicants" at bounding box center [433, 115] width 70 height 14
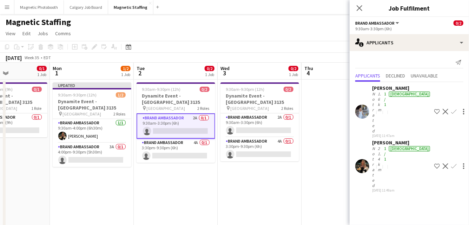
click at [452, 163] on app-icon "Confirm" at bounding box center [455, 166] width 6 height 6
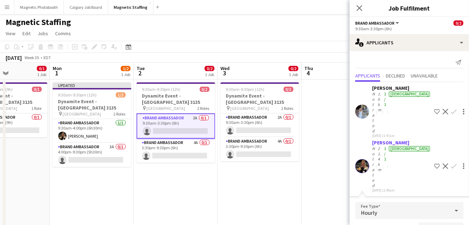
scroll to position [70, 0]
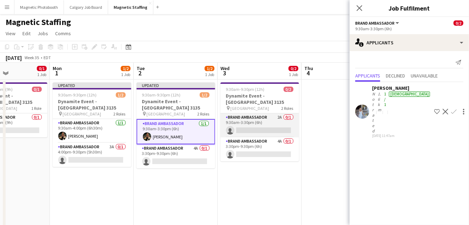
click at [265, 113] on app-card-role "Brand Ambassador 2A 0/1 9:30am-3:30pm (6h) single-neutral-actions" at bounding box center [260, 125] width 79 height 24
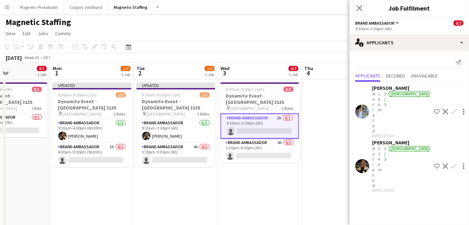
click at [452, 163] on app-icon "Confirm" at bounding box center [455, 166] width 6 height 6
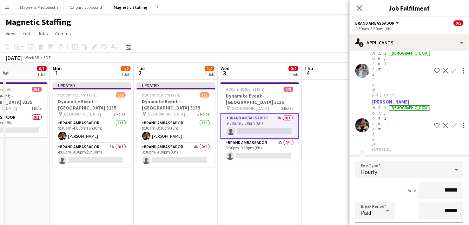
scroll to position [70, 0]
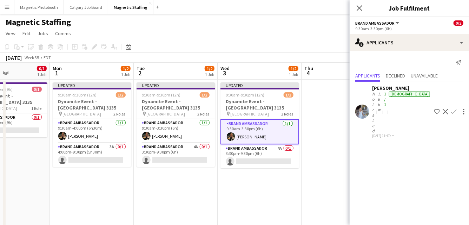
scroll to position [0, 0]
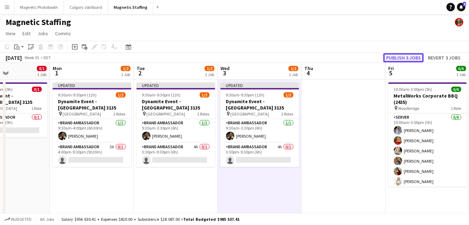
click at [408, 61] on button "Publish 3 jobs" at bounding box center [404, 57] width 40 height 9
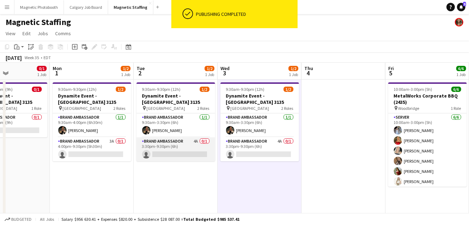
click at [161, 139] on app-card-role "Brand Ambassador 4A 0/1 3:30pm-9:30pm (6h) single-neutral-actions" at bounding box center [176, 149] width 79 height 24
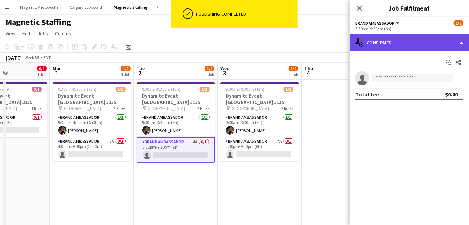
click at [390, 46] on div "single-neutral-actions-check-2 Confirmed" at bounding box center [409, 42] width 119 height 17
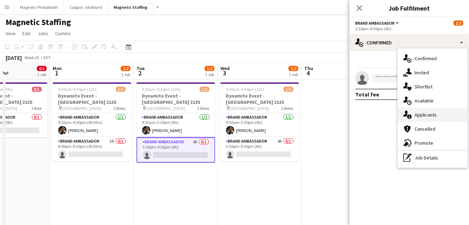
click at [414, 110] on div "single-neutral-actions-information Applicants" at bounding box center [433, 115] width 70 height 14
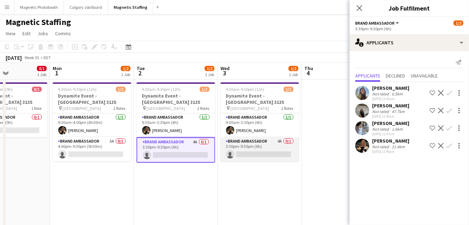
click at [261, 148] on app-card-role "Brand Ambassador 4A 0/1 3:30pm-9:30pm (6h) single-neutral-actions" at bounding box center [260, 149] width 79 height 24
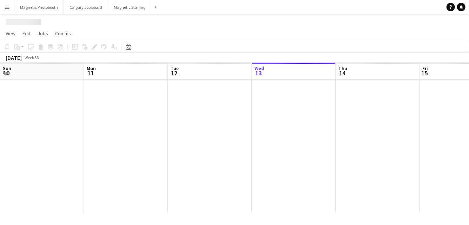
scroll to position [0, 168]
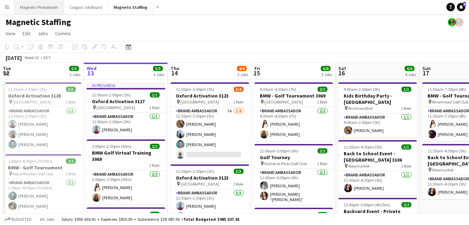
click at [43, 8] on button "Magnetic Photobooth Close" at bounding box center [39, 7] width 50 height 14
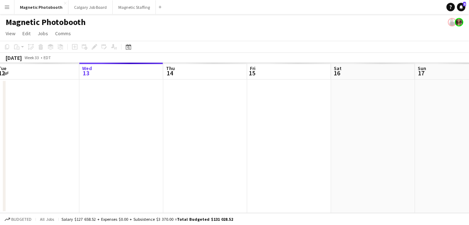
drag, startPoint x: 337, startPoint y: 112, endPoint x: 0, endPoint y: 126, distance: 337.6
click at [0, 126] on app-calendar-viewport "Sun 10 Mon 11 Tue 12 Wed 13 Thu 14 Fri 15 Sat 16 Sun 17 Mon 18 Tue 19 Wed 20" at bounding box center [234, 138] width 469 height 150
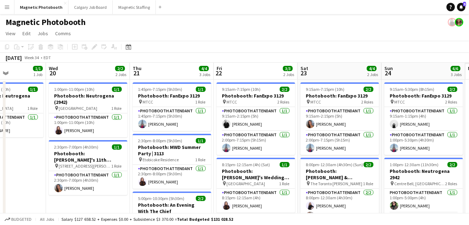
drag, startPoint x: 276, startPoint y: 123, endPoint x: 0, endPoint y: 136, distance: 275.8
click at [0, 136] on app-calendar-viewport "Sun 17 1/1 1 Job Mon 18 Tue 19 1/1 1 Job Wed 20 2/2 2 Jobs Thu 21 4/4 3 Jobs Fr…" at bounding box center [234, 205] width 469 height 284
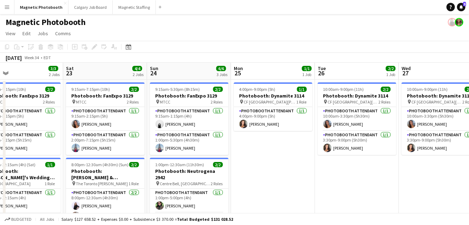
drag, startPoint x: 138, startPoint y: 125, endPoint x: 15, endPoint y: 131, distance: 123.2
click at [15, 131] on app-calendar-viewport "Wed 20 2/2 2 Jobs Thu 21 4/4 3 Jobs Fri 22 3/3 2 Jobs Sat 23 4/4 2 Jobs Sun 24 …" at bounding box center [234, 205] width 469 height 284
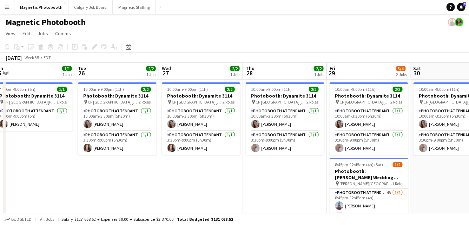
scroll to position [0, 277]
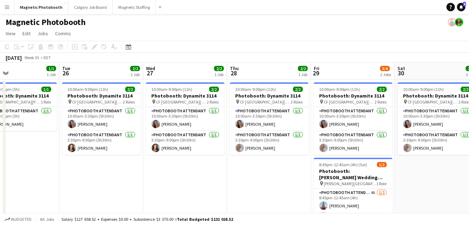
drag, startPoint x: 304, startPoint y: 119, endPoint x: 172, endPoint y: 128, distance: 132.0
click at [171, 128] on app-calendar-viewport "Fri 22 3/3 2 Jobs Sat 23 4/4 2 Jobs Sun 24 6/6 3 Jobs Mon 25 1/1 1 Job Tue 26 2…" at bounding box center [234, 205] width 469 height 284
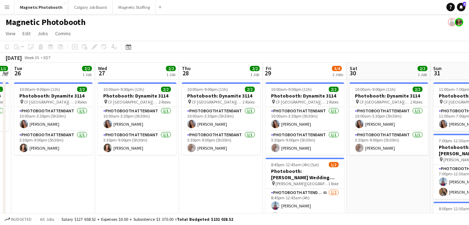
scroll to position [0, 219]
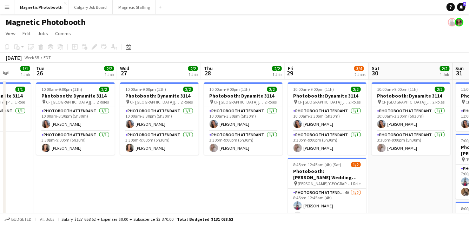
drag, startPoint x: 150, startPoint y: 174, endPoint x: 131, endPoint y: 174, distance: 19.0
click at [131, 174] on app-calendar-viewport "Sat 23 4/4 2 Jobs Sun 24 6/6 3 Jobs Mon 25 1/1 1 Job Tue 26 2/2 1 Job Wed 27 2/…" at bounding box center [234, 205] width 469 height 284
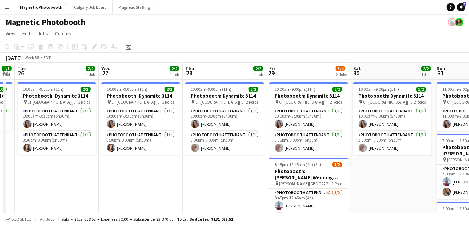
scroll to position [0, 237]
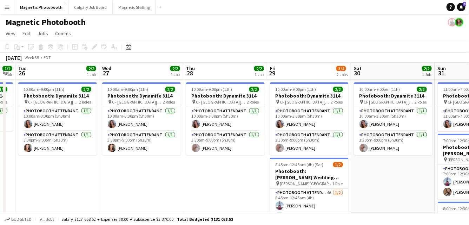
drag, startPoint x: 276, startPoint y: 161, endPoint x: 272, endPoint y: 153, distance: 9.6
click at [272, 153] on app-calendar-viewport "Sat 23 4/4 2 Jobs Sun 24 6/6 3 Jobs Mon 25 1/1 1 Job Tue 26 2/2 1 Job Wed 27 2/…" at bounding box center [234, 205] width 469 height 284
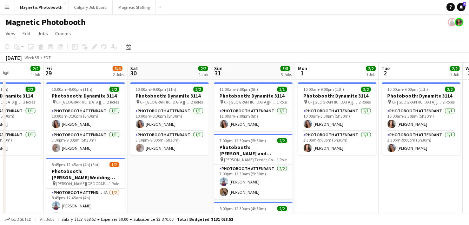
drag, startPoint x: 238, startPoint y: 177, endPoint x: 13, endPoint y: 176, distance: 224.2
click at [14, 176] on app-calendar-viewport "Mon 25 1/1 1 Job Tue 26 2/2 1 Job Wed 27 2/2 1 Job Thu 28 2/2 1 Job Fri 29 3/4 …" at bounding box center [234, 205] width 469 height 284
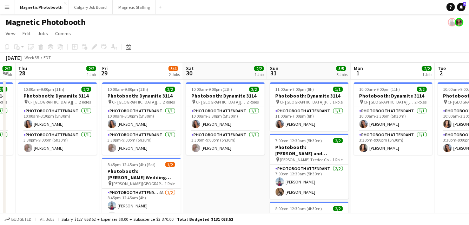
drag, startPoint x: 318, startPoint y: 150, endPoint x: 468, endPoint y: 130, distance: 151.4
click at [469, 130] on app-calendar-viewport "Tue 26 2/2 1 Job Wed 27 2/2 1 Job Thu 28 2/2 1 Job Fri 29 3/4 2 Jobs Sat 30 2/2…" at bounding box center [234, 205] width 469 height 284
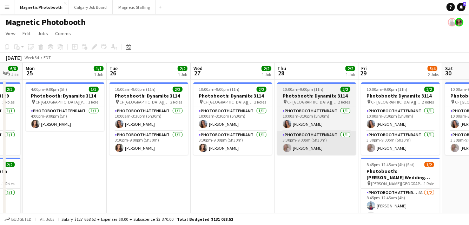
drag, startPoint x: 199, startPoint y: 149, endPoint x: 344, endPoint y: 143, distance: 145.9
click at [356, 143] on app-calendar-viewport "Sat 23 4/4 2 Jobs Sun 24 6/6 3 Jobs Mon 25 1/1 1 Job Tue 26 2/2 1 Job Wed 27 2/…" at bounding box center [234, 205] width 469 height 284
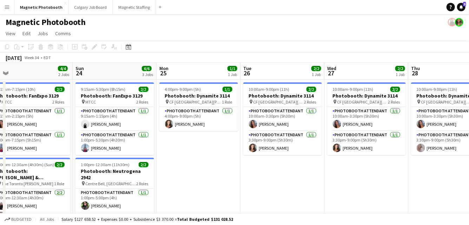
scroll to position [0, 172]
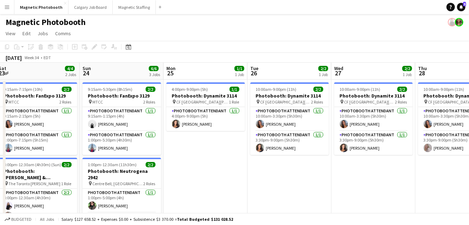
drag, startPoint x: 131, startPoint y: 188, endPoint x: 263, endPoint y: 180, distance: 132.7
click at [264, 180] on app-calendar-viewport "Thu 21 4/4 3 Jobs Fri 22 3/3 2 Jobs Sat 23 4/4 2 Jobs Sun 24 6/6 3 Jobs Mon 25 …" at bounding box center [234, 205] width 469 height 284
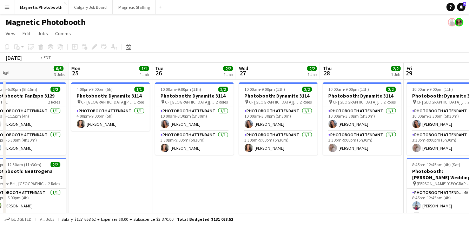
drag, startPoint x: 263, startPoint y: 180, endPoint x: 9, endPoint y: 179, distance: 254.1
click at [0, 181] on app-calendar-viewport "Thu 21 4/4 3 Jobs Fri 22 3/3 2 Jobs Sat 23 4/4 2 Jobs Sun 24 6/6 3 Jobs Mon 25 …" at bounding box center [234, 205] width 469 height 284
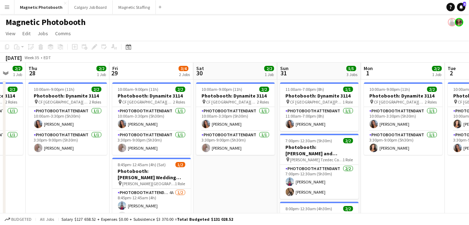
drag, startPoint x: 360, startPoint y: 150, endPoint x: 232, endPoint y: 149, distance: 128.3
click at [232, 149] on app-calendar-viewport "Sun 24 6/6 3 Jobs Mon 25 1/1 1 Job Tue 26 2/2 1 Job Wed 27 2/2 1 Job Thu 28 2/2…" at bounding box center [234, 205] width 469 height 284
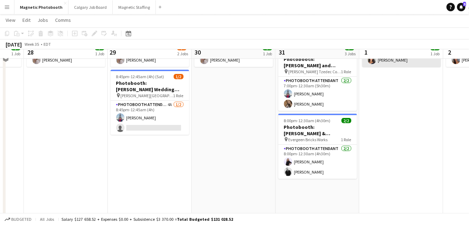
scroll to position [0, 0]
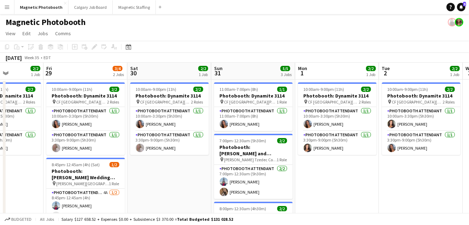
drag, startPoint x: 400, startPoint y: 152, endPoint x: 164, endPoint y: 157, distance: 236.2
click at [165, 157] on app-calendar-viewport "Mon 25 1/1 1 Job Tue 26 2/2 1 Job Wed 27 2/2 1 Job Thu 28 2/2 1 Job Fri 29 3/4 …" at bounding box center [234, 205] width 469 height 284
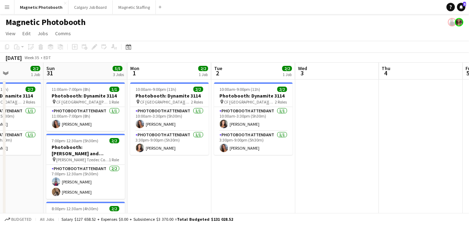
scroll to position [0, 295]
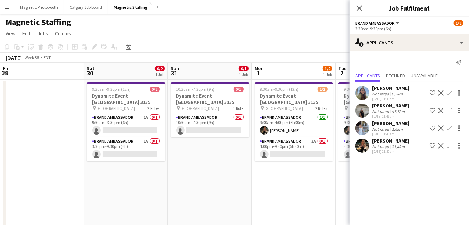
scroll to position [0, 202]
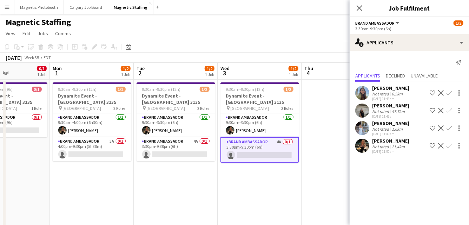
click at [449, 127] on app-icon "Confirm" at bounding box center [450, 128] width 6 height 6
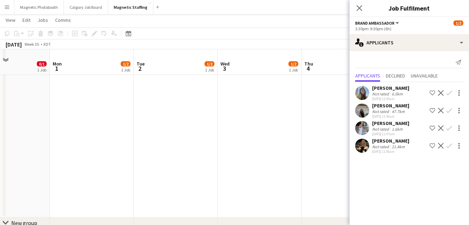
scroll to position [207, 0]
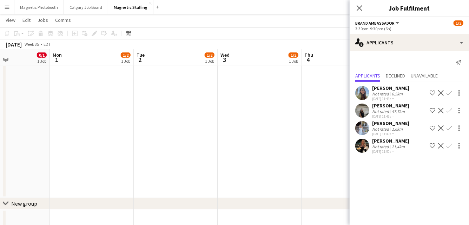
click at [448, 129] on app-icon "Confirm" at bounding box center [450, 128] width 6 height 6
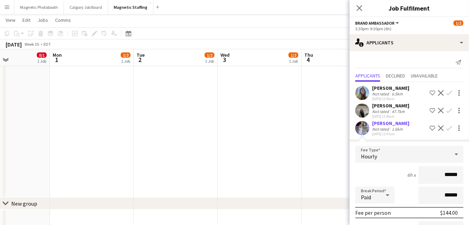
scroll to position [95, 0]
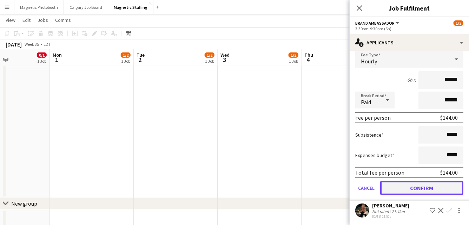
click at [408, 189] on button "Confirm" at bounding box center [422, 188] width 83 height 14
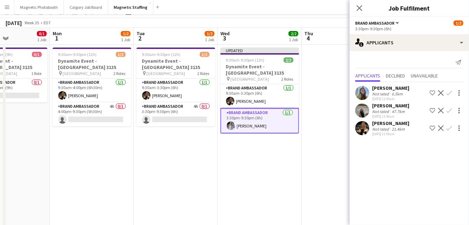
scroll to position [0, 0]
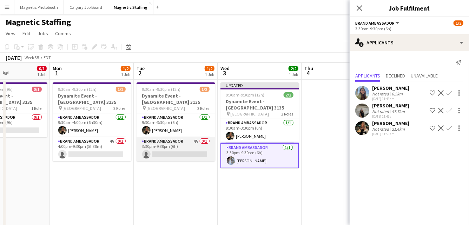
click at [189, 154] on app-card-role "Brand Ambassador 4A 0/1 3:30pm-9:30pm (6h) single-neutral-actions" at bounding box center [176, 149] width 79 height 24
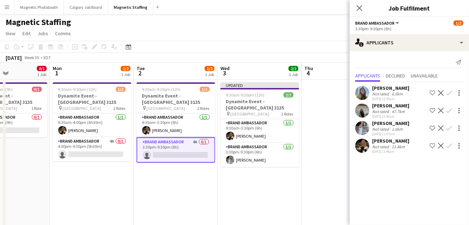
click at [449, 130] on app-icon "Confirm" at bounding box center [450, 128] width 6 height 6
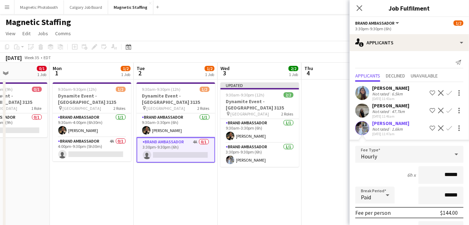
scroll to position [95, 0]
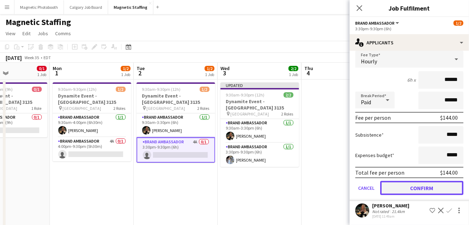
click at [401, 186] on button "Confirm" at bounding box center [422, 188] width 83 height 14
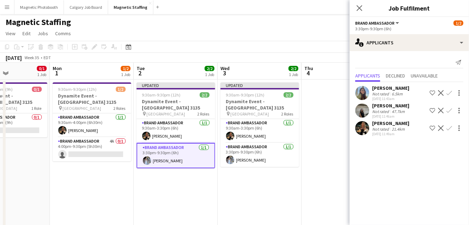
scroll to position [0, 0]
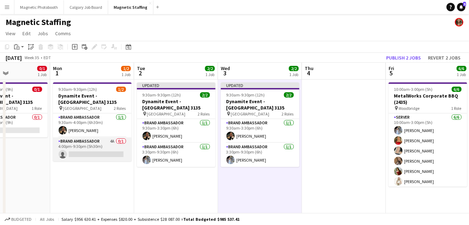
click at [88, 143] on app-card-role "Brand Ambassador 4A 0/1 4:00pm-9:30pm (5h30m) single-neutral-actions" at bounding box center [92, 149] width 79 height 24
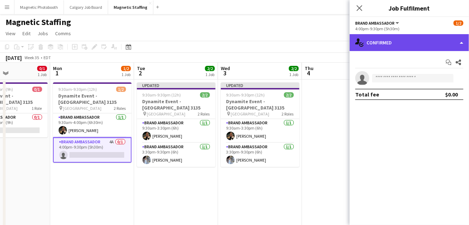
click at [408, 45] on div "single-neutral-actions-check-2 Confirmed" at bounding box center [409, 42] width 119 height 17
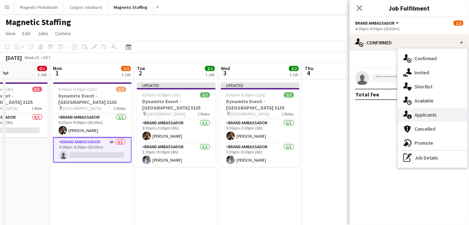
click at [415, 116] on div "single-neutral-actions-information Applicants" at bounding box center [433, 115] width 70 height 14
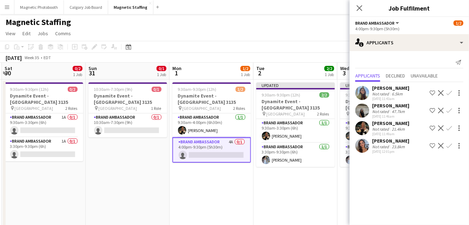
scroll to position [0, 166]
drag, startPoint x: 205, startPoint y: 191, endPoint x: 325, endPoint y: 192, distance: 119.8
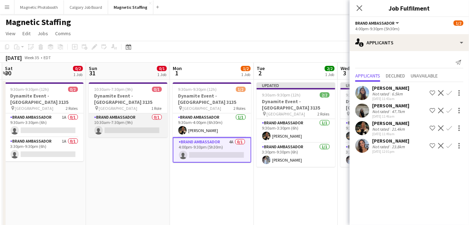
click at [142, 123] on app-card-role "Brand Ambassador 0/1 10:30am-7:30pm (9h) single-neutral-actions" at bounding box center [128, 125] width 79 height 24
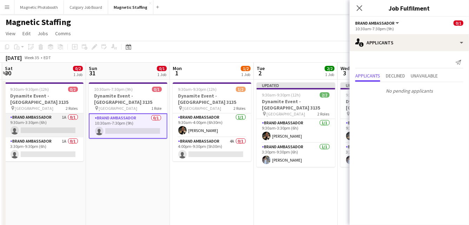
click at [58, 124] on app-card-role "Brand Ambassador 1A 0/1 9:30am-3:30pm (6h) single-neutral-actions" at bounding box center [44, 125] width 79 height 24
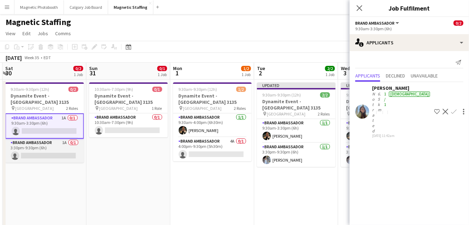
click at [46, 150] on app-card-role "Brand Ambassador 1A 0/1 3:30pm-9:30pm (6h) single-neutral-actions" at bounding box center [44, 150] width 79 height 24
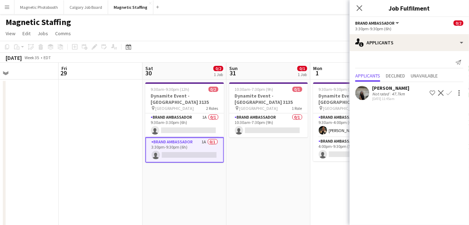
drag, startPoint x: 134, startPoint y: 171, endPoint x: 186, endPoint y: 171, distance: 51.3
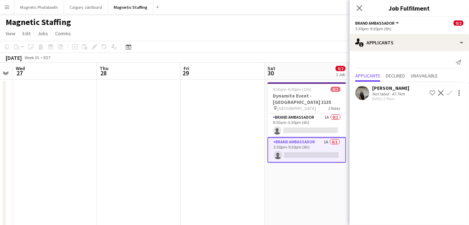
drag, startPoint x: 97, startPoint y: 140, endPoint x: 251, endPoint y: 140, distance: 154.3
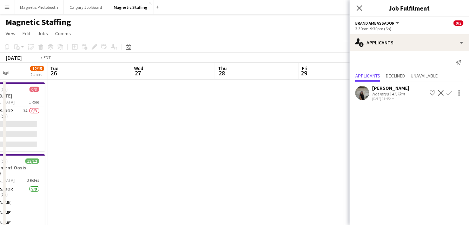
drag, startPoint x: 217, startPoint y: 138, endPoint x: 278, endPoint y: 138, distance: 60.8
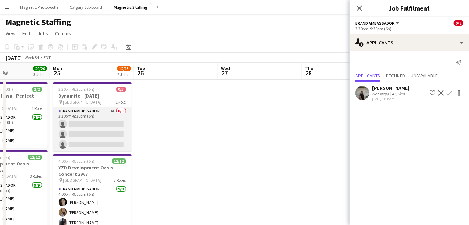
click at [117, 135] on app-card-role "Brand Ambassador 3A 0/3 3:30pm-8:30pm (5h) single-neutral-actions single-neutra…" at bounding box center [92, 129] width 79 height 44
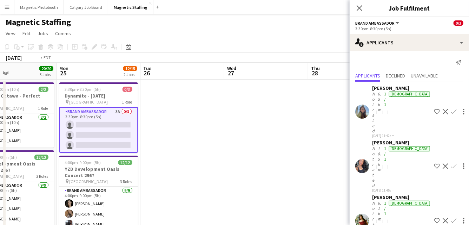
drag, startPoint x: 252, startPoint y: 130, endPoint x: 6, endPoint y: 136, distance: 245.7
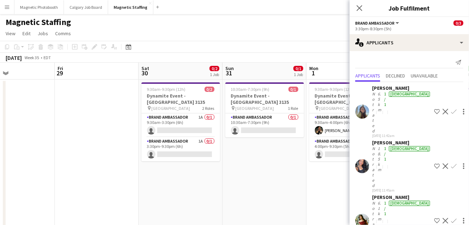
drag, startPoint x: 277, startPoint y: 140, endPoint x: 27, endPoint y: 171, distance: 251.8
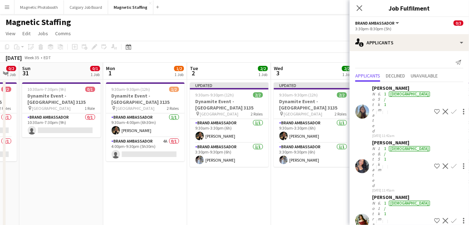
click at [314, 42] on app-toolbar "Copy Paste Paste Command V Paste with crew Command Shift V Paste linked Job [GE…" at bounding box center [234, 47] width 469 height 12
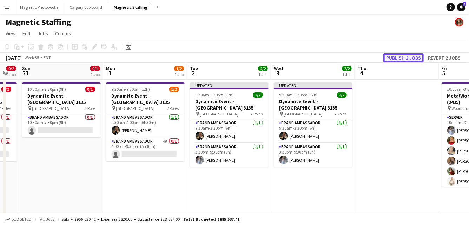
click at [400, 58] on button "Publish 2 jobs" at bounding box center [404, 57] width 40 height 9
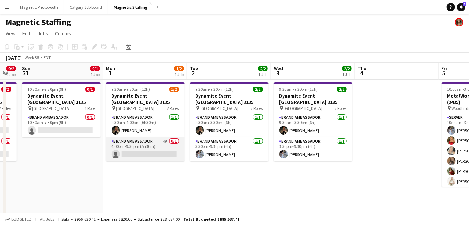
click at [153, 142] on app-card-role "Brand Ambassador 4A 0/1 4:00pm-9:30pm (5h30m) single-neutral-actions" at bounding box center [145, 149] width 79 height 24
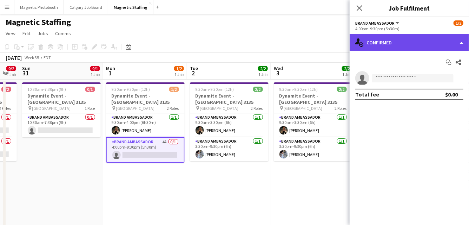
click at [402, 38] on div "single-neutral-actions-check-2 Confirmed" at bounding box center [409, 42] width 119 height 17
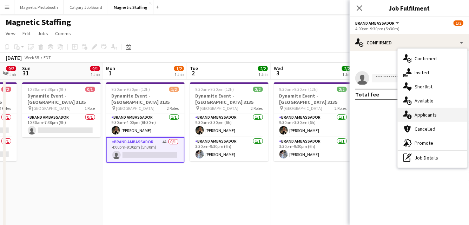
click at [416, 111] on div "single-neutral-actions-information Applicants" at bounding box center [433, 115] width 70 height 14
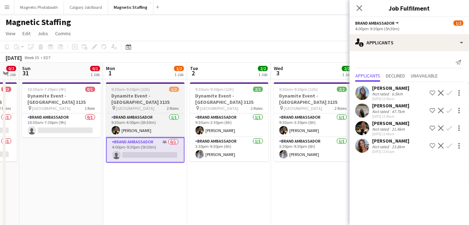
click at [130, 96] on h3 "Dynamite Event - [GEOGRAPHIC_DATA] 3135" at bounding box center [145, 98] width 79 height 13
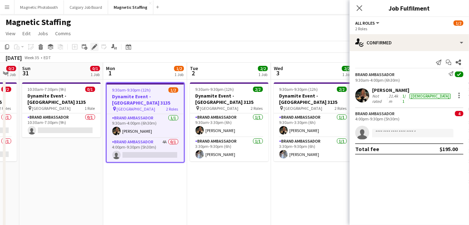
click at [98, 48] on div "Edit" at bounding box center [94, 47] width 8 height 8
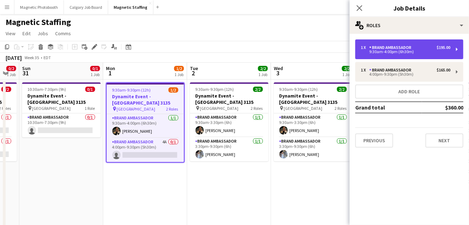
click at [398, 56] on div "1 x Brand Ambassador $195.00 9:30am-4:00pm (6h30m)" at bounding box center [410, 49] width 108 height 20
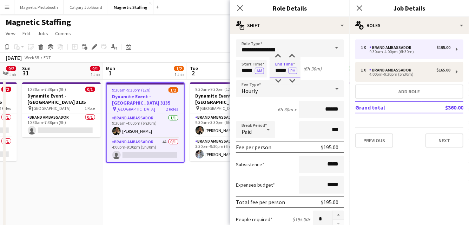
click at [288, 71] on input "*****" at bounding box center [285, 69] width 31 height 18
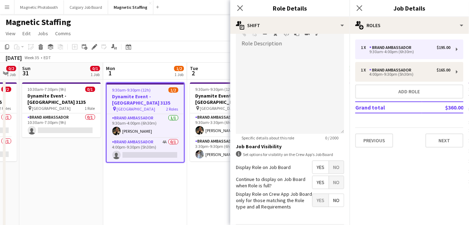
scroll to position [251, 0]
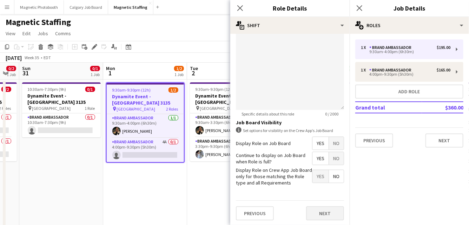
type input "*****"
click at [328, 214] on button "Next" at bounding box center [325, 213] width 38 height 14
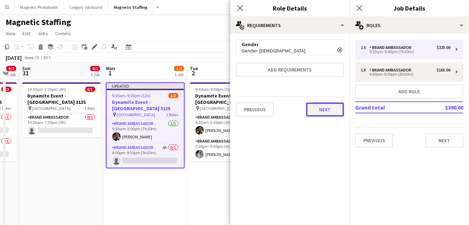
click at [320, 111] on button "Next" at bounding box center [325, 109] width 38 height 14
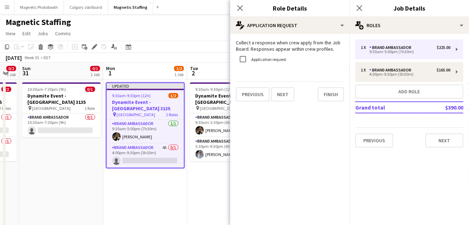
click at [325, 111] on mat-expansion-panel "pencil4 Application Request Collect a response when crew apply from the Job Boa…" at bounding box center [290, 129] width 119 height 191
click at [335, 95] on button "Finish" at bounding box center [331, 94] width 26 height 14
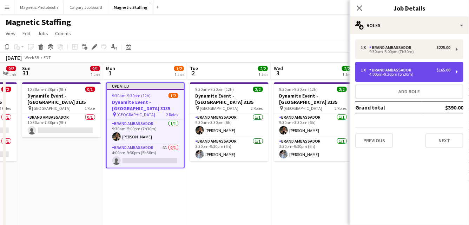
click at [369, 72] on div "1 x" at bounding box center [365, 69] width 8 height 5
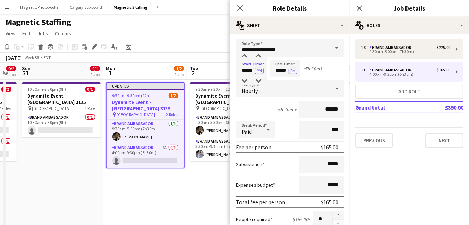
drag, startPoint x: 254, startPoint y: 72, endPoint x: 200, endPoint y: 70, distance: 54.2
click at [200, 70] on body "Menu Boards Boards Boards All jobs Status Workforce Workforce My Workforce Recr…" at bounding box center [234, 225] width 469 height 450
type input "*****"
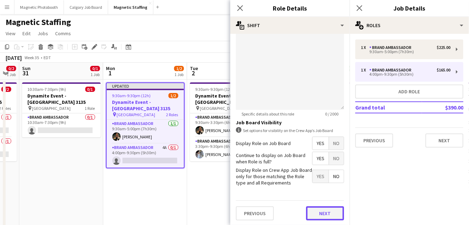
click at [315, 212] on button "Next" at bounding box center [325, 213] width 38 height 14
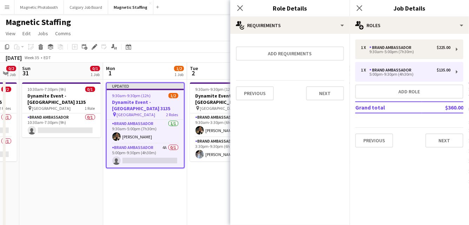
scroll to position [0, 0]
click at [328, 90] on button "Next" at bounding box center [325, 93] width 38 height 14
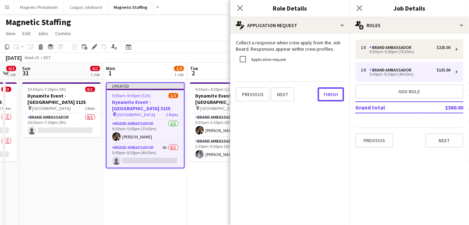
click at [328, 90] on button "Finish" at bounding box center [331, 94] width 26 height 14
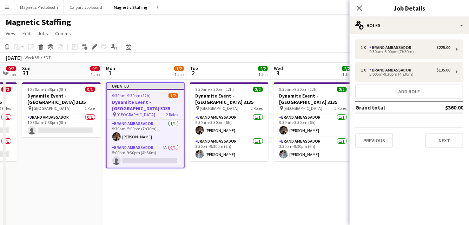
click at [334, 35] on app-page-menu "View Day view expanded Day view collapsed Month view Date picker Jump to today …" at bounding box center [234, 33] width 469 height 13
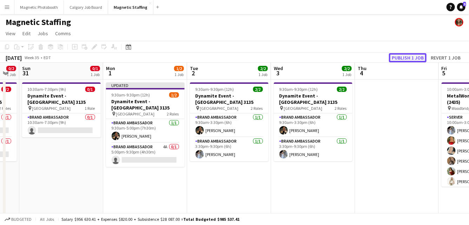
click at [417, 59] on button "Publish 1 job" at bounding box center [408, 57] width 38 height 9
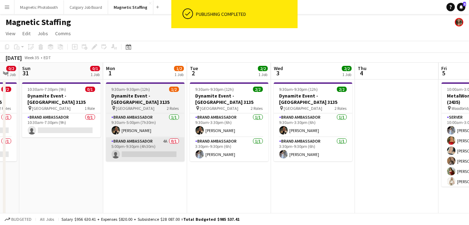
click at [133, 145] on app-card-role "Brand Ambassador 4A 0/1 5:00pm-9:30pm (4h30m) single-neutral-actions" at bounding box center [145, 149] width 79 height 24
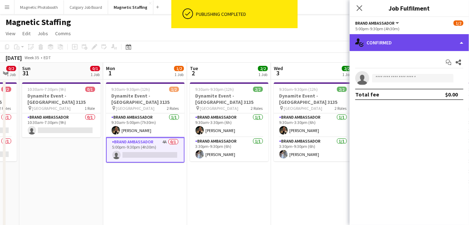
click at [387, 45] on div "single-neutral-actions-check-2 Confirmed" at bounding box center [409, 42] width 119 height 17
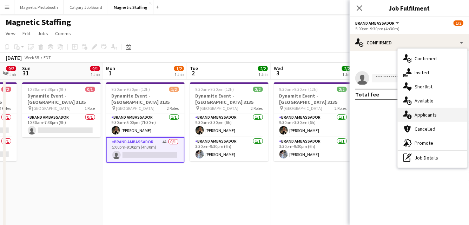
click at [415, 114] on div "single-neutral-actions-information Applicants" at bounding box center [433, 115] width 70 height 14
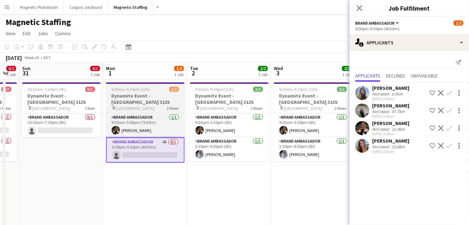
click at [120, 99] on app-job-card "9:30am-9:30pm (12h) 1/2 Dynamite Event - Toronto 3135 pin Toronto 2 Roles Brand…" at bounding box center [145, 122] width 79 height 80
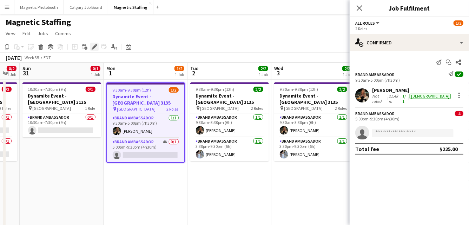
click at [93, 49] on icon "Edit" at bounding box center [95, 47] width 6 height 6
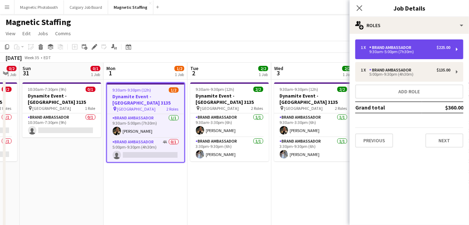
click at [421, 52] on div "9:30am-5:00pm (7h30m)" at bounding box center [406, 52] width 90 height 4
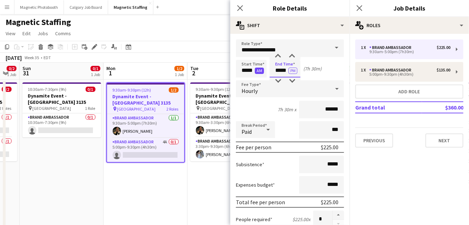
drag, startPoint x: 288, startPoint y: 71, endPoint x: 256, endPoint y: 70, distance: 32.3
click at [256, 71] on div "Start Time ***** AM End Time ***** PM (7h 30m)" at bounding box center [290, 69] width 108 height 18
type input "*****"
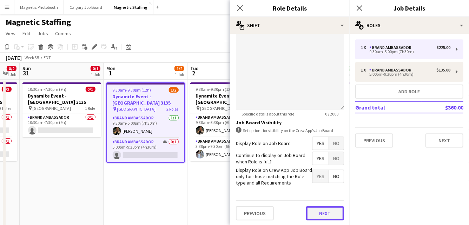
click at [321, 213] on button "Next" at bounding box center [325, 213] width 38 height 14
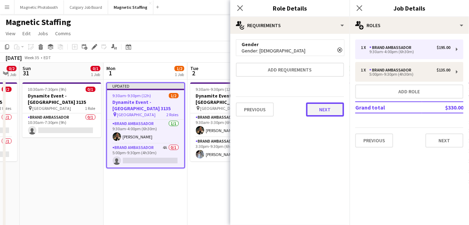
click at [324, 109] on button "Next" at bounding box center [325, 109] width 38 height 14
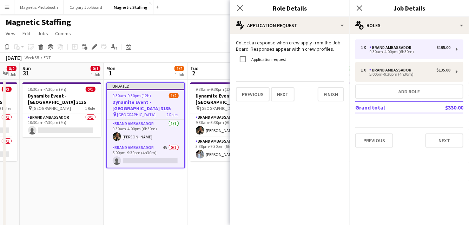
click at [324, 109] on mat-expansion-panel "pencil4 Application Request Collect a response when crew apply from the Job Boa…" at bounding box center [290, 129] width 119 height 191
click at [332, 99] on button "Finish" at bounding box center [331, 94] width 26 height 14
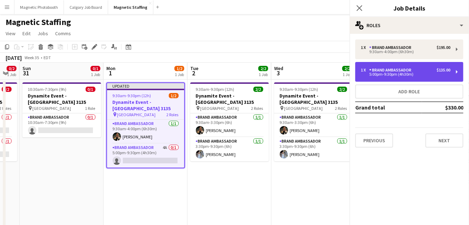
click at [380, 73] on div "5:00pm-9:30pm (4h30m)" at bounding box center [406, 74] width 90 height 4
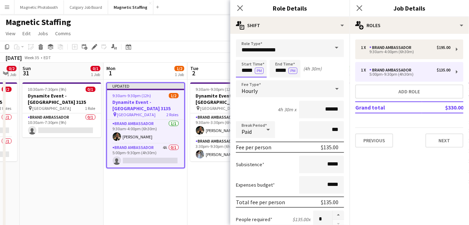
drag, startPoint x: 254, startPoint y: 71, endPoint x: 194, endPoint y: 70, distance: 60.5
click at [194, 70] on body "Menu Boards Boards Boards All jobs Status Workforce Workforce My Workforce Recr…" at bounding box center [234, 225] width 469 height 450
type input "*****"
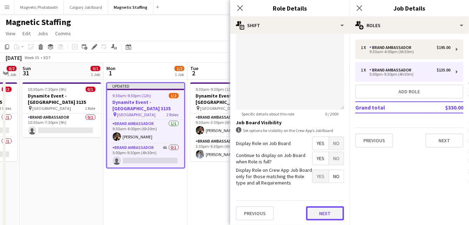
click at [329, 213] on button "Next" at bounding box center [325, 213] width 38 height 14
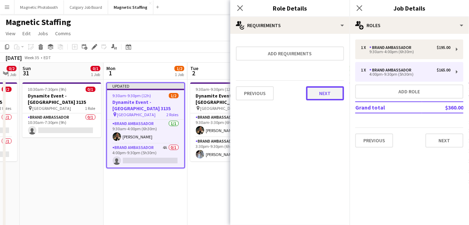
click at [325, 96] on button "Next" at bounding box center [325, 93] width 38 height 14
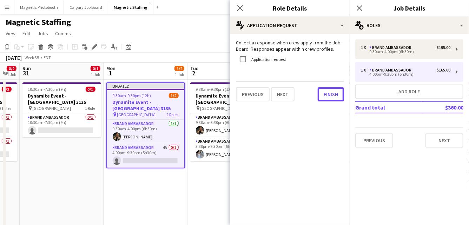
click at [325, 96] on button "Finish" at bounding box center [331, 94] width 26 height 14
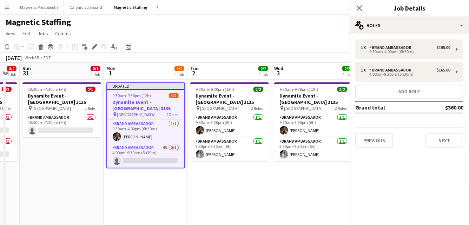
click at [313, 33] on app-page-menu "View Day view expanded Day view collapsed Month view Date picker Jump to today …" at bounding box center [234, 33] width 469 height 13
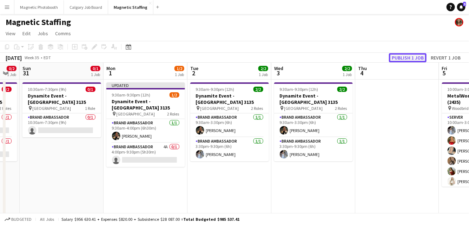
click at [404, 57] on button "Publish 1 job" at bounding box center [408, 57] width 38 height 9
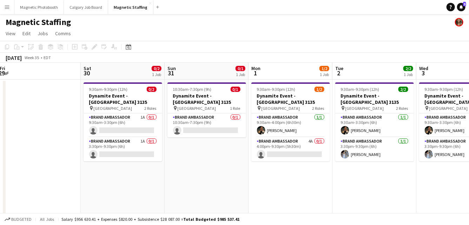
drag, startPoint x: 154, startPoint y: 188, endPoint x: 309, endPoint y: 179, distance: 155.9
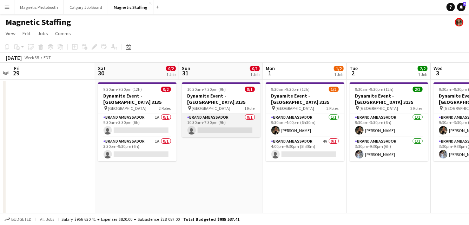
click at [219, 121] on app-card-role "Brand Ambassador 0/1 10:30am-7:30pm (9h) single-neutral-actions" at bounding box center [221, 125] width 79 height 24
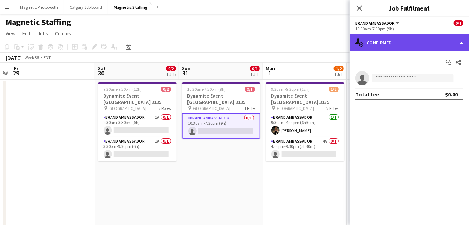
click at [405, 48] on div "single-neutral-actions-check-2 Confirmed" at bounding box center [409, 42] width 119 height 17
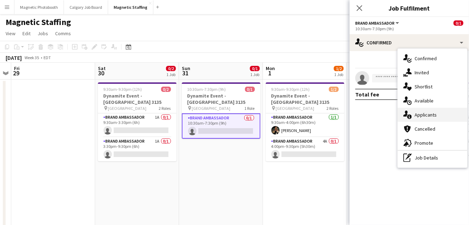
click at [415, 116] on div "single-neutral-actions-information Applicants" at bounding box center [433, 115] width 70 height 14
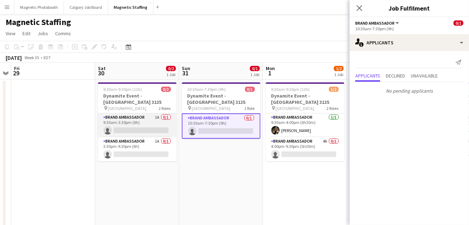
click at [144, 113] on app-card-role "Brand Ambassador 1A 0/1 9:30am-3:30pm (6h) single-neutral-actions" at bounding box center [137, 125] width 79 height 24
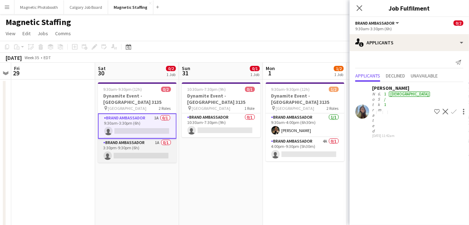
click at [134, 149] on app-card-role "Brand Ambassador 1A 0/1 3:30pm-9:30pm (6h) single-neutral-actions" at bounding box center [137, 150] width 79 height 24
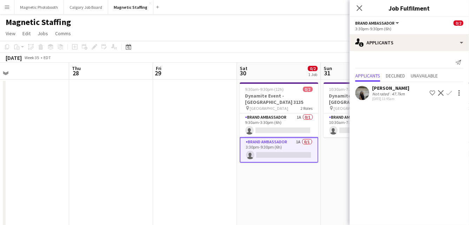
drag, startPoint x: 117, startPoint y: 179, endPoint x: 271, endPoint y: 178, distance: 154.3
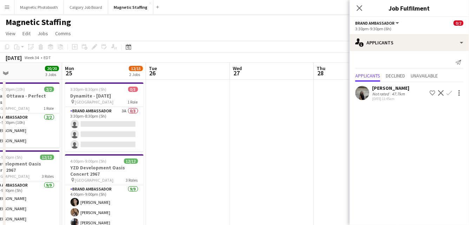
drag, startPoint x: 156, startPoint y: 147, endPoint x: 319, endPoint y: 143, distance: 163.1
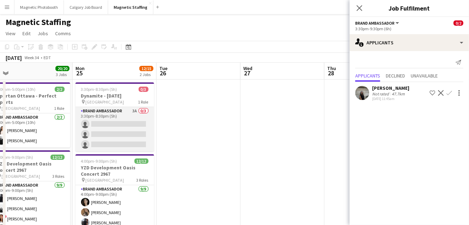
click at [100, 146] on app-card-role "Brand Ambassador 3A 0/3 3:30pm-8:30pm (5h) single-neutral-actions single-neutra…" at bounding box center [115, 129] width 79 height 44
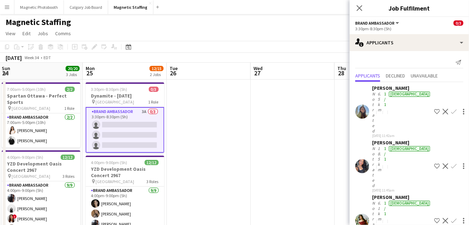
scroll to position [0, 199]
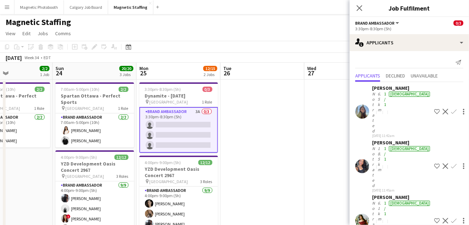
drag, startPoint x: 255, startPoint y: 150, endPoint x: 400, endPoint y: 128, distance: 146.1
click at [400, 128] on body "Menu Boards Boards Boards All jobs Status Workforce Workforce My Workforce Recr…" at bounding box center [234, 225] width 469 height 450
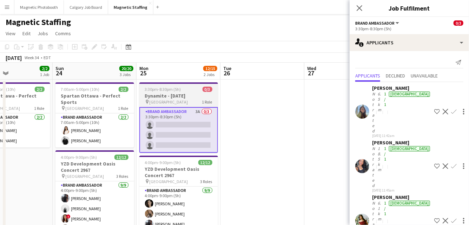
click at [163, 98] on h3 "Dynamite - [DATE]" at bounding box center [179, 95] width 79 height 6
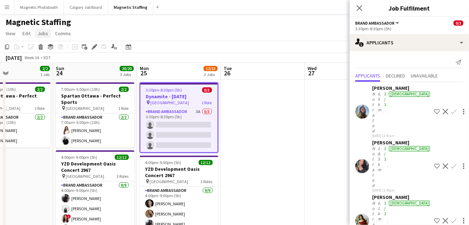
click at [43, 33] on span "Jobs" at bounding box center [43, 33] width 11 height 6
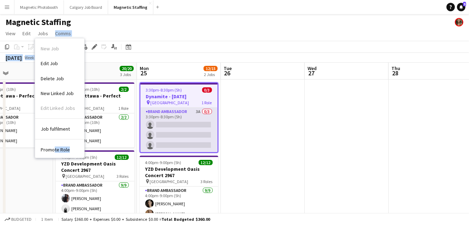
drag, startPoint x: 54, startPoint y: 149, endPoint x: 215, endPoint y: 120, distance: 163.2
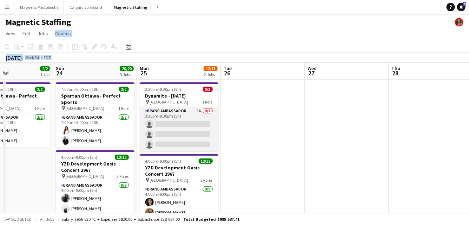
click at [187, 129] on app-card-role "Brand Ambassador 3A 0/3 3:30pm-8:30pm (5h) single-neutral-actions single-neutra…" at bounding box center [179, 129] width 79 height 44
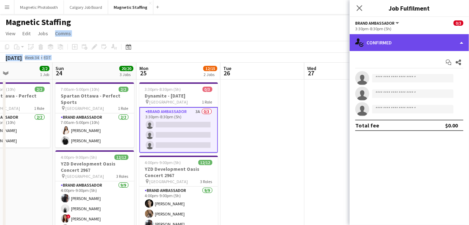
click at [463, 45] on div "single-neutral-actions-check-2 Confirmed" at bounding box center [409, 42] width 119 height 17
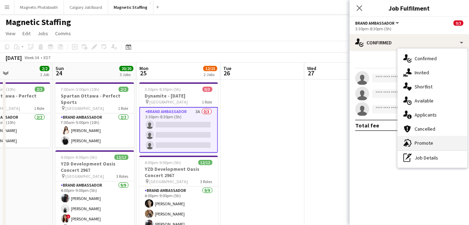
click at [414, 143] on div "advertising-megaphone Promote" at bounding box center [433, 143] width 70 height 14
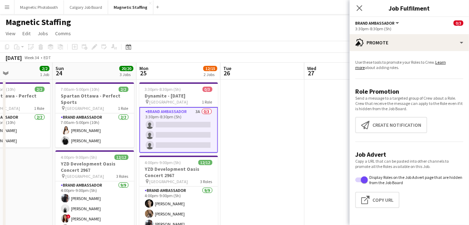
scroll to position [8, 0]
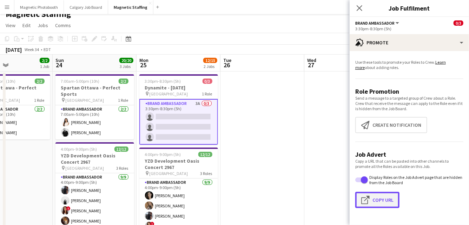
click at [384, 196] on button "Click to copy URL Copy Url" at bounding box center [378, 200] width 44 height 16
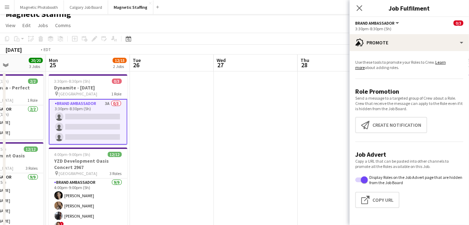
drag, startPoint x: 221, startPoint y: 134, endPoint x: 6, endPoint y: 134, distance: 215.4
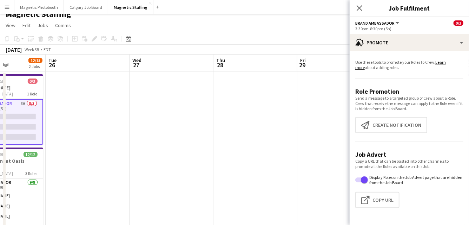
drag, startPoint x: 249, startPoint y: 129, endPoint x: 9, endPoint y: 130, distance: 240.0
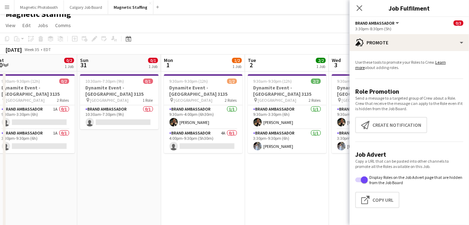
scroll to position [0, 258]
drag, startPoint x: 211, startPoint y: 145, endPoint x: 151, endPoint y: 143, distance: 59.8
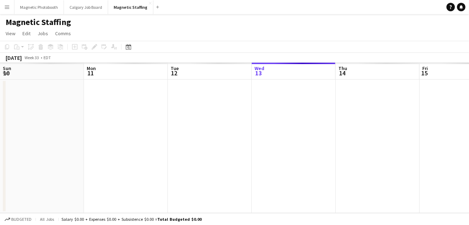
scroll to position [0, 168]
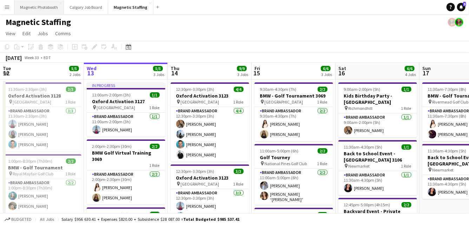
click at [26, 11] on button "Magnetic Photobooth Close" at bounding box center [39, 7] width 50 height 14
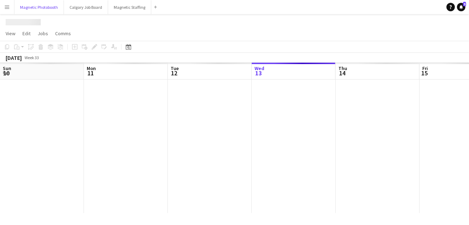
scroll to position [0, 168]
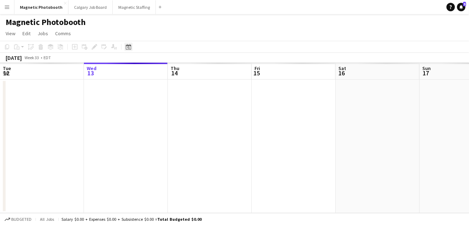
click at [125, 48] on div "Date picker" at bounding box center [128, 47] width 8 height 8
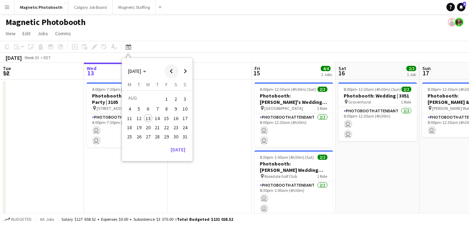
click at [178, 73] on span "Previous month" at bounding box center [171, 71] width 14 height 14
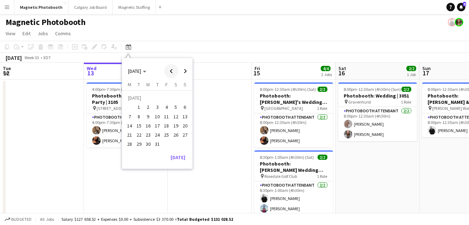
click at [178, 73] on span "Previous month" at bounding box center [171, 71] width 14 height 14
click at [181, 73] on span "Next month" at bounding box center [186, 71] width 14 height 14
click at [130, 106] on span "1" at bounding box center [130, 107] width 8 height 8
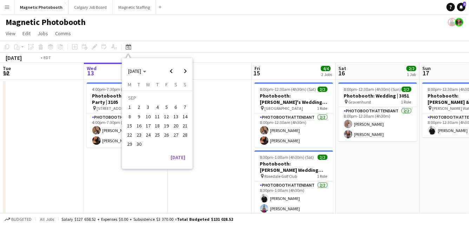
scroll to position [0, 241]
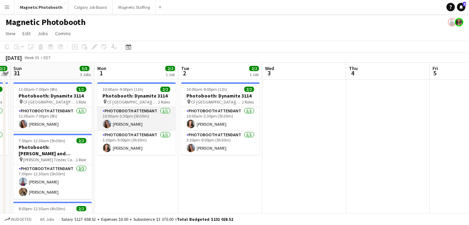
click at [143, 120] on app-card-role "Photobooth Attendant [DATE] 10:00am-3:30pm (5h30m) [PERSON_NAME]" at bounding box center [136, 119] width 79 height 24
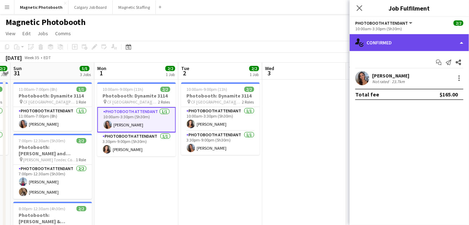
click at [422, 46] on div "single-neutral-actions-check-2 Confirmed" at bounding box center [409, 42] width 119 height 17
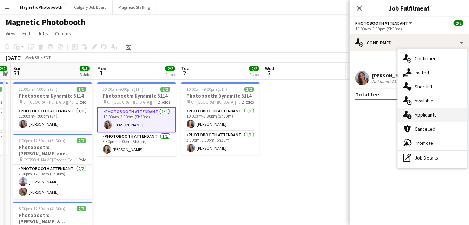
click at [420, 116] on div "single-neutral-actions-information Applicants" at bounding box center [433, 115] width 70 height 14
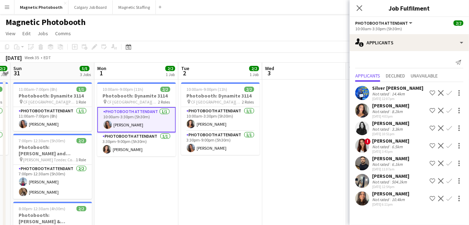
click at [442, 129] on app-icon "Decline" at bounding box center [442, 128] width 6 height 6
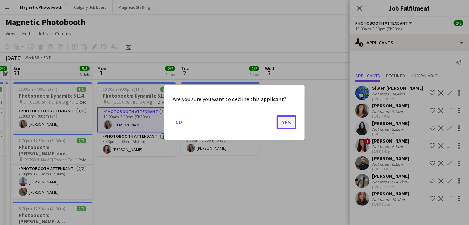
click at [287, 119] on button "Yes" at bounding box center [287, 122] width 20 height 14
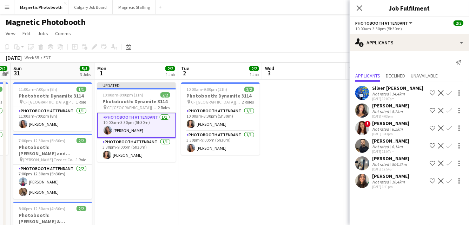
click at [437, 92] on button "Decline" at bounding box center [441, 93] width 8 height 8
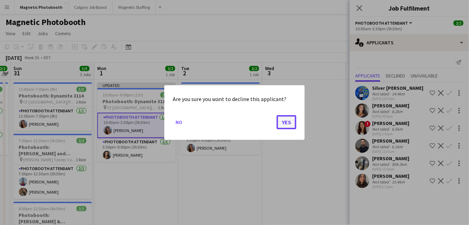
click at [289, 123] on button "Yes" at bounding box center [287, 122] width 20 height 14
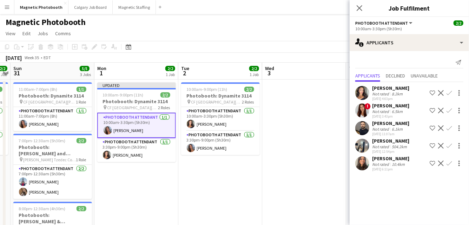
click at [290, 124] on app-date-cell at bounding box center [305, 212] width 84 height 267
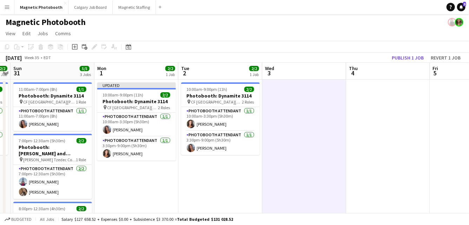
scroll to position [0, 241]
click at [413, 59] on button "Publish 1 job" at bounding box center [408, 57] width 38 height 9
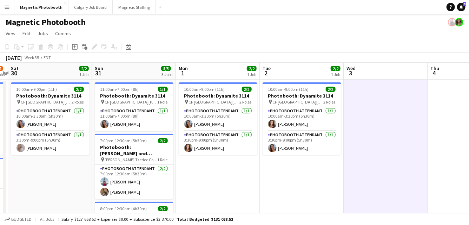
drag, startPoint x: 104, startPoint y: 124, endPoint x: 357, endPoint y: 112, distance: 253.3
click at [356, 112] on app-calendar-viewport "Thu 28 2/2 1 Job Fri 29 3/4 2 Jobs Sat 30 2/2 1 Job Sun 31 5/5 3 Jobs Mon 1 2/2…" at bounding box center [234, 205] width 469 height 284
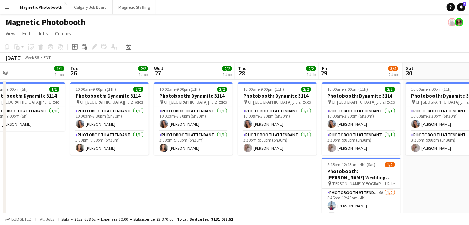
drag, startPoint x: 158, startPoint y: 137, endPoint x: 305, endPoint y: 128, distance: 146.8
click at [307, 128] on app-calendar-viewport "Sat 23 Sun 24 6/6 3 Jobs Mon 25 1/1 1 Job Tue 26 2/2 1 Job Wed 27 2/2 1 Job Thu…" at bounding box center [234, 205] width 469 height 284
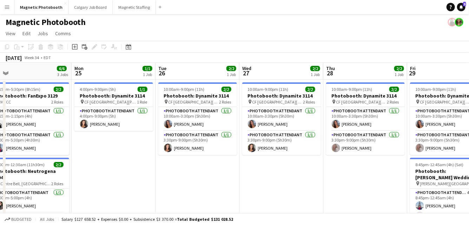
scroll to position [0, 175]
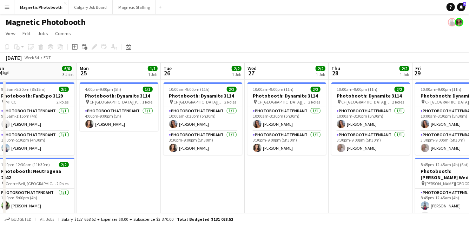
drag, startPoint x: 148, startPoint y: 180, endPoint x: 166, endPoint y: 179, distance: 18.0
click at [166, 179] on app-calendar-viewport "Fri 22 3/3 2 Jobs Sat 23 4/4 2 Jobs Sun 24 6/6 3 Jobs Mon 25 1/1 1 Job Tue 26 2…" at bounding box center [234, 205] width 469 height 284
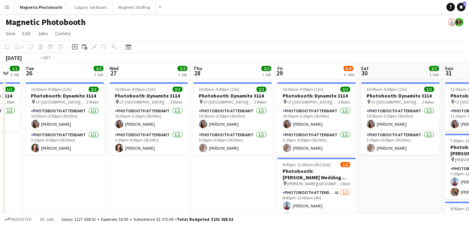
drag, startPoint x: 275, startPoint y: 179, endPoint x: 115, endPoint y: 179, distance: 159.9
click at [119, 179] on app-calendar-viewport "Fri 22 3/3 2 Jobs Sat 23 4/4 2 Jobs Sun 24 6/6 3 Jobs Mon 25 1/1 1 Job Tue 26 2…" at bounding box center [234, 205] width 469 height 284
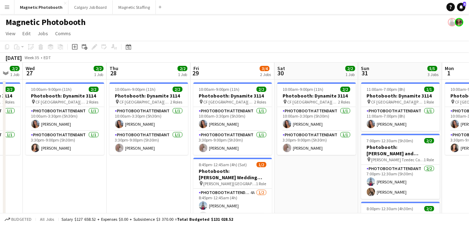
scroll to position [0, 248]
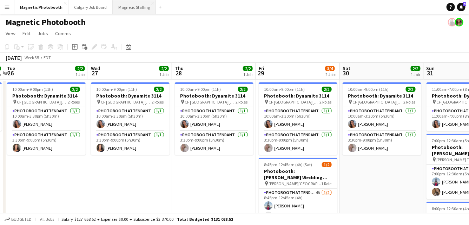
click at [116, 9] on button "Magnetic Staffing Close" at bounding box center [134, 7] width 43 height 14
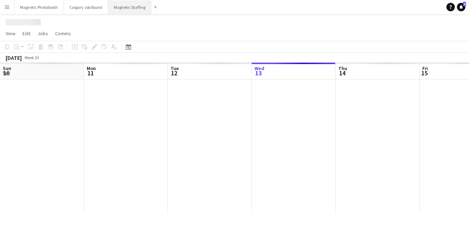
scroll to position [0, 168]
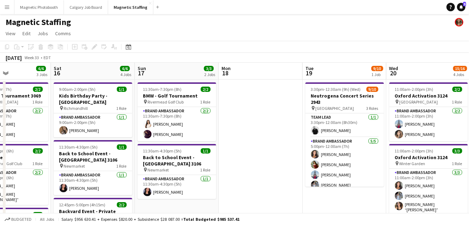
drag, startPoint x: 216, startPoint y: 122, endPoint x: 6, endPoint y: 143, distance: 210.8
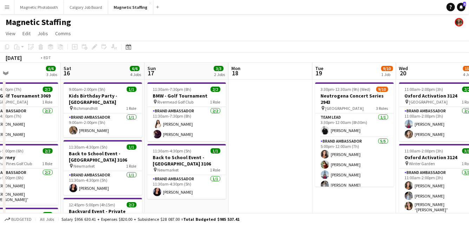
drag, startPoint x: 317, startPoint y: 127, endPoint x: 10, endPoint y: 128, distance: 306.8
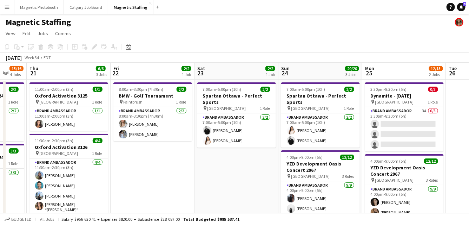
drag, startPoint x: 61, startPoint y: 123, endPoint x: 21, endPoint y: 126, distance: 40.2
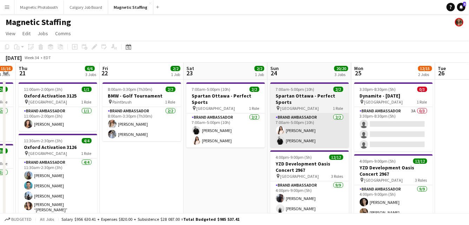
drag, startPoint x: 247, startPoint y: 131, endPoint x: 68, endPoint y: 133, distance: 178.5
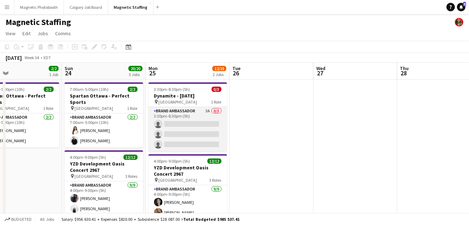
click at [171, 125] on app-card-role "Brand Ambassador 3A 0/3 3:30pm-8:30pm (5h) single-neutral-actions single-neutra…" at bounding box center [188, 129] width 79 height 44
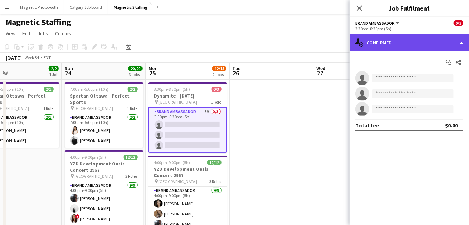
click at [405, 45] on div "single-neutral-actions-check-2 Confirmed" at bounding box center [409, 42] width 119 height 17
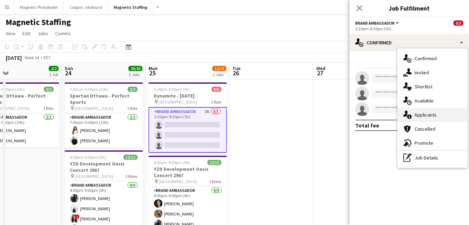
click at [406, 116] on icon "single-neutral-actions-information" at bounding box center [408, 114] width 8 height 8
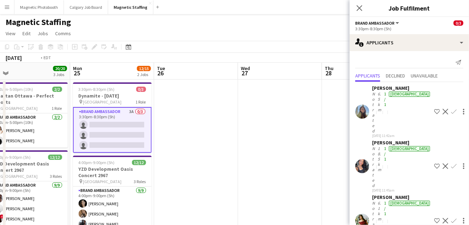
drag, startPoint x: 290, startPoint y: 161, endPoint x: 47, endPoint y: 163, distance: 243.5
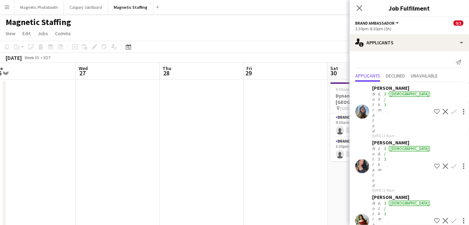
scroll to position [0, 232]
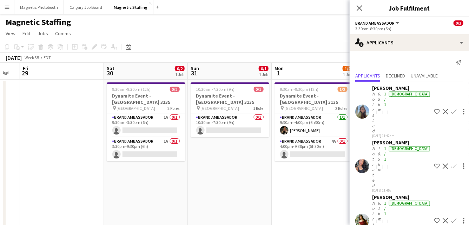
drag, startPoint x: 224, startPoint y: 157, endPoint x: 6, endPoint y: 161, distance: 218.3
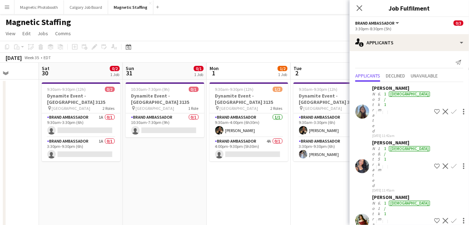
drag, startPoint x: 230, startPoint y: 125, endPoint x: 127, endPoint y: 134, distance: 104.1
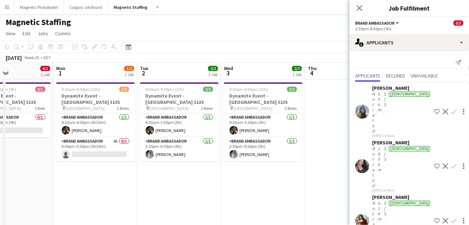
scroll to position [0, 287]
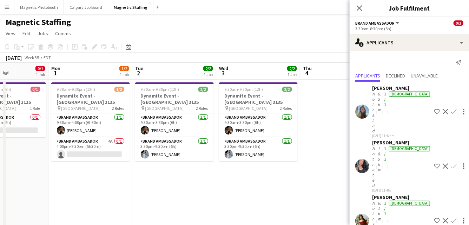
drag, startPoint x: 135, startPoint y: 164, endPoint x: 15, endPoint y: 165, distance: 120.2
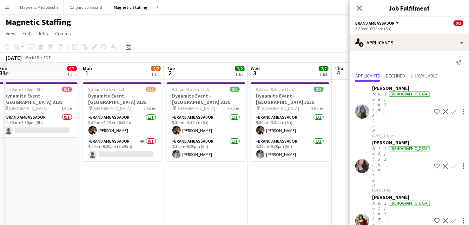
scroll to position [0, 233]
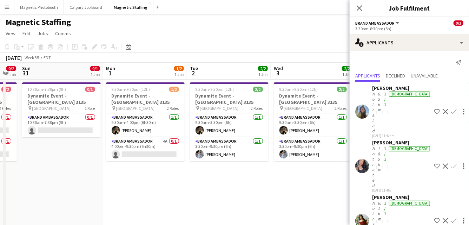
drag, startPoint x: 137, startPoint y: 139, endPoint x: 187, endPoint y: 135, distance: 49.3
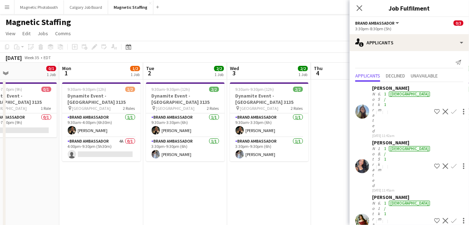
scroll to position [0, 270]
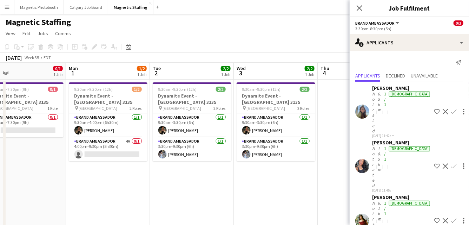
drag, startPoint x: 295, startPoint y: 76, endPoint x: 258, endPoint y: 74, distance: 37.3
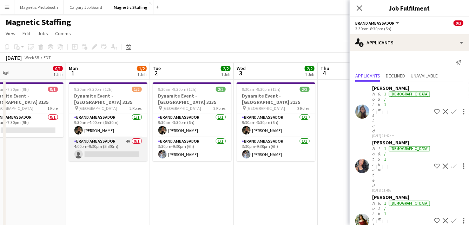
click at [98, 141] on app-card-role "Brand Ambassador 4A 0/1 4:00pm-9:30pm (5h30m) single-neutral-actions" at bounding box center [108, 149] width 79 height 24
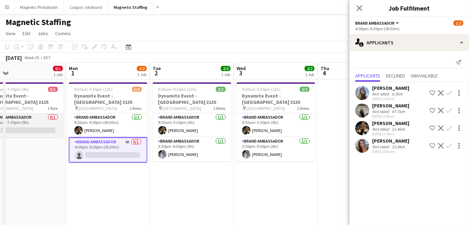
click at [28, 115] on app-card-role "Brand Ambassador 0/1 10:30am-7:30pm (9h) single-neutral-actions" at bounding box center [24, 125] width 79 height 24
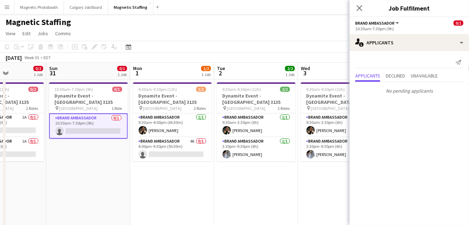
drag, startPoint x: 28, startPoint y: 115, endPoint x: 90, endPoint y: 115, distance: 61.5
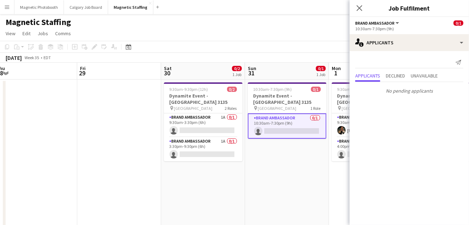
drag, startPoint x: 104, startPoint y: 156, endPoint x: 287, endPoint y: 153, distance: 183.5
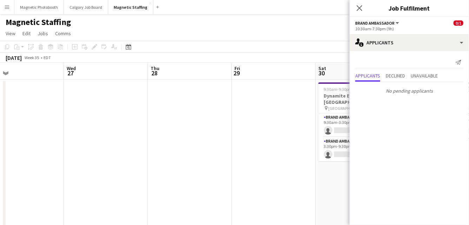
scroll to position [0, 173]
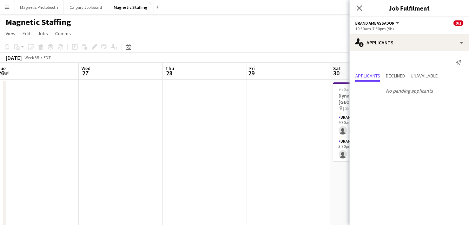
drag, startPoint x: 66, startPoint y: 166, endPoint x: 202, endPoint y: 165, distance: 135.3
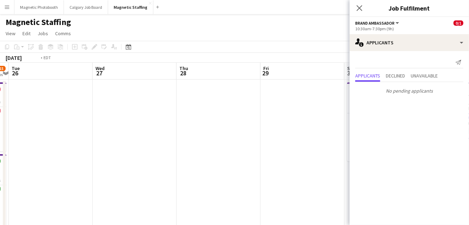
drag, startPoint x: 108, startPoint y: 159, endPoint x: 273, endPoint y: 138, distance: 166.5
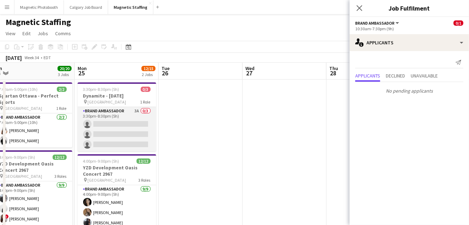
click at [151, 129] on app-card-role "Brand Ambassador 3A 0/3 3:30pm-8:30pm (5h) single-neutral-actions single-neutra…" at bounding box center [117, 129] width 79 height 44
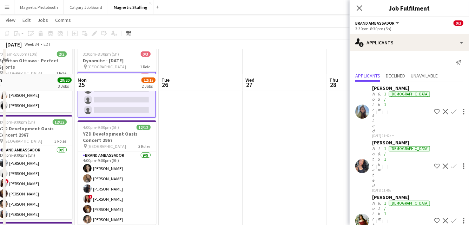
scroll to position [76, 0]
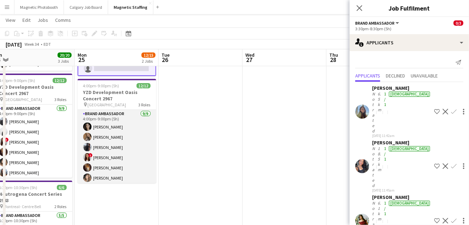
click at [104, 154] on app-card-role "Brand Ambassador 9/9 4:00pm-9:00pm (5h) Katrine Crepaldi erica Musso Cameron Ro…" at bounding box center [117, 162] width 79 height 105
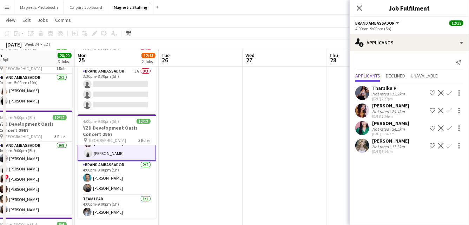
scroll to position [44, 0]
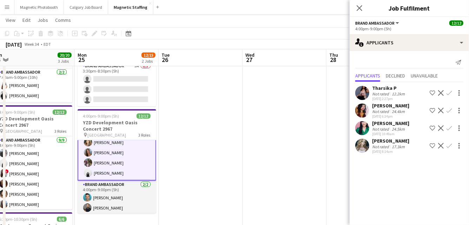
click at [132, 158] on app-card-role "Brand Ambassador 9/9 4:00pm-9:00pm (5h) Katrine Crepaldi erica Musso Cameron Ro…" at bounding box center [117, 126] width 79 height 107
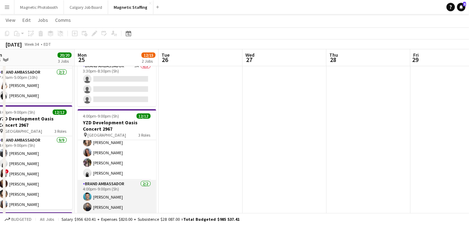
click at [132, 158] on app-card-role "Brand Ambassador 9/9 4:00pm-9:00pm (5h) Katrine Crepaldi erica Musso Cameron Ro…" at bounding box center [117, 126] width 79 height 105
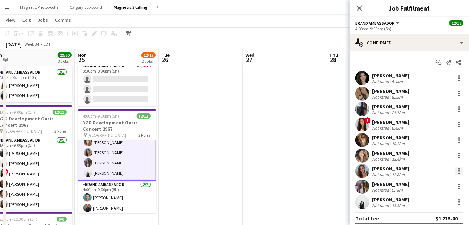
click at [460, 169] on div at bounding box center [459, 168] width 1 height 1
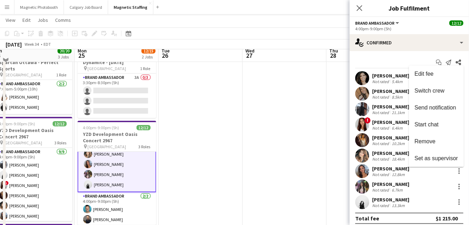
scroll to position [0, 0]
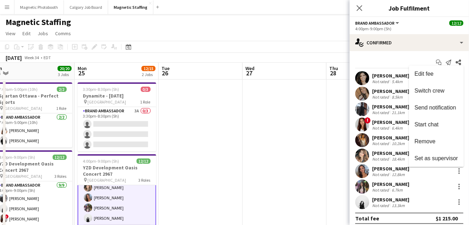
click at [110, 205] on div at bounding box center [234, 112] width 469 height 225
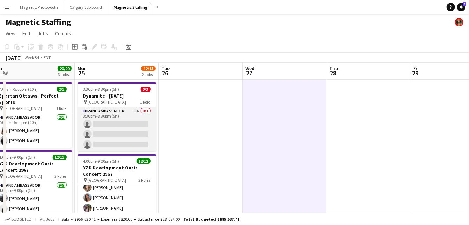
click at [117, 125] on app-card-role "Brand Ambassador 3A 0/3 3:30pm-8:30pm (5h) single-neutral-actions single-neutra…" at bounding box center [117, 129] width 79 height 44
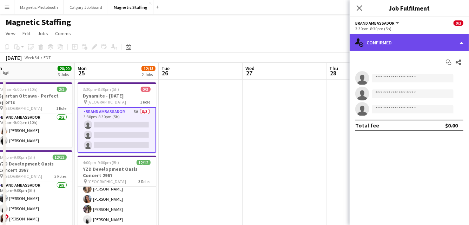
click at [420, 43] on div "single-neutral-actions-check-2 Confirmed" at bounding box center [409, 42] width 119 height 17
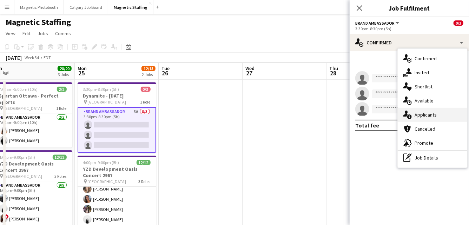
drag, startPoint x: 416, startPoint y: 105, endPoint x: 415, endPoint y: 114, distance: 8.5
click at [415, 114] on div "single-neutral-actions-check-2 Confirmed single-neutral-actions-share-1 Invited…" at bounding box center [433, 107] width 70 height 119
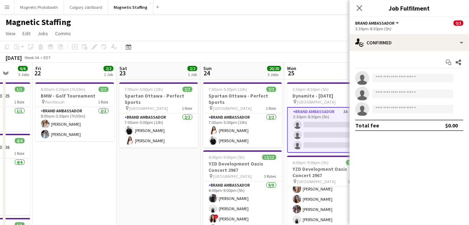
drag, startPoint x: 198, startPoint y: 186, endPoint x: 326, endPoint y: 180, distance: 128.1
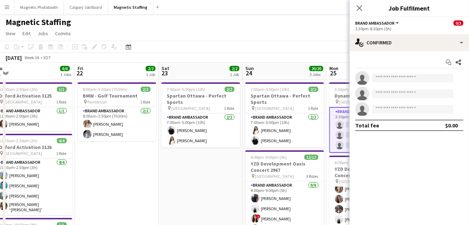
scroll to position [0, 163]
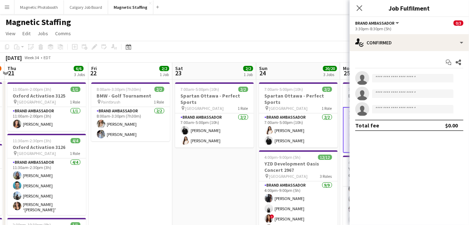
drag, startPoint x: 160, startPoint y: 181, endPoint x: 182, endPoint y: 181, distance: 22.1
click at [129, 46] on icon "Date picker" at bounding box center [129, 47] width 6 height 6
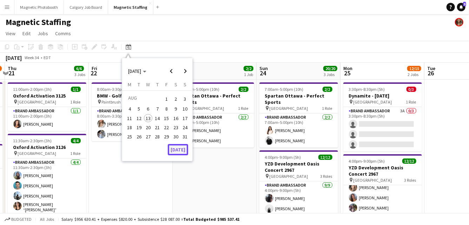
click at [176, 154] on button "[DATE]" at bounding box center [178, 149] width 20 height 11
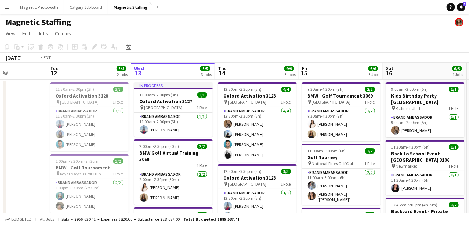
drag, startPoint x: 57, startPoint y: 107, endPoint x: 278, endPoint y: 99, distance: 221.2
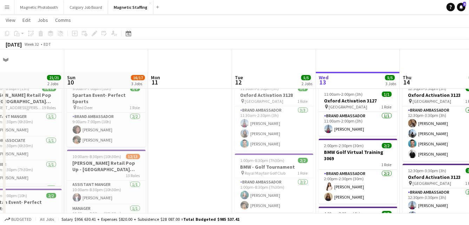
scroll to position [31, 0]
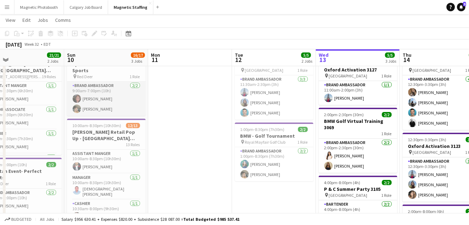
click at [110, 87] on app-card-role "Brand Ambassador 2/2 9:00am-7:00pm (10h) Katrina Lucyk Avery Kerr" at bounding box center [106, 99] width 79 height 34
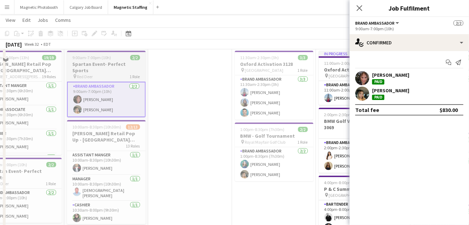
scroll to position [9, 0]
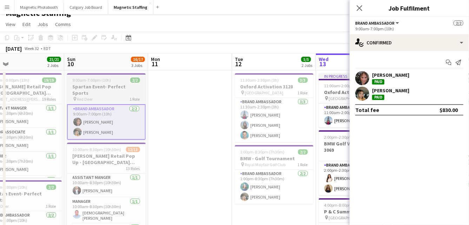
click at [79, 85] on h3 "Spartan Event- Perfect Sports" at bounding box center [106, 89] width 79 height 13
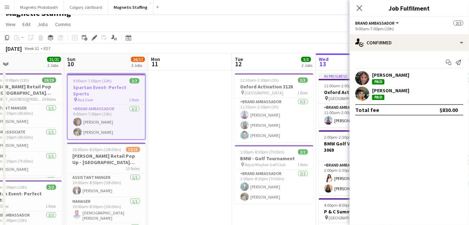
click at [92, 43] on app-toolbar "Copy Paste Paste Command V Paste with crew Command Shift V Paste linked Job Del…" at bounding box center [234, 38] width 469 height 12
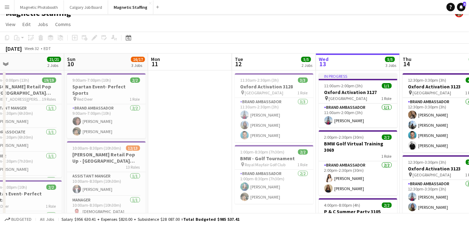
click at [92, 39] on div "Add job Add linked Job Edit Edit linked Job Applicants" at bounding box center [92, 37] width 54 height 8
click at [85, 96] on span "Red Deer" at bounding box center [85, 98] width 16 height 5
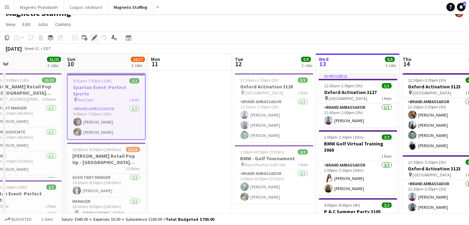
click at [93, 38] on icon at bounding box center [94, 38] width 4 height 4
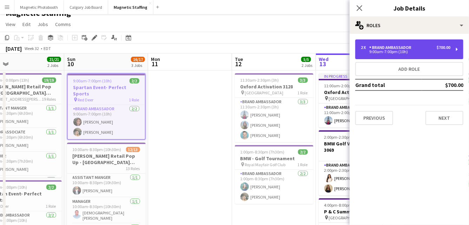
click at [420, 50] on div "2 x Brand Ambassador $700.00 9:00am-7:00pm (10h)" at bounding box center [406, 49] width 90 height 8
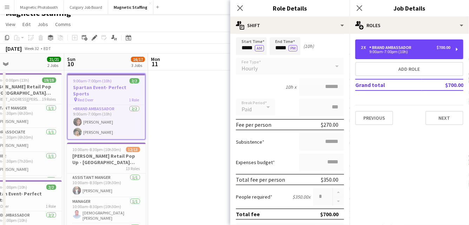
scroll to position [213, 0]
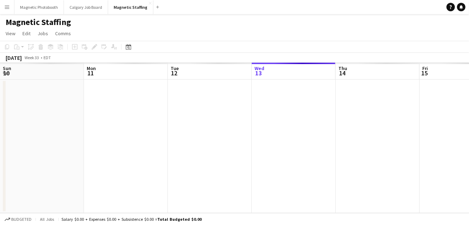
scroll to position [0, 168]
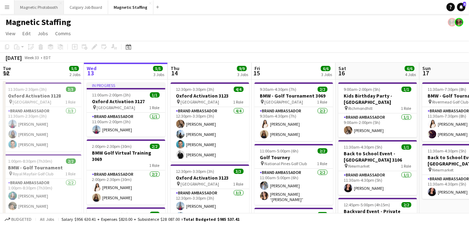
click at [45, 12] on button "Magnetic Photobooth Close" at bounding box center [39, 7] width 50 height 14
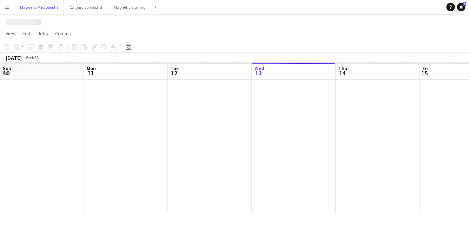
scroll to position [0, 168]
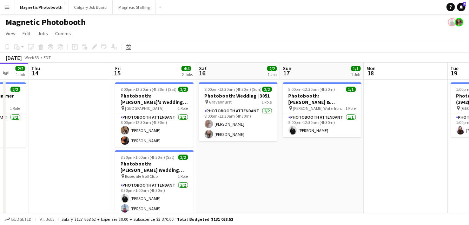
drag, startPoint x: 341, startPoint y: 141, endPoint x: 99, endPoint y: 140, distance: 241.4
click at [6, 156] on app-calendar-viewport "Sun 10 6/6 4 Jobs Mon 11 Tue 12 Wed 13 2/2 1 Job Thu 14 Fri 15 4/4 2 Jobs Sat 1…" at bounding box center [234, 205] width 469 height 284
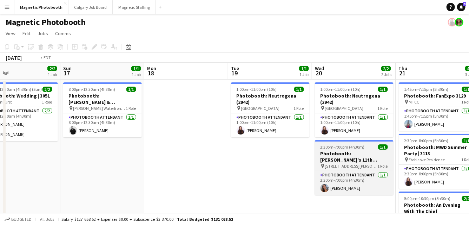
drag, startPoint x: 312, startPoint y: 137, endPoint x: 11, endPoint y: 161, distance: 302.8
click at [16, 161] on app-calendar-viewport "Wed 13 2/2 1 Job Thu 14 Fri 15 4/4 2 Jobs Sat 16 2/2 1 Job Sun 17 1/1 1 Job Mon…" at bounding box center [234, 205] width 469 height 284
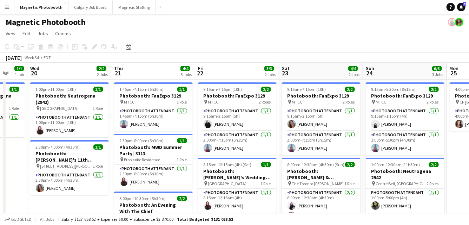
drag, startPoint x: 137, startPoint y: 127, endPoint x: 6, endPoint y: 158, distance: 134.8
click at [6, 157] on app-calendar-viewport "Sun 17 1/1 1 Job Mon 18 Tue 19 1/1 1 Job Wed 20 2/2 2 Jobs Thu 21 4/4 3 Jobs Fr…" at bounding box center [234, 205] width 469 height 284
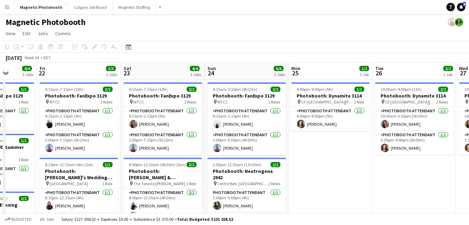
drag, startPoint x: 305, startPoint y: 154, endPoint x: 95, endPoint y: 155, distance: 210.2
click at [98, 155] on app-calendar-viewport "Tue 19 1/1 1 Job Wed 20 2/2 2 Jobs Thu 21 4/4 3 Jobs Fri 22 3/3 2 Jobs Sat 23 4…" at bounding box center [234, 205] width 469 height 284
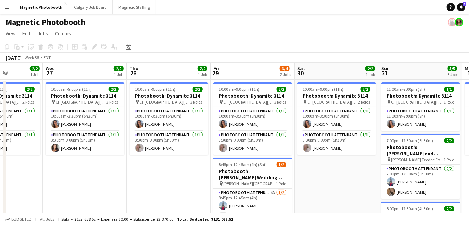
drag, startPoint x: 194, startPoint y: 142, endPoint x: 6, endPoint y: 153, distance: 188.7
click at [6, 153] on app-calendar-viewport "Sun 24 6/6 3 Jobs Mon 25 1/1 1 Job Tue 26 2/2 1 Job Wed 27 2/2 1 Job Thu 28 2/2…" at bounding box center [234, 205] width 469 height 284
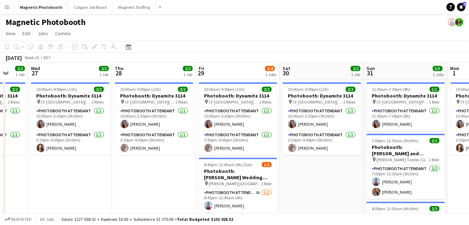
drag, startPoint x: 366, startPoint y: 125, endPoint x: 97, endPoint y: 125, distance: 268.5
click at [99, 125] on app-calendar-viewport "Sun 24 6/6 3 Jobs Mon 25 1/1 1 Job Tue 26 2/2 1 Job Wed 27 2/2 1 Job Thu 28 2/2…" at bounding box center [234, 205] width 469 height 284
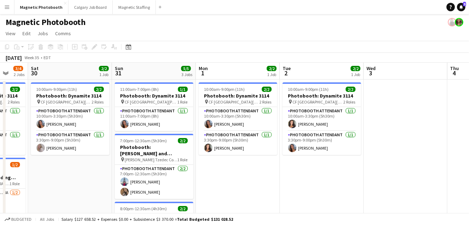
scroll to position [0, 252]
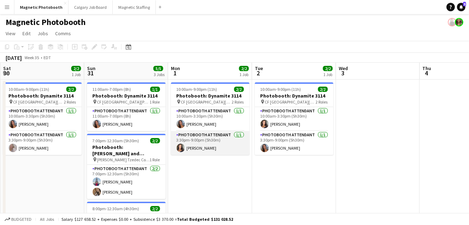
click at [211, 150] on app-card-role "Photobooth Attendant [DATE] 3:30pm-9:00pm (5h30m) [PERSON_NAME]" at bounding box center [210, 143] width 79 height 24
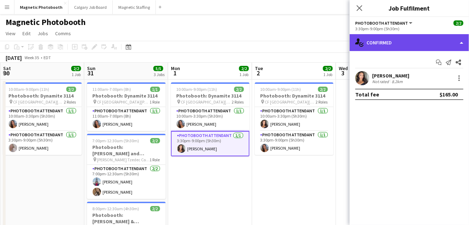
click at [414, 46] on div "single-neutral-actions-check-2 Confirmed" at bounding box center [409, 42] width 119 height 17
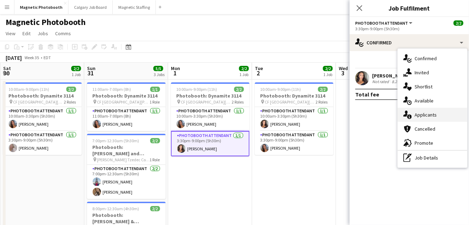
click at [417, 113] on div "single-neutral-actions-information Applicants" at bounding box center [433, 115] width 70 height 14
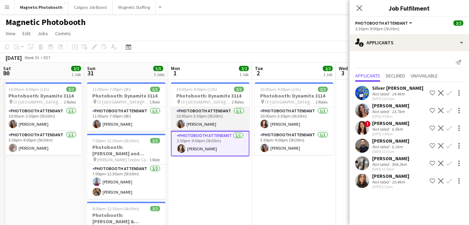
click at [201, 119] on app-card-role "Photobooth Attendant [DATE] 10:00am-3:30pm (5h30m) [PERSON_NAME]" at bounding box center [210, 119] width 79 height 24
